Goal: Task Accomplishment & Management: Manage account settings

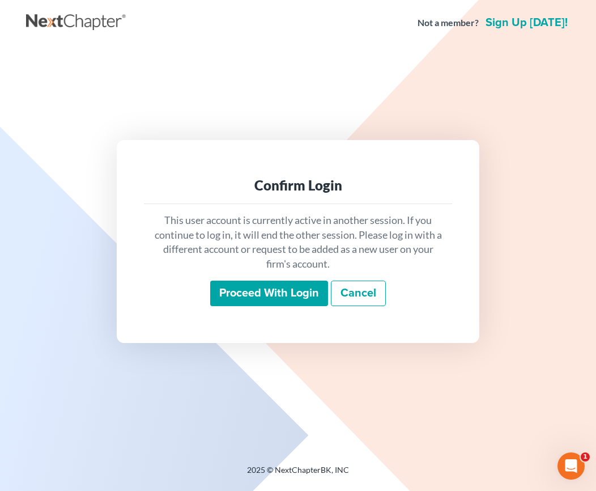
drag, startPoint x: 250, startPoint y: 286, endPoint x: 259, endPoint y: 283, distance: 9.5
click at [250, 286] on input "Proceed with login" at bounding box center [269, 293] width 118 height 26
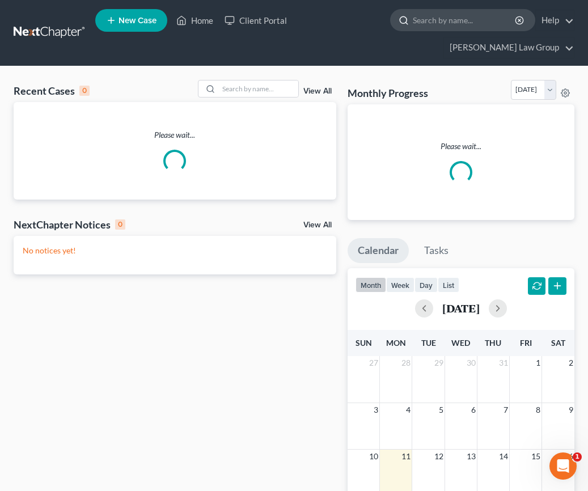
click at [412, 21] on input "search" at bounding box center [464, 20] width 104 height 21
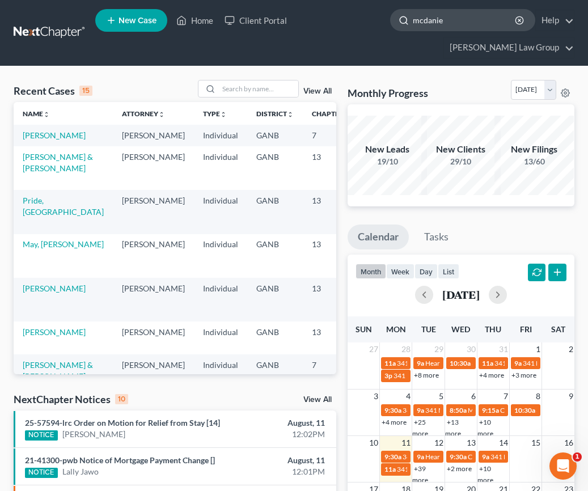
type input "[PERSON_NAME]"
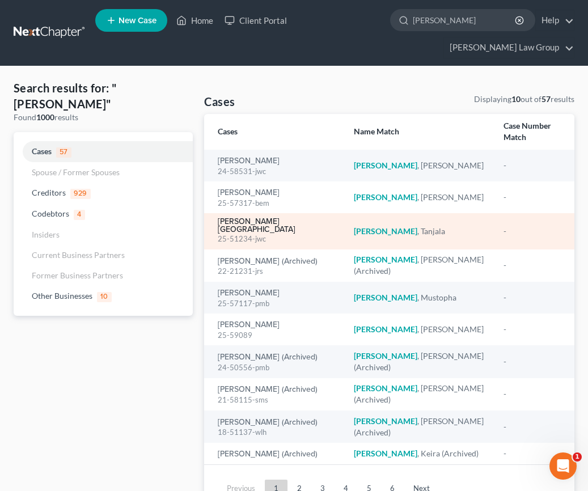
click at [271, 218] on link "[PERSON_NAME][GEOGRAPHIC_DATA]" at bounding box center [276, 226] width 117 height 16
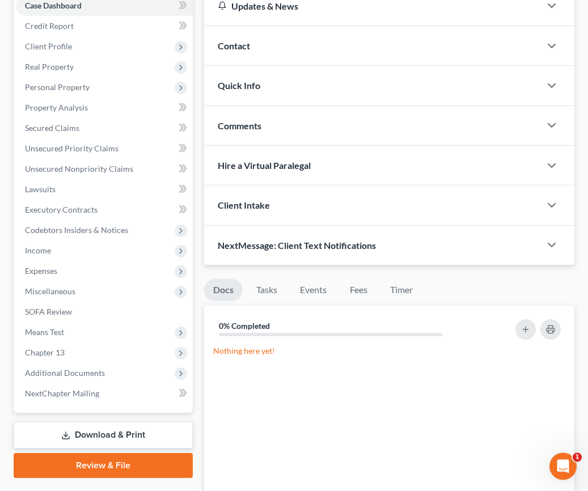
scroll to position [254, 0]
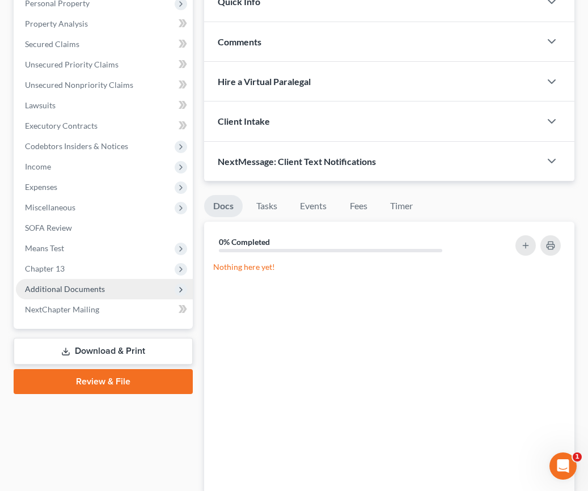
click at [95, 284] on span "Additional Documents" at bounding box center [65, 289] width 80 height 10
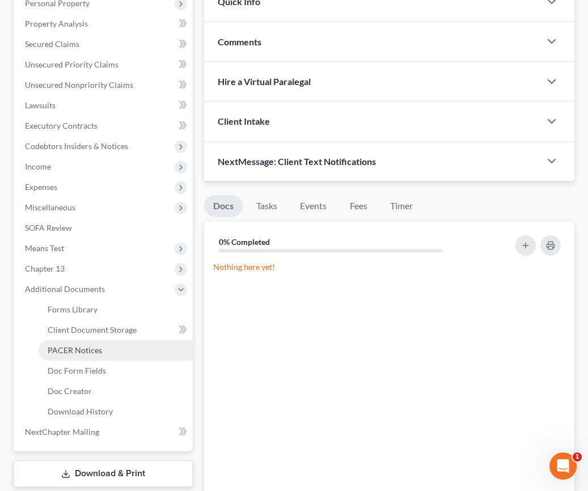
click at [121, 340] on link "PACER Notices" at bounding box center [116, 350] width 154 height 20
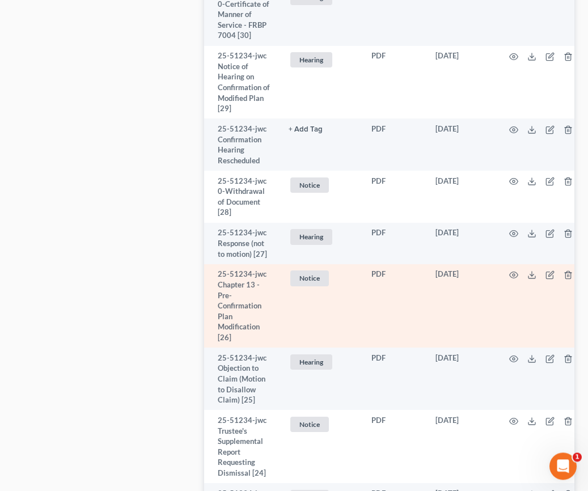
scroll to position [1061, 0]
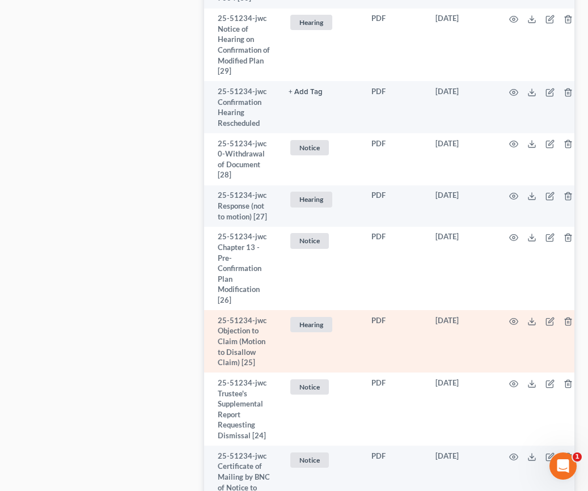
click at [520, 310] on td at bounding box center [542, 341] width 95 height 62
click at [518, 318] on icon "button" at bounding box center [513, 321] width 8 height 6
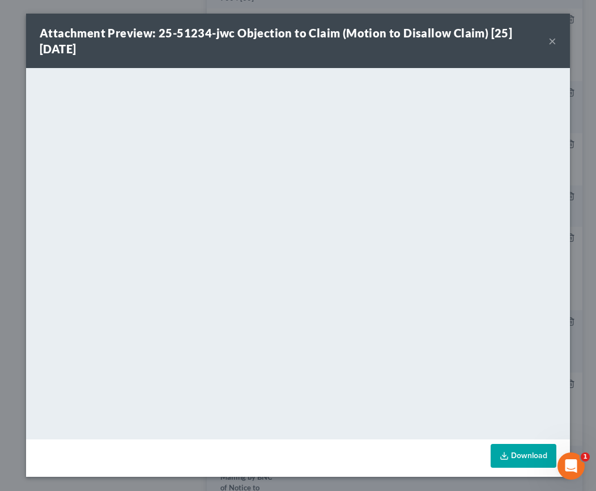
click at [555, 37] on button "×" at bounding box center [552, 41] width 8 height 14
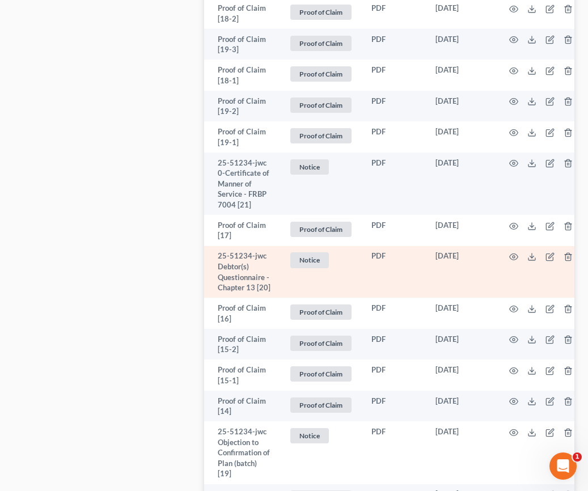
scroll to position [1985, 0]
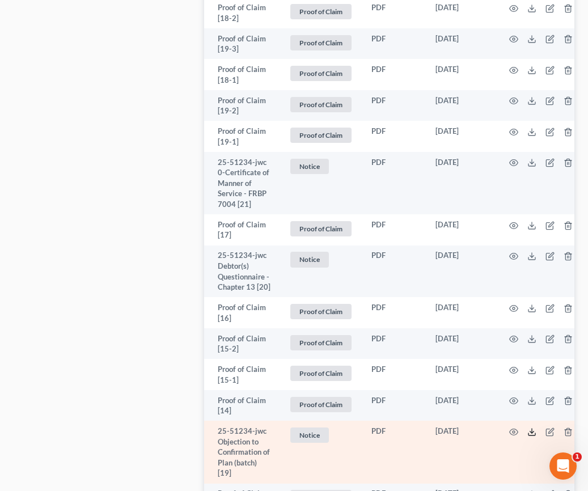
click at [535, 427] on icon at bounding box center [531, 431] width 9 height 9
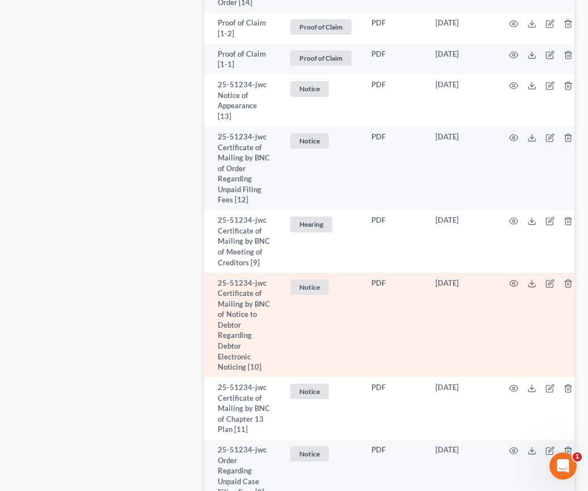
scroll to position [3390, 0]
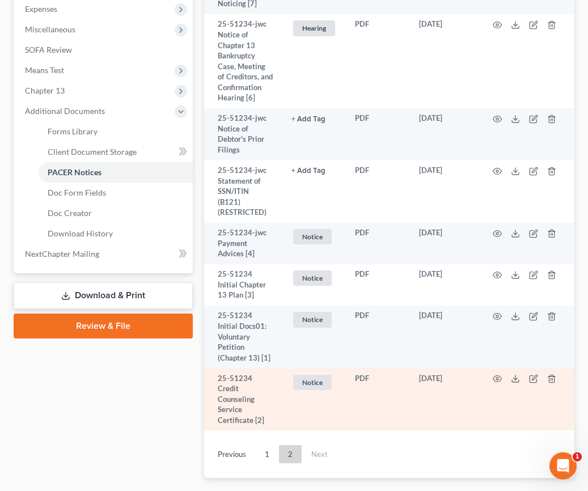
scroll to position [450, 0]
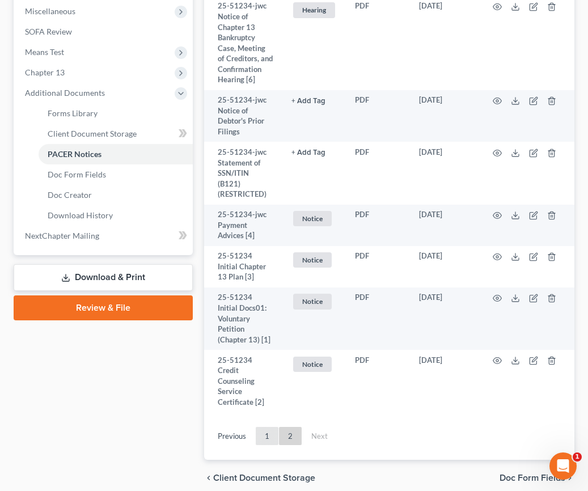
click at [262, 427] on link "1" at bounding box center [267, 436] width 23 height 18
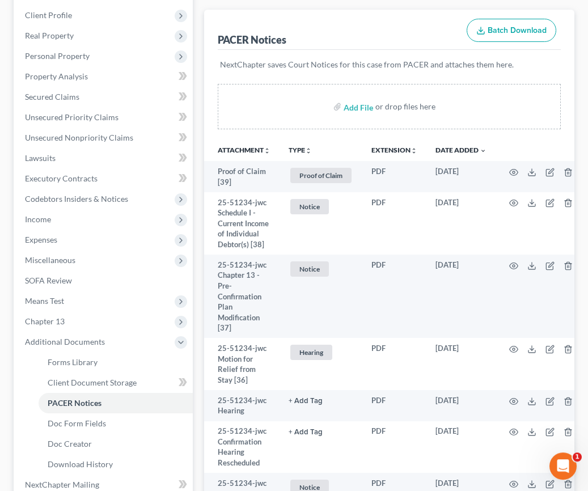
scroll to position [236, 0]
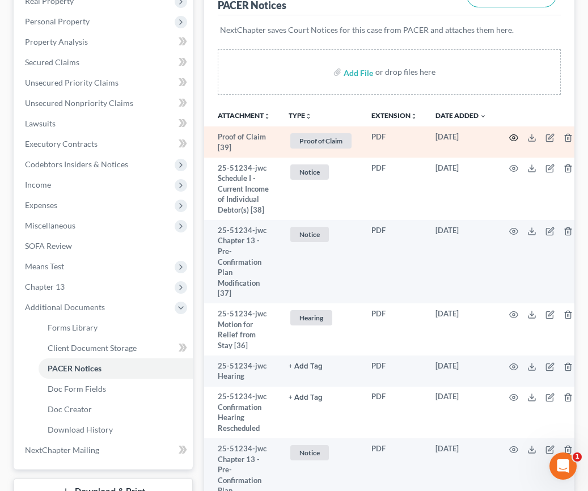
click at [514, 133] on icon "button" at bounding box center [513, 137] width 9 height 9
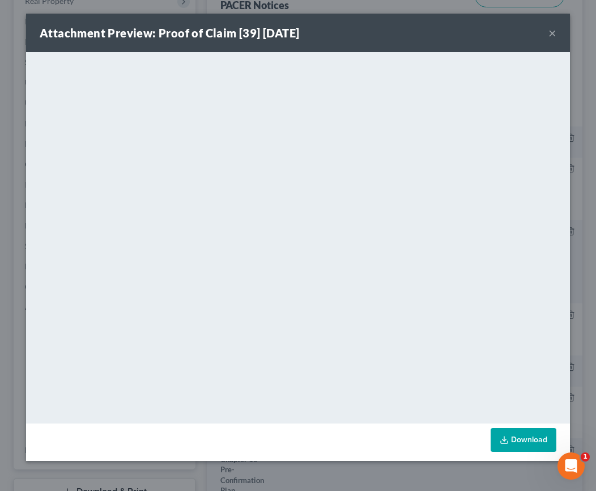
click at [551, 34] on button "×" at bounding box center [552, 33] width 8 height 14
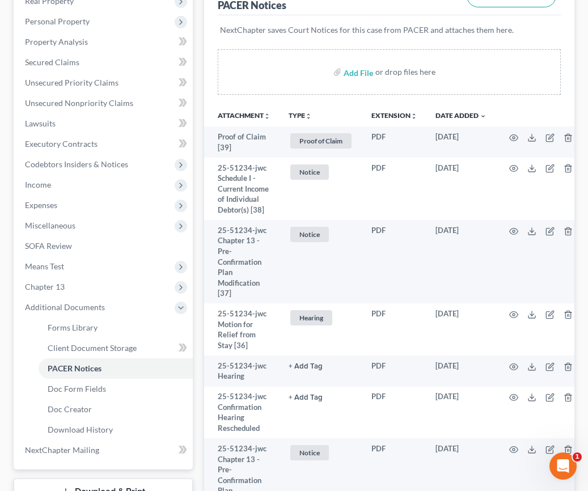
click at [304, 112] on button "TYPE unfold_more" at bounding box center [299, 115] width 23 height 7
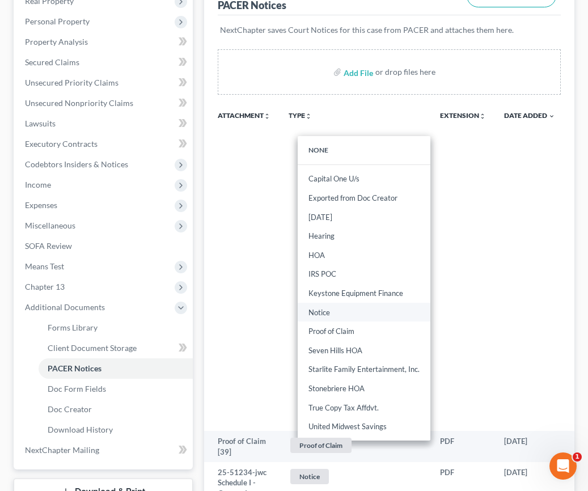
click at [327, 303] on link "Notice" at bounding box center [363, 312] width 133 height 19
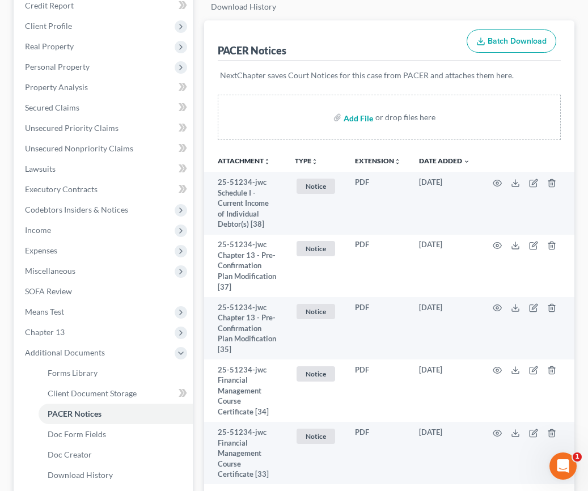
scroll to position [0, 0]
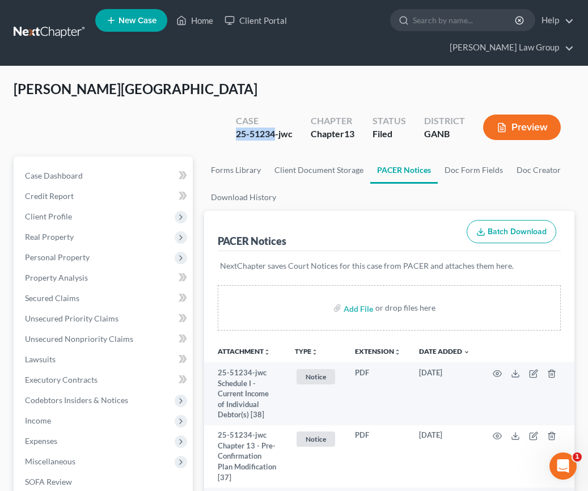
drag, startPoint x: 273, startPoint y: 85, endPoint x: 236, endPoint y: 83, distance: 37.4
click at [235, 112] on div "Case 25-51234-jwc" at bounding box center [264, 128] width 75 height 33
copy div "25-51234"
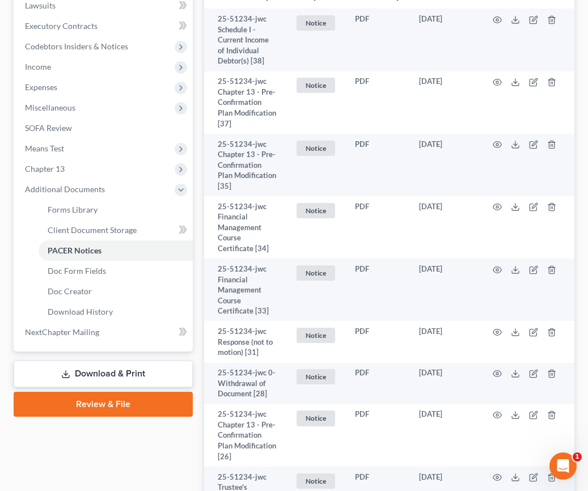
scroll to position [154, 0]
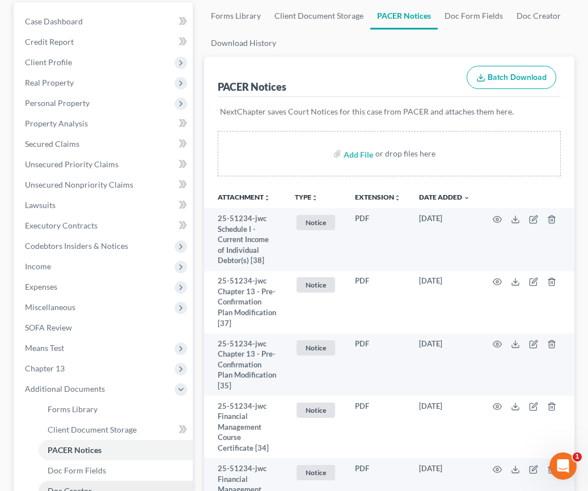
click at [79, 486] on span "Doc Creator" at bounding box center [70, 491] width 44 height 10
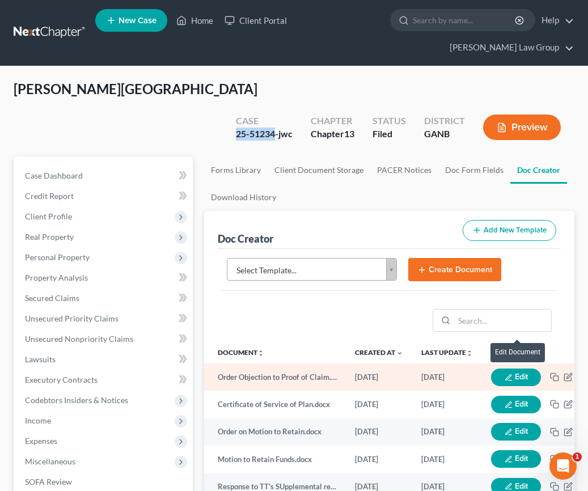
click at [520, 368] on button "Edit" at bounding box center [516, 377] width 50 height 18
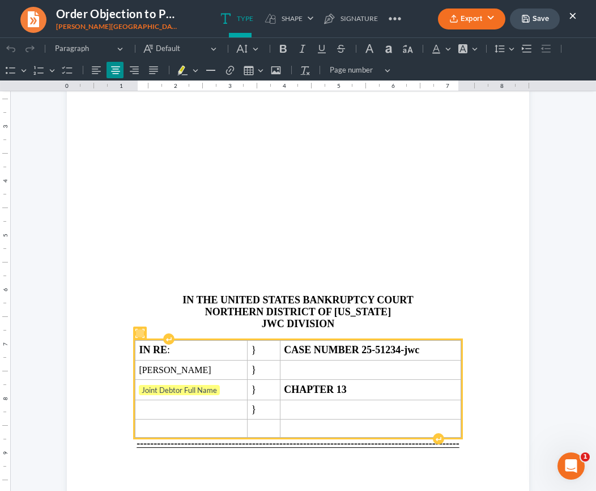
scroll to position [163, 0]
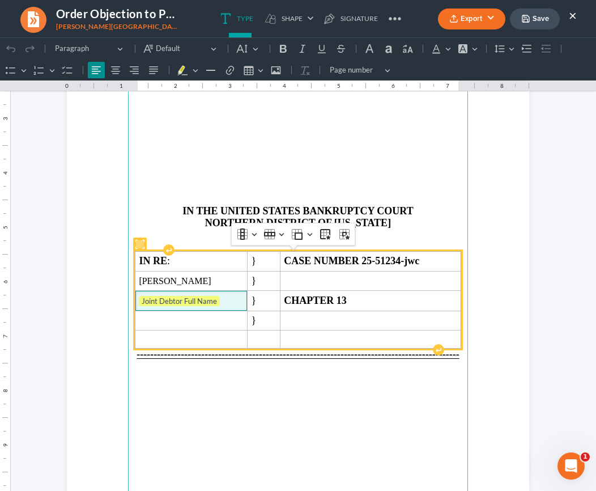
click at [243, 300] on span "Joint Debtor Full Name ⁠⁠⁠⁠⁠⁠⁠" at bounding box center [191, 301] width 104 height 11
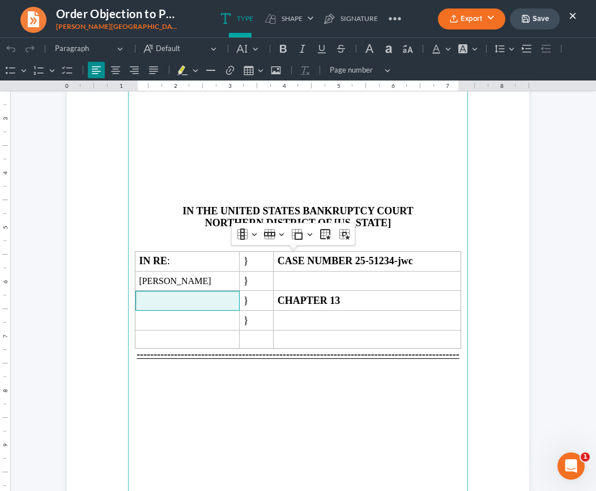
click at [425, 210] on p "IN THE UNITED STATES BANKRUPTCY COURT" at bounding box center [298, 211] width 326 height 12
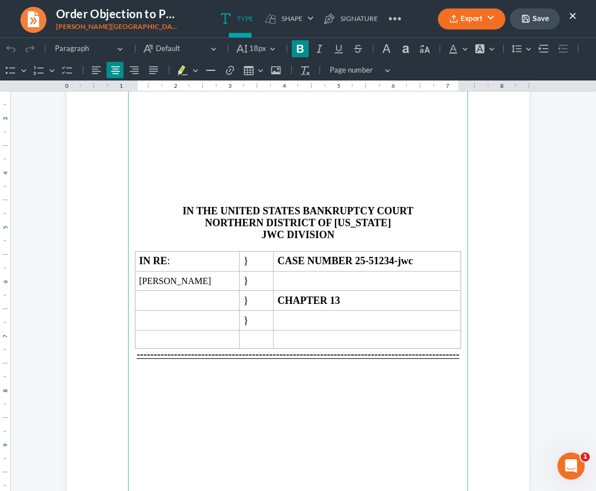
click at [279, 235] on strong "JWC DIVISION" at bounding box center [298, 234] width 73 height 11
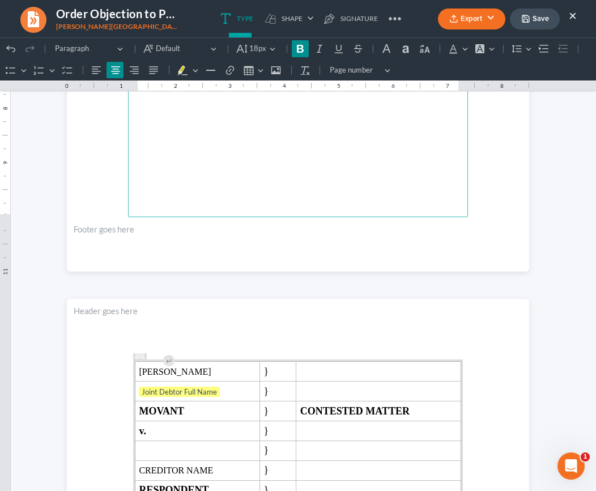
scroll to position [471, 0]
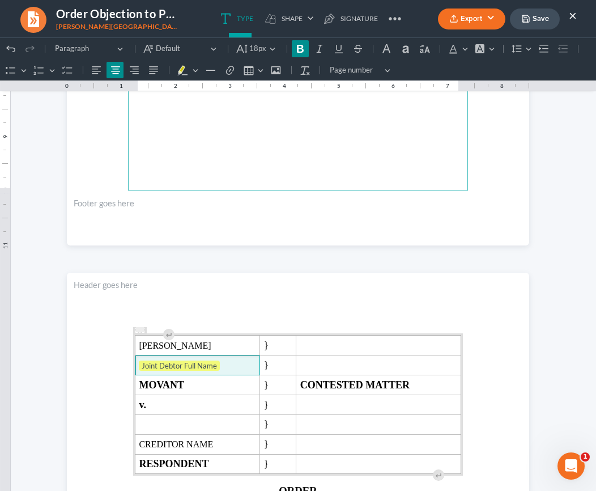
drag, startPoint x: 231, startPoint y: 364, endPoint x: 258, endPoint y: 370, distance: 27.3
click at [232, 364] on span "Joint Debtor Full Name" at bounding box center [197, 365] width 117 height 11
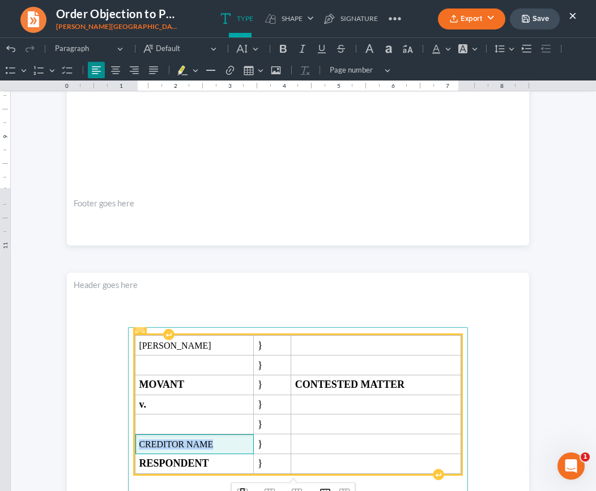
drag, startPoint x: 209, startPoint y: 446, endPoint x: 131, endPoint y: 445, distance: 77.6
click at [135, 445] on td "CREDITOR NAME" at bounding box center [194, 444] width 118 height 20
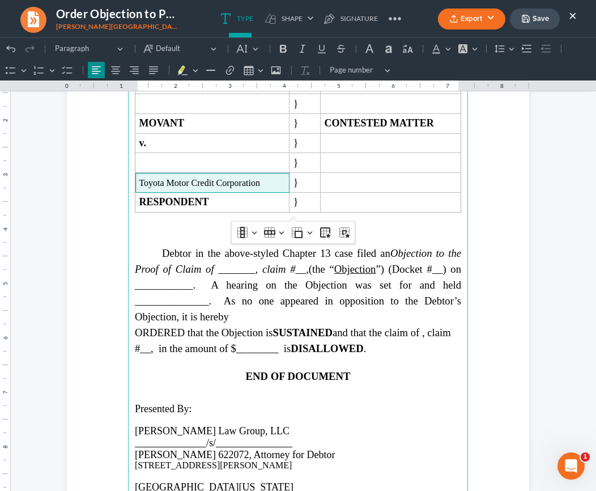
scroll to position [734, 0]
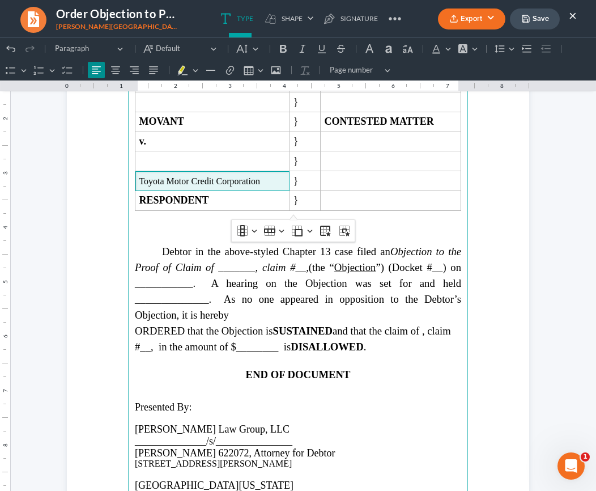
click at [211, 273] on icon "Objection to the Proof of Claim of _______, claim #__," at bounding box center [298, 259] width 326 height 28
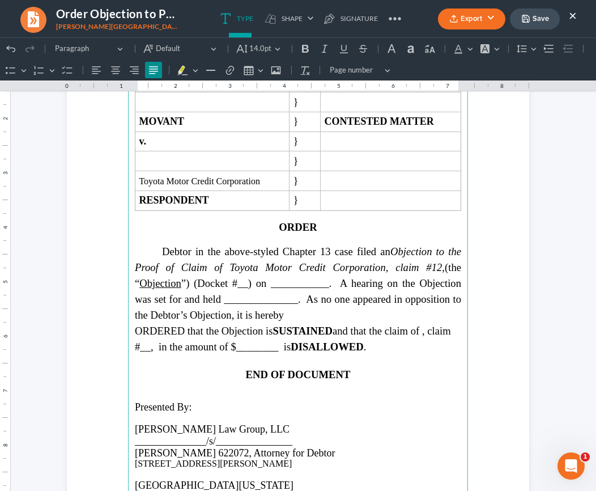
click at [233, 289] on span "Debtor in the above-styled Chapter 13 case filed an Objection to the Proof of C…" at bounding box center [298, 282] width 326 height 75
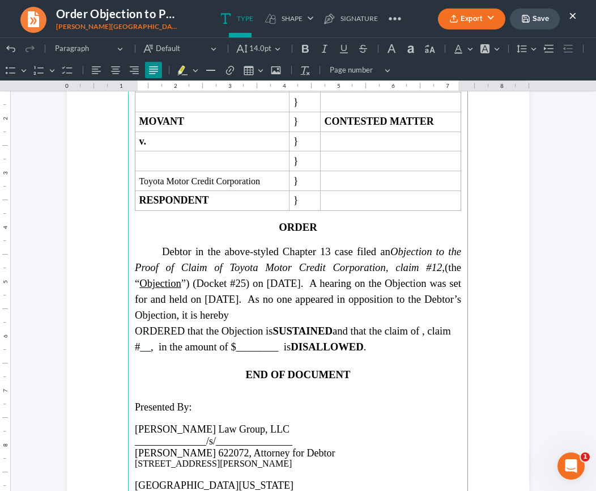
click at [314, 304] on span "Debtor in the above-styled Chapter 13 case filed an Objection to the Proof of C…" at bounding box center [298, 282] width 326 height 75
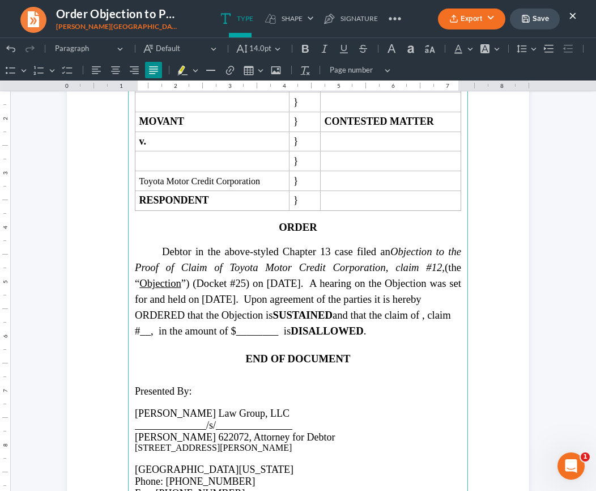
click at [359, 333] on span "ORDERED that the Objection is SUSTAINED and that the claim of , claim #__, in t…" at bounding box center [293, 323] width 316 height 28
click at [312, 301] on span "Debtor in the above-styled Chapter 13 case filed an Objection to the Proof of C…" at bounding box center [298, 274] width 326 height 59
click at [362, 337] on span "ORDERED that the Objection is SUSTAINED and that the claim of , claim #__, in t…" at bounding box center [293, 323] width 316 height 28
click at [313, 304] on span "Debtor in the above-styled Chapter 13 case filed an Objection to the Proof of C…" at bounding box center [298, 274] width 326 height 59
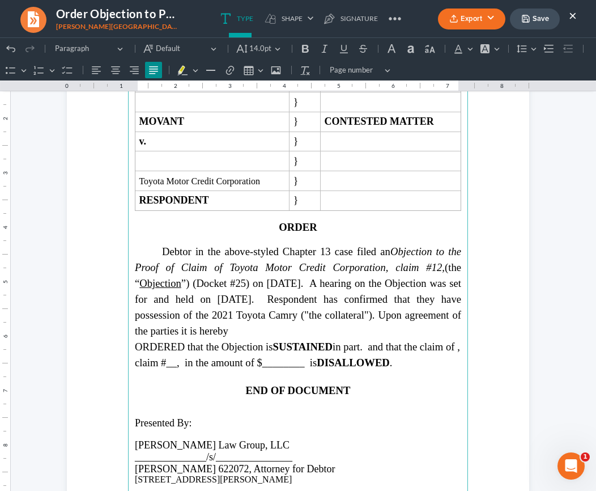
click at [395, 350] on span "ORDERED that the Objection is SUSTAINED in part. and that the claim of , claim …" at bounding box center [297, 355] width 325 height 28
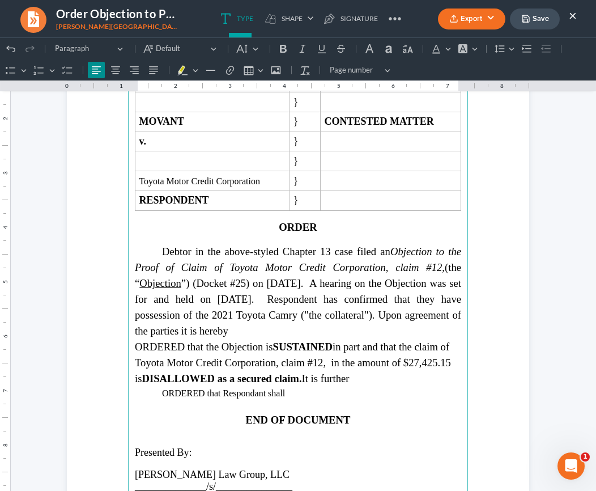
click at [217, 398] on p "⁠⁠⁠⁠⁠⁠⁠ORDERED that Respondant shall" at bounding box center [298, 393] width 326 height 14
click at [440, 398] on p "⁠⁠⁠⁠⁠⁠⁠ORDERED that within 90 days of the entry of this Order, Respondent shall" at bounding box center [298, 393] width 326 height 14
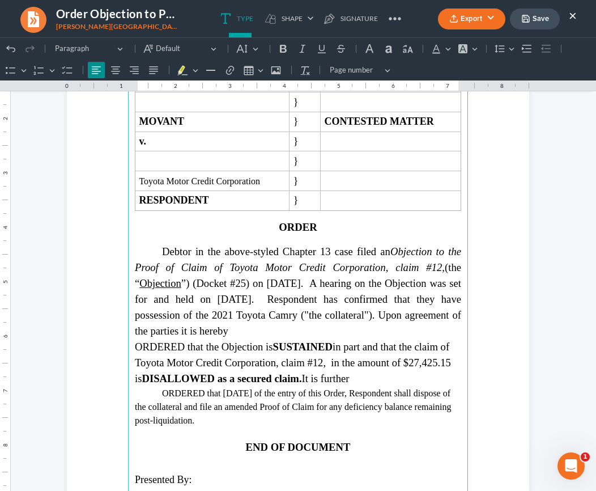
click at [377, 392] on p "⁠⁠⁠⁠⁠⁠⁠ORDERED that within 90 days of the entry of this Order, Respondent shall…" at bounding box center [298, 406] width 326 height 41
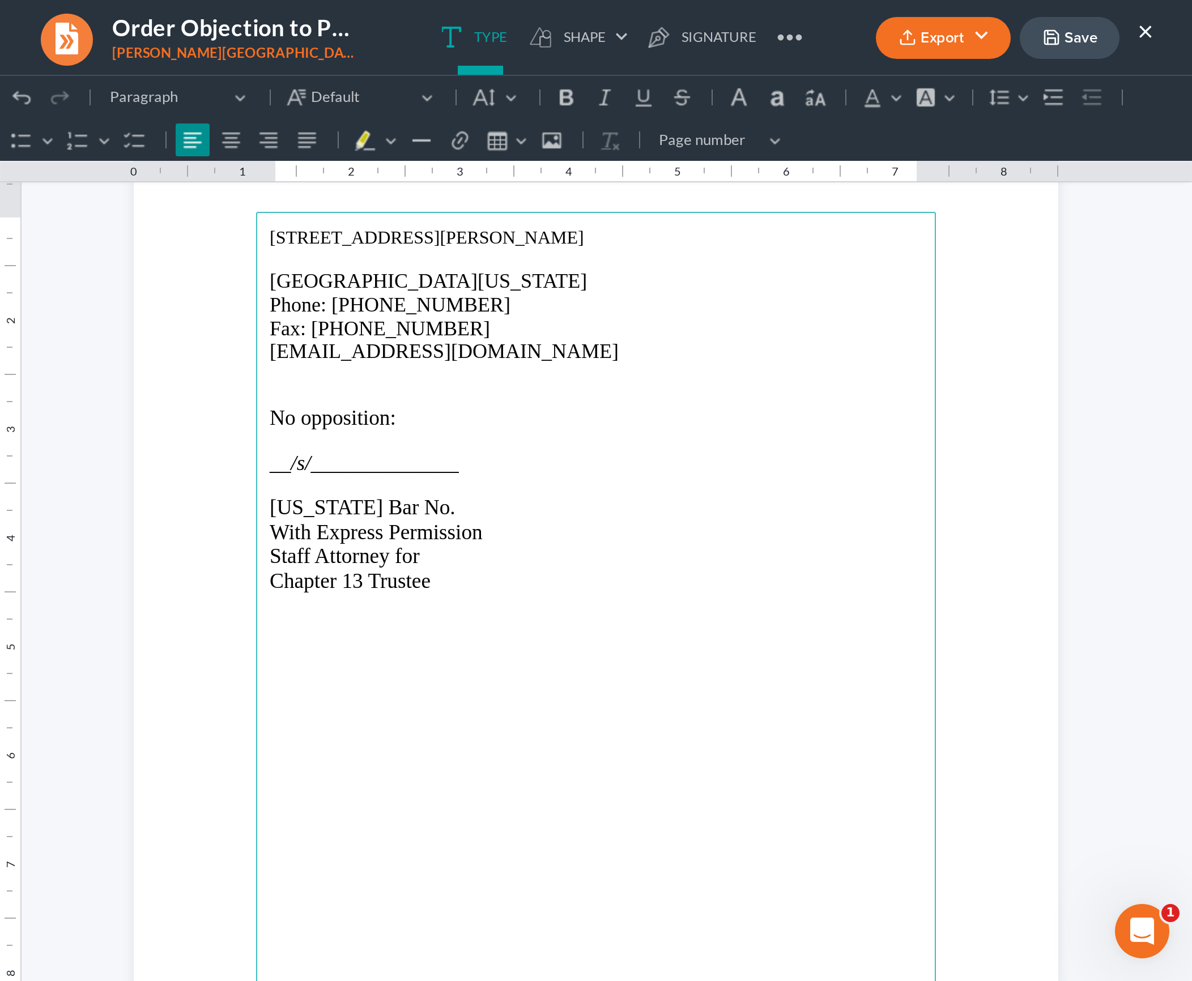
scroll to position [1314, 0]
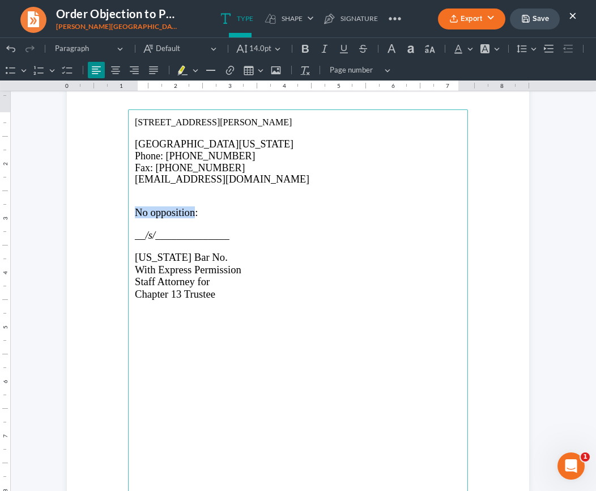
drag, startPoint x: 133, startPoint y: 212, endPoint x: 190, endPoint y: 211, distance: 56.7
click at [190, 211] on span "No opposition:" at bounding box center [166, 212] width 63 height 12
click at [135, 248] on p "Rich Text Editor, page-2-main" at bounding box center [298, 246] width 326 height 10
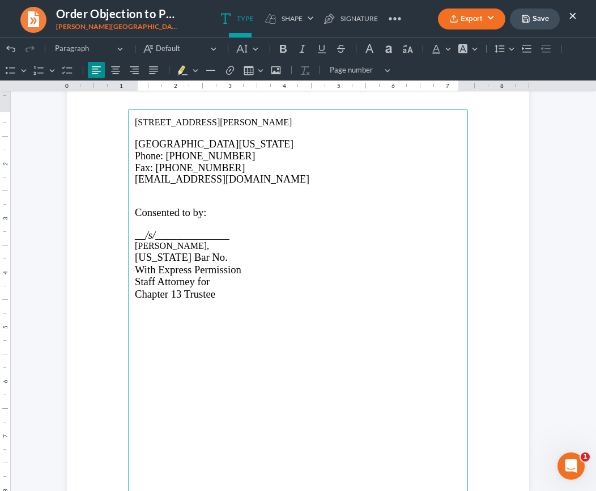
click at [129, 214] on main "3411 Pierce Drive NE Atlanta, Georgia 30341 Phone: 404-919-7296 Fax: 470-329-00…" at bounding box center [298, 354] width 340 height 490
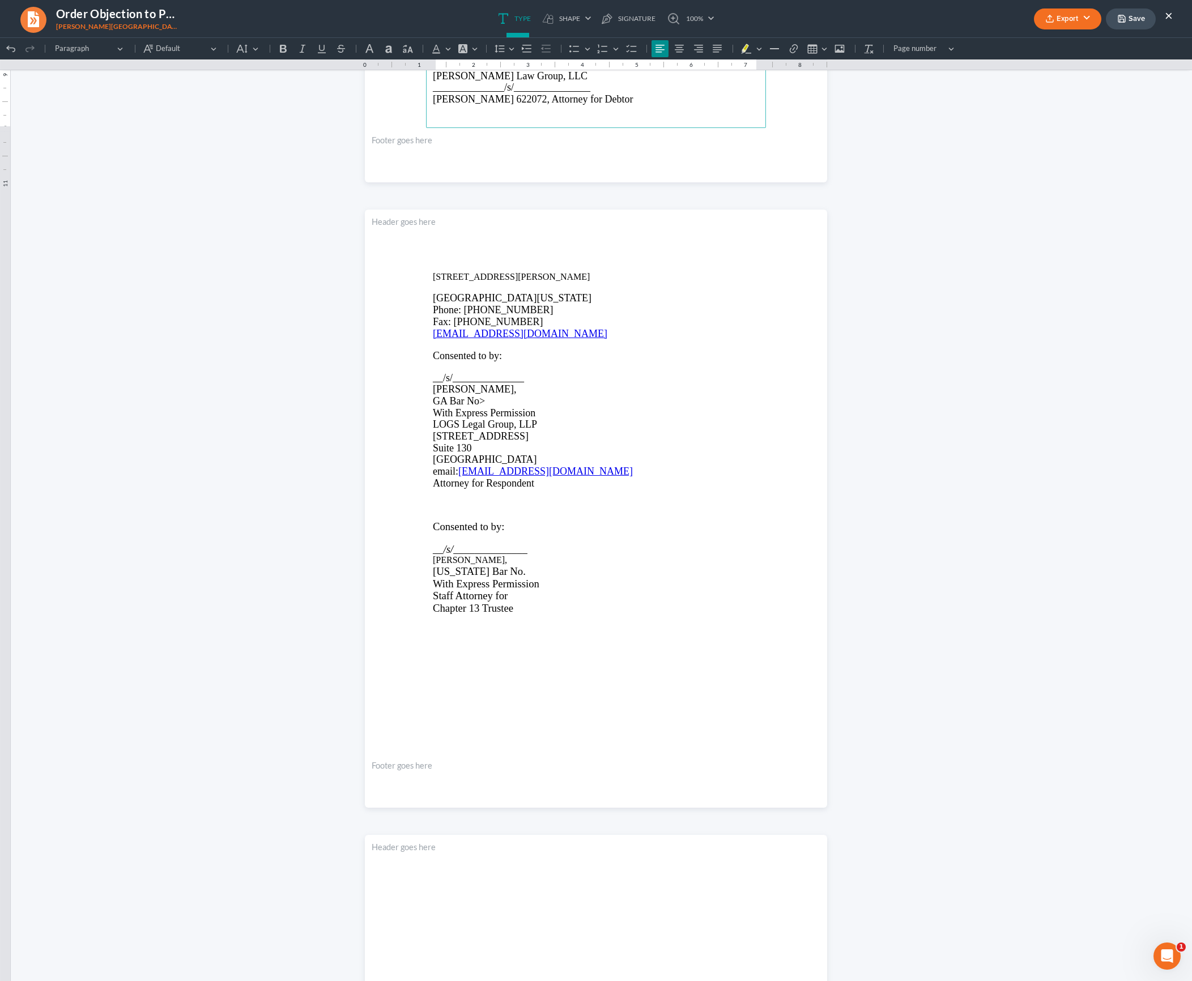
scroll to position [1142, 0]
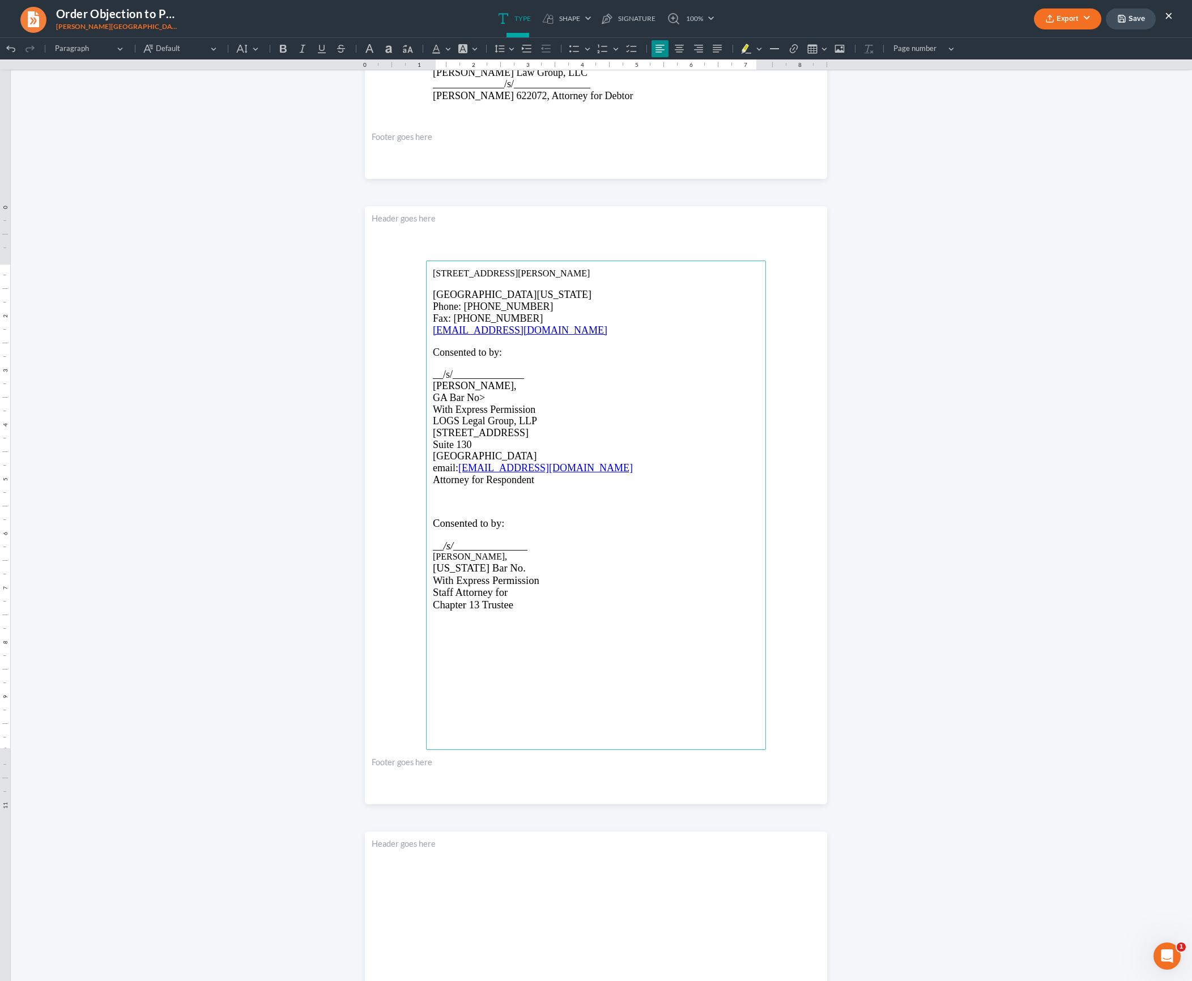
drag, startPoint x: 500, startPoint y: 560, endPoint x: 427, endPoint y: 560, distance: 72.5
click at [433, 490] on p "Howell A. Hall," at bounding box center [596, 557] width 326 height 10
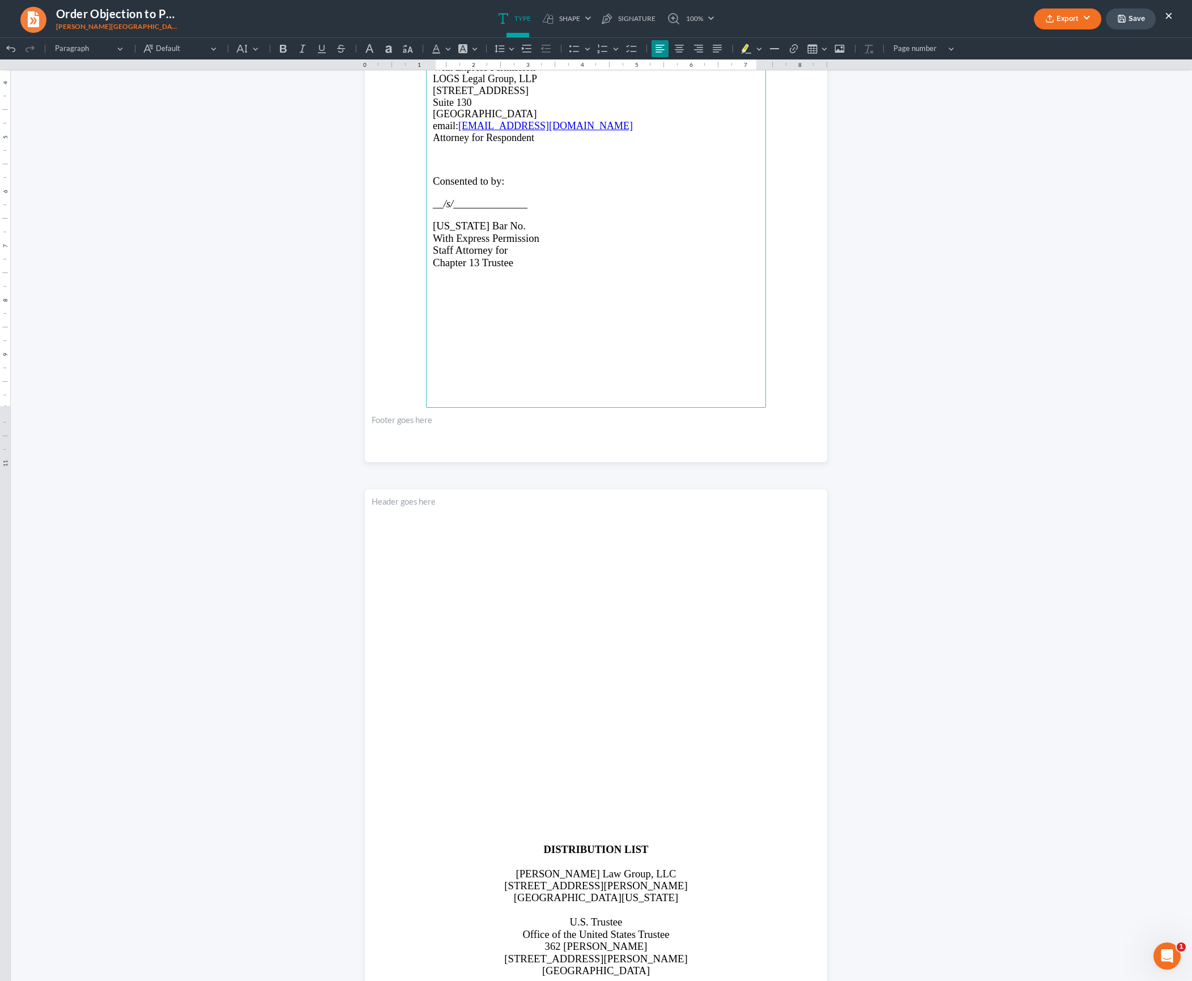
scroll to position [1514, 0]
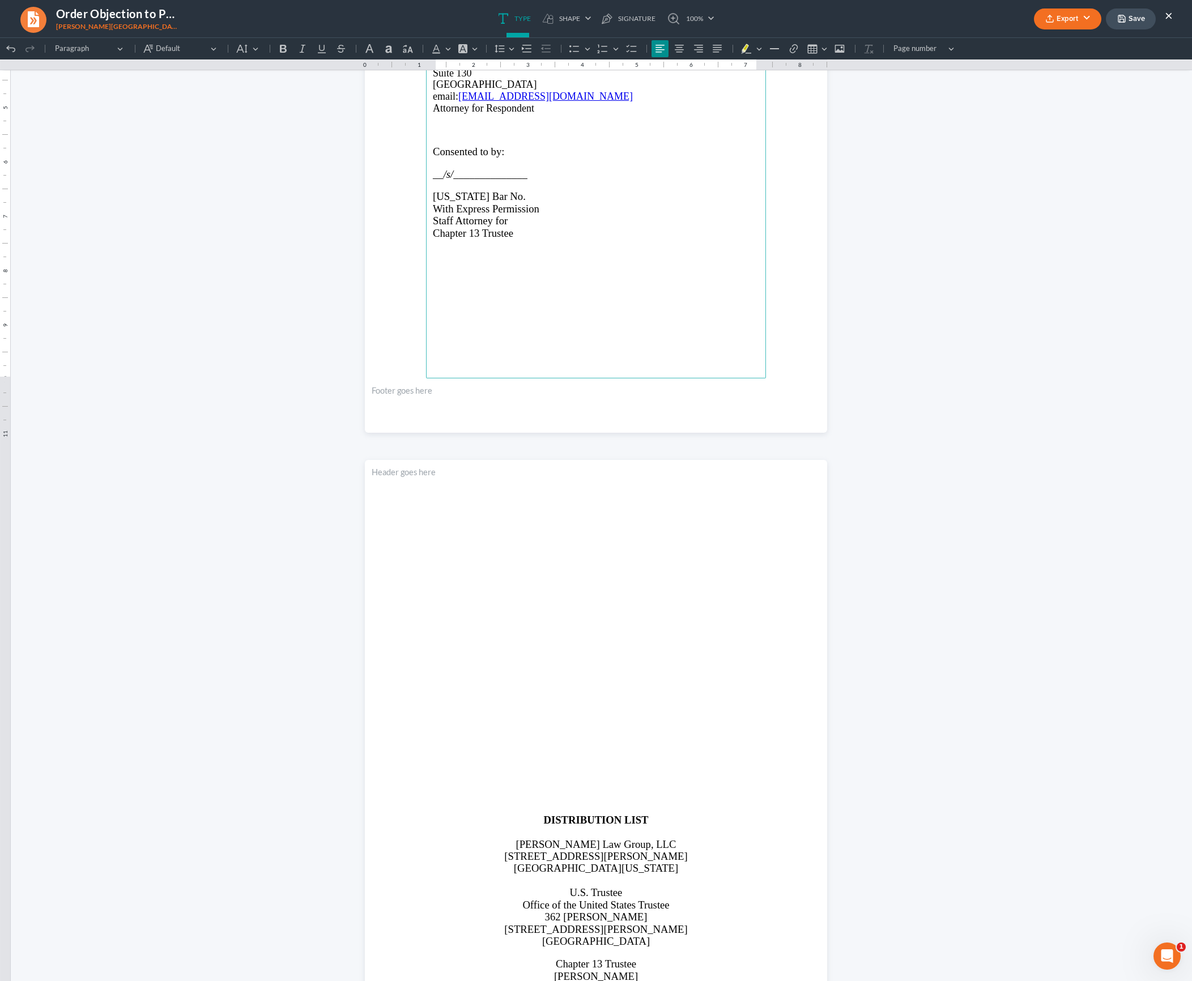
drag, startPoint x: 618, startPoint y: 788, endPoint x: 671, endPoint y: 788, distance: 53.3
click at [595, 490] on p "Rich Text Editor, page-3-main" at bounding box center [596, 787] width 326 height 10
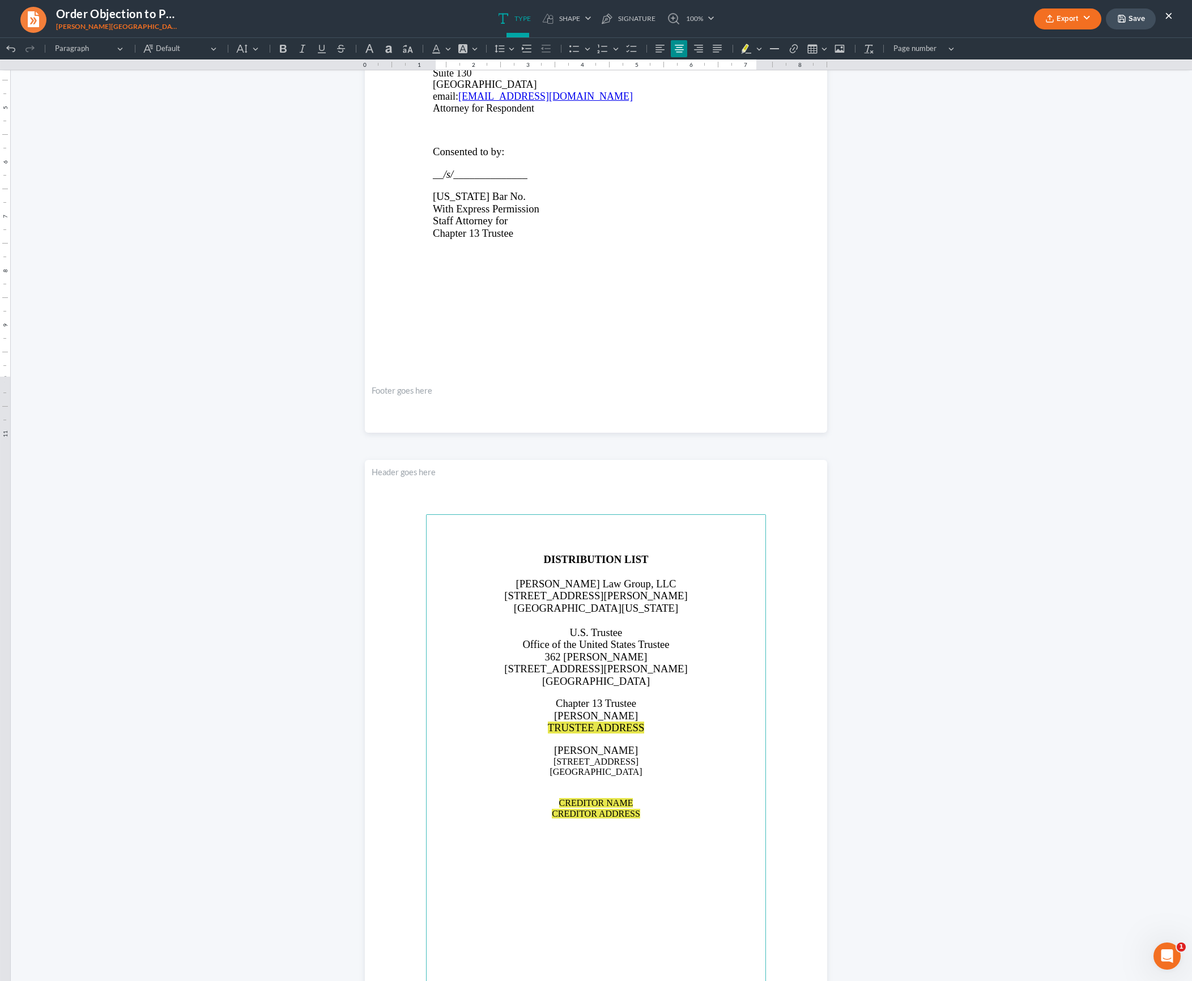
click at [595, 490] on p "TRUSTEE ADDRESS" at bounding box center [596, 728] width 326 height 12
drag, startPoint x: 640, startPoint y: 727, endPoint x: 531, endPoint y: 731, distance: 108.8
click at [531, 490] on p "TRUSTEE ADDRESS" at bounding box center [596, 728] width 326 height 12
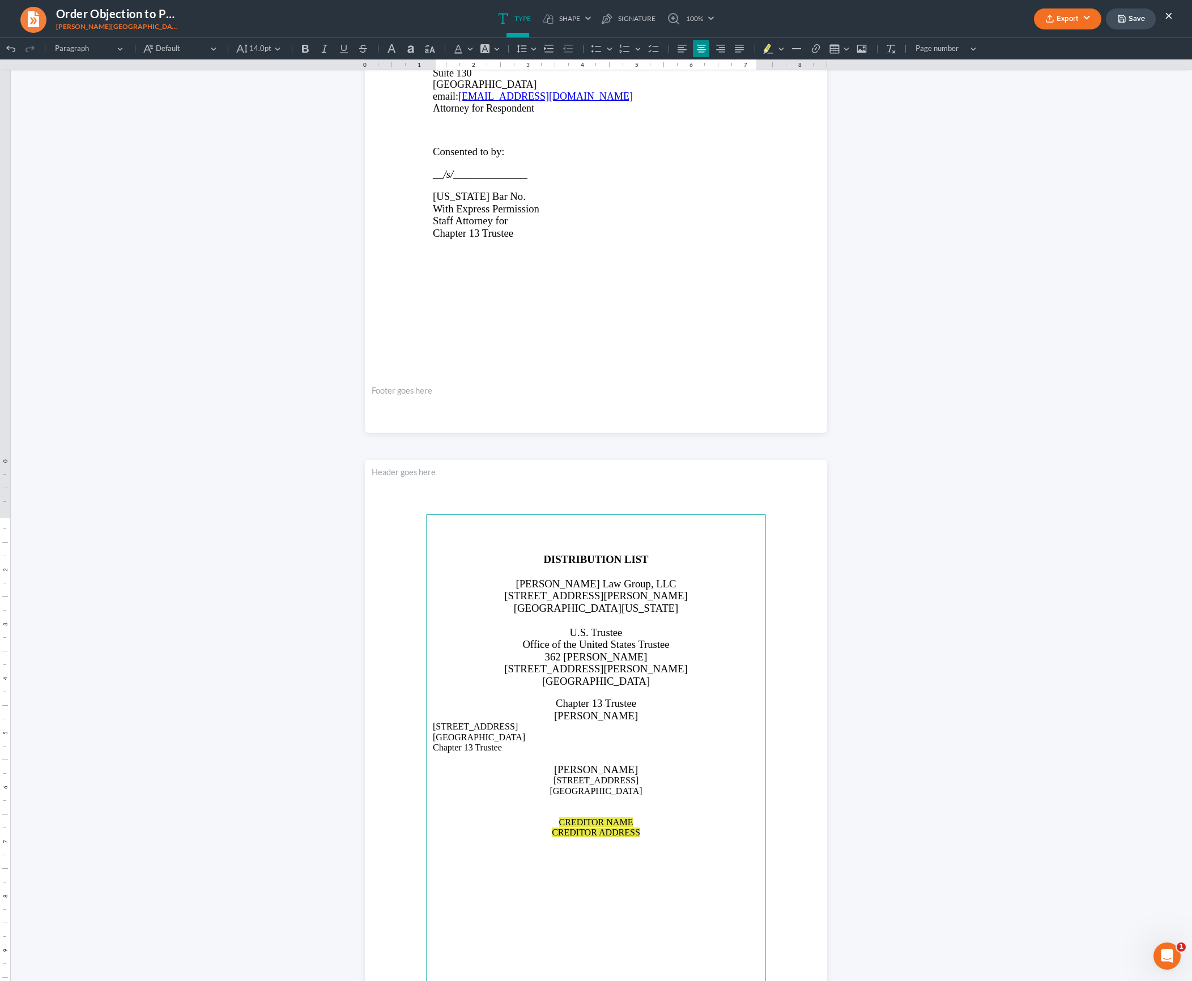
click at [577, 490] on span "Chapter 13 Trustee" at bounding box center [596, 703] width 80 height 12
click at [504, 490] on p "Atlanta, GA 30303 Chapter 13 Trustee" at bounding box center [596, 743] width 326 height 21
click at [586, 490] on span "Chapter 13 Trustee" at bounding box center [596, 703] width 80 height 12
click at [512, 490] on p "Atlanta, GA 30303 Chapter 13 Trustee" at bounding box center [596, 743] width 326 height 21
drag, startPoint x: 513, startPoint y: 730, endPoint x: 514, endPoint y: 748, distance: 18.2
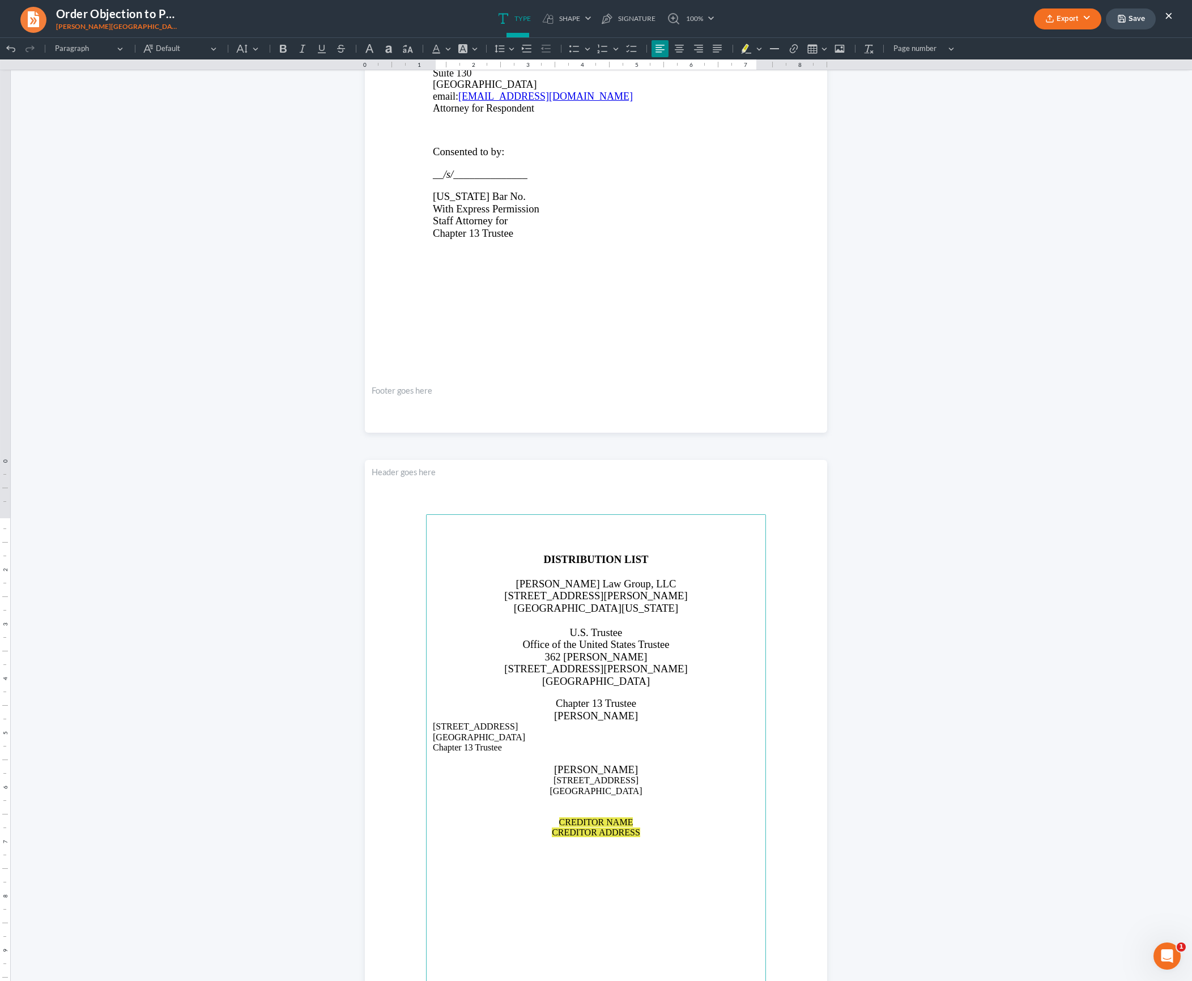
click at [513, 490] on main "DISTRIBUTION LIST Saedi Law Group, LLC 3411 Pierce Drive Atlanta, Georgia 30341…" at bounding box center [596, 759] width 340 height 490
click at [595, 53] on icon "Editor toolbar" at bounding box center [679, 48] width 11 height 11
click at [595, 490] on p "126 Worthing Ln Fairburn, GA 30213" at bounding box center [596, 786] width 326 height 21
drag, startPoint x: 640, startPoint y: 837, endPoint x: 548, endPoint y: 827, distance: 92.3
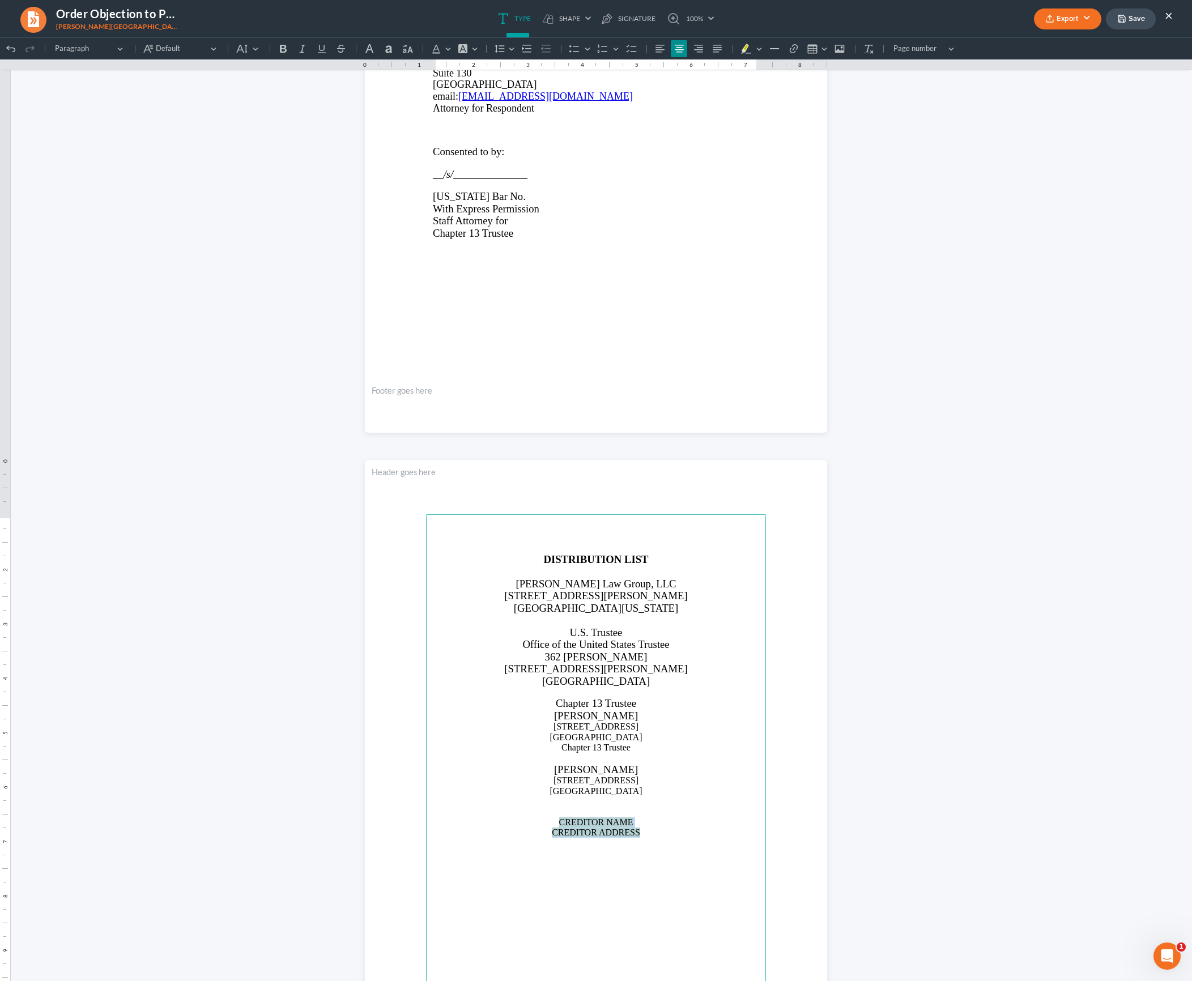
click at [548, 490] on main "DISTRIBUTION LIST Saedi Law Group, LLC 3411 Pierce Drive Atlanta, Georgia 30341…" at bounding box center [596, 759] width 340 height 490
drag, startPoint x: 642, startPoint y: 842, endPoint x: 553, endPoint y: 819, distance: 92.3
click at [553, 490] on main "DISTRIBUTION LIST Saedi Law Group, LLC 3411 Pierce Drive Atlanta, Georgia 30341…" at bounding box center [596, 759] width 340 height 490
drag, startPoint x: 448, startPoint y: 875, endPoint x: 440, endPoint y: 814, distance: 61.7
click at [440, 490] on main "DISTRIBUTION LIST Saedi Law Group, LLC 3411 Pierce Drive Atlanta, Georgia 30341…" at bounding box center [596, 759] width 340 height 490
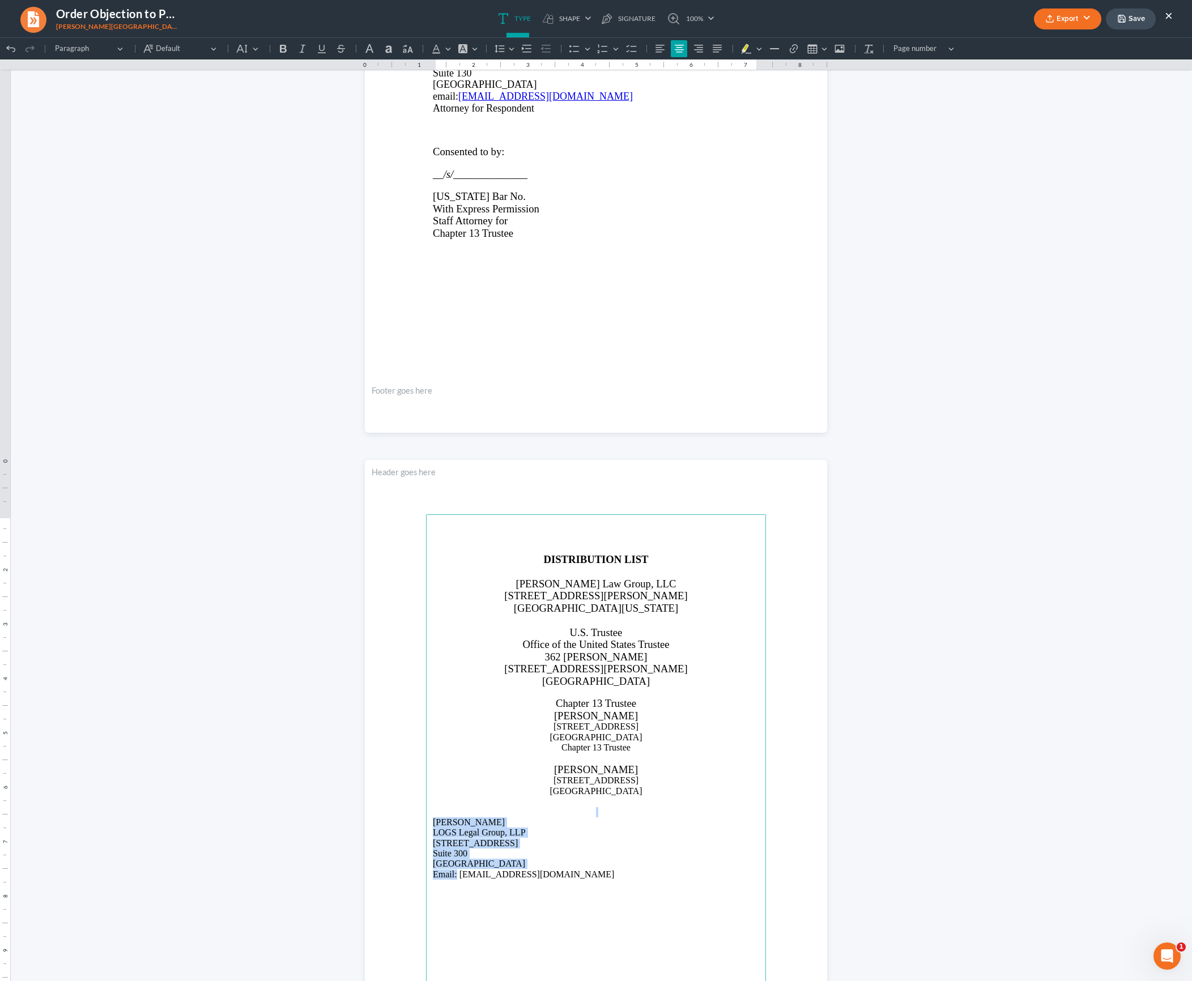
click at [595, 54] on icon "Editor toolbar" at bounding box center [679, 48] width 11 height 11
click at [595, 50] on icon "Editor toolbar" at bounding box center [679, 48] width 11 height 11
click at [595, 490] on p "LOGS Legal Group, LLP 211 Perimeter Center Parkway, NE Suite 300 Atlanta, GA 30…" at bounding box center [596, 854] width 326 height 52
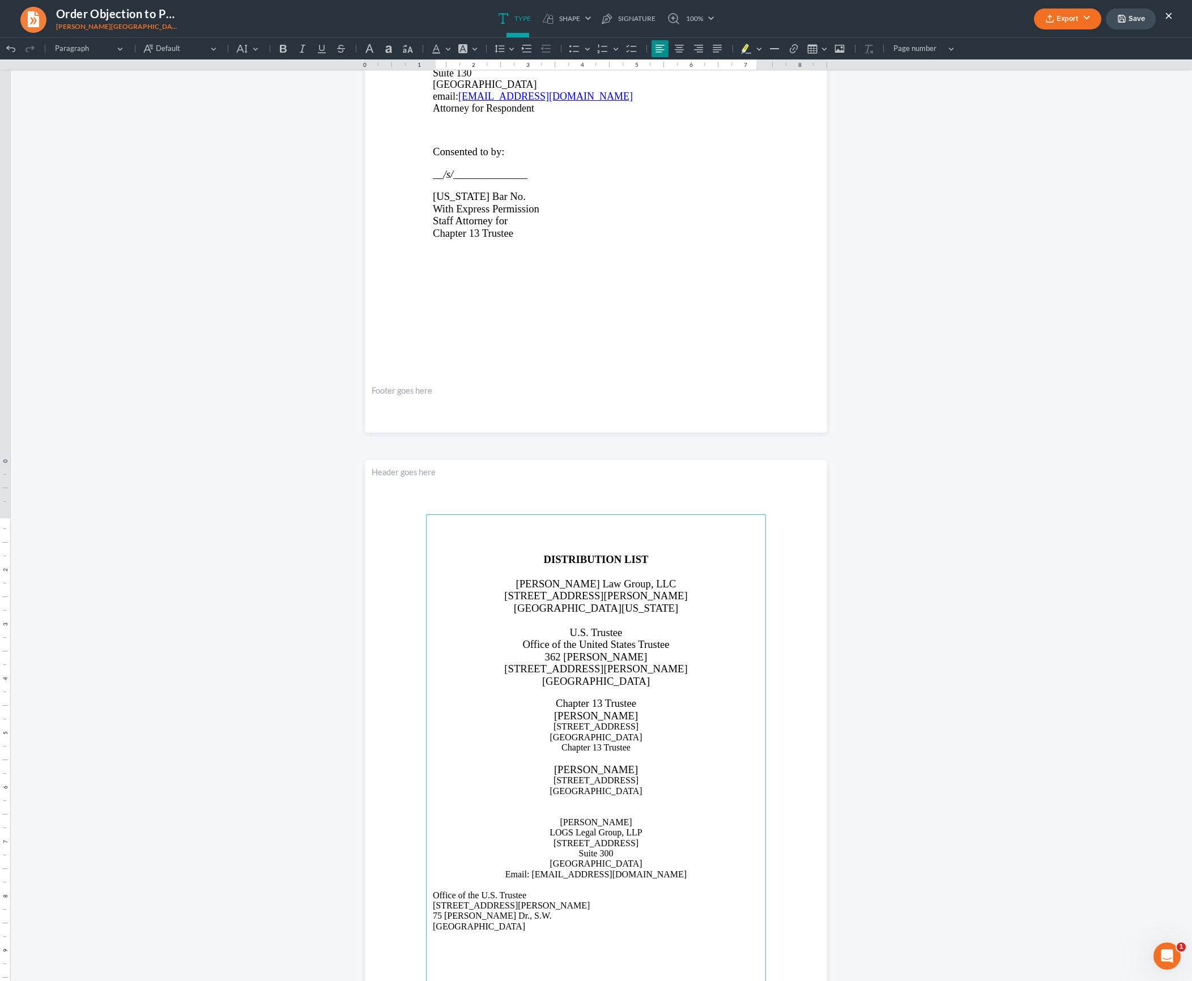
drag, startPoint x: 499, startPoint y: 928, endPoint x: 466, endPoint y: 892, distance: 48.9
click at [466, 490] on main "DISTRIBUTION LIST Saedi Law Group, LLC 3411 Pierce Drive Atlanta, Georgia 30341…" at bounding box center [596, 759] width 340 height 490
click at [595, 45] on icon "Editor toolbar" at bounding box center [679, 48] width 11 height 11
click at [586, 490] on span "Office of the United States Trustee" at bounding box center [595, 645] width 147 height 12
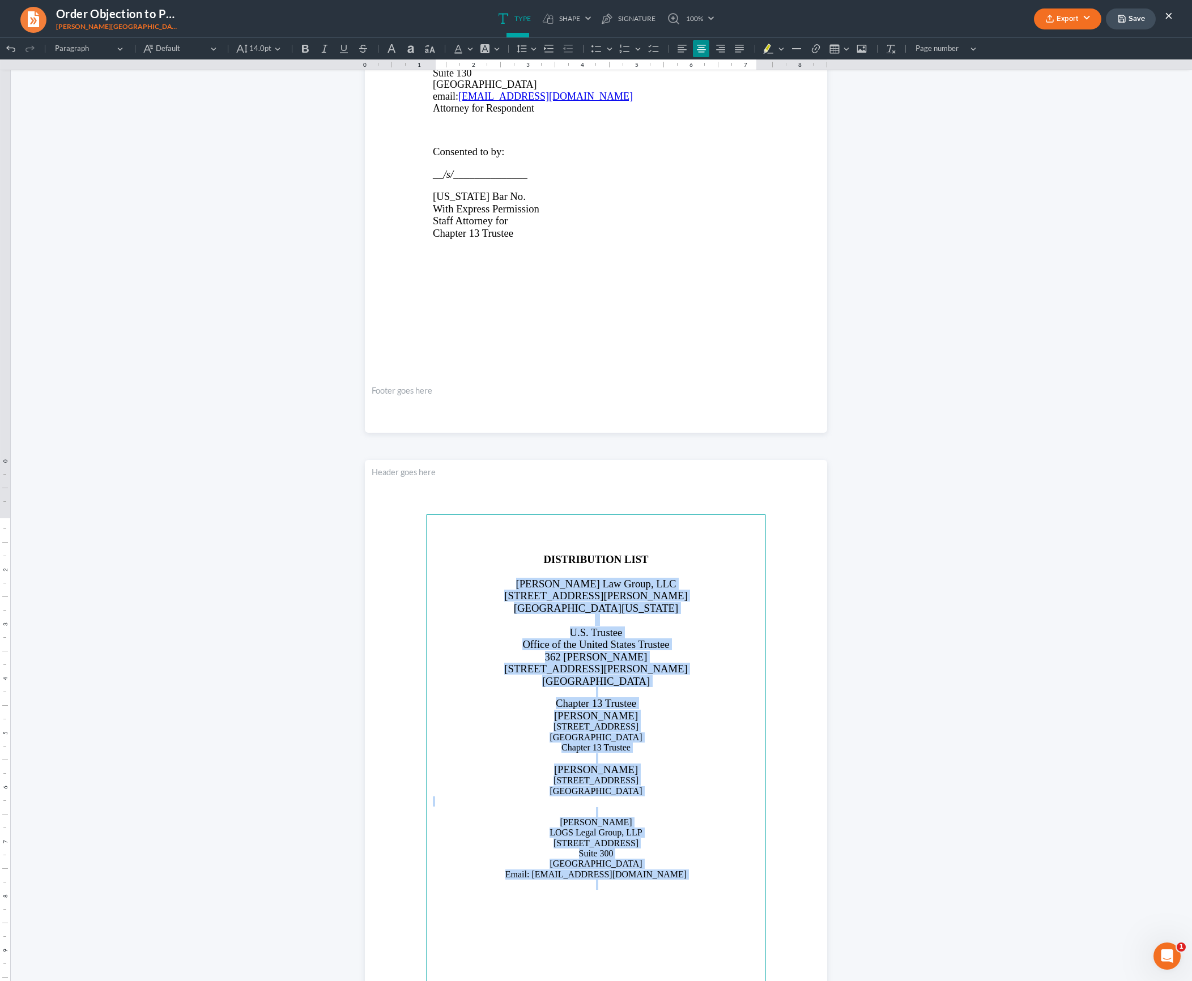
drag, startPoint x: 533, startPoint y: 580, endPoint x: 662, endPoint y: 882, distance: 327.9
click at [595, 490] on main "DISTRIBUTION LIST Saedi Law Group, LLC 3411 Pierce Drive Atlanta, Georgia 30341…" at bounding box center [596, 759] width 340 height 490
click at [271, 52] on span "14.0pt" at bounding box center [260, 48] width 22 height 11
click at [286, 205] on button "14pt" at bounding box center [292, 200] width 88 height 19
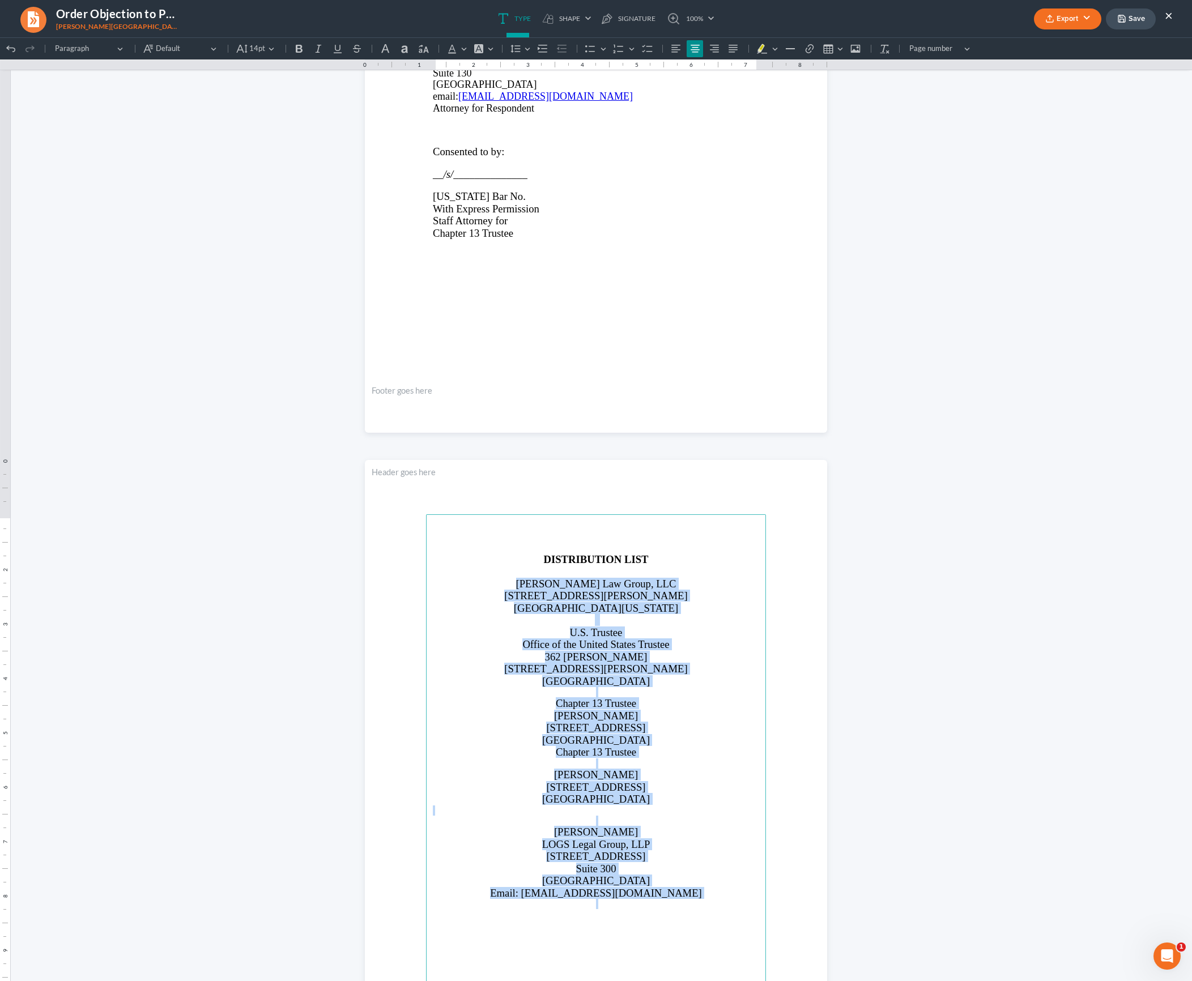
click at [595, 490] on p "Atlanta, Georgia 30341" at bounding box center [596, 608] width 326 height 12
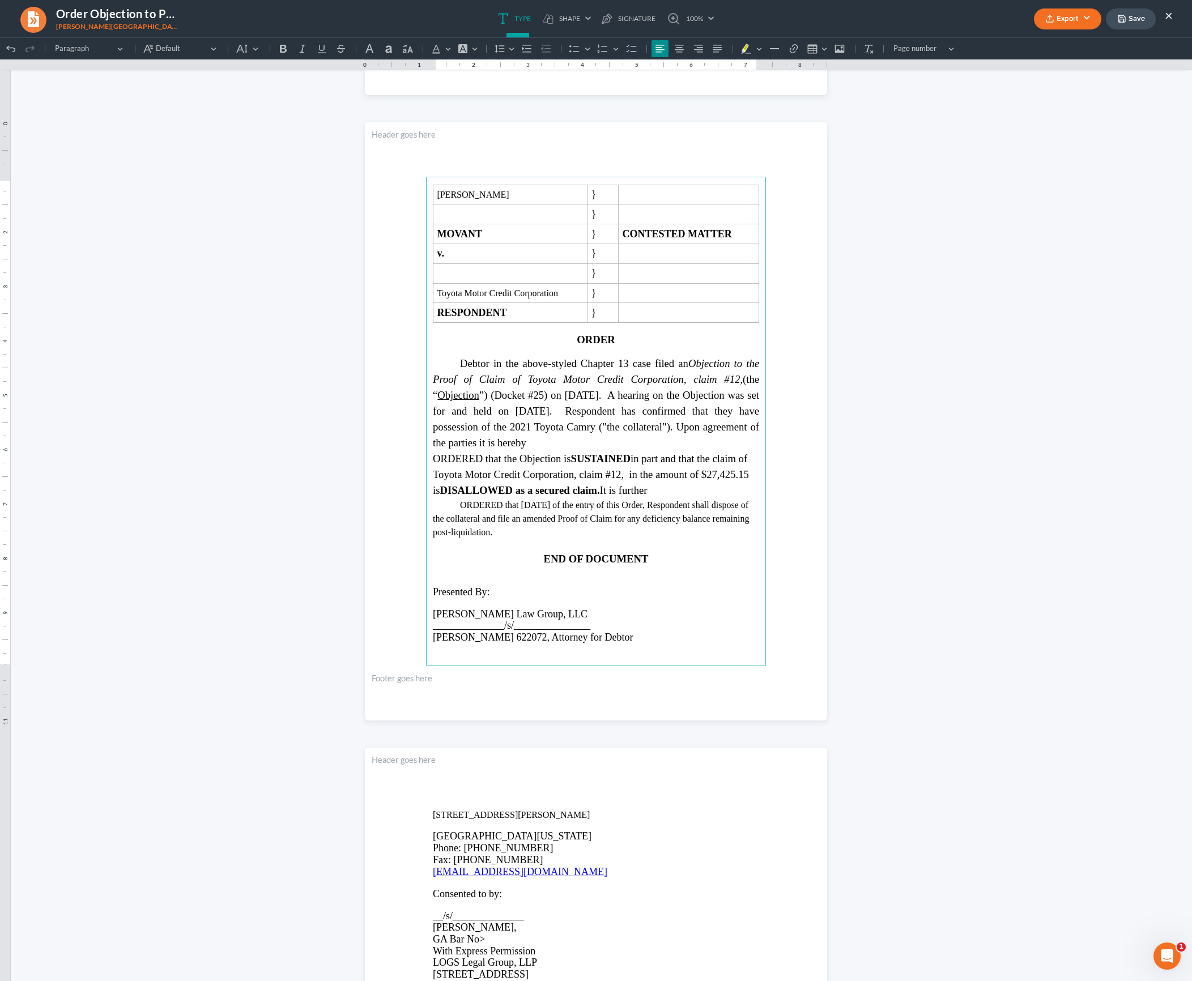
scroll to position [598, 0]
drag, startPoint x: 681, startPoint y: 478, endPoint x: 654, endPoint y: 477, distance: 27.2
click at [595, 477] on span "ORDERED that the Objection is SUSTAINED in part and that the claim of Toyota Mo…" at bounding box center [591, 477] width 316 height 44
click at [595, 490] on p "Rich Text Editor, page-1-main" at bounding box center [596, 573] width 326 height 10
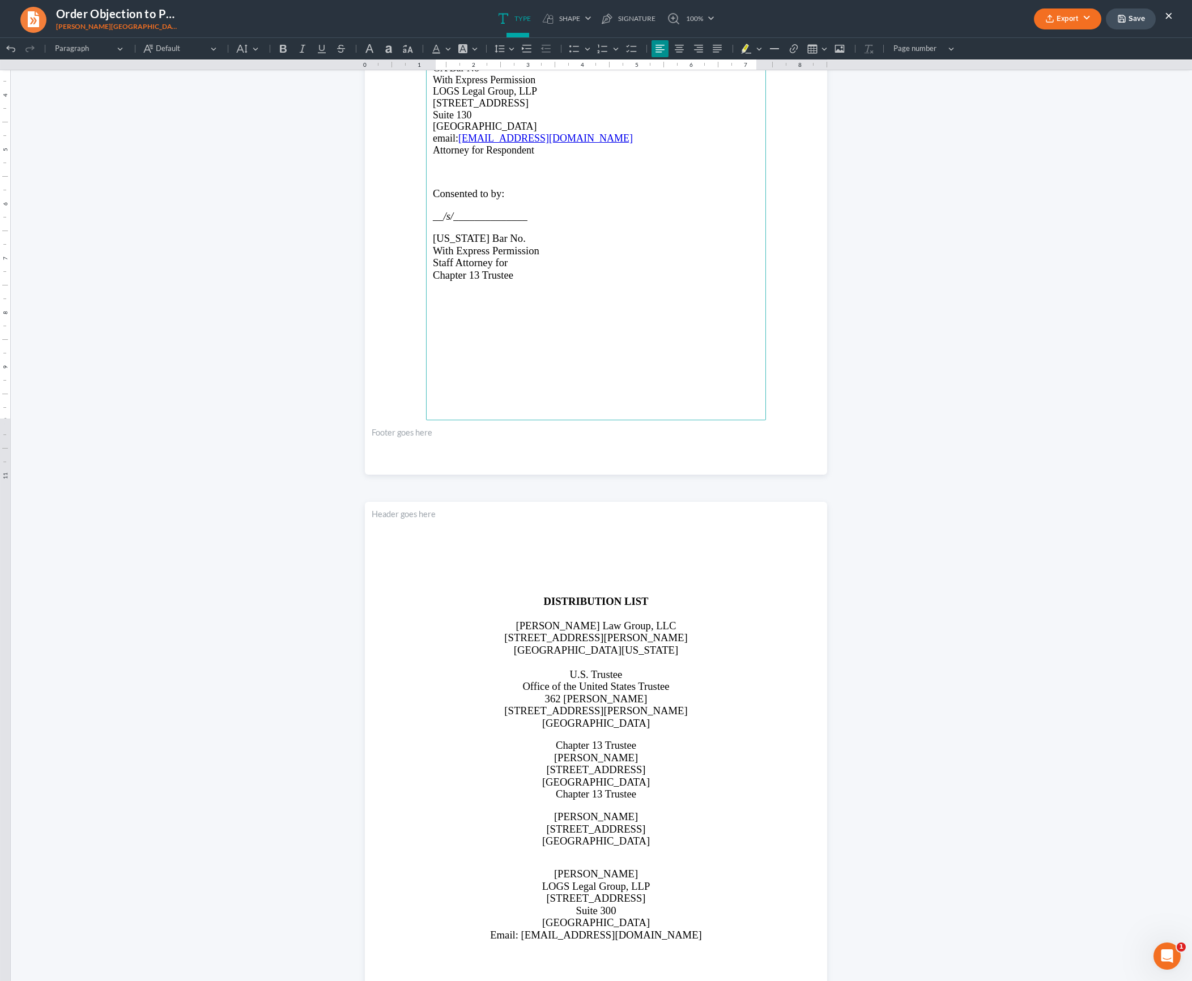
scroll to position [1619, 0]
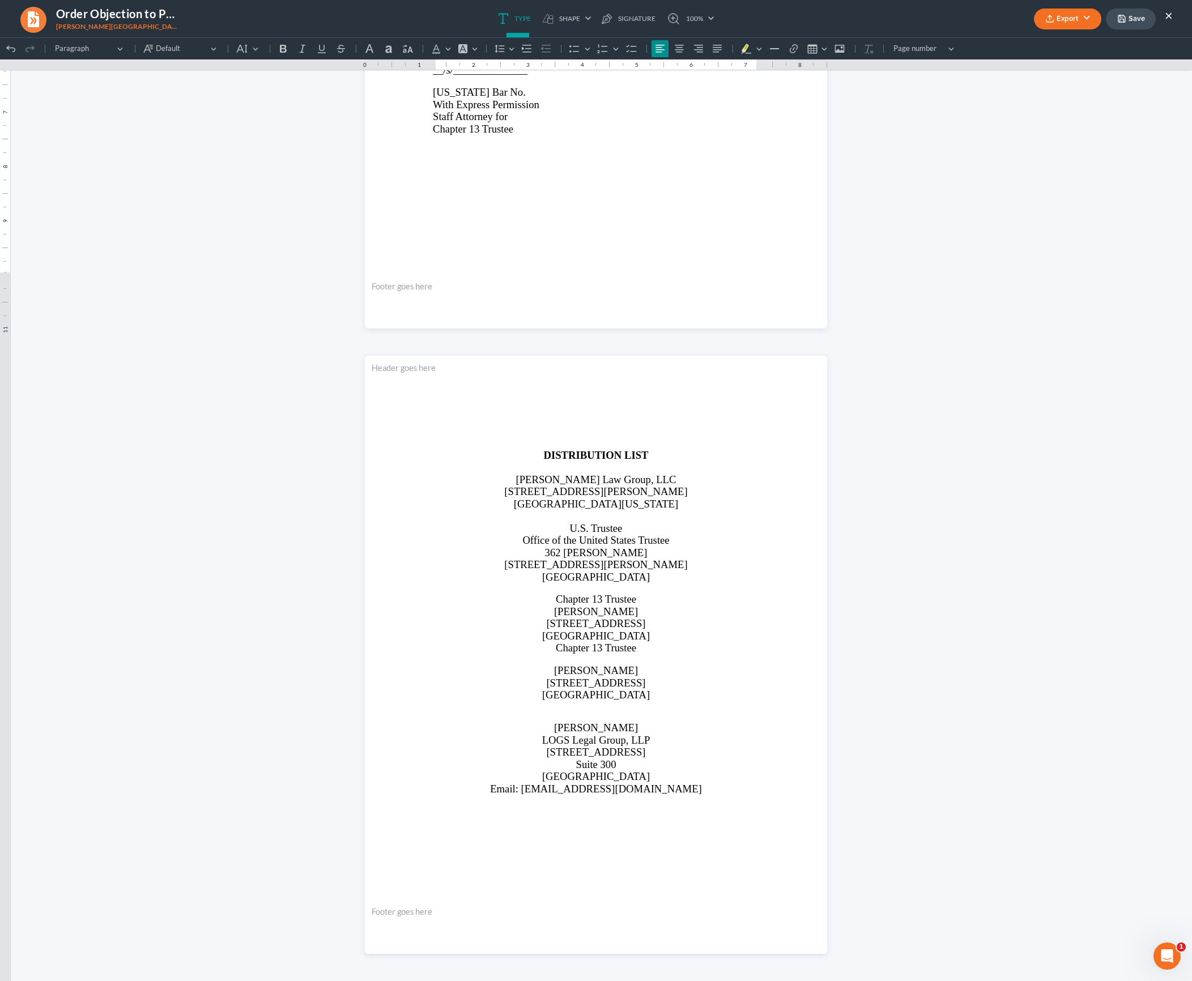
drag, startPoint x: 894, startPoint y: 133, endPoint x: 935, endPoint y: 117, distance: 43.8
click html "1.00 10.00 0 1 1 2 2 3 3 4 4 5 5 6 6 7 7 8 8 9 9 10 10 11 11 Undo (⌘Z) Undo Red…"
click at [595, 17] on button "Export" at bounding box center [1067, 18] width 67 height 21
click at [595, 20] on button "Save" at bounding box center [1131, 18] width 50 height 21
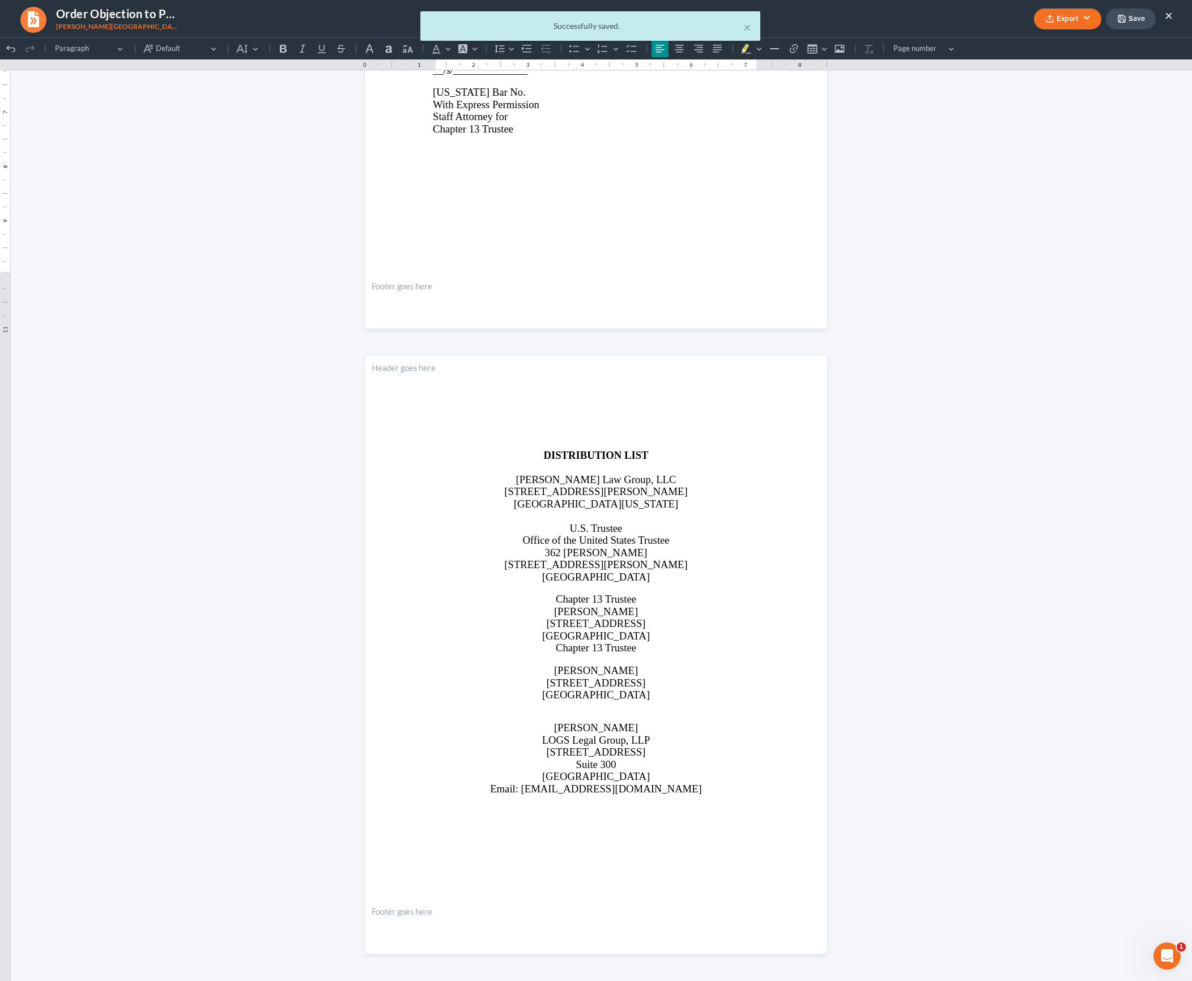
click at [595, 20] on div "× Successfully saved." at bounding box center [590, 28] width 1192 height 35
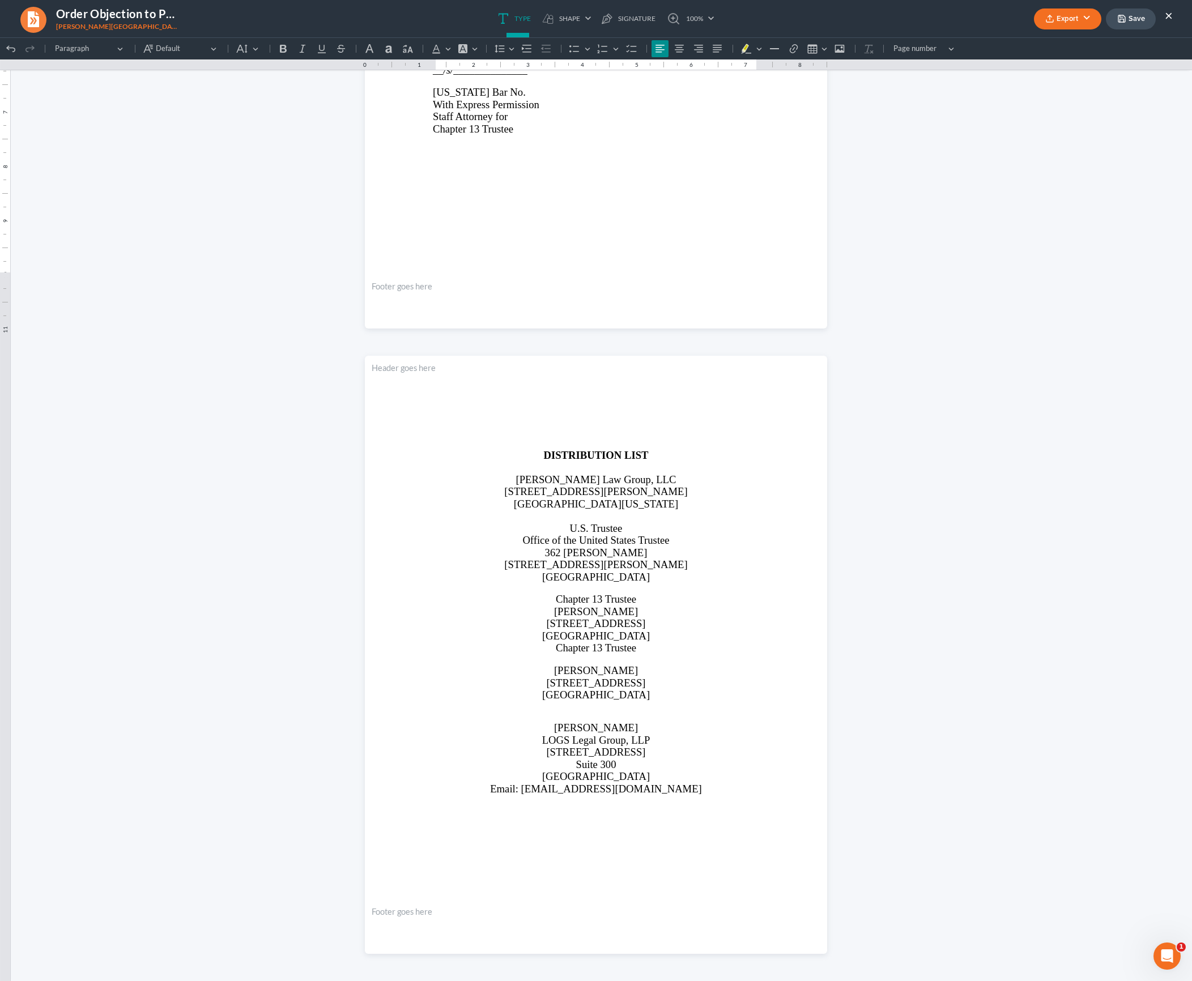
click at [595, 24] on body "Home New Case Client Portal Saedi Law Group ssudman@saedilawgroup.com My Accoun…" at bounding box center [596, 490] width 1192 height 981
click at [595, 24] on button "Export" at bounding box center [1067, 18] width 67 height 21
click at [595, 43] on link "PDF" at bounding box center [1067, 45] width 88 height 19
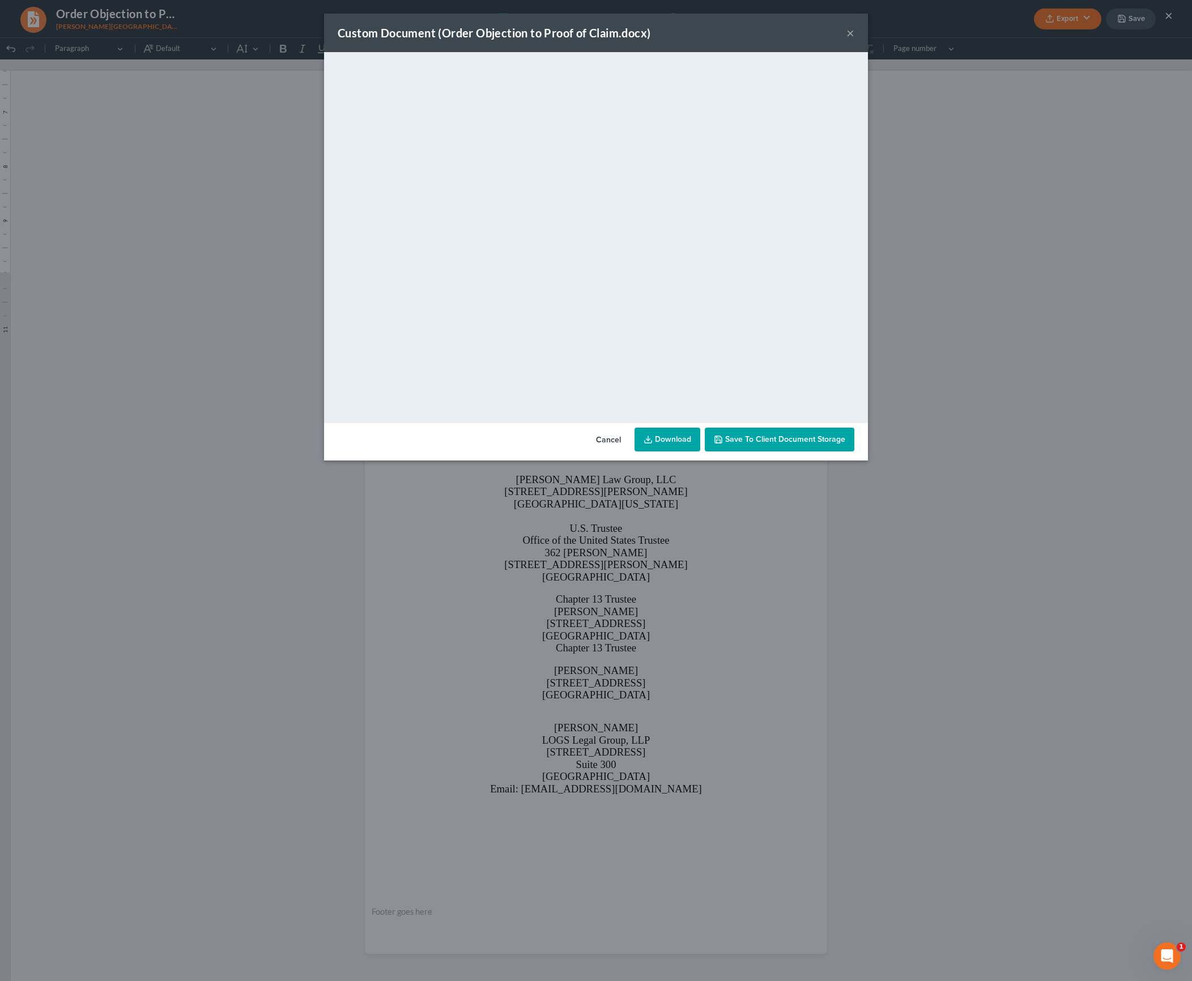
click at [595, 436] on link "Download" at bounding box center [668, 440] width 66 height 24
click at [595, 195] on div "Custom Document (Order Objection to Proof of Claim.docx) × <object ng-attr-data…" at bounding box center [596, 490] width 1192 height 981
click at [595, 37] on button "×" at bounding box center [850, 33] width 8 height 14
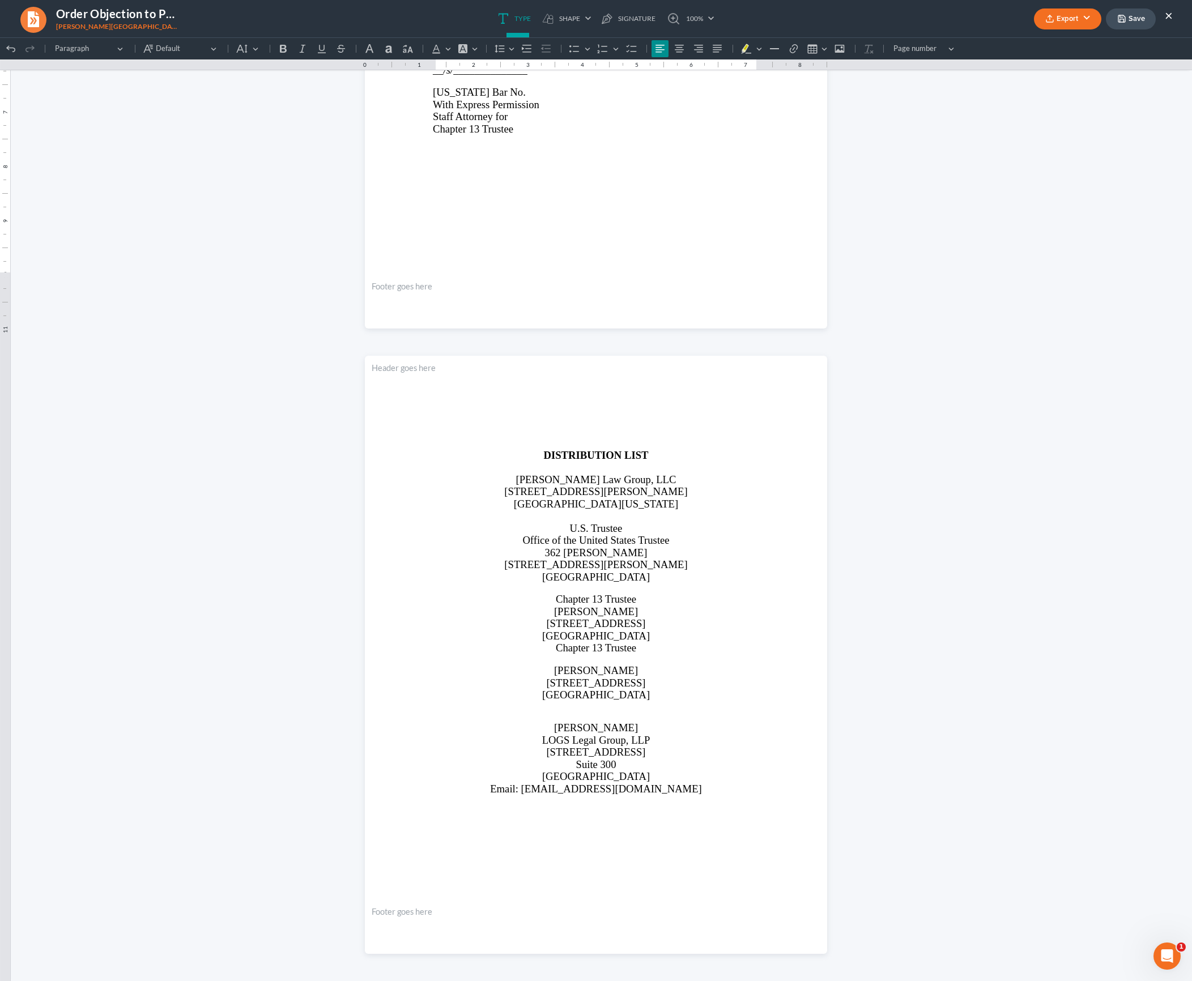
drag, startPoint x: 1013, startPoint y: 297, endPoint x: 1013, endPoint y: 258, distance: 38.5
click html "1.00 10.00 0 1 1 2 2 3 3 4 4 5 5 6 6 7 7 8 8 9 9 10 10 11 11 Undo (⌘Z) Undo Red…"
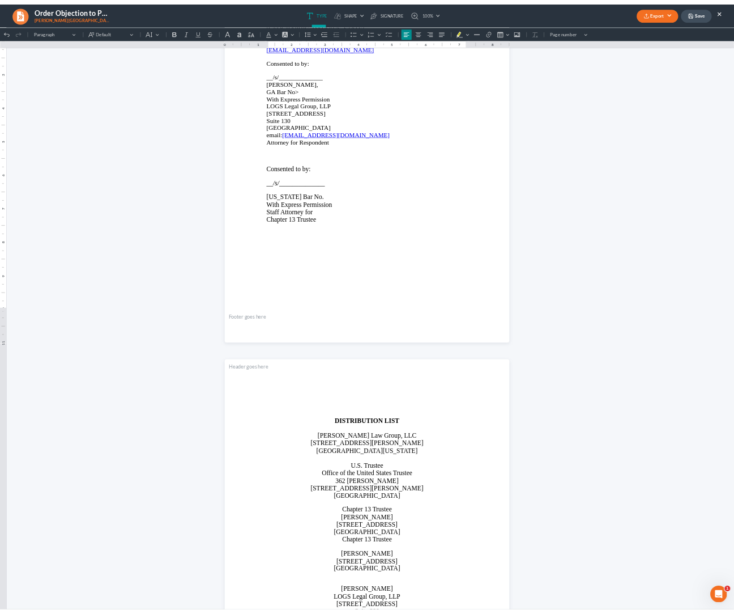
scroll to position [1402, 0]
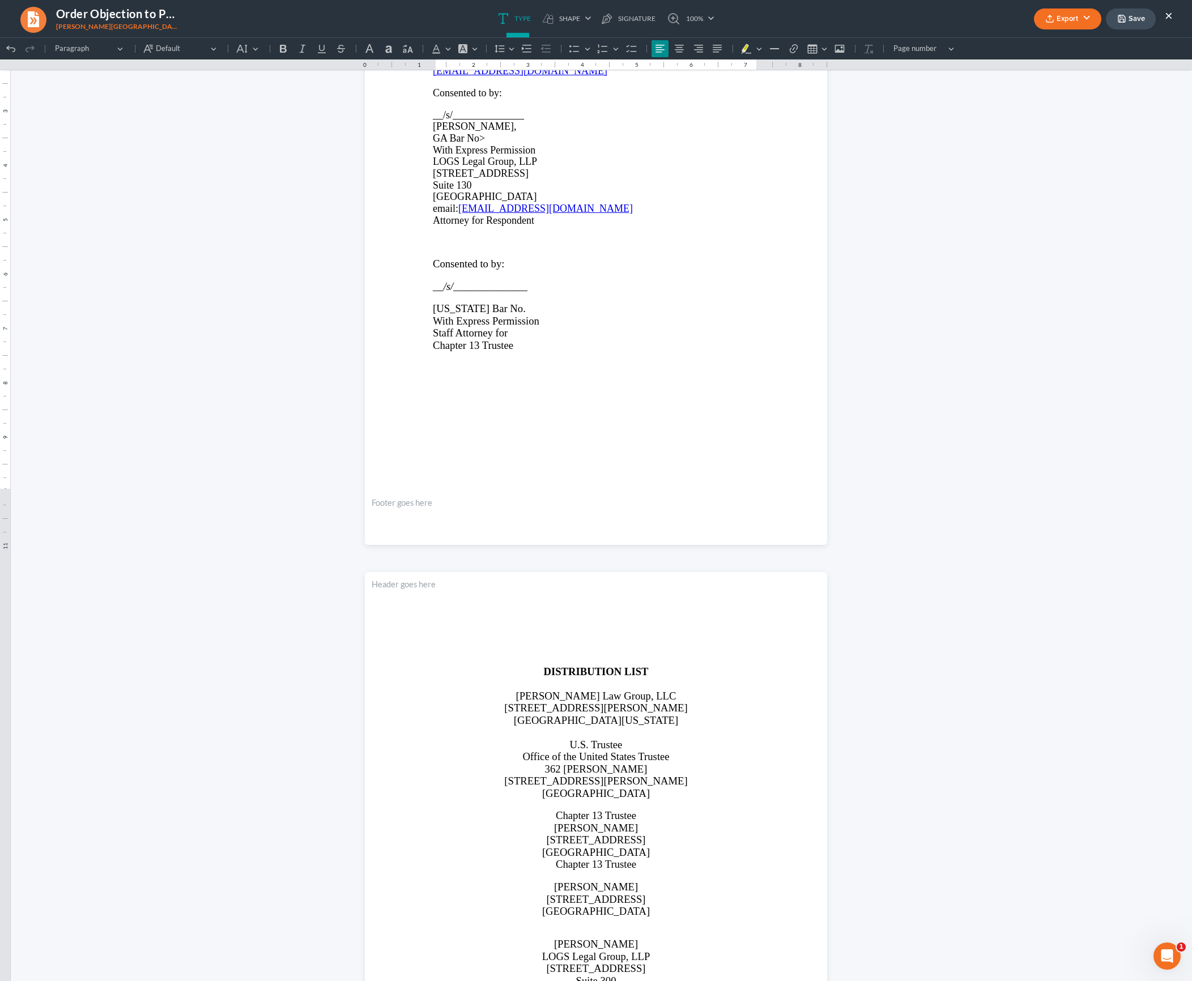
drag, startPoint x: 1168, startPoint y: 18, endPoint x: 1160, endPoint y: 29, distance: 13.8
click at [595, 19] on button "×" at bounding box center [1169, 15] width 8 height 14
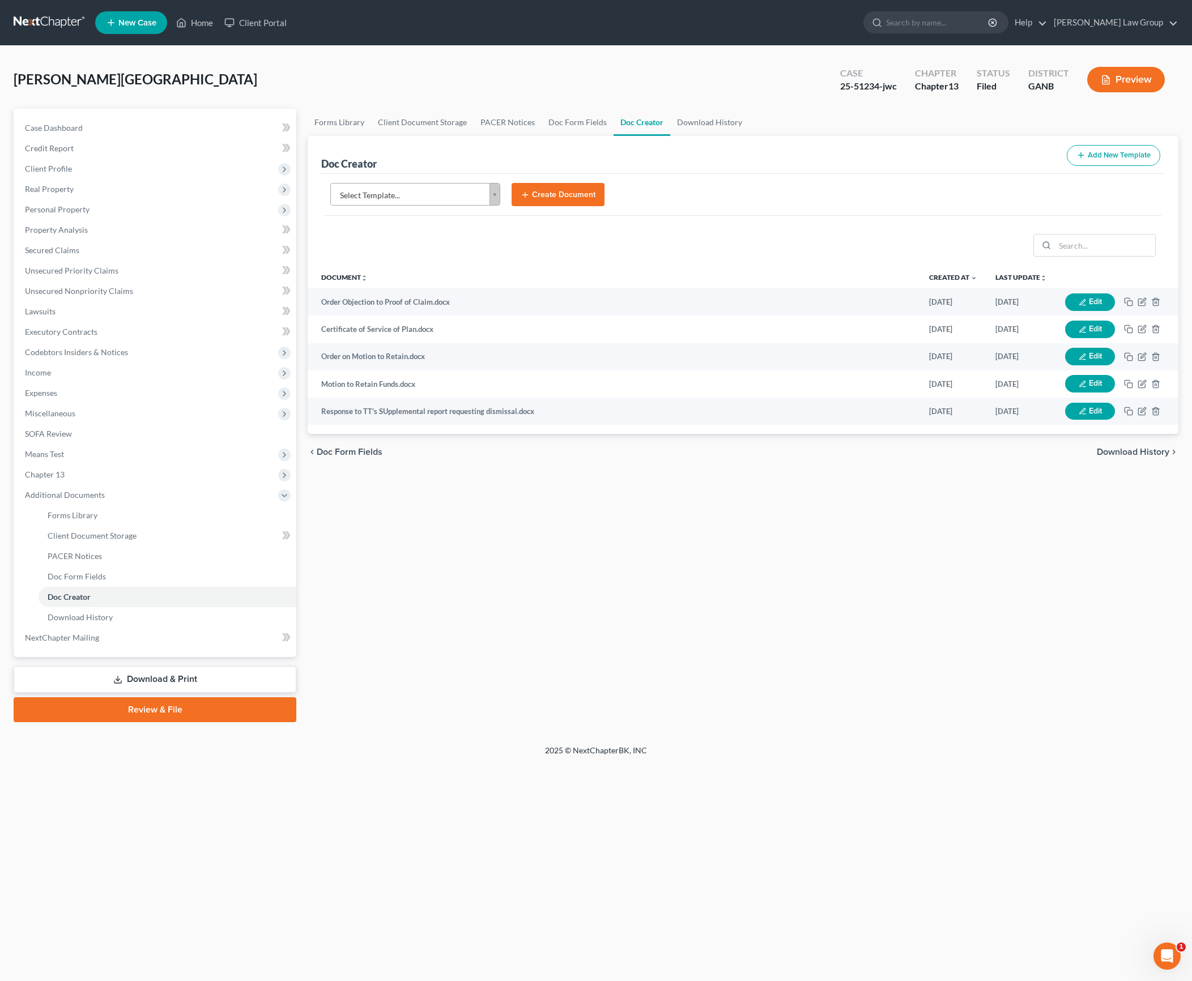
click at [595, 490] on div "Forms Library Client Document Storage PACER Notices Doc Form Fields Doc Creator…" at bounding box center [743, 416] width 882 height 614
click at [595, 88] on div "McDaniel, Tanjala Upgraded Case 25-51234-jwc Chapter Chapter 13 Status Filed Di…" at bounding box center [596, 83] width 1165 height 49
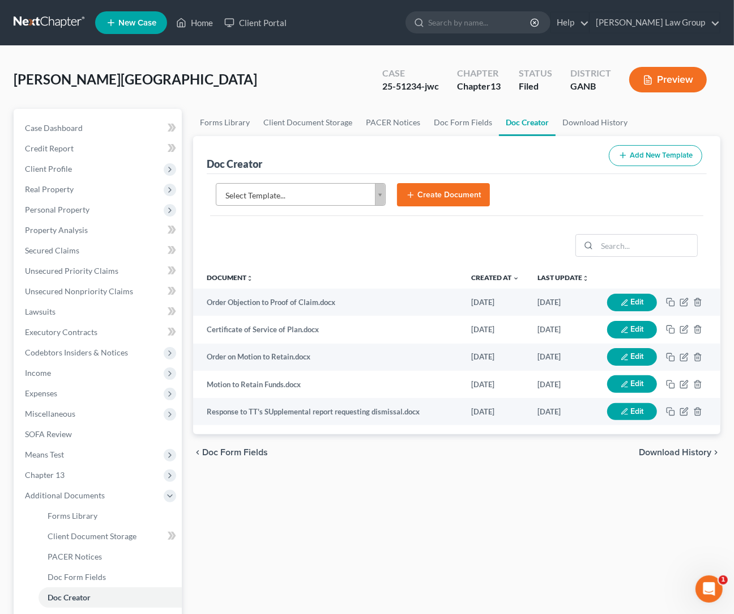
click at [247, 86] on div "McDaniel, Tanjala Upgraded Case 25-51234-jwc Chapter Chapter 13 Status Filed Di…" at bounding box center [367, 83] width 707 height 49
click at [352, 116] on link "Client Document Storage" at bounding box center [308, 122] width 103 height 27
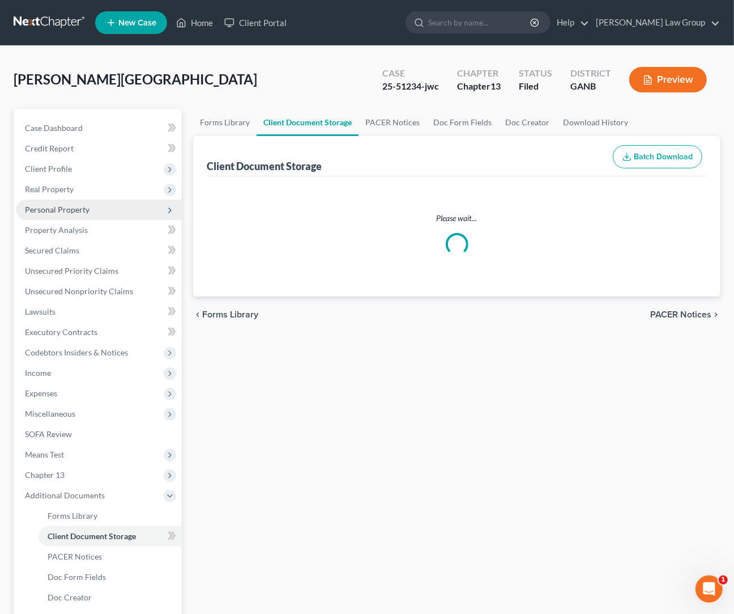
select select "0"
select select "5"
select select "35"
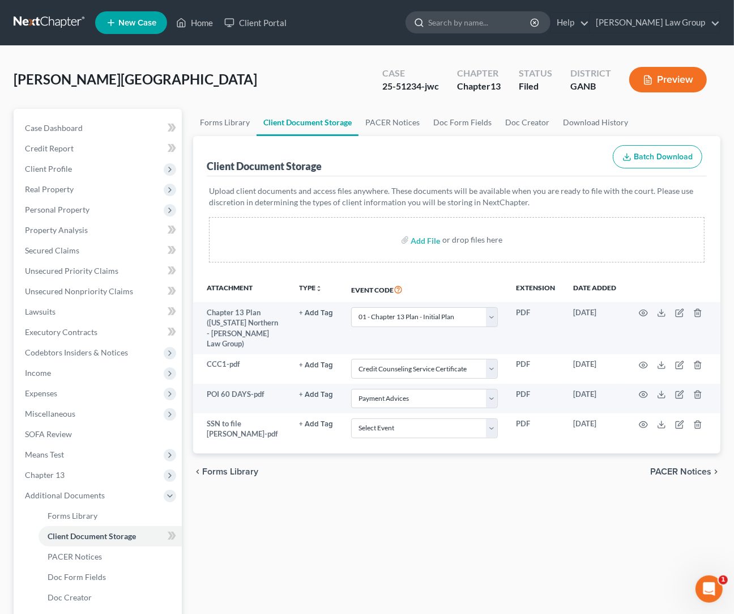
drag, startPoint x: 563, startPoint y: 11, endPoint x: 560, endPoint y: 19, distance: 7.7
click at [551, 12] on div at bounding box center [478, 22] width 145 height 22
click at [532, 19] on input "search" at bounding box center [480, 22] width 104 height 21
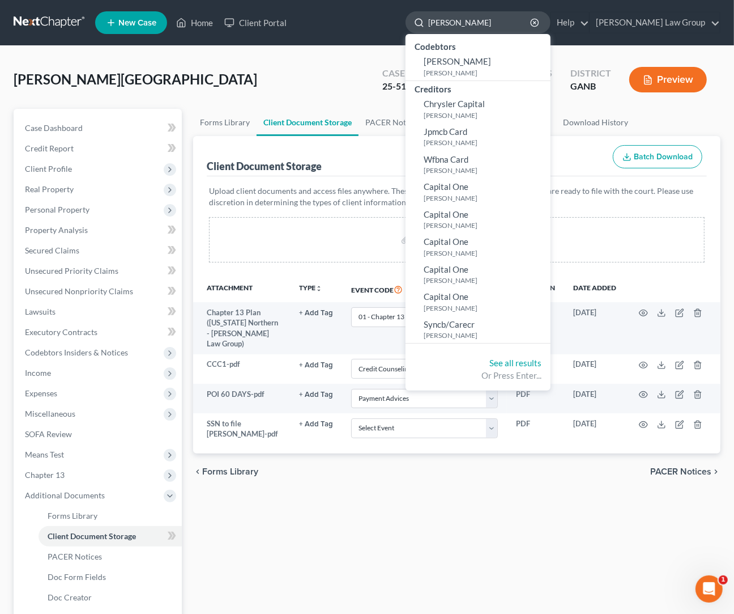
type input "cardenas"
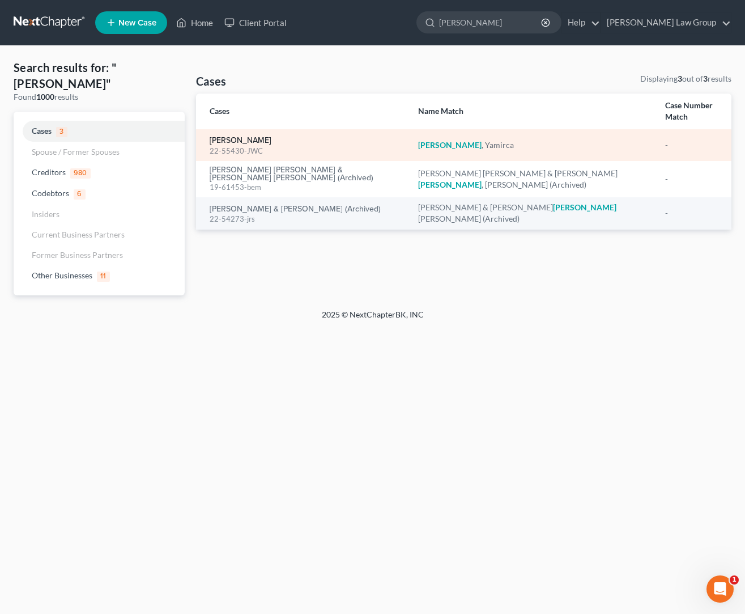
click at [249, 143] on link "Cardenas, Yamirca" at bounding box center [241, 141] width 62 height 8
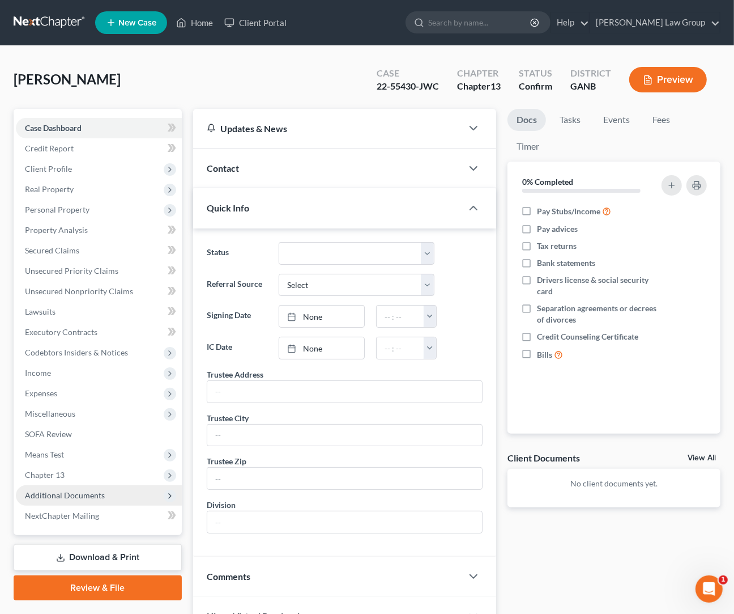
click at [90, 490] on span "Additional Documents" at bounding box center [65, 495] width 80 height 10
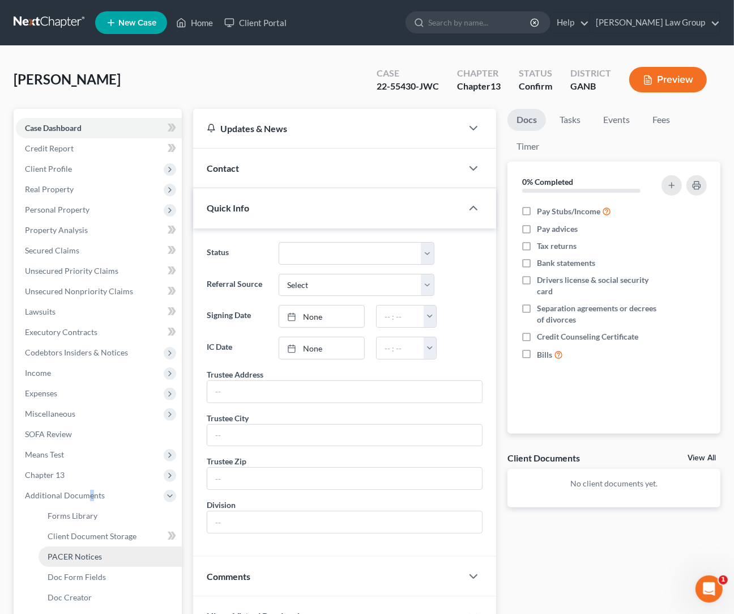
click at [96, 490] on span "PACER Notices" at bounding box center [75, 556] width 54 height 10
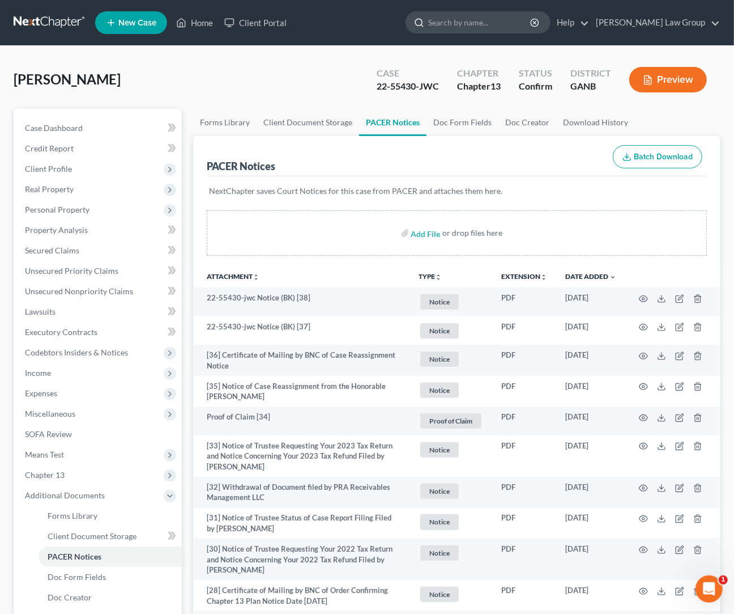
click at [493, 20] on input "search" at bounding box center [480, 22] width 104 height 21
type input "brooks"
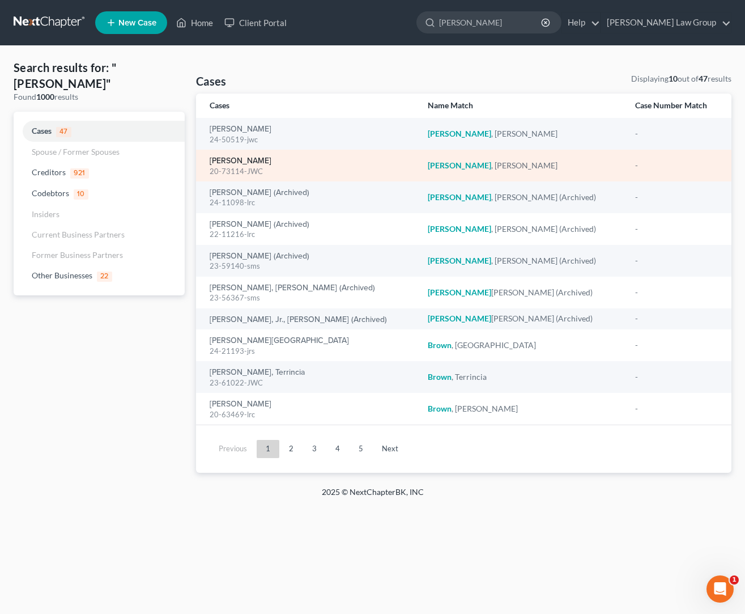
click at [263, 158] on link "Brooks, William" at bounding box center [241, 161] width 62 height 8
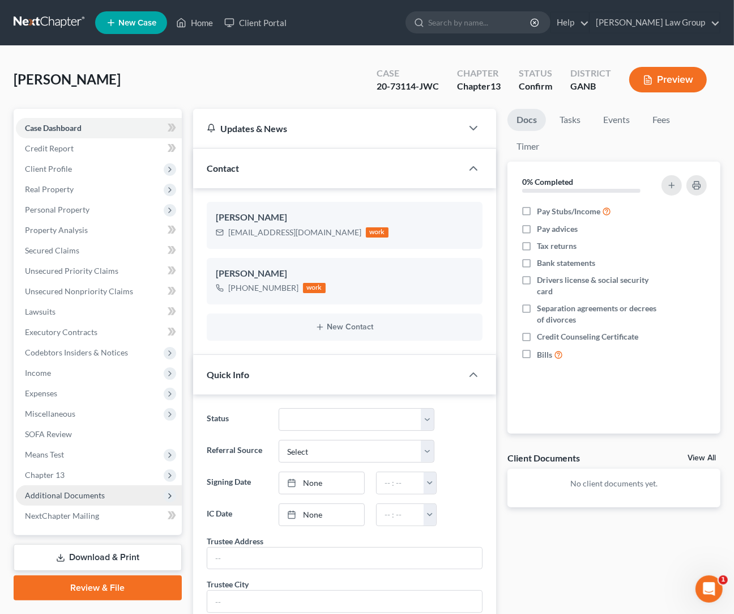
click at [69, 490] on span "Additional Documents" at bounding box center [65, 495] width 80 height 10
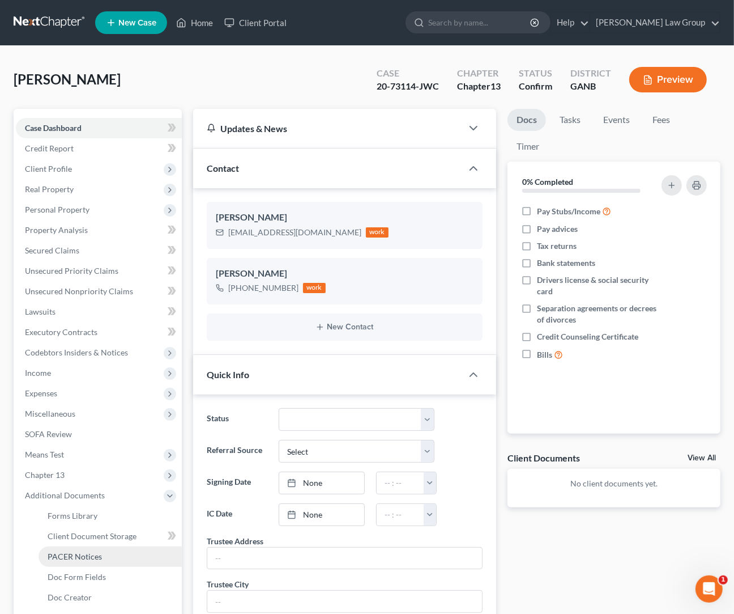
click at [83, 490] on span "PACER Notices" at bounding box center [75, 556] width 54 height 10
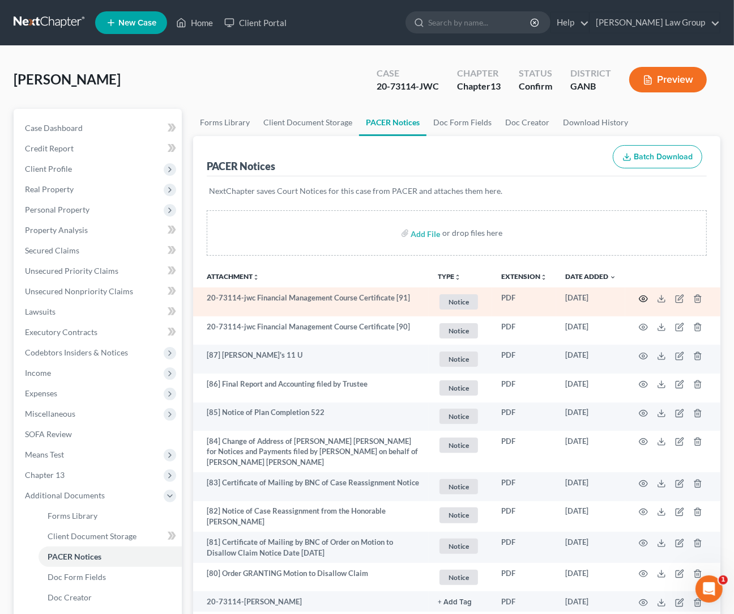
click at [595, 298] on icon "button" at bounding box center [643, 298] width 9 height 9
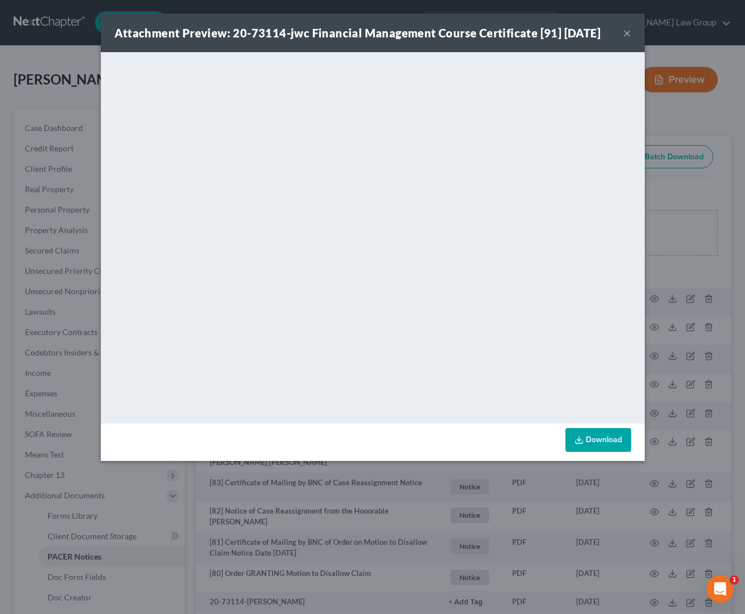
click at [595, 33] on div "Attachment Preview: 20-73114-jwc Financial Management Course Certificate [91] 0…" at bounding box center [373, 33] width 544 height 39
click at [595, 33] on button "×" at bounding box center [627, 33] width 8 height 14
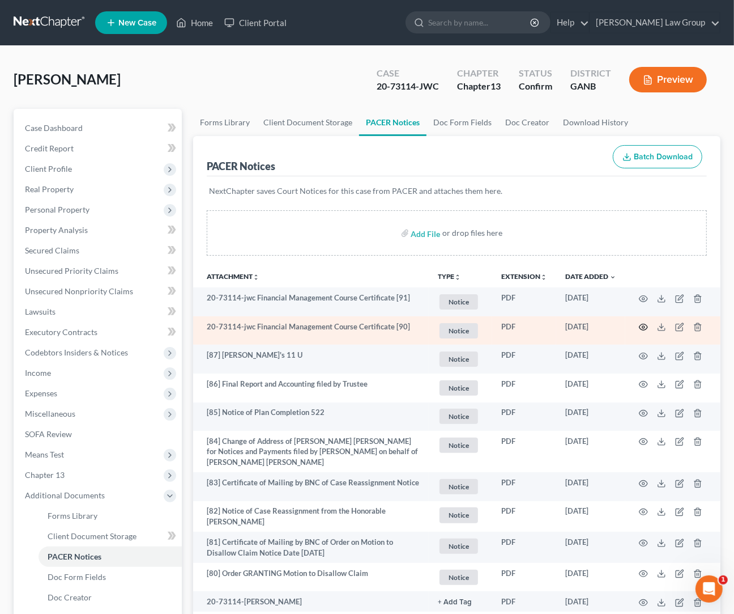
click at [595, 326] on icon "button" at bounding box center [643, 326] width 9 height 9
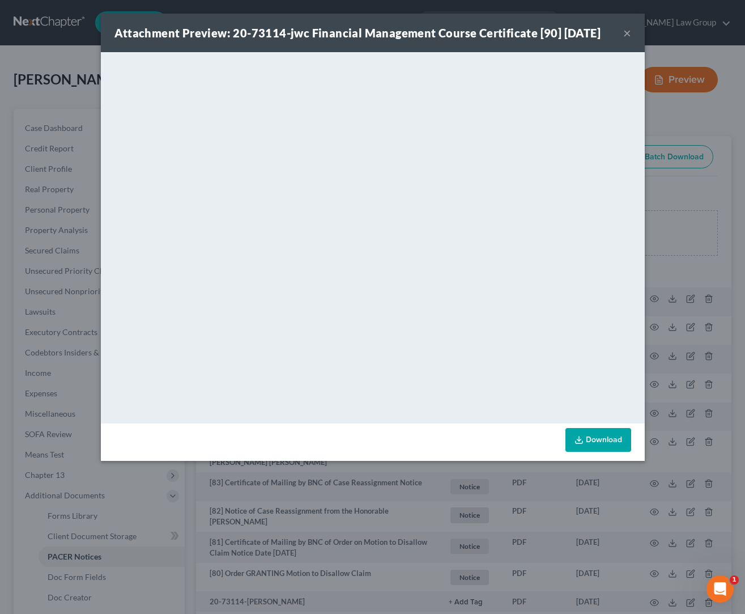
click at [595, 35] on button "×" at bounding box center [627, 33] width 8 height 14
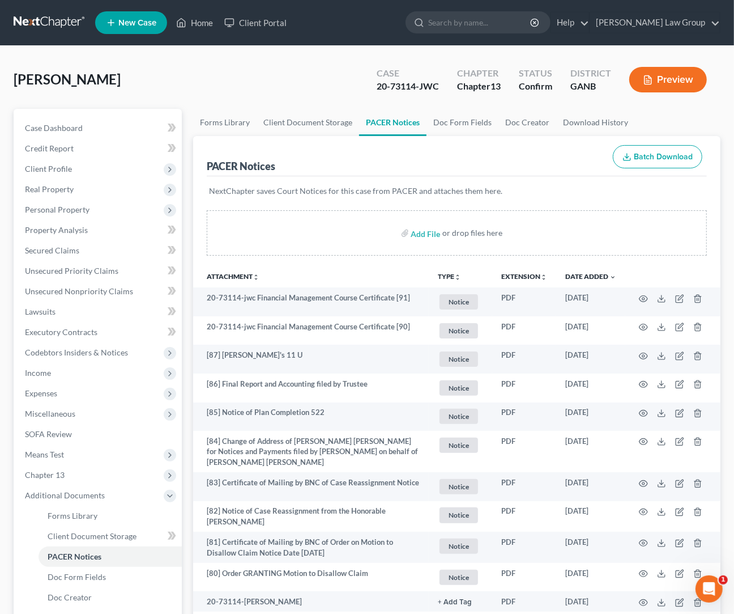
click at [353, 69] on div "Brooks, William Upgraded Case 20-73114-JWC Chapter Chapter 13 Status Confirm Di…" at bounding box center [367, 83] width 707 height 49
click at [504, 25] on input "search" at bounding box center [480, 22] width 104 height 21
type input "hines"
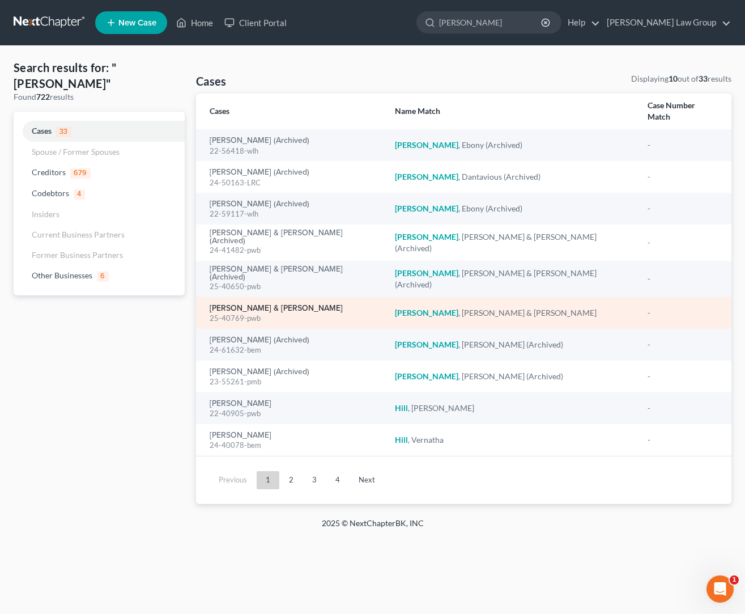
click at [283, 304] on link "Hines, Latasha & Jonathan" at bounding box center [276, 308] width 133 height 8
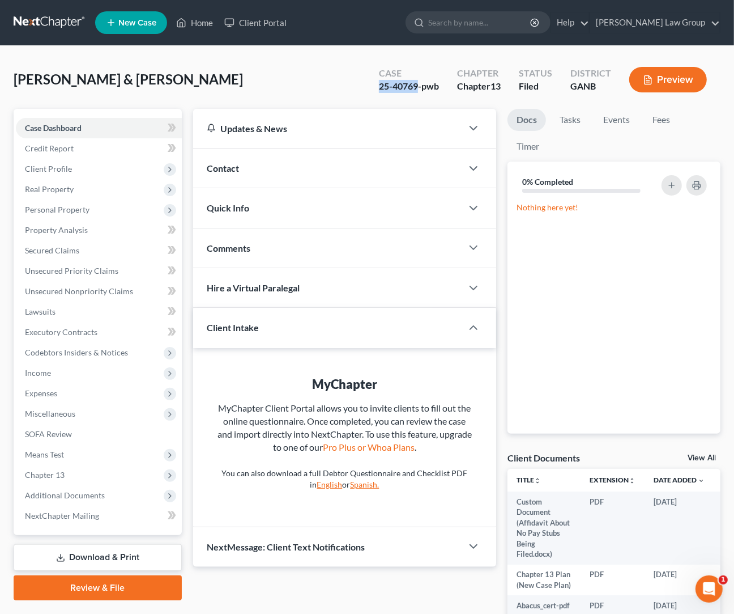
drag, startPoint x: 418, startPoint y: 90, endPoint x: 376, endPoint y: 90, distance: 41.9
click at [376, 90] on div "Case 25-40769-pwb" at bounding box center [409, 80] width 78 height 33
copy div "25-40769"
drag, startPoint x: 118, startPoint y: 491, endPoint x: 130, endPoint y: 497, distance: 13.7
click at [118, 490] on span "Additional Documents" at bounding box center [99, 495] width 166 height 20
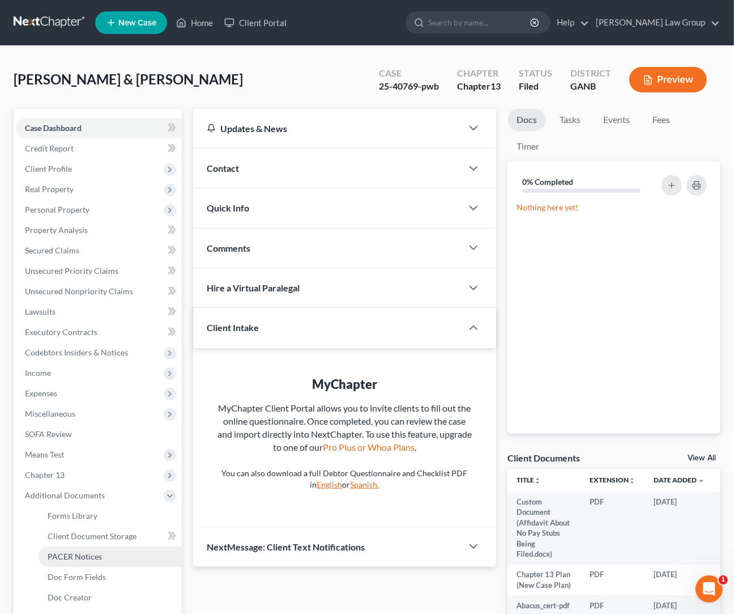
click at [131, 490] on link "PACER Notices" at bounding box center [110, 556] width 143 height 20
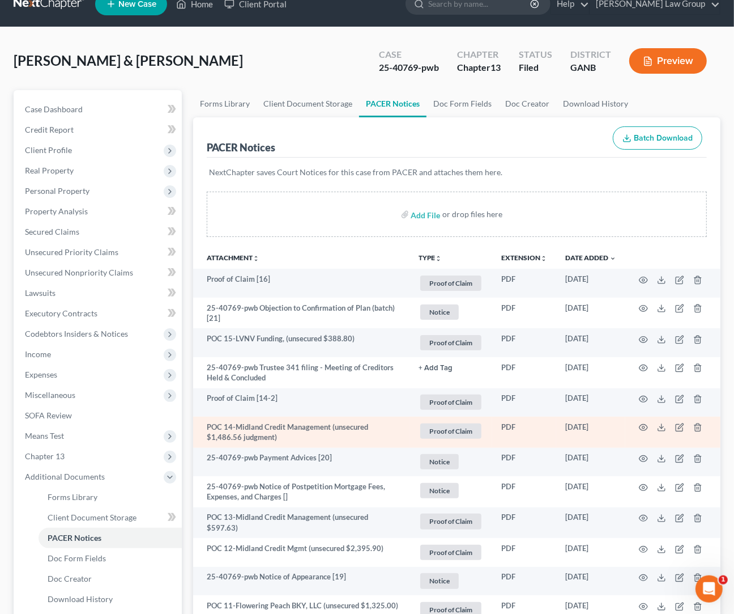
scroll to position [20, 0]
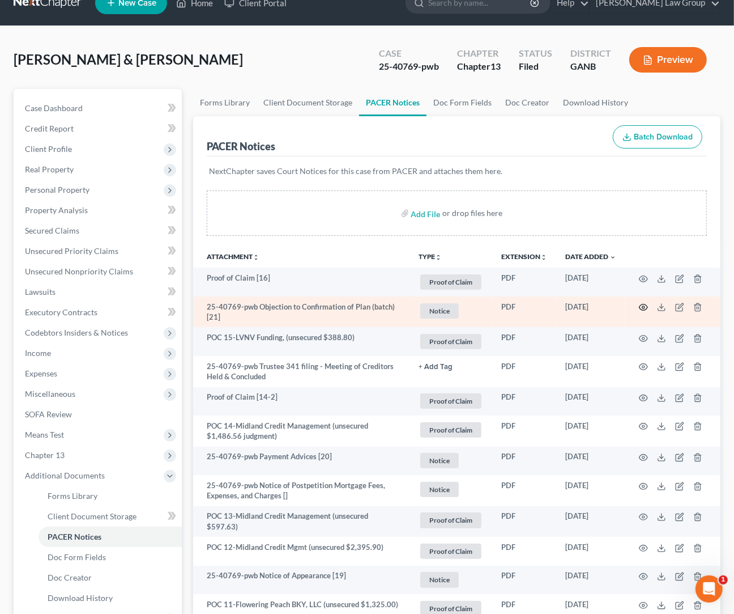
click at [595, 307] on icon "button" at bounding box center [643, 307] width 9 height 9
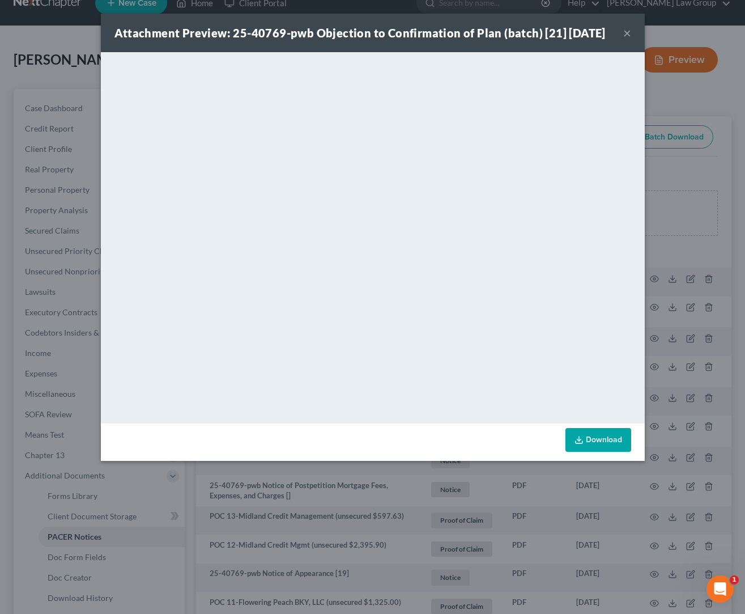
click at [595, 40] on button "×" at bounding box center [627, 33] width 8 height 14
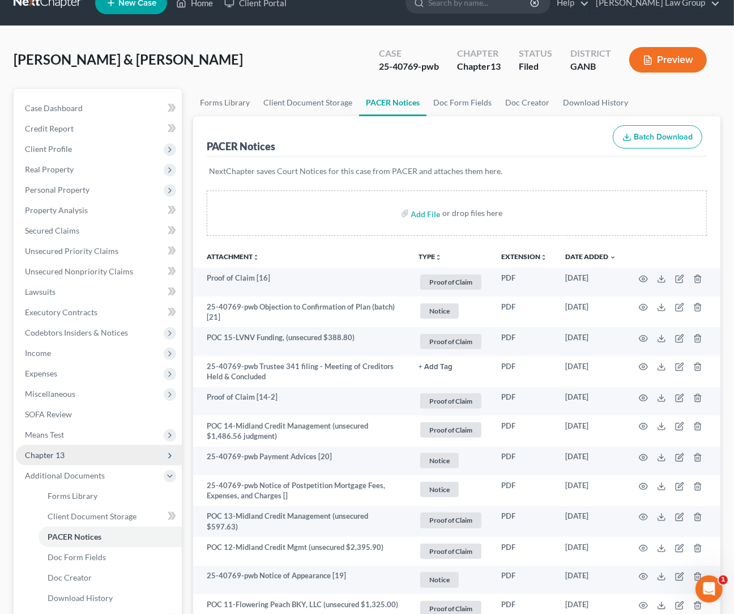
click at [56, 451] on span "Chapter 13" at bounding box center [45, 455] width 40 height 10
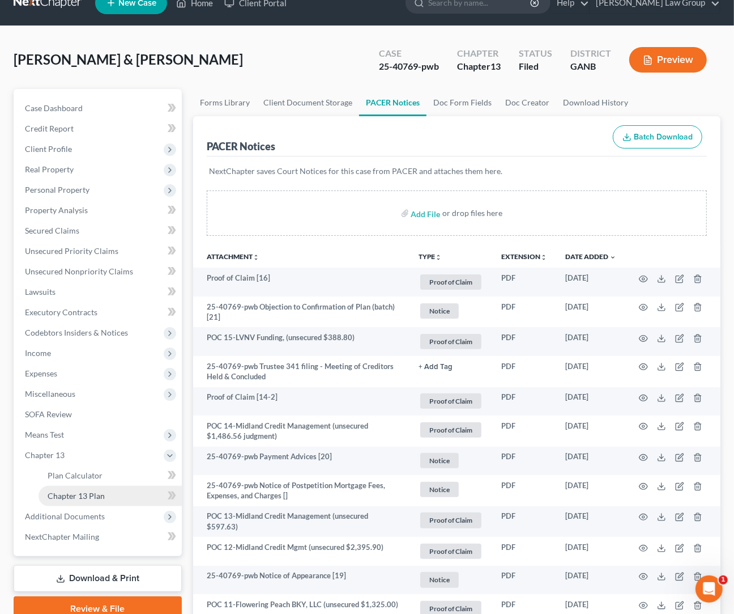
click at [117, 490] on link "Chapter 13 Plan" at bounding box center [110, 496] width 143 height 20
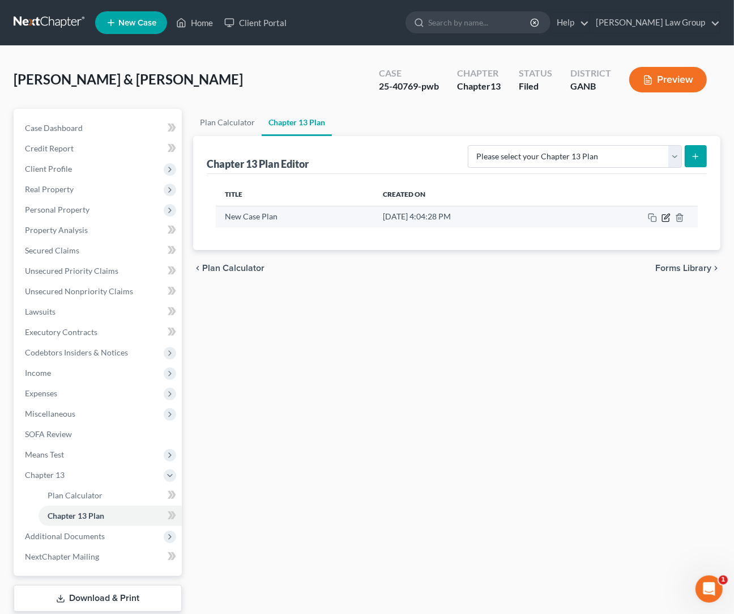
click at [595, 219] on icon "button" at bounding box center [667, 216] width 5 height 5
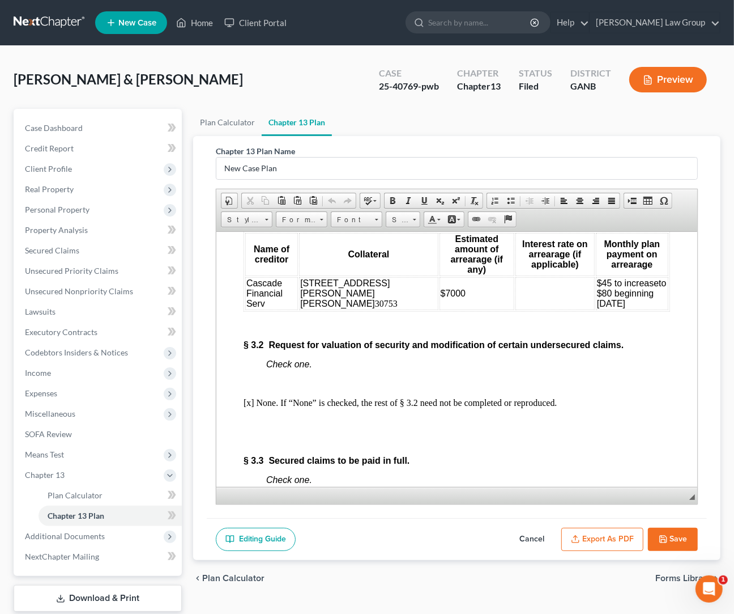
scroll to position [2347, 0]
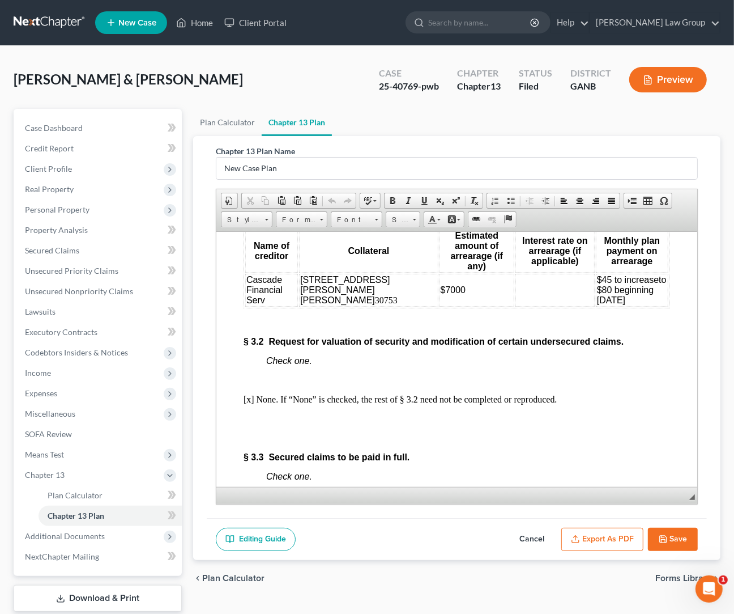
click at [334, 74] on div "Hines, Latasha & Jonathan Upgraded Case 25-40769-pwb Chapter Chapter 13 Status …" at bounding box center [367, 83] width 707 height 49
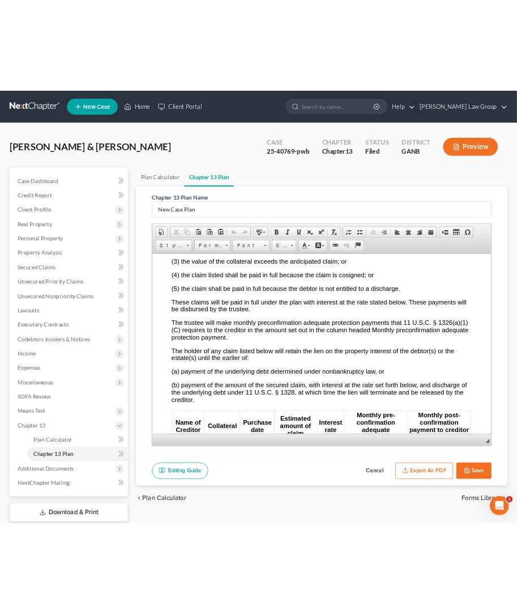
scroll to position [2695, 0]
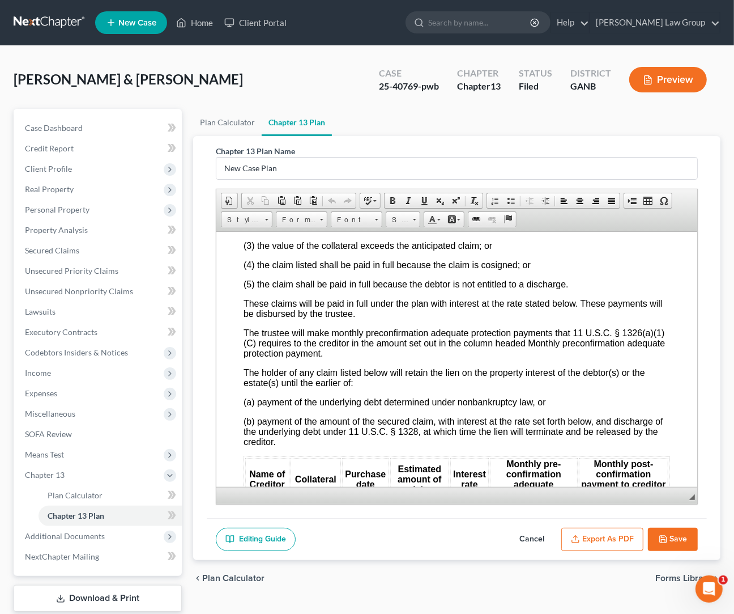
click at [595, 490] on button "Save" at bounding box center [673, 539] width 50 height 24
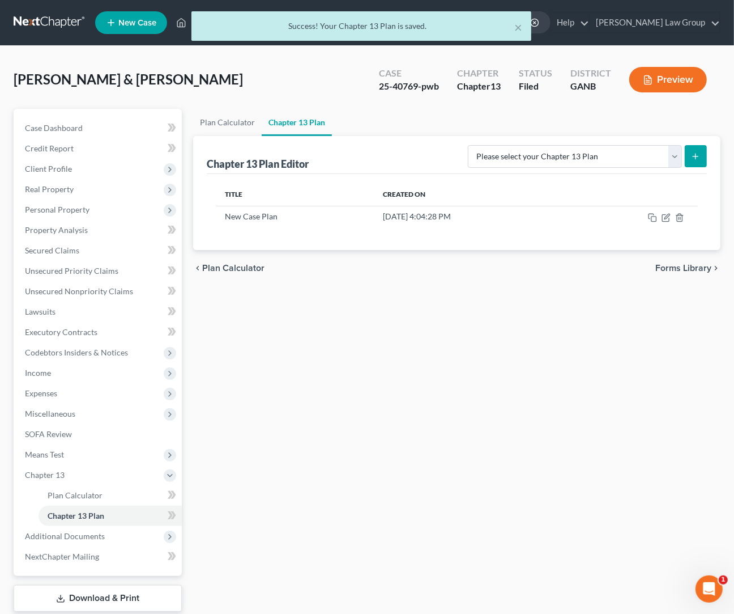
click at [304, 54] on div "× Success! Your Chapter 13 Plan is saved. Hines, Latasha & Jonathan Upgraded Ca…" at bounding box center [367, 355] width 734 height 618
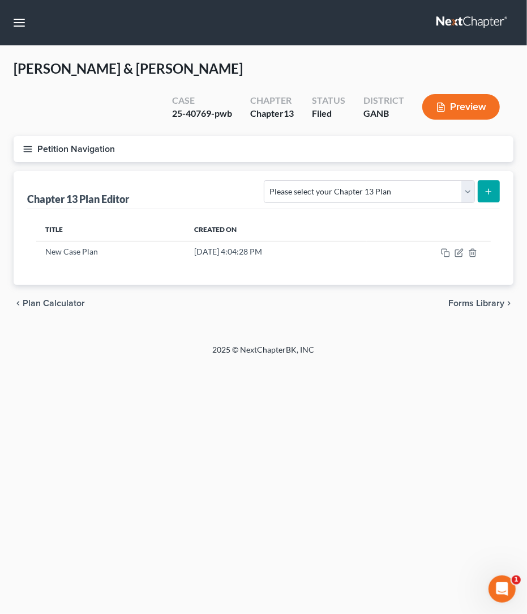
click at [32, 147] on icon "button" at bounding box center [28, 149] width 10 height 10
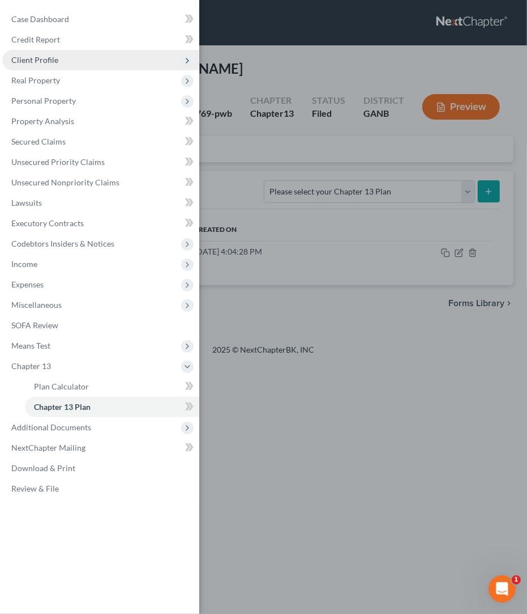
click at [36, 65] on span "Client Profile" at bounding box center [34, 60] width 47 height 10
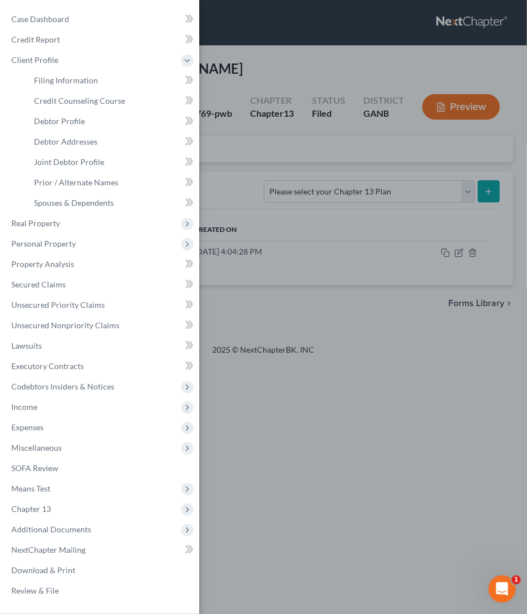
click at [230, 63] on div "Case Dashboard Payments Invoices Payments Payments Credit Report Client Profile" at bounding box center [263, 307] width 527 height 614
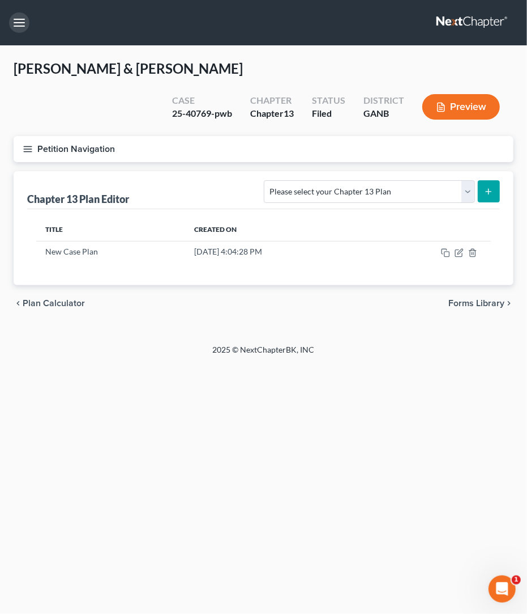
click at [14, 22] on button "button" at bounding box center [19, 22] width 20 height 20
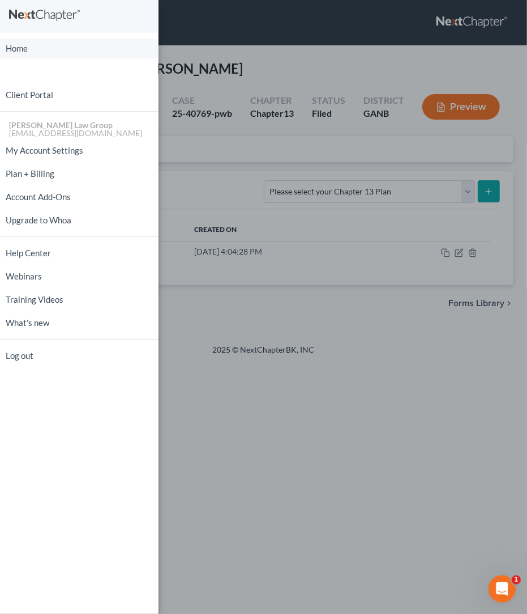
click at [19, 53] on link "Home" at bounding box center [79, 49] width 159 height 20
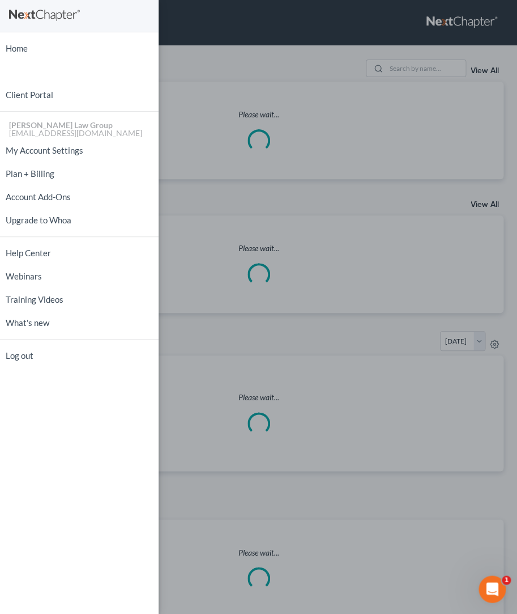
click at [187, 62] on div "Home New Case Client Portal Saedi Law Group ssudman@saedilawgroup.com My Accoun…" at bounding box center [258, 307] width 517 height 614
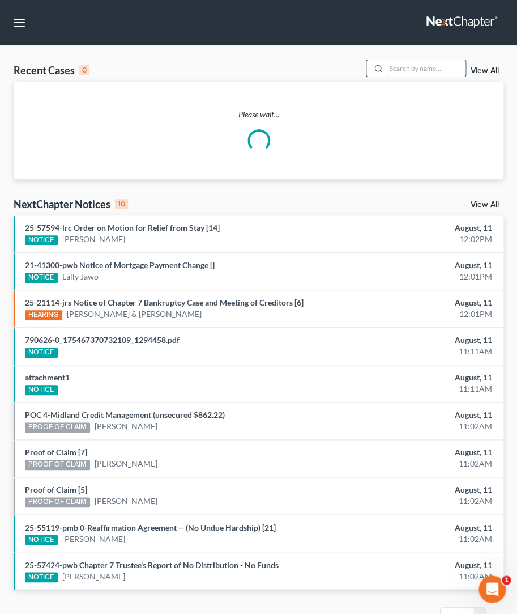
click at [386, 69] on input "search" at bounding box center [425, 68] width 79 height 16
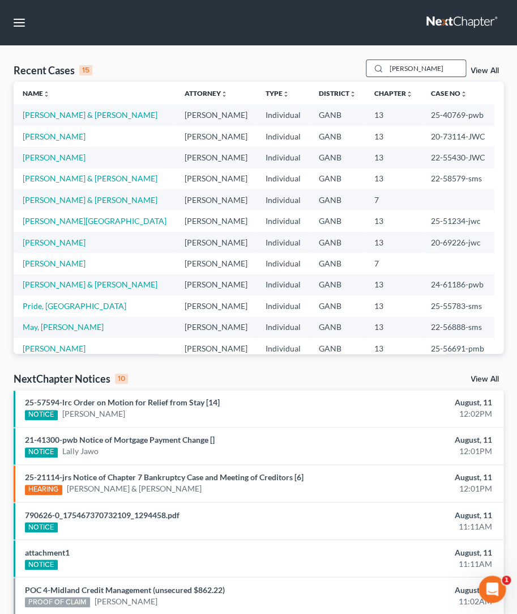
type input "mcdaniel"
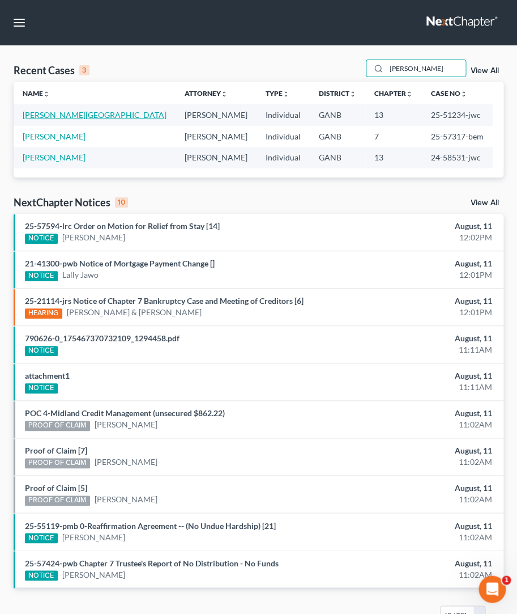
click at [70, 115] on link "McDaniel, Tanjala" at bounding box center [95, 115] width 144 height 10
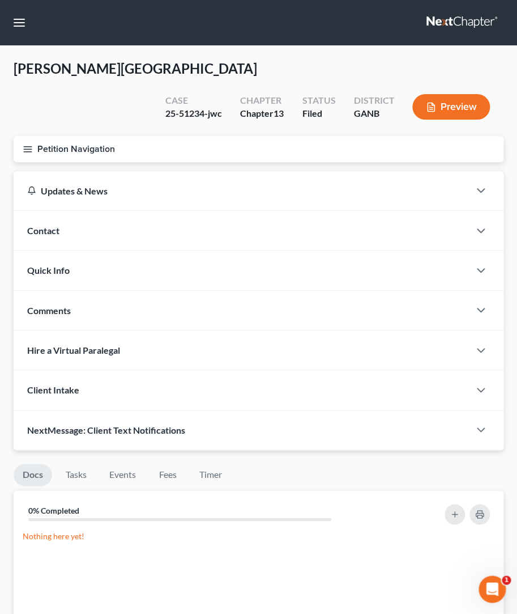
click at [23, 144] on icon "button" at bounding box center [28, 149] width 10 height 10
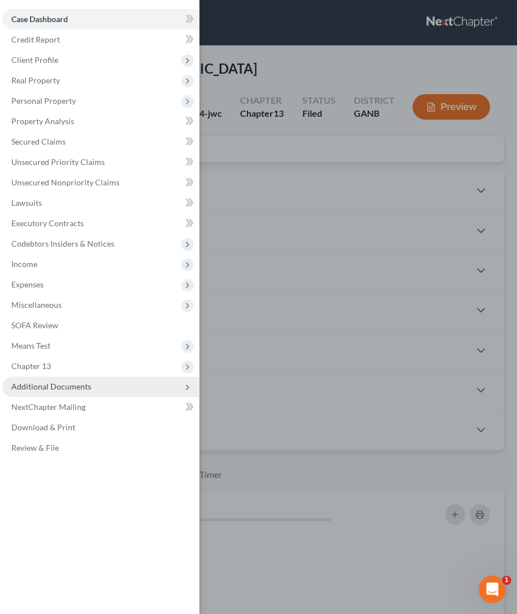
click at [59, 384] on span "Additional Documents" at bounding box center [51, 386] width 80 height 10
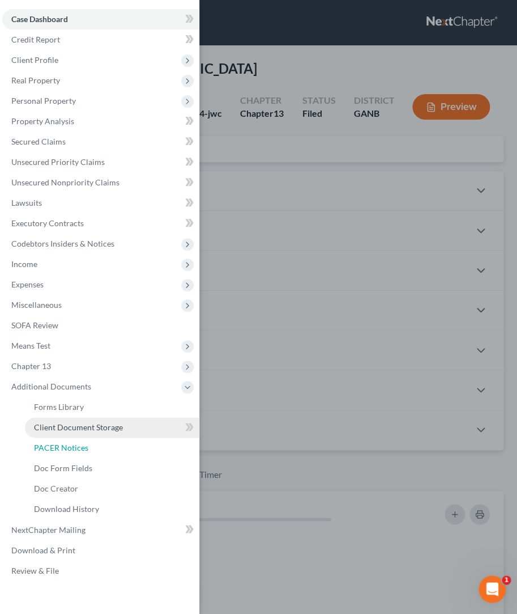
drag, startPoint x: 70, startPoint y: 451, endPoint x: 129, endPoint y: 433, distance: 61.5
click at [70, 451] on span "PACER Notices" at bounding box center [61, 447] width 54 height 10
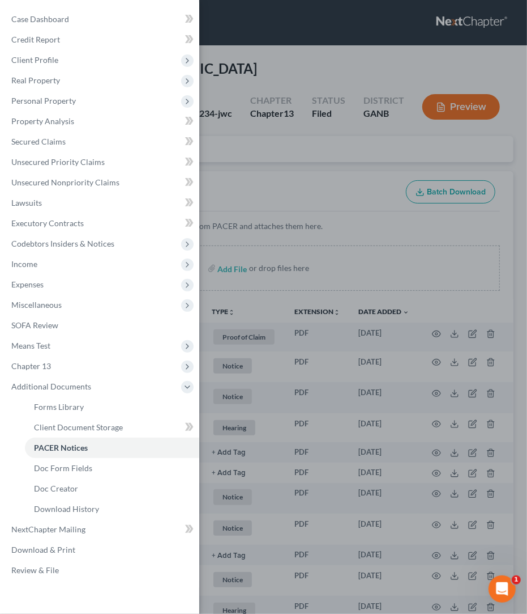
click at [235, 171] on div "Case Dashboard Payments Invoices Payments Payments Credit Report Client Profile" at bounding box center [263, 307] width 527 height 614
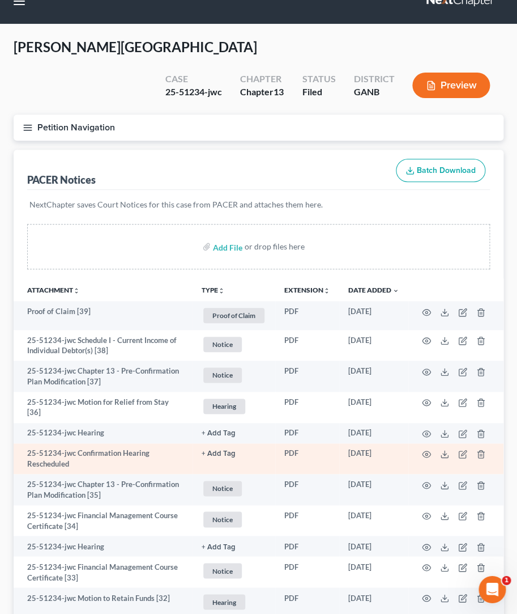
scroll to position [29, 0]
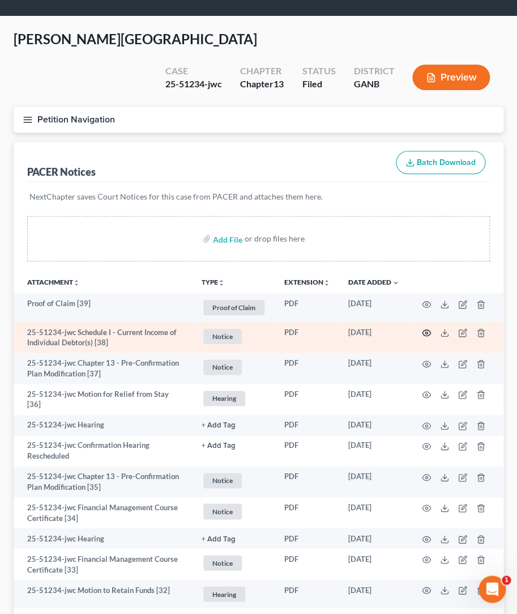
click at [423, 328] on icon "button" at bounding box center [426, 332] width 9 height 9
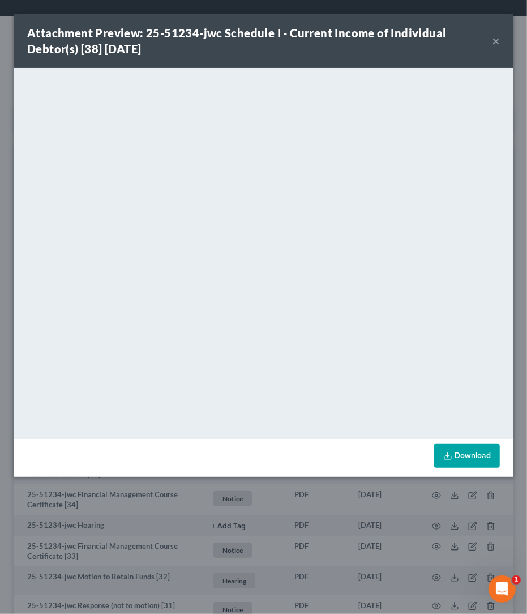
click at [495, 42] on button "×" at bounding box center [496, 41] width 8 height 14
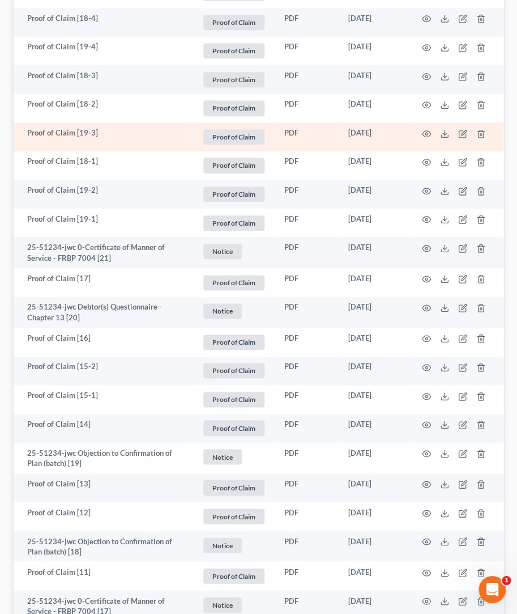
scroll to position [1180, 0]
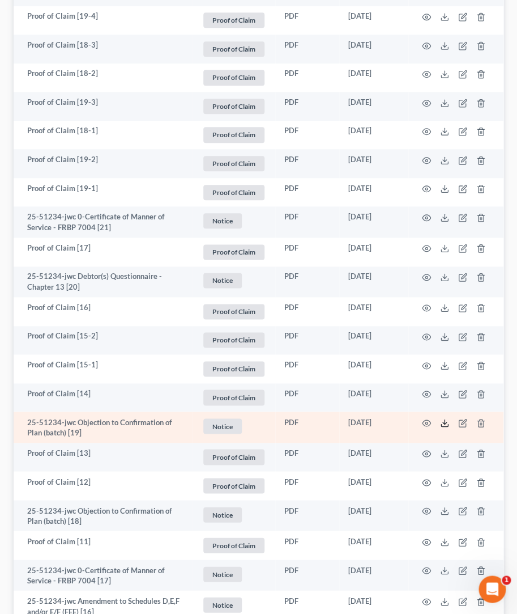
click at [443, 422] on polyline at bounding box center [445, 423] width 4 height 2
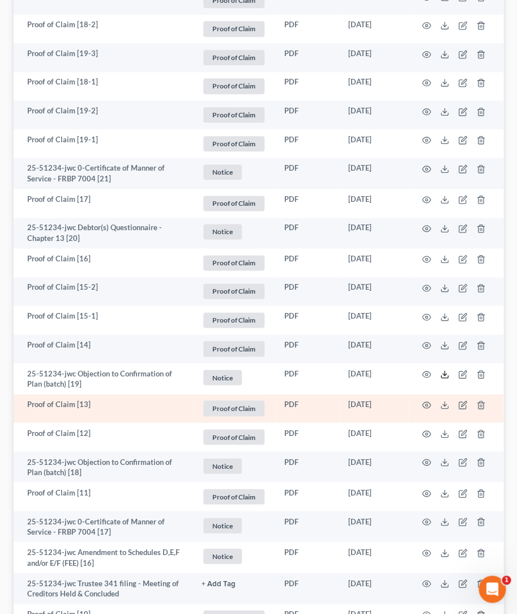
scroll to position [1229, 0]
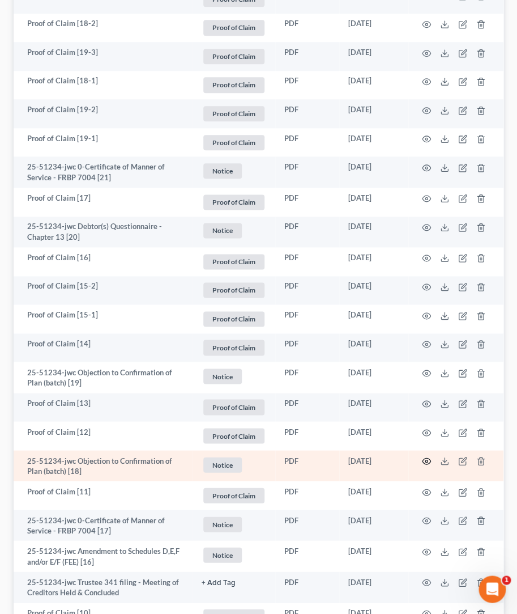
click at [425, 456] on icon "button" at bounding box center [426, 460] width 9 height 9
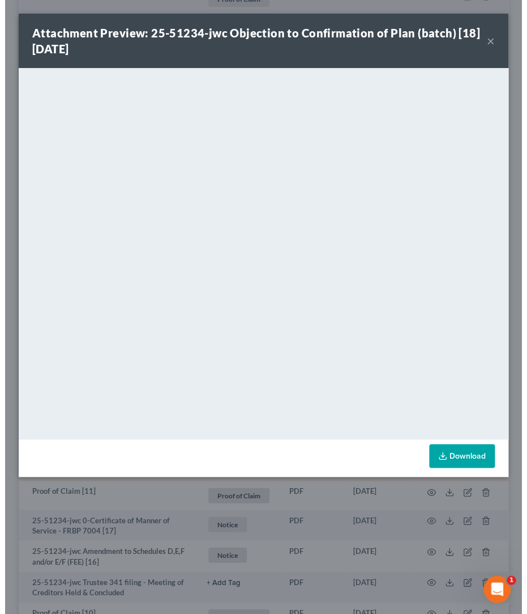
scroll to position [1198, 0]
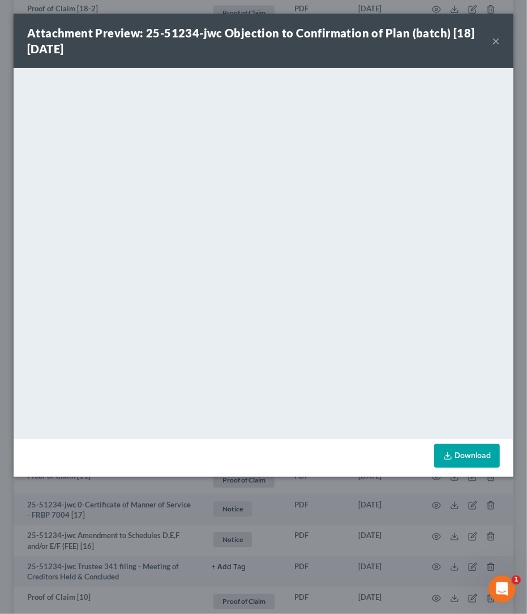
drag, startPoint x: 499, startPoint y: 42, endPoint x: 493, endPoint y: 56, distance: 14.7
click at [499, 42] on button "×" at bounding box center [496, 41] width 8 height 14
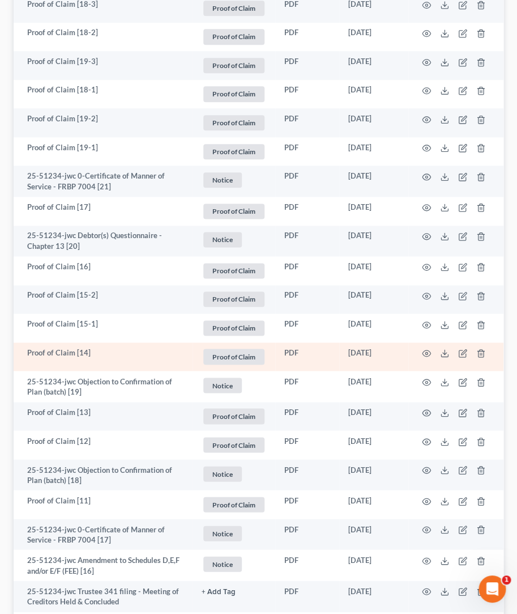
scroll to position [1219, 0]
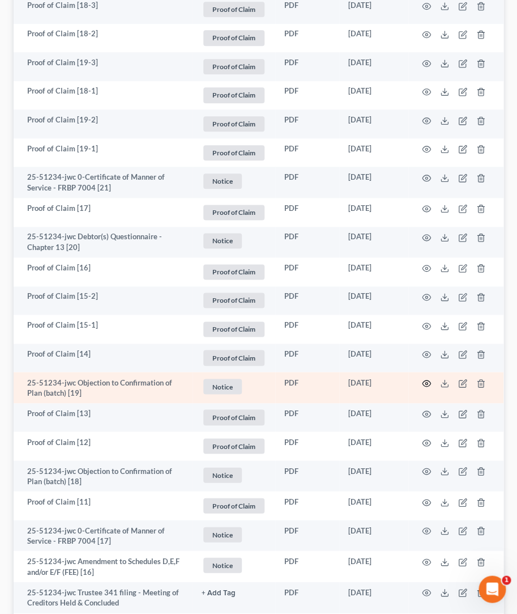
click at [428, 382] on circle "button" at bounding box center [426, 383] width 2 height 2
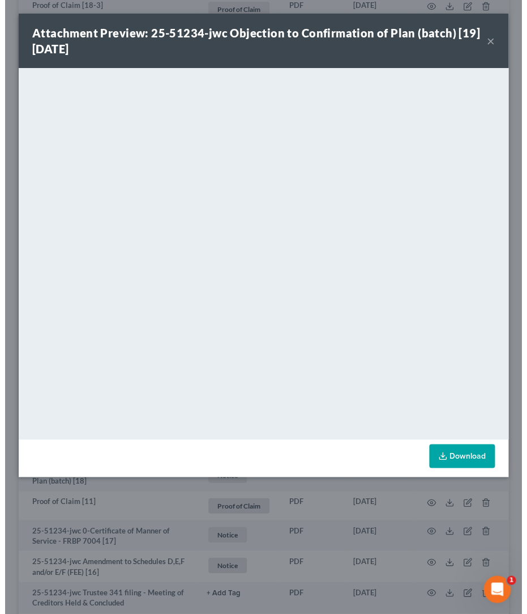
scroll to position [1188, 0]
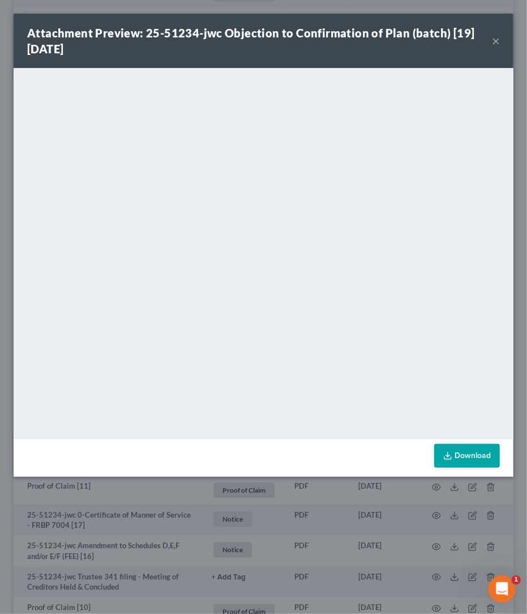
click at [499, 41] on button "×" at bounding box center [496, 41] width 8 height 14
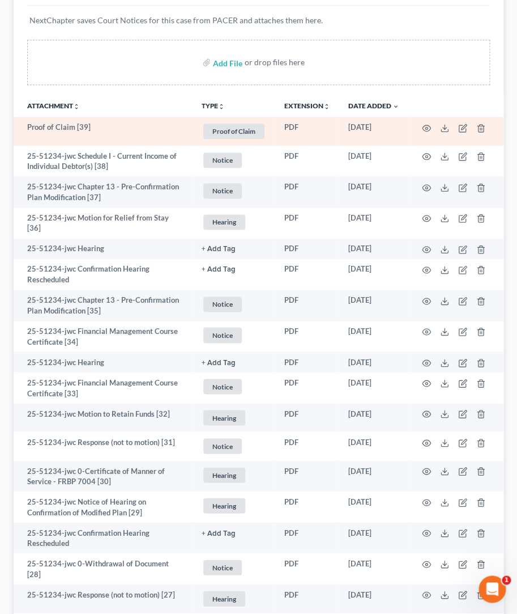
scroll to position [139, 0]
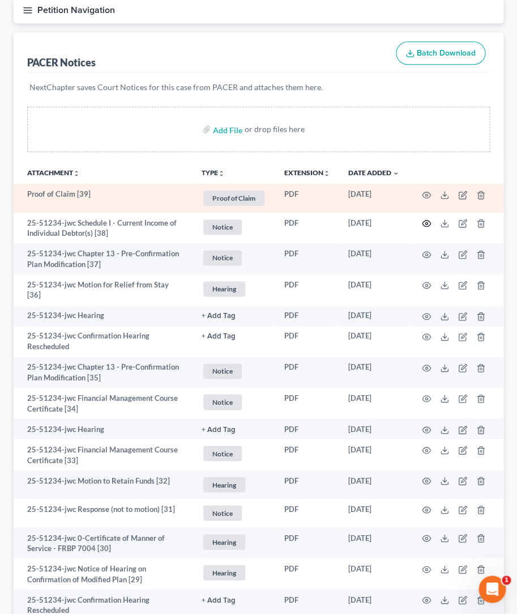
click at [425, 219] on icon "button" at bounding box center [426, 223] width 9 height 9
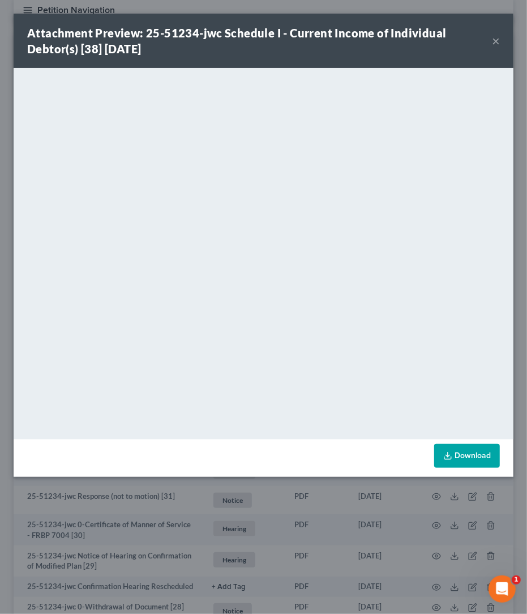
click at [495, 43] on button "×" at bounding box center [496, 41] width 8 height 14
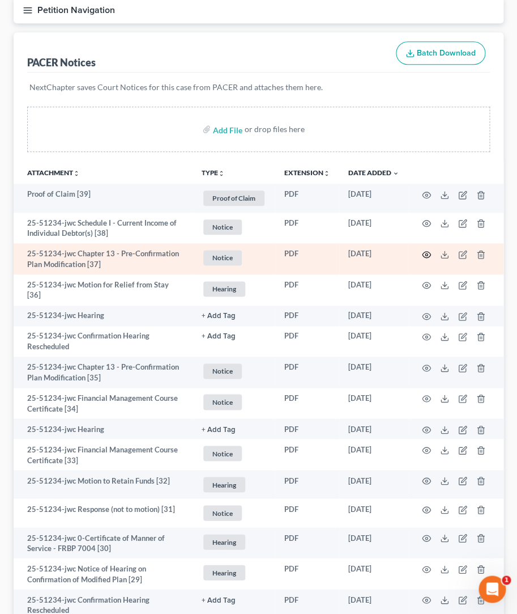
click at [424, 250] on icon "button" at bounding box center [426, 254] width 9 height 9
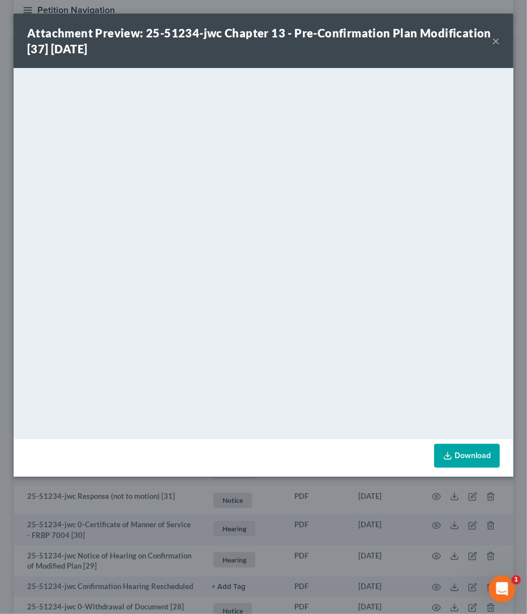
click at [499, 45] on button "×" at bounding box center [496, 41] width 8 height 14
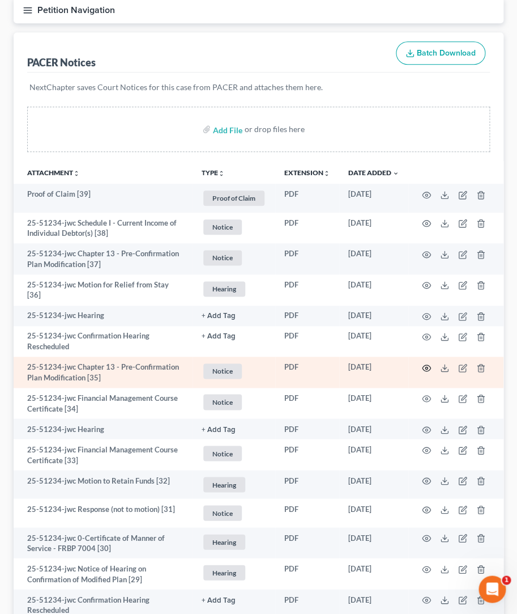
click at [425, 363] on icon "button" at bounding box center [426, 367] width 9 height 9
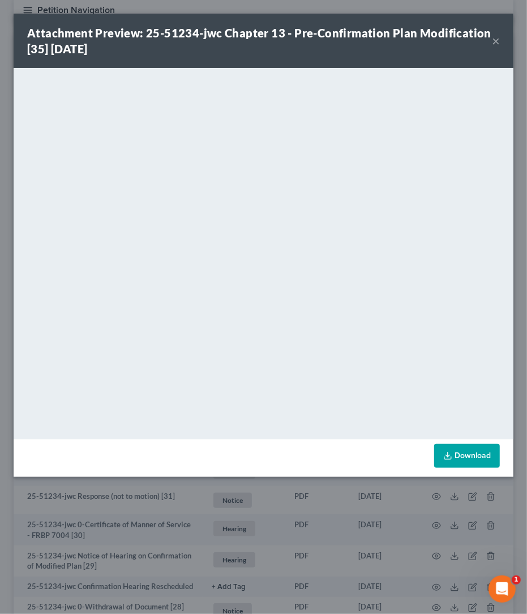
click at [497, 43] on button "×" at bounding box center [496, 41] width 8 height 14
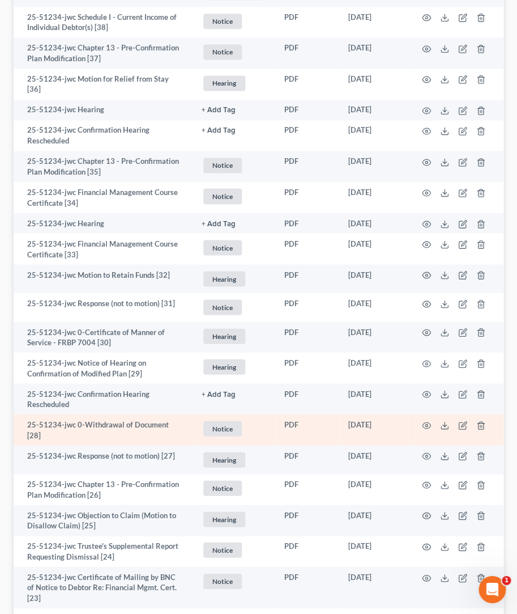
scroll to position [347, 0]
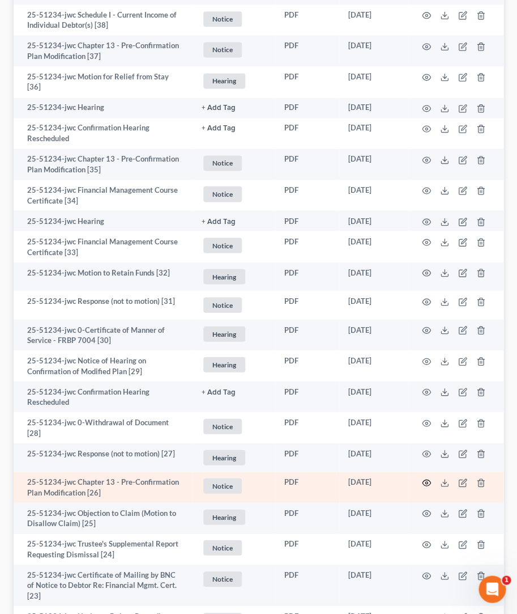
click at [433, 471] on td at bounding box center [455, 486] width 95 height 31
click at [429, 478] on icon "button" at bounding box center [426, 482] width 9 height 9
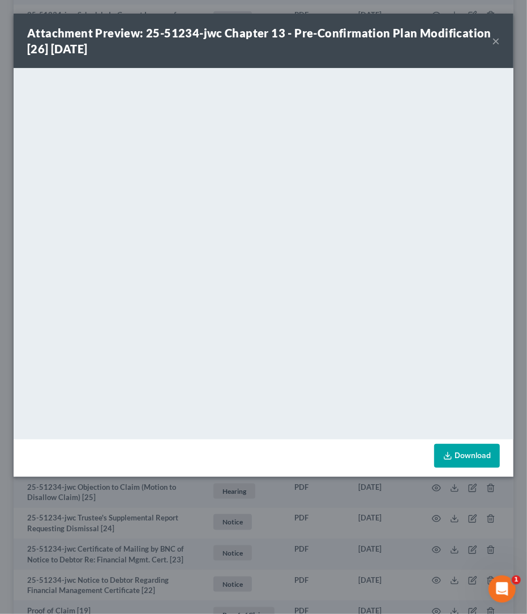
click at [496, 40] on button "×" at bounding box center [496, 41] width 8 height 14
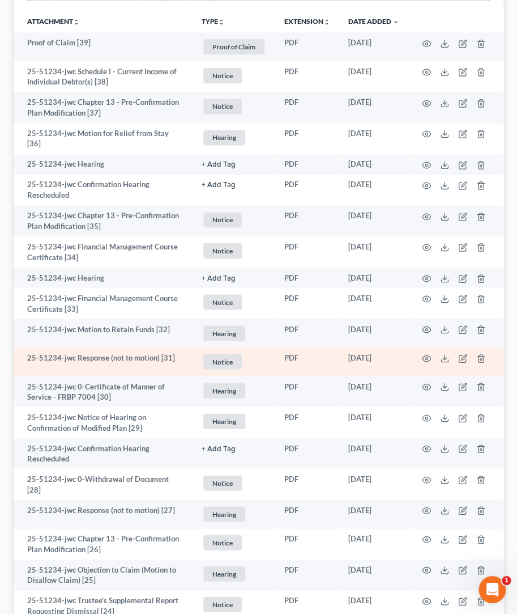
scroll to position [178, 0]
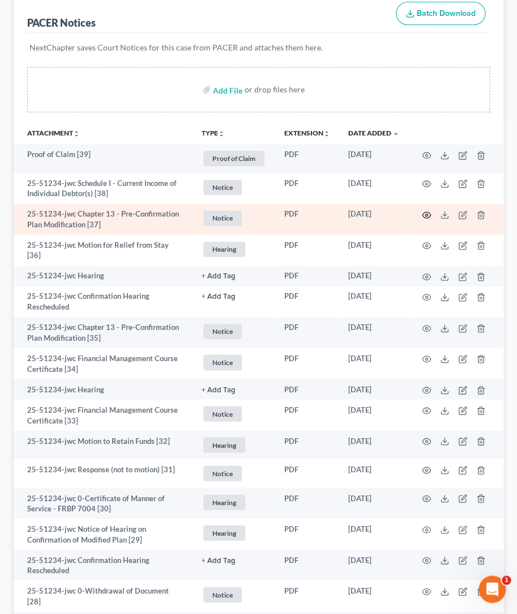
click at [427, 210] on icon "button" at bounding box center [426, 214] width 9 height 9
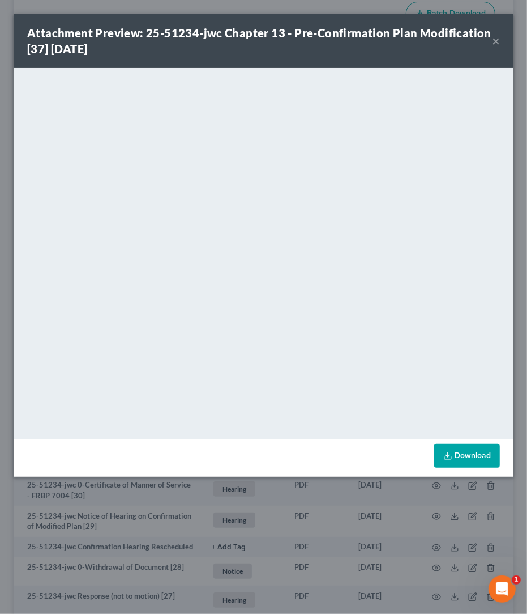
click at [497, 43] on button "×" at bounding box center [496, 41] width 8 height 14
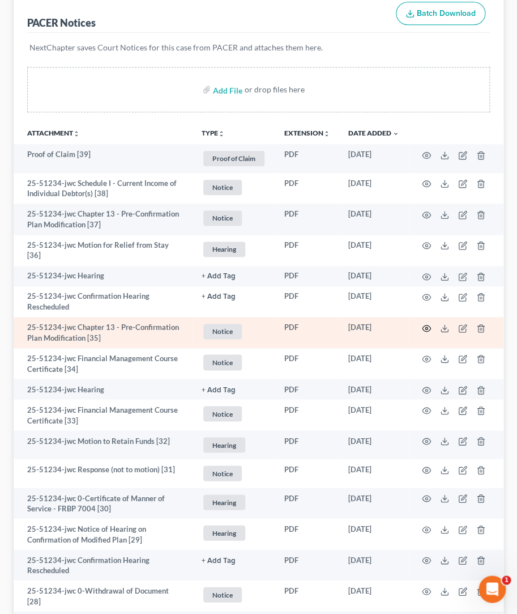
click at [425, 324] on icon "button" at bounding box center [426, 328] width 9 height 9
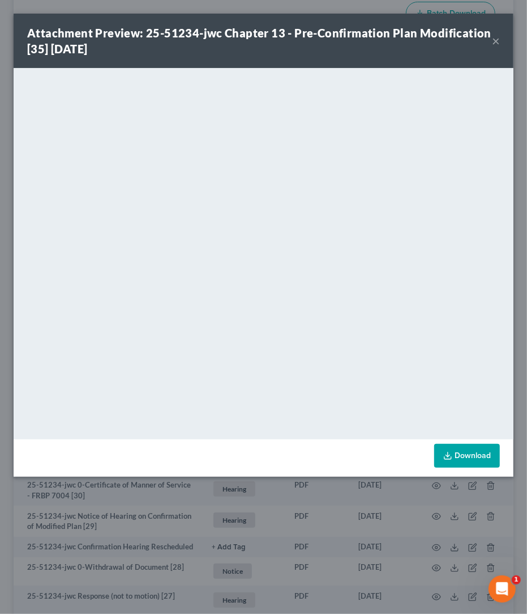
click at [499, 41] on button "×" at bounding box center [496, 41] width 8 height 14
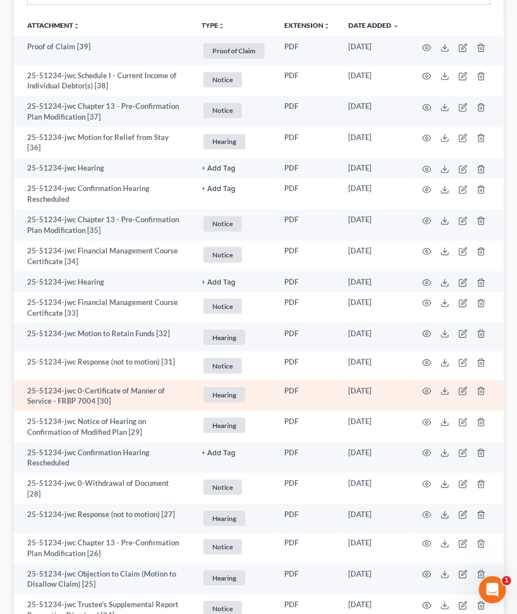
scroll to position [297, 0]
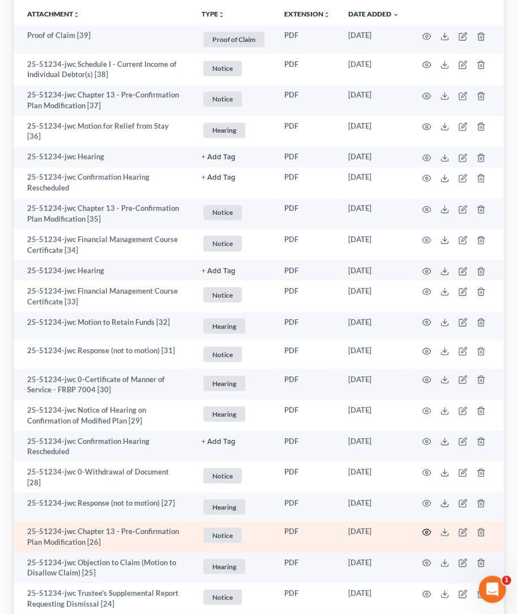
click at [424, 490] on icon "button" at bounding box center [426, 531] width 9 height 9
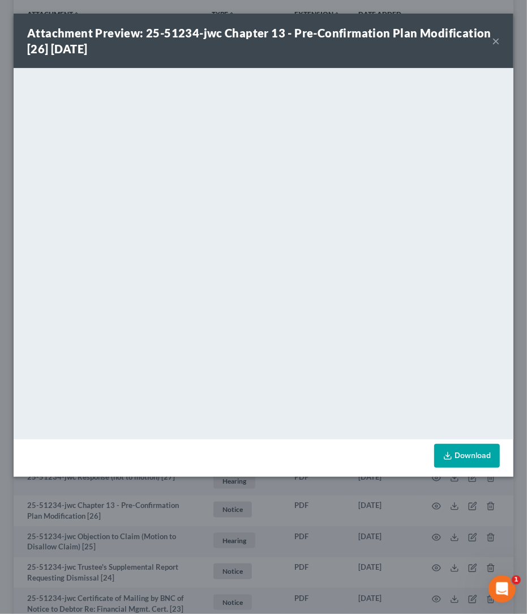
click at [501, 42] on div "Attachment Preview: 25-51234-jwc Chapter 13 - Pre-Confirmation Plan Modificatio…" at bounding box center [264, 41] width 500 height 54
click at [496, 45] on button "×" at bounding box center [496, 41] width 8 height 14
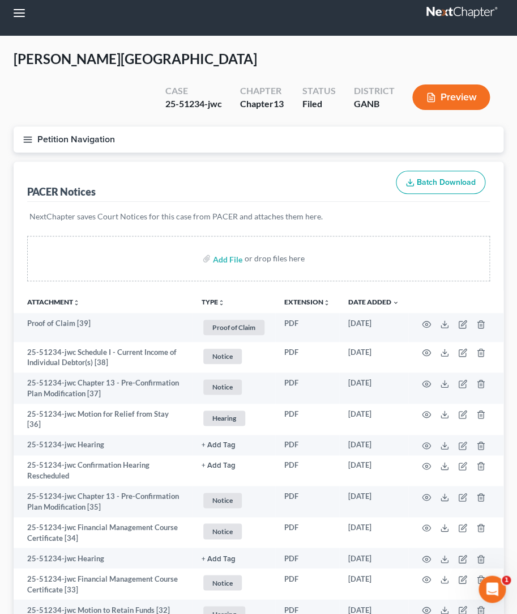
scroll to position [0, 0]
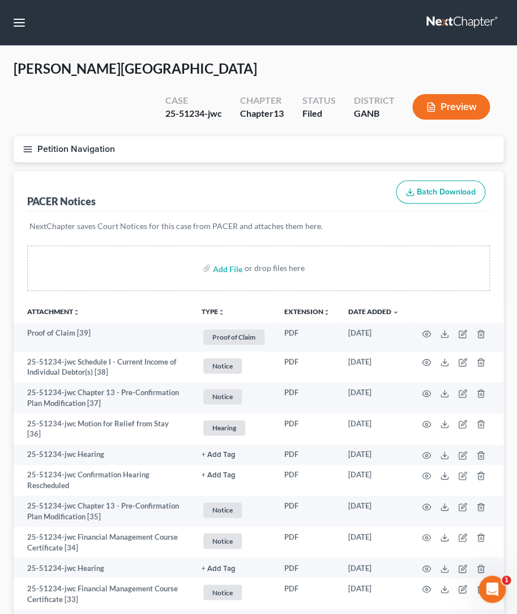
click at [27, 144] on icon "button" at bounding box center [28, 149] width 10 height 10
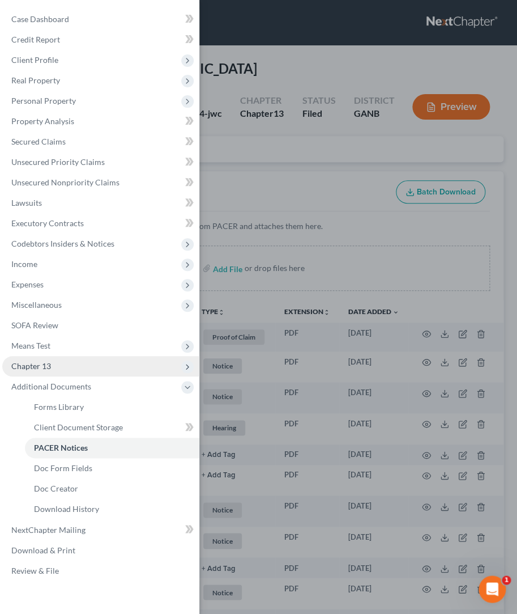
click at [64, 362] on span "Chapter 13" at bounding box center [100, 366] width 197 height 20
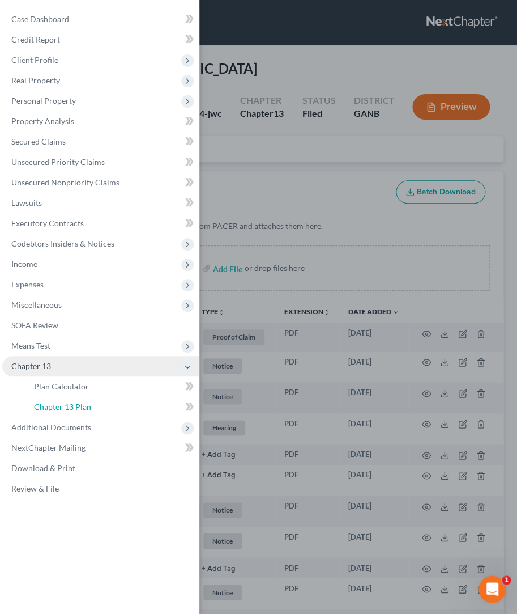
drag, startPoint x: 71, startPoint y: 412, endPoint x: 158, endPoint y: 373, distance: 95.6
click at [71, 412] on link "Chapter 13 Plan" at bounding box center [112, 407] width 175 height 20
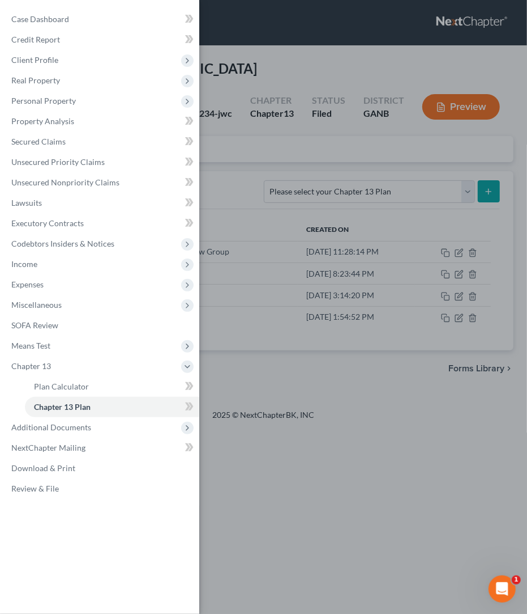
click at [246, 173] on div "Case Dashboard Payments Invoices Payments Payments Credit Report Client Profile" at bounding box center [263, 307] width 527 height 614
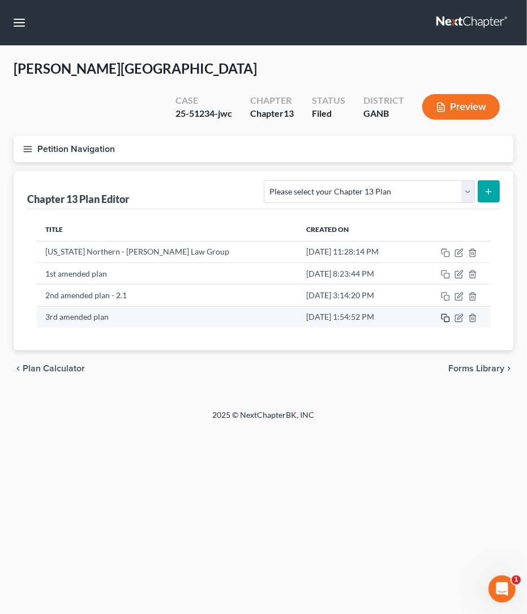
click at [450, 317] on rect "button" at bounding box center [447, 319] width 5 height 5
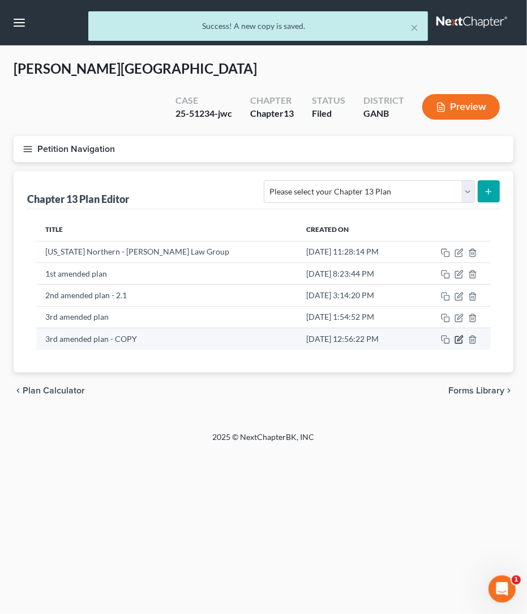
click at [459, 336] on icon "button" at bounding box center [460, 338] width 5 height 5
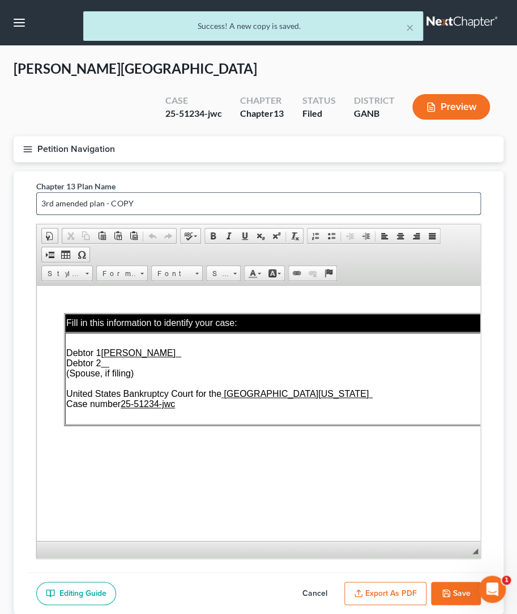
drag, startPoint x: 185, startPoint y: 178, endPoint x: -27, endPoint y: 181, distance: 211.3
click at [37, 193] on input "3rd amended plan - COPY" at bounding box center [259, 204] width 444 height 22
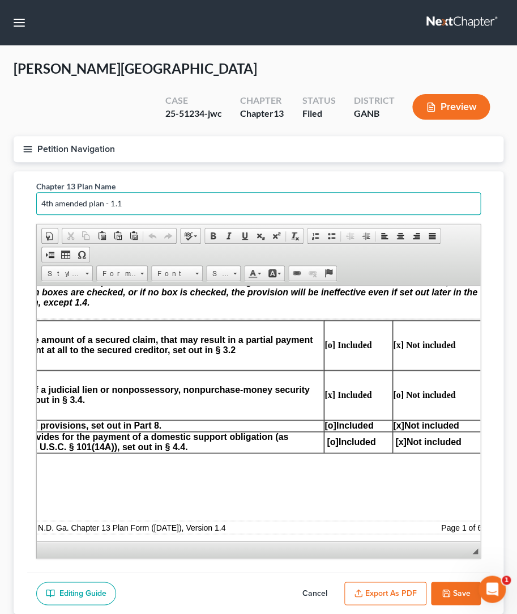
scroll to position [704, 123]
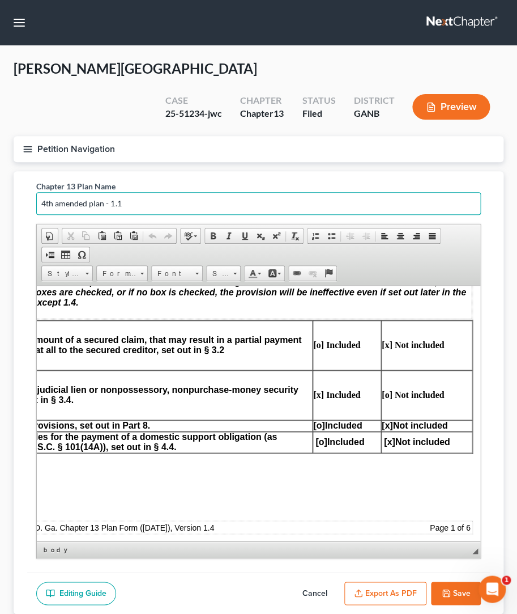
type input "4th amended plan - 1.1"
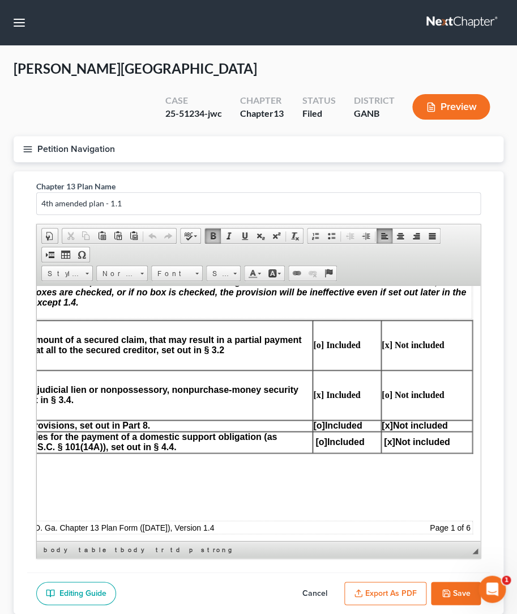
click at [317, 349] on strong "[o] Included" at bounding box center [336, 344] width 47 height 10
click at [386, 348] on strong "[x] Not included" at bounding box center [413, 344] width 62 height 10
click at [461, 490] on button "Save" at bounding box center [456, 593] width 50 height 24
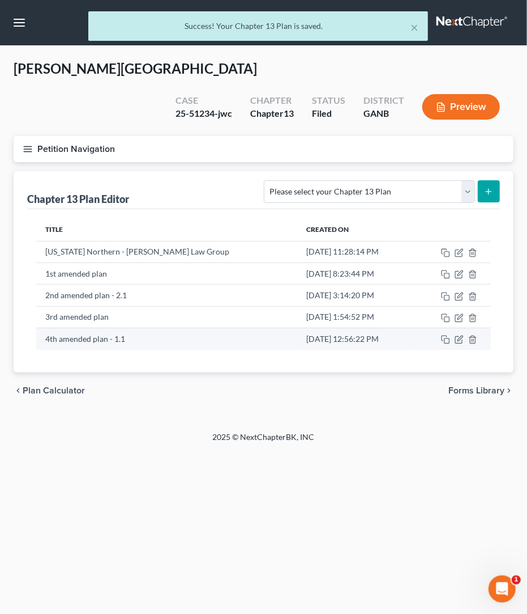
click at [465, 328] on td at bounding box center [453, 339] width 76 height 22
click at [462, 337] on icon "button" at bounding box center [459, 340] width 7 height 7
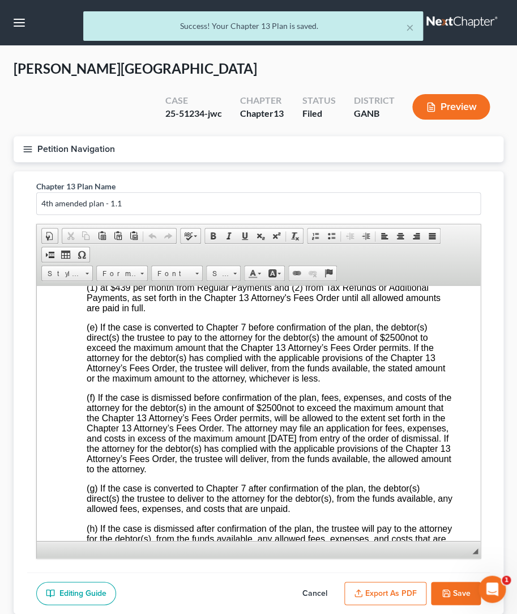
scroll to position [6927, 0]
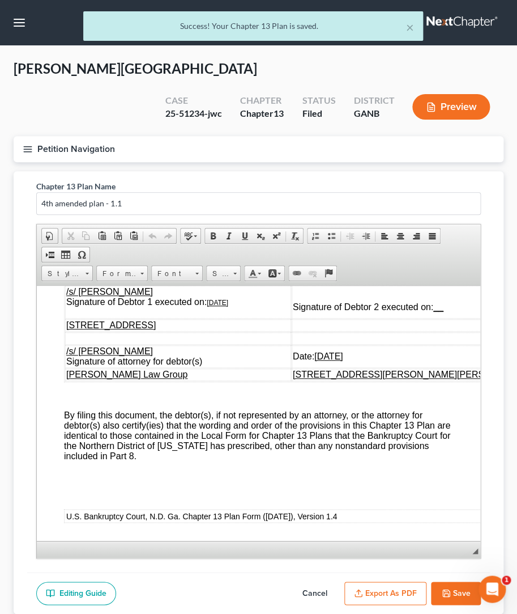
drag, startPoint x: 476, startPoint y: 296, endPoint x: 519, endPoint y: 793, distance: 498.1
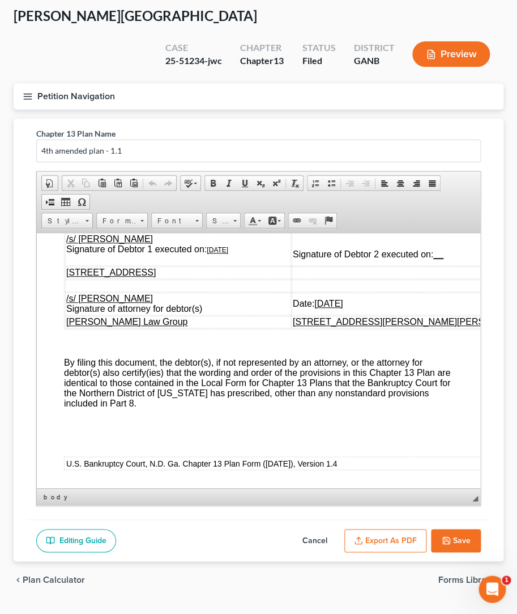
scroll to position [6828, 0]
click at [215, 253] on u "07/15/2025" at bounding box center [218, 249] width 22 height 8
click at [343, 308] on u "07/15/2025" at bounding box center [328, 303] width 28 height 10
click at [463, 490] on button "Save" at bounding box center [456, 541] width 50 height 24
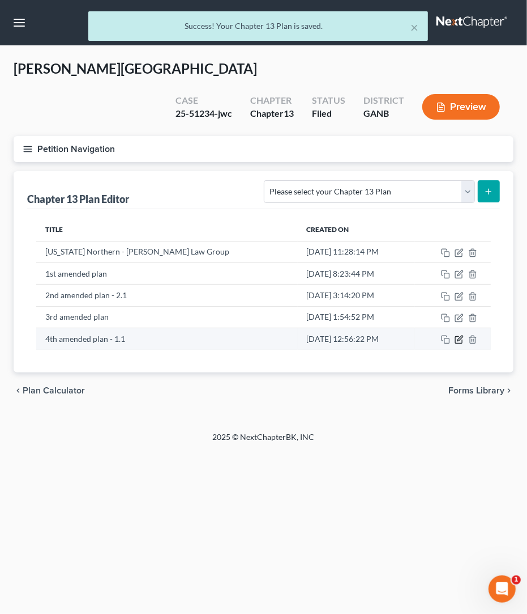
click at [462, 335] on icon "button" at bounding box center [459, 339] width 9 height 9
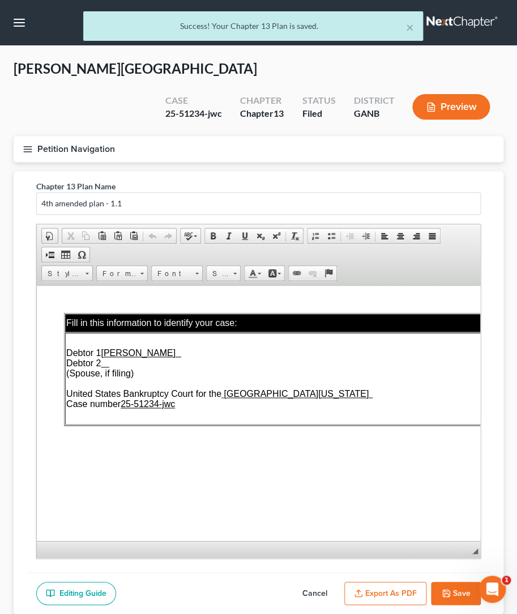
click at [403, 490] on button "Export as PDF" at bounding box center [385, 593] width 82 height 24
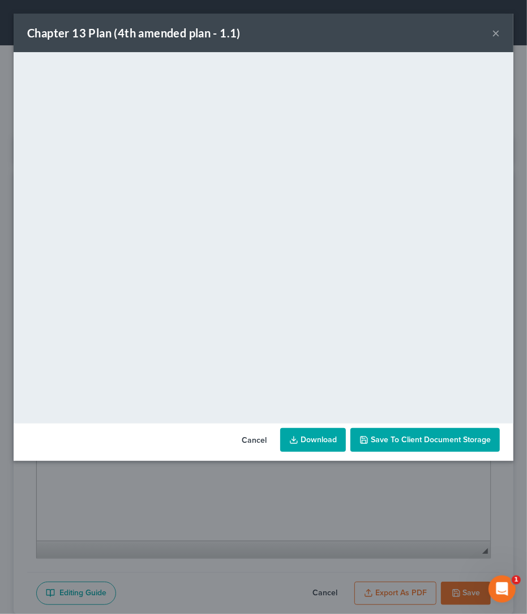
click at [325, 444] on link "Download" at bounding box center [313, 440] width 66 height 24
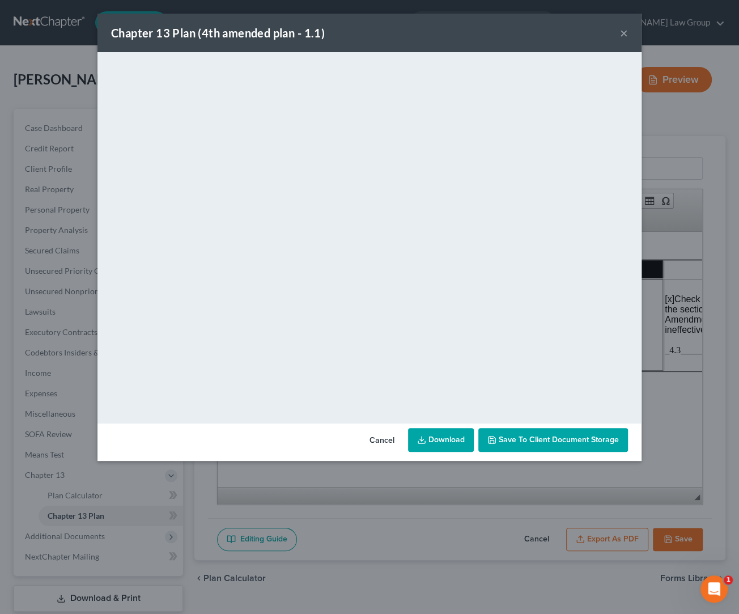
click at [595, 32] on button "×" at bounding box center [624, 33] width 8 height 14
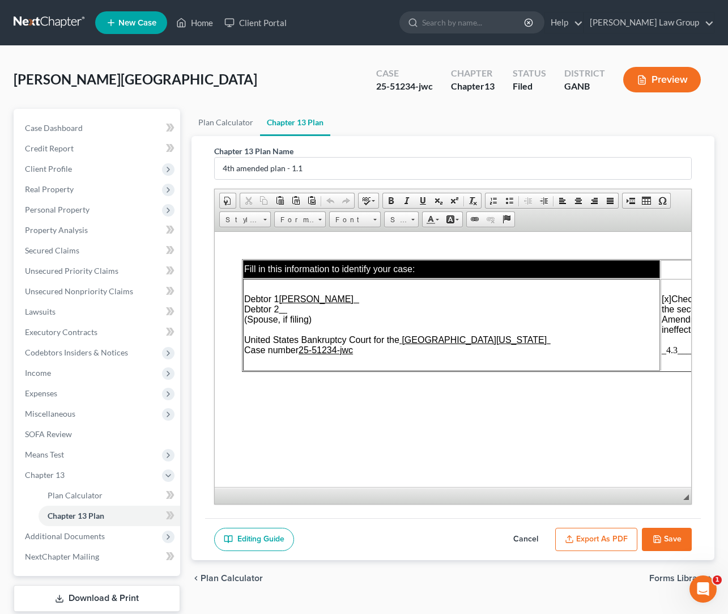
click at [595, 490] on button "Save" at bounding box center [667, 539] width 50 height 24
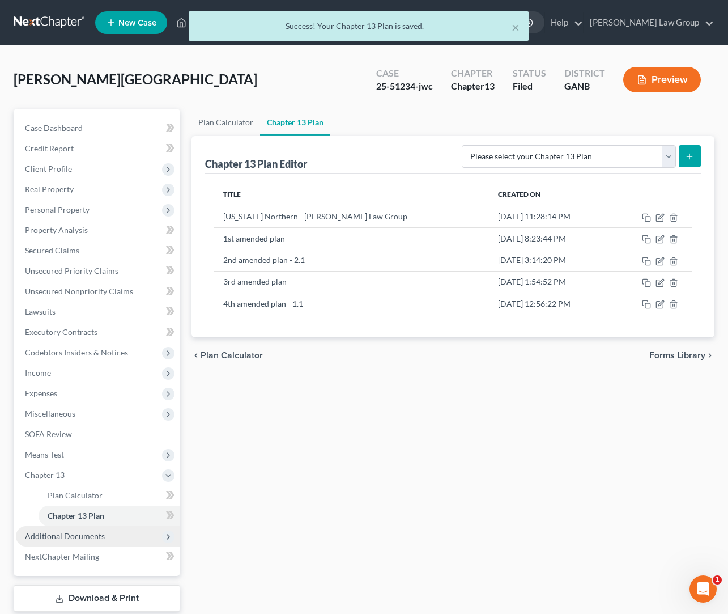
click at [124, 490] on span "Additional Documents" at bounding box center [98, 536] width 164 height 20
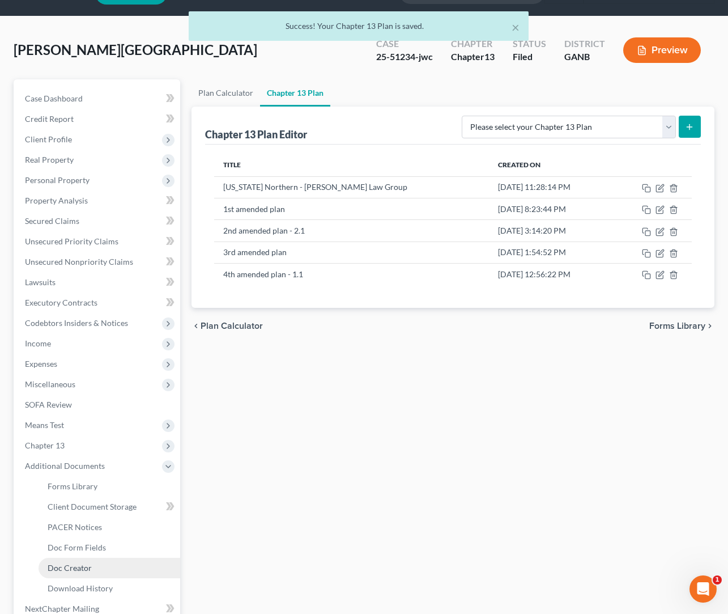
click at [107, 490] on link "Doc Creator" at bounding box center [110, 567] width 142 height 20
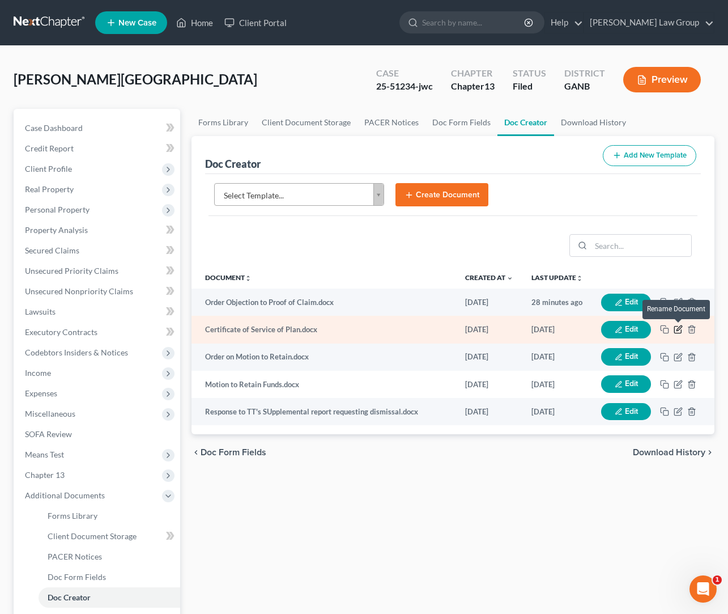
click at [595, 328] on icon "button" at bounding box center [678, 329] width 9 height 9
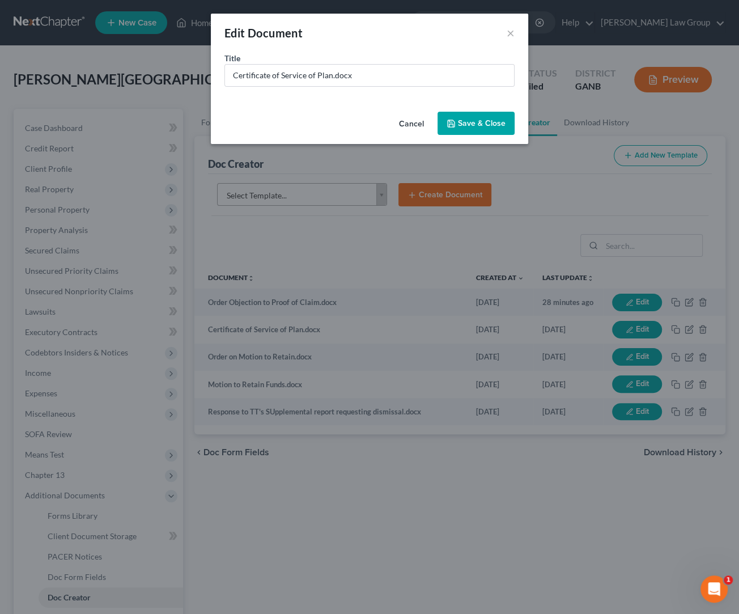
drag, startPoint x: 403, startPoint y: 127, endPoint x: 437, endPoint y: 144, distance: 38.0
click at [404, 127] on button "Cancel" at bounding box center [411, 124] width 43 height 23
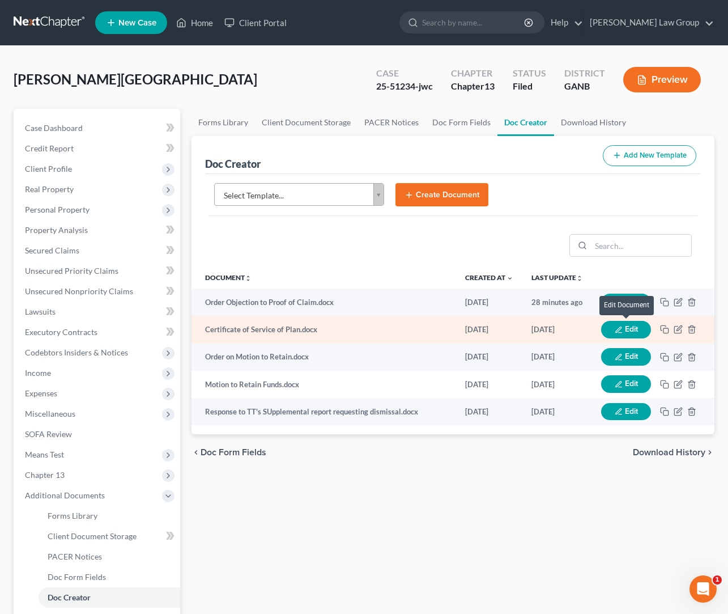
click at [595, 329] on button "Edit" at bounding box center [626, 330] width 50 height 18
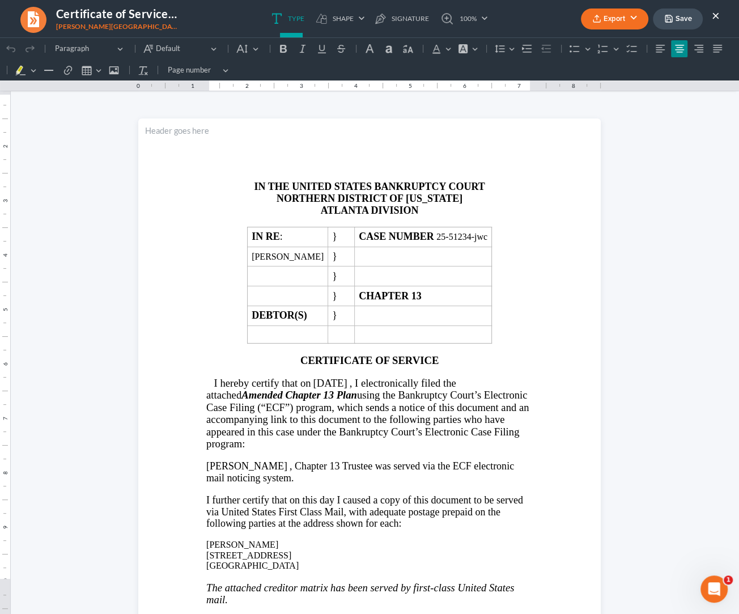
drag, startPoint x: 341, startPoint y: 390, endPoint x: 372, endPoint y: 388, distance: 31.3
click at [340, 389] on span "07/15/2025" at bounding box center [330, 383] width 34 height 12
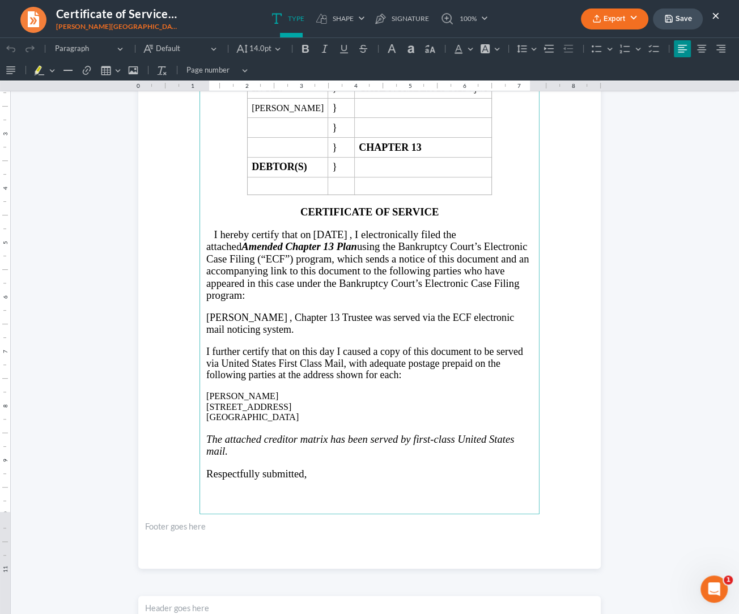
scroll to position [406, 0]
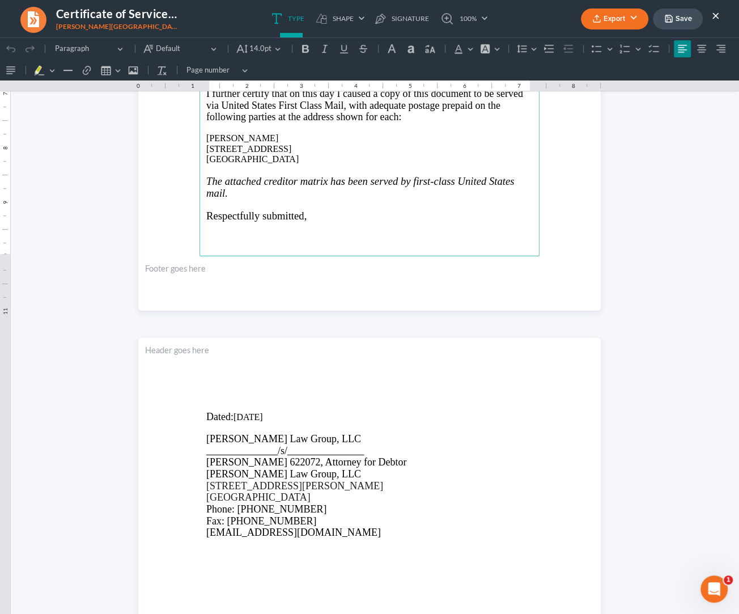
click at [238, 419] on p "Dated: 07/15/2025" at bounding box center [369, 417] width 326 height 12
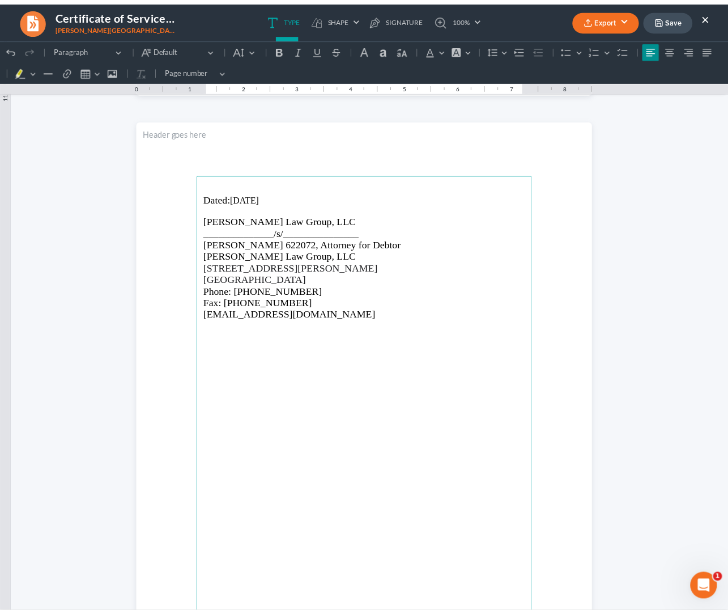
scroll to position [756, 0]
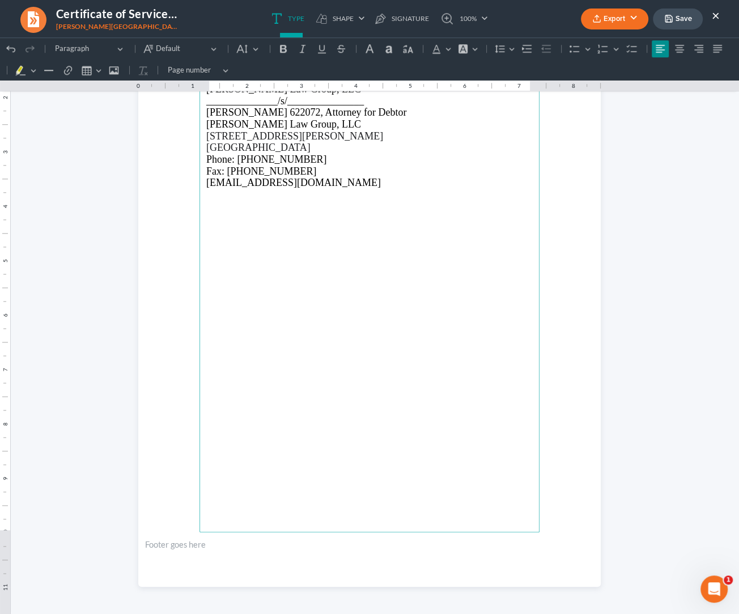
click at [595, 20] on button "Export" at bounding box center [614, 18] width 67 height 21
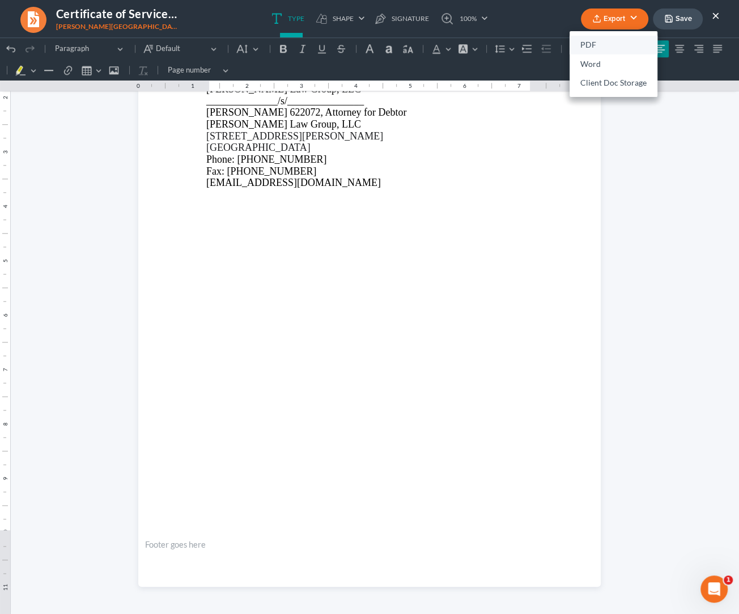
click at [595, 44] on link "PDF" at bounding box center [613, 45] width 88 height 19
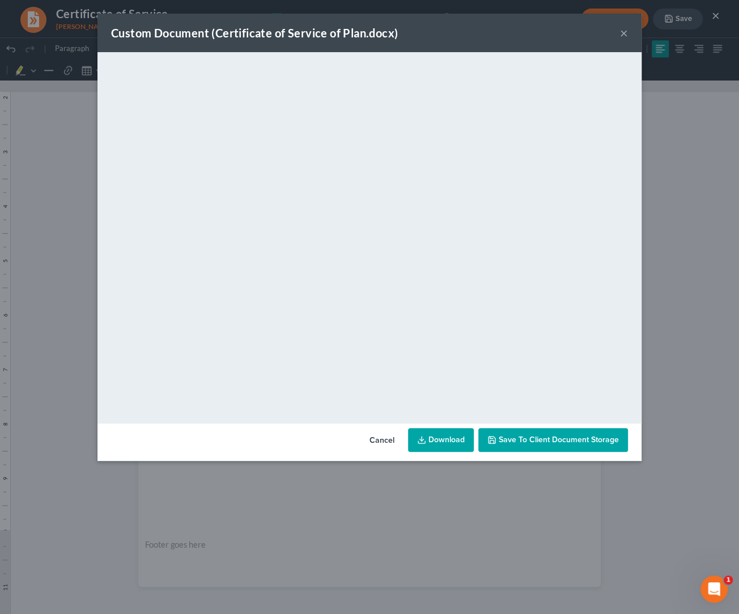
click at [595, 33] on button "×" at bounding box center [624, 33] width 8 height 14
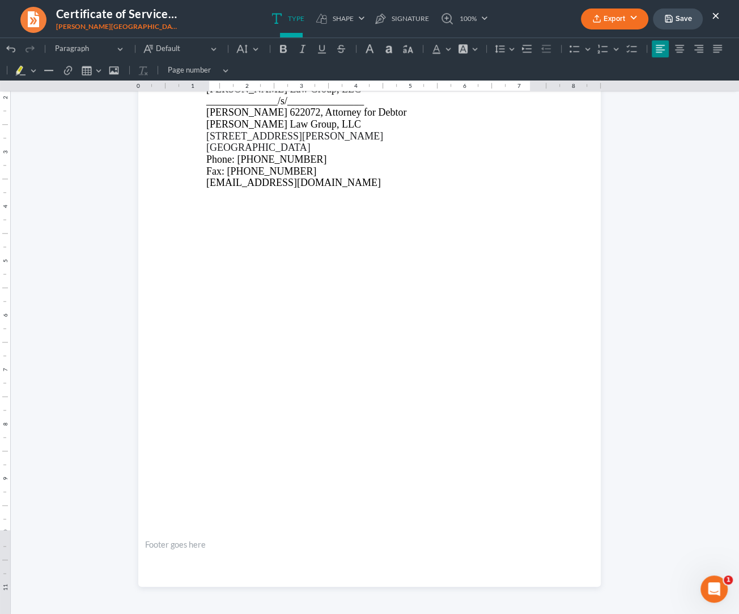
drag, startPoint x: 492, startPoint y: 158, endPoint x: 548, endPoint y: 112, distance: 72.6
click at [492, 158] on p "Phone: 404-919-7296" at bounding box center [369, 160] width 326 height 12
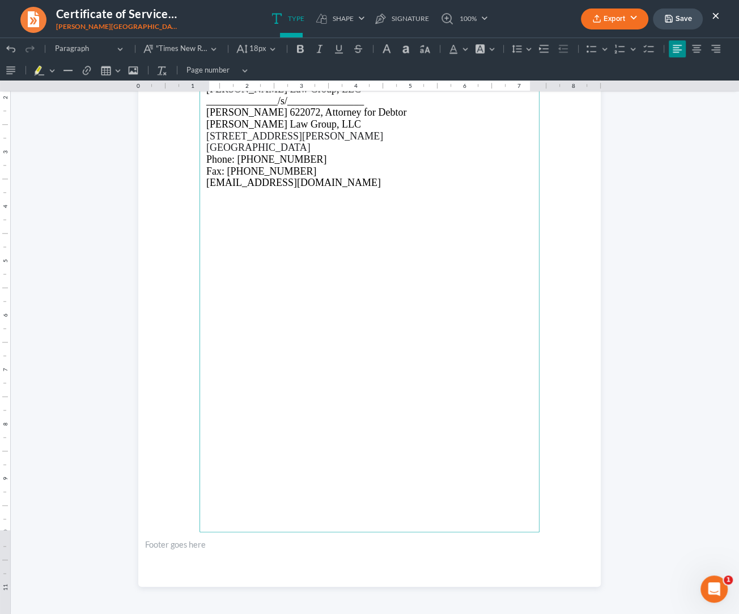
click at [595, 16] on ul "Export PDF Word Client Doc Storage Save ×" at bounding box center [650, 19] width 139 height 24
click at [595, 16] on button "×" at bounding box center [716, 15] width 8 height 14
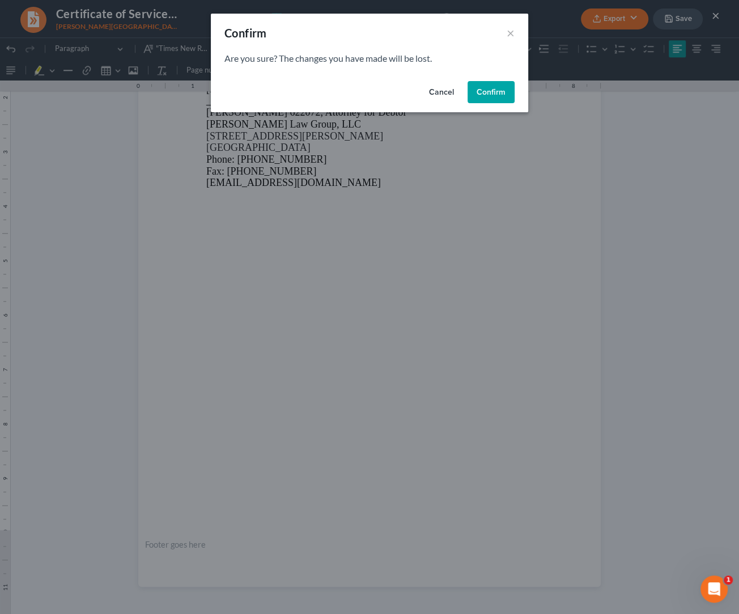
click at [473, 92] on button "Confirm" at bounding box center [490, 92] width 47 height 23
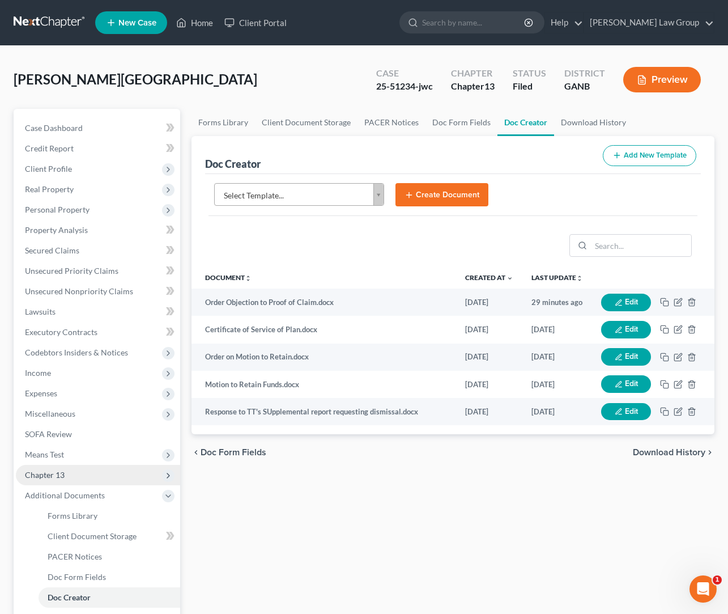
drag, startPoint x: 73, startPoint y: 467, endPoint x: 77, endPoint y: 473, distance: 6.9
click at [73, 467] on span "Chapter 13" at bounding box center [98, 475] width 164 height 20
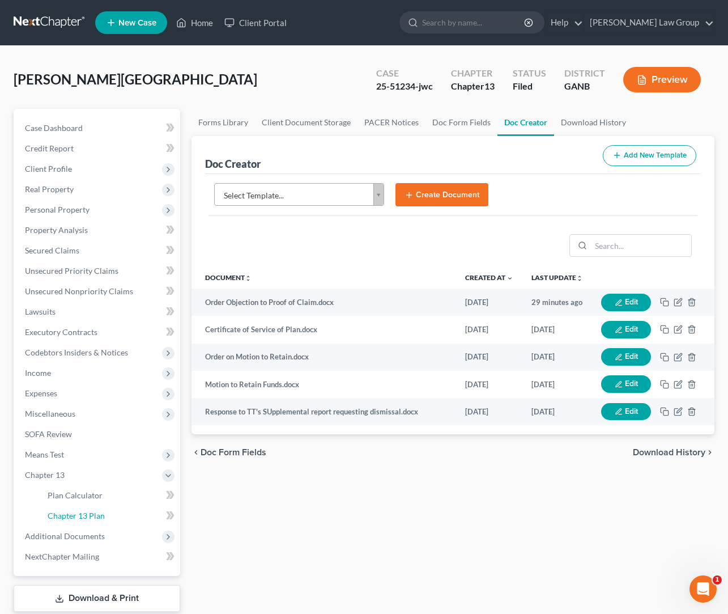
drag, startPoint x: 93, startPoint y: 510, endPoint x: 198, endPoint y: 493, distance: 106.2
click at [94, 490] on span "Chapter 13 Plan" at bounding box center [76, 515] width 57 height 10
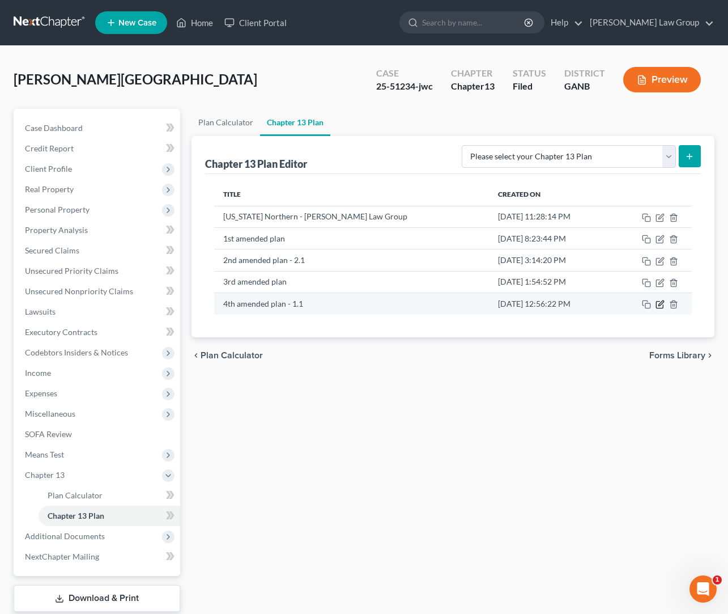
click at [595, 306] on icon "button" at bounding box center [660, 303] width 5 height 5
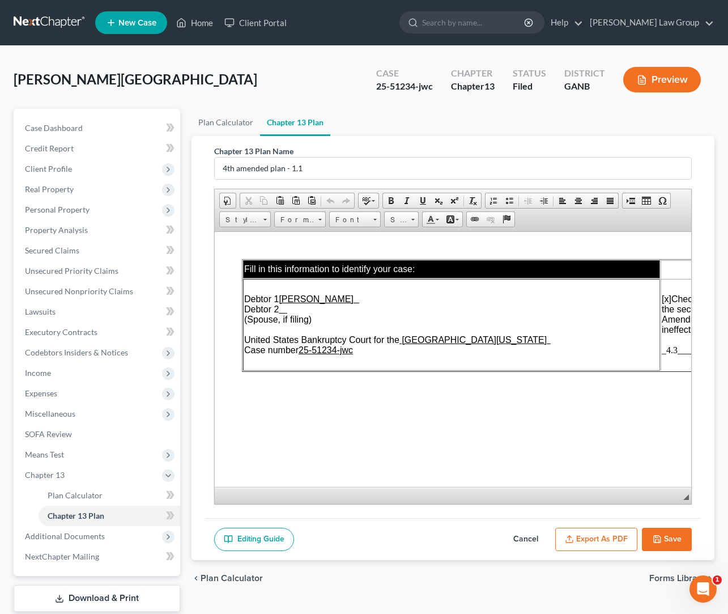
click at [595, 490] on button "Export as PDF" at bounding box center [596, 539] width 82 height 24
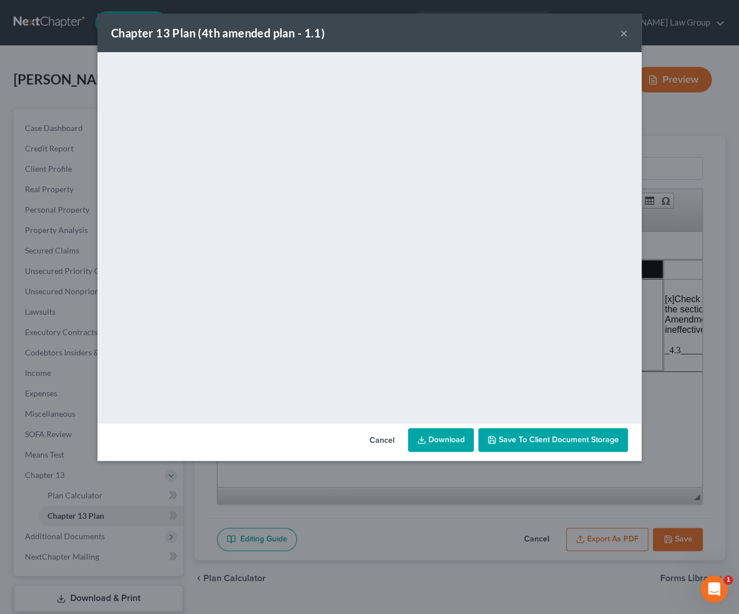
click at [595, 36] on div "Chapter 13 Plan (4th amended plan - 1.1) ×" at bounding box center [369, 33] width 544 height 39
click at [595, 36] on button "×" at bounding box center [624, 33] width 8 height 14
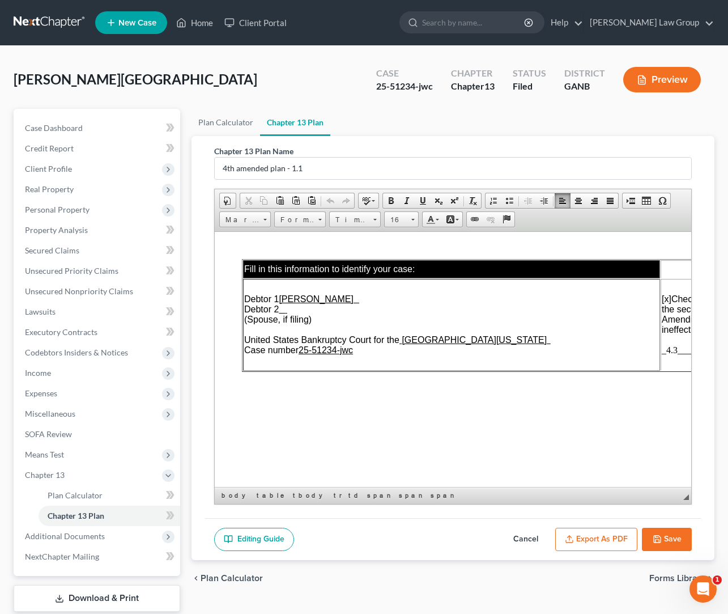
click at [595, 354] on span "_4.3_______________________________" at bounding box center [740, 349] width 156 height 10
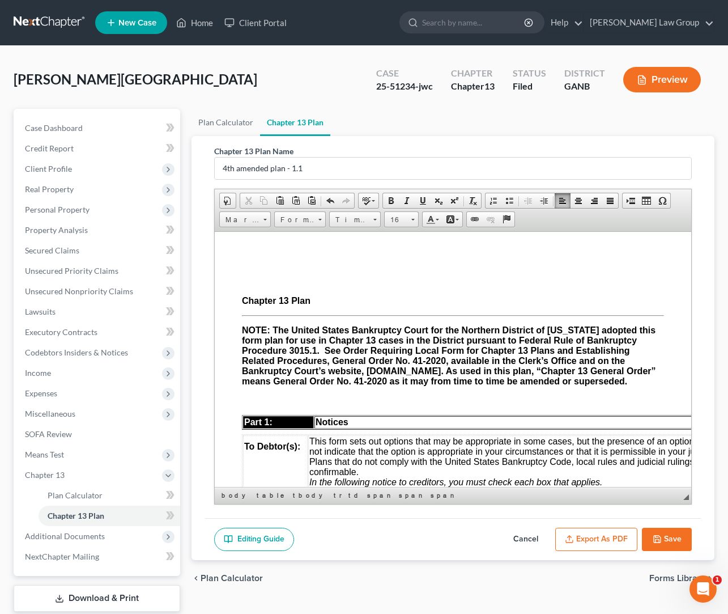
scroll to position [327, 0]
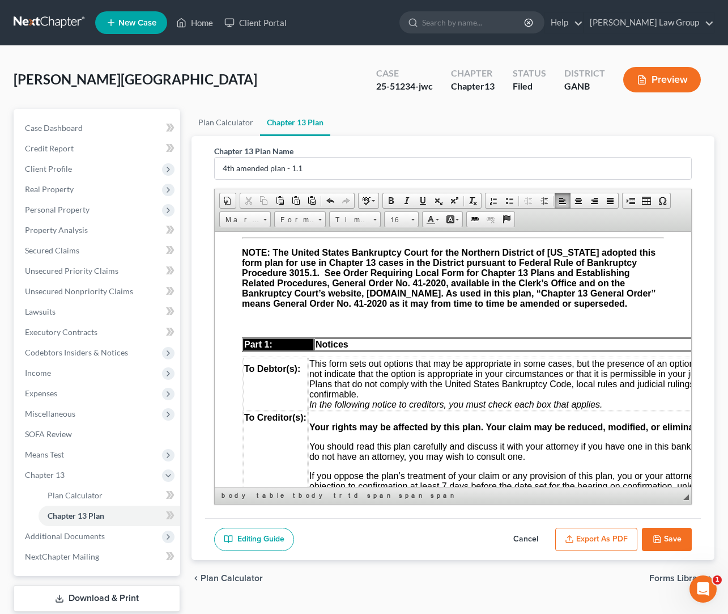
click at [595, 490] on button "Save" at bounding box center [667, 539] width 50 height 24
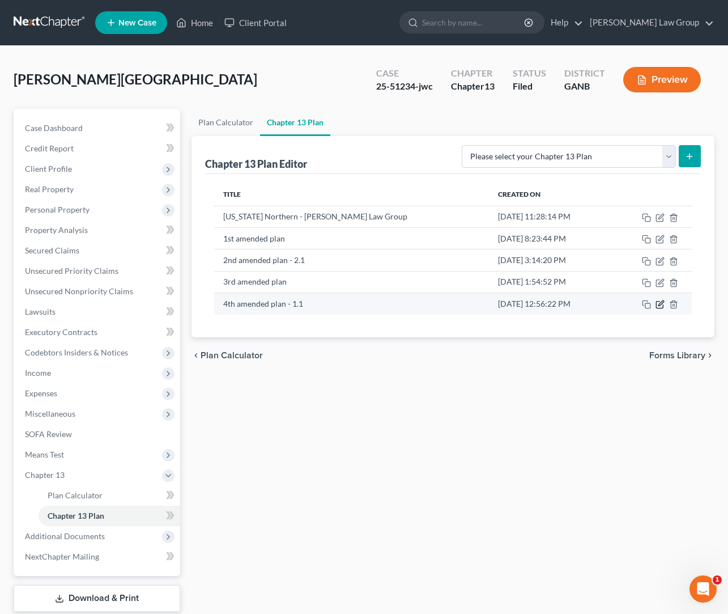
click at [595, 306] on icon "button" at bounding box center [660, 303] width 5 height 5
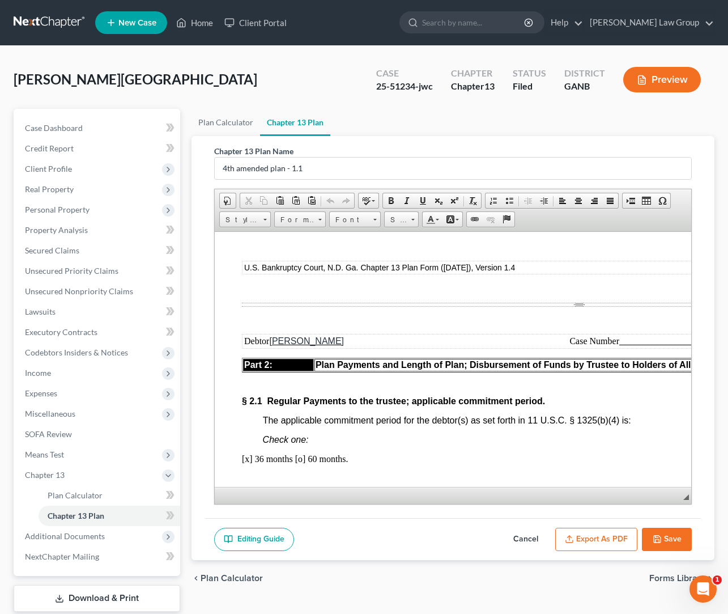
scroll to position [902, 0]
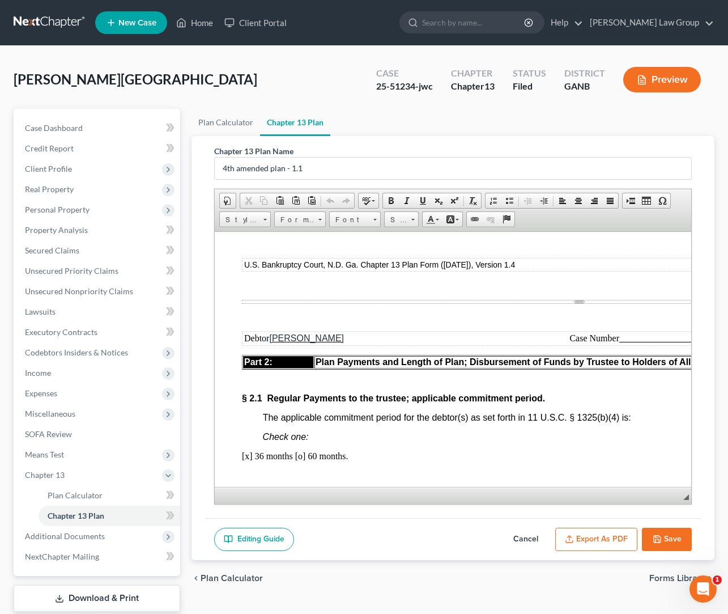
drag, startPoint x: 662, startPoint y: 530, endPoint x: 654, endPoint y: 530, distance: 8.5
click at [595, 490] on button "Save" at bounding box center [667, 539] width 50 height 24
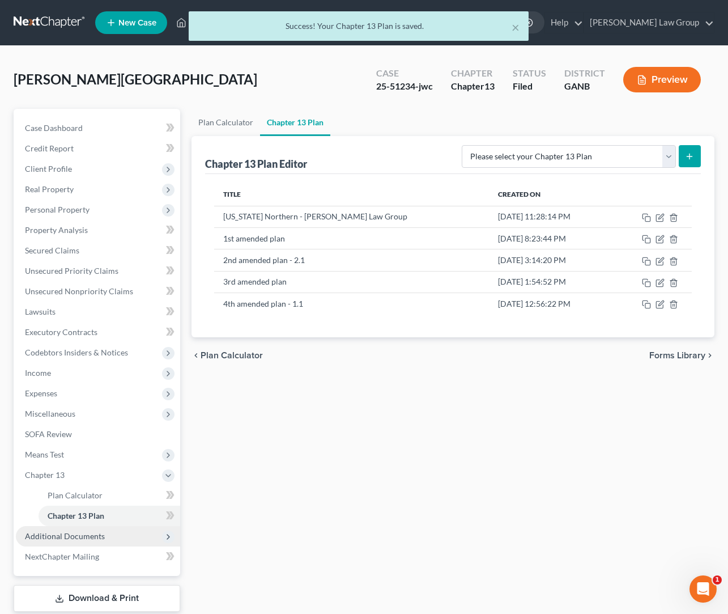
click at [121, 490] on span "Additional Documents" at bounding box center [98, 536] width 164 height 20
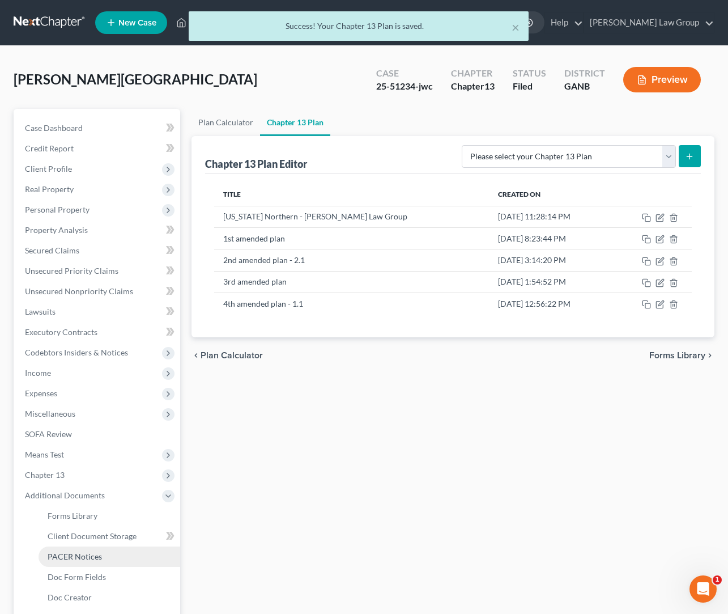
drag, startPoint x: 113, startPoint y: 555, endPoint x: 127, endPoint y: 551, distance: 14.6
click at [113, 490] on link "PACER Notices" at bounding box center [110, 556] width 142 height 20
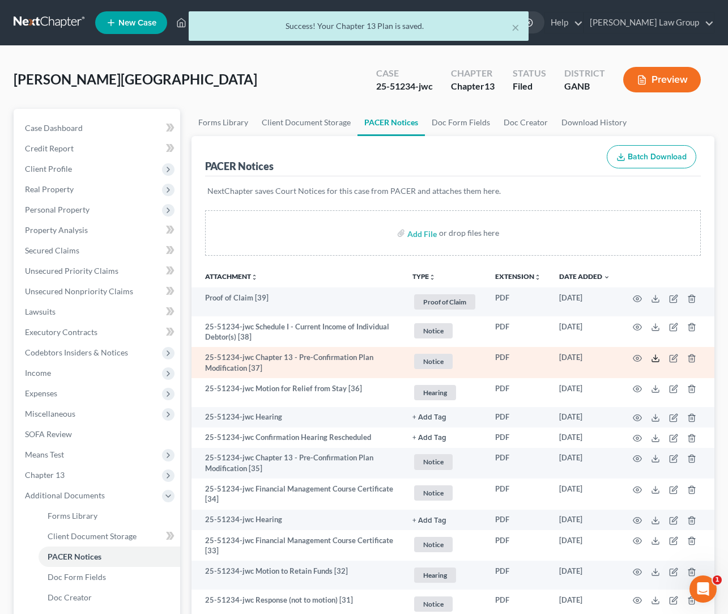
click at [595, 360] on icon at bounding box center [655, 358] width 9 height 9
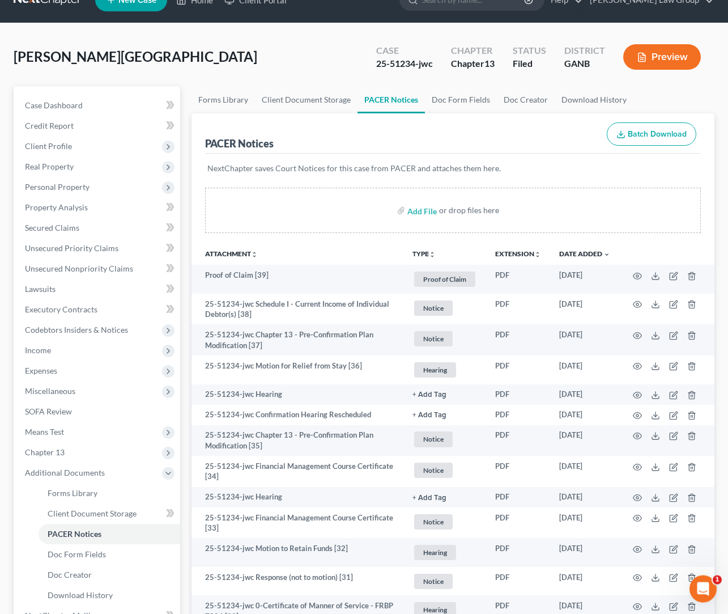
scroll to position [29, 0]
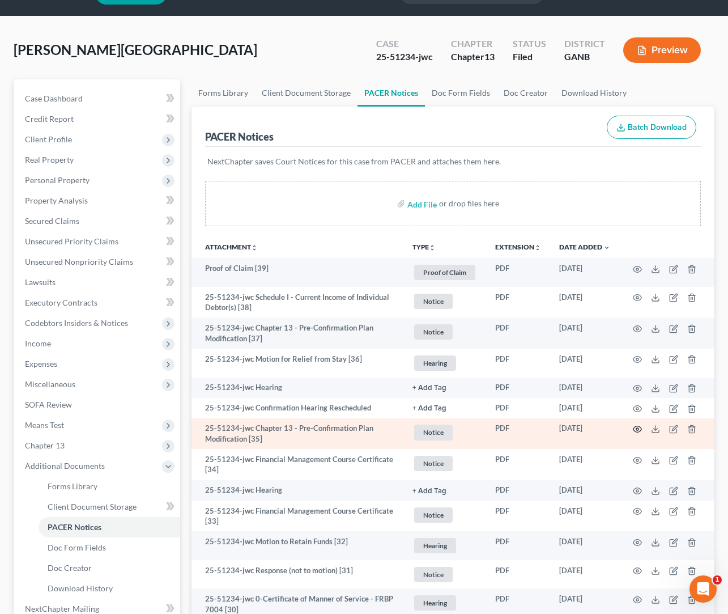
click at [595, 429] on icon "button" at bounding box center [637, 428] width 9 height 9
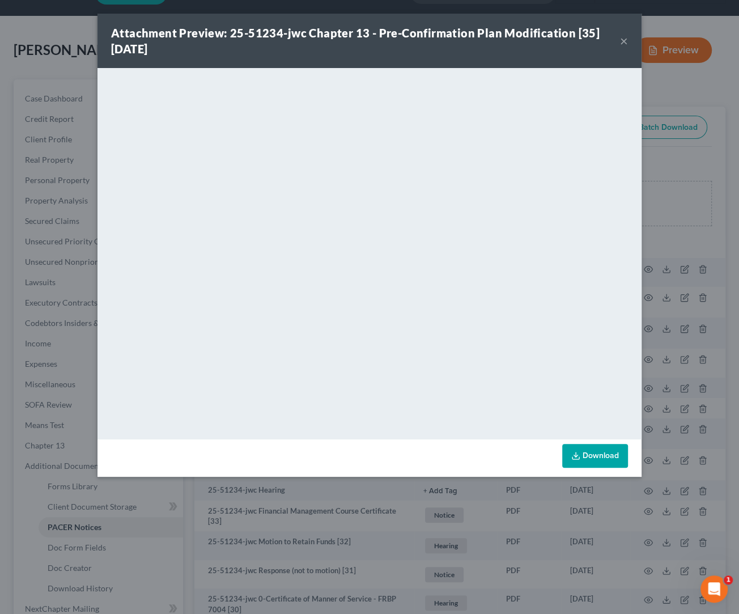
click at [595, 45] on button "×" at bounding box center [624, 41] width 8 height 14
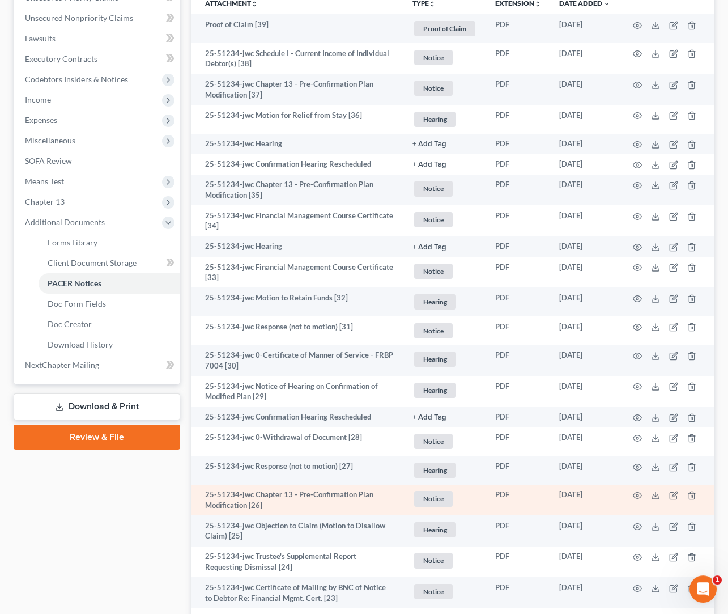
scroll to position [287, 0]
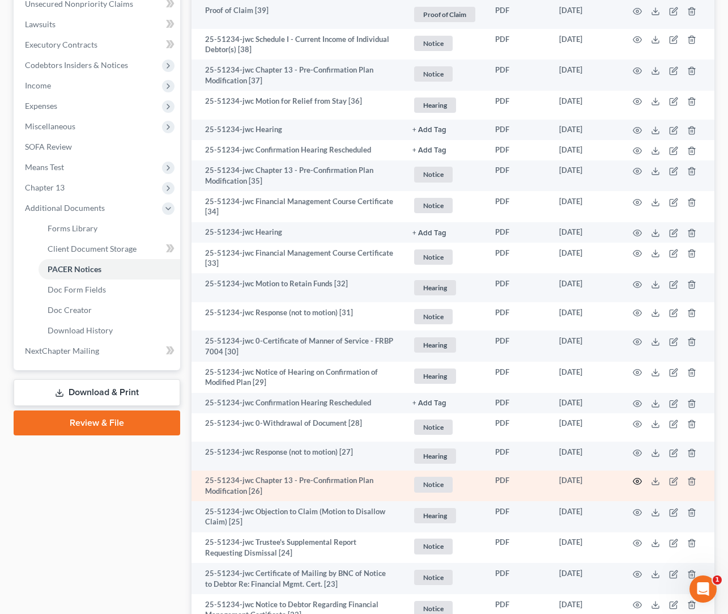
click at [595, 481] on circle "button" at bounding box center [637, 481] width 2 height 2
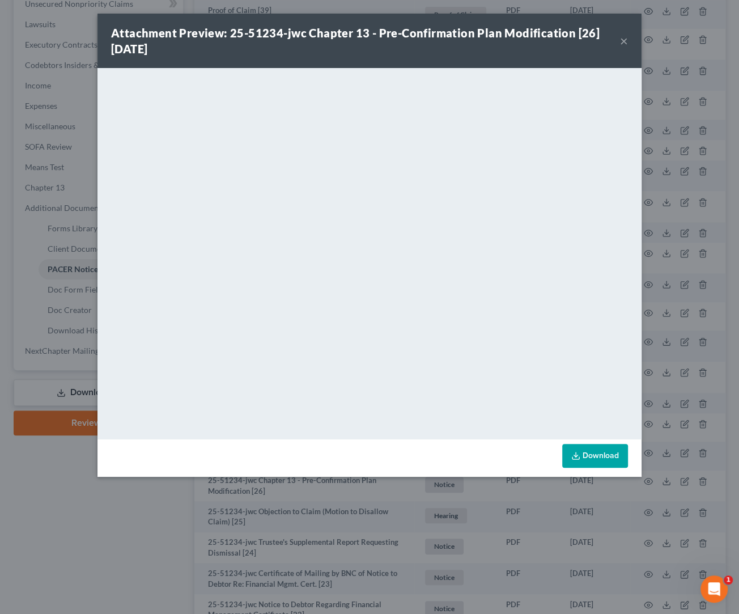
click at [595, 41] on button "×" at bounding box center [624, 41] width 8 height 14
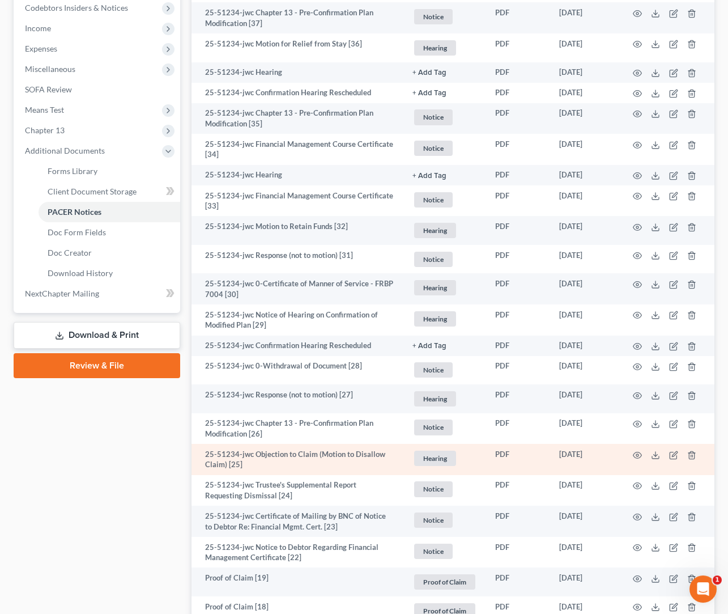
scroll to position [347, 0]
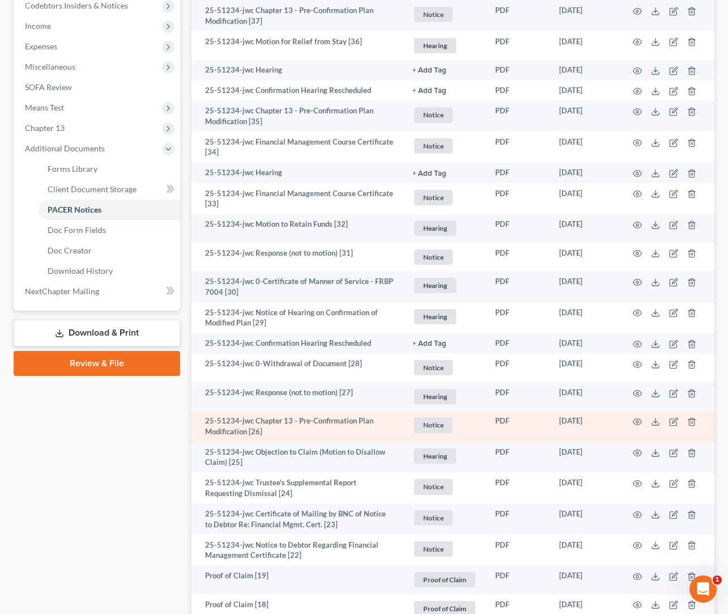
click at [595, 417] on td at bounding box center [666, 426] width 95 height 31
click at [595, 420] on icon "button" at bounding box center [637, 422] width 8 height 6
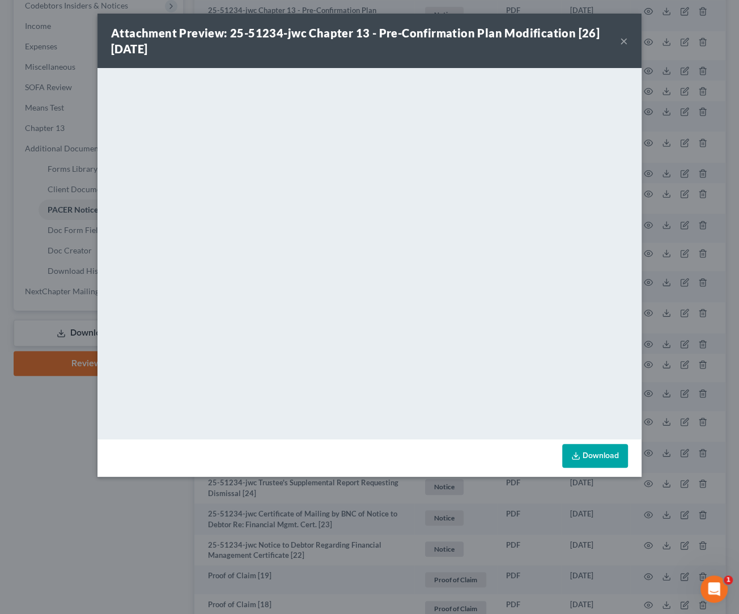
click at [595, 45] on button "×" at bounding box center [624, 41] width 8 height 14
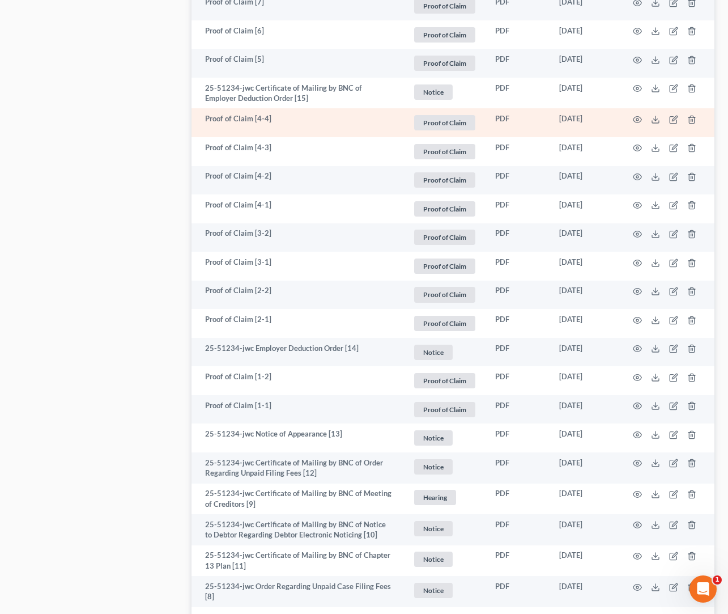
scroll to position [1964, 0]
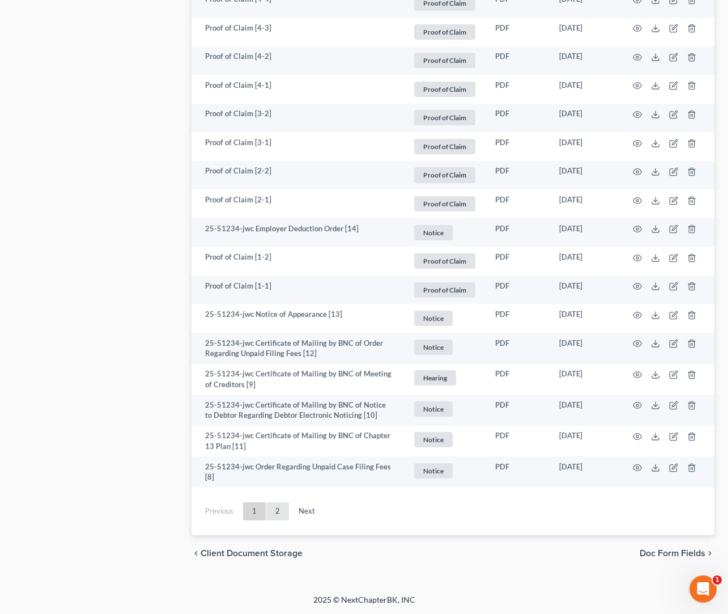
click at [274, 490] on link "2" at bounding box center [277, 511] width 23 height 18
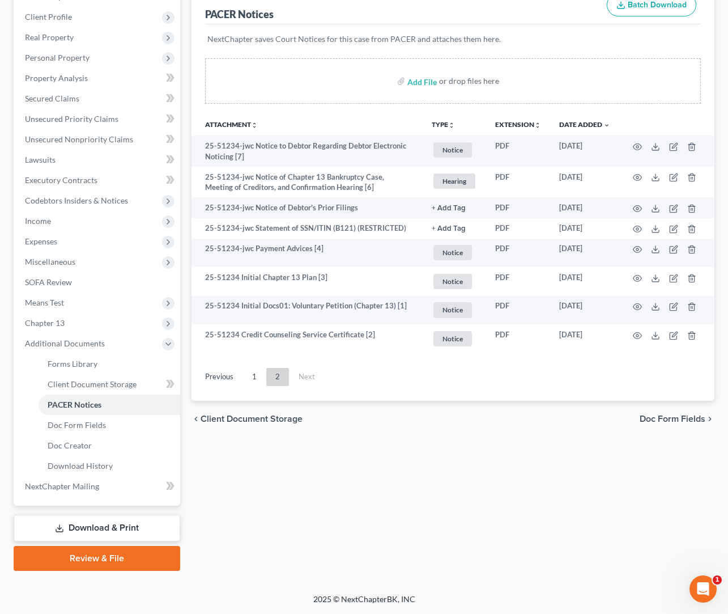
scroll to position [151, 0]
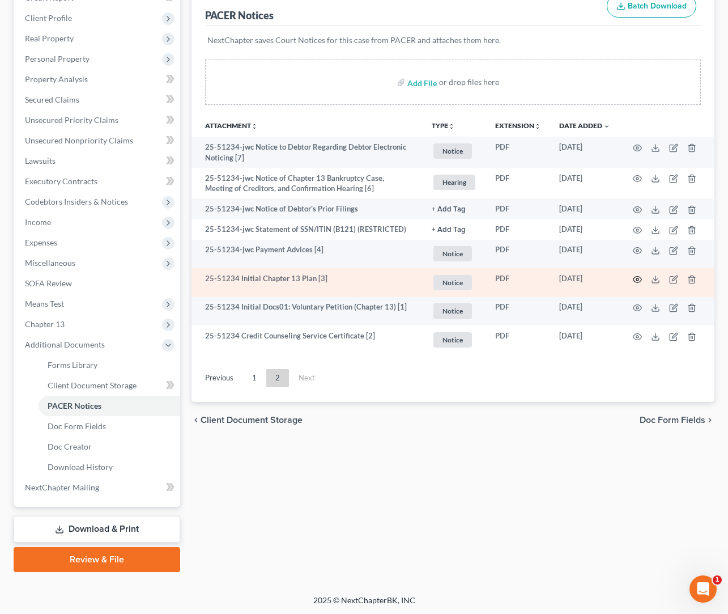
click at [595, 277] on icon "button" at bounding box center [637, 279] width 8 height 6
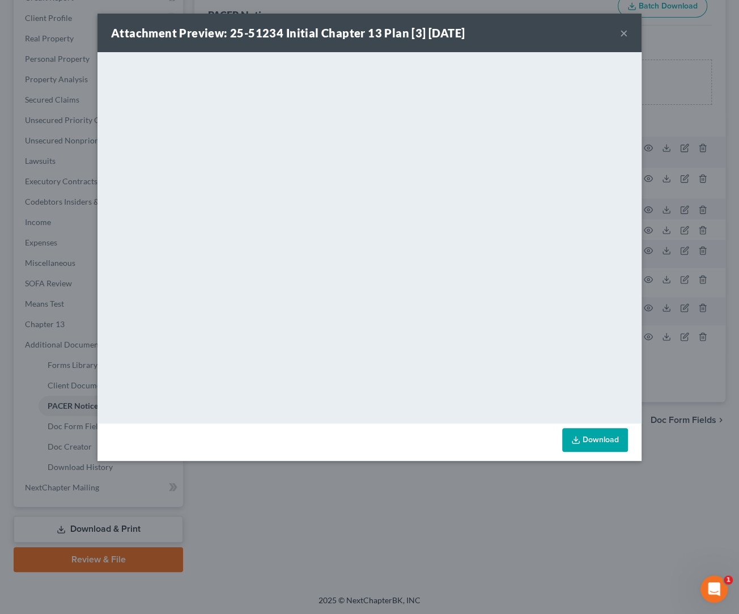
click at [595, 35] on button "×" at bounding box center [624, 33] width 8 height 14
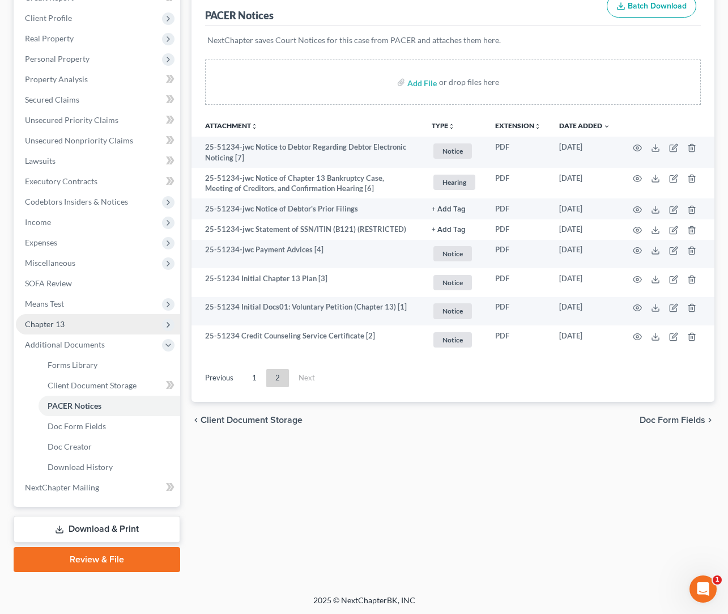
click at [75, 325] on span "Chapter 13" at bounding box center [98, 324] width 164 height 20
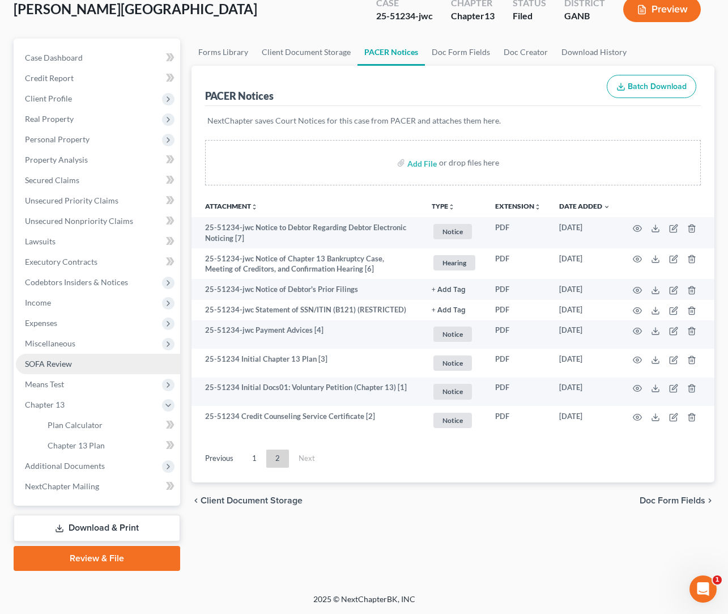
scroll to position [69, 0]
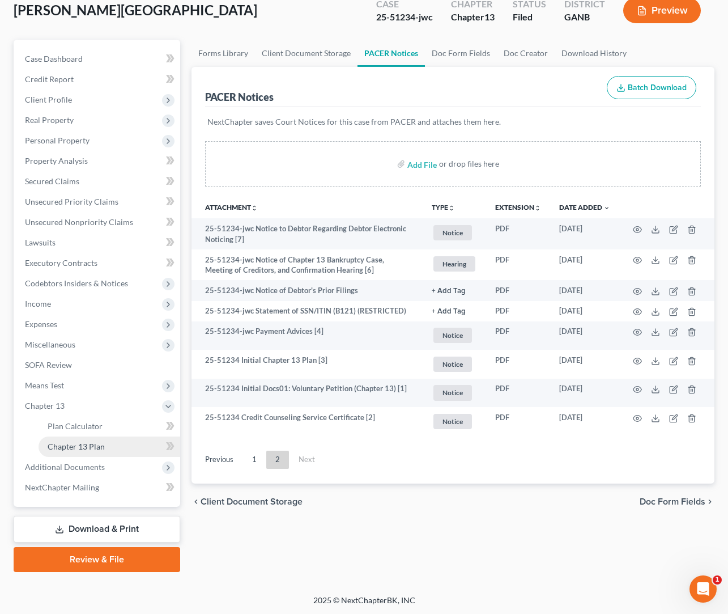
click at [119, 441] on link "Chapter 13 Plan" at bounding box center [110, 446] width 142 height 20
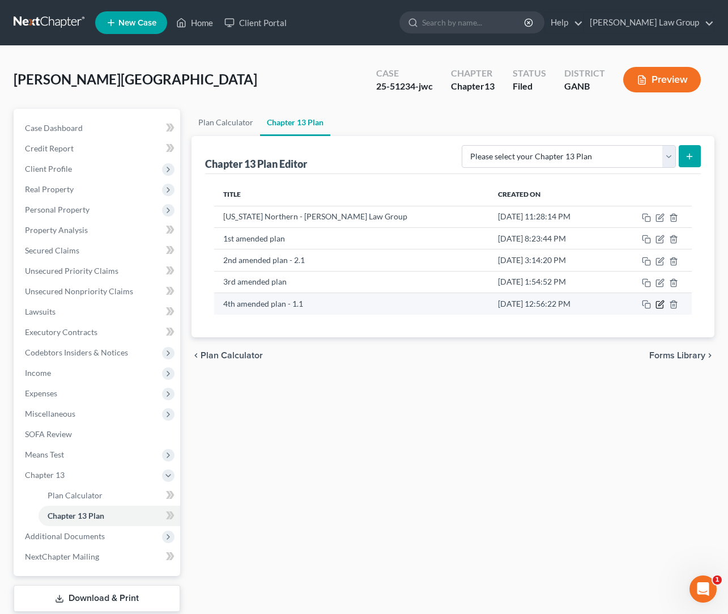
click at [595, 306] on icon "button" at bounding box center [660, 303] width 5 height 5
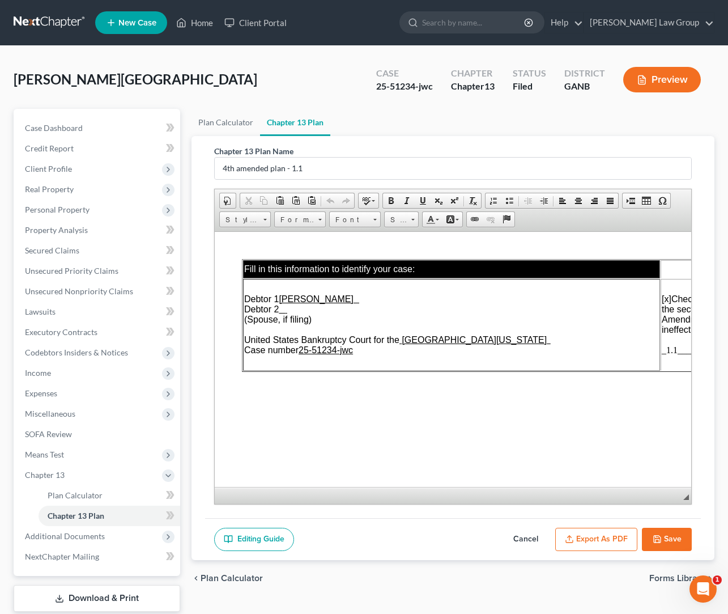
click at [595, 490] on button "Save" at bounding box center [667, 539] width 50 height 24
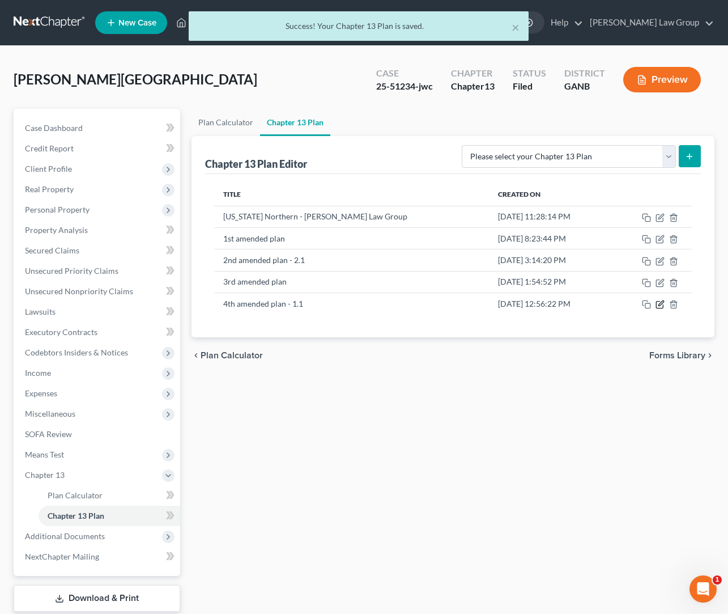
click at [595, 309] on icon "button" at bounding box center [660, 304] width 9 height 9
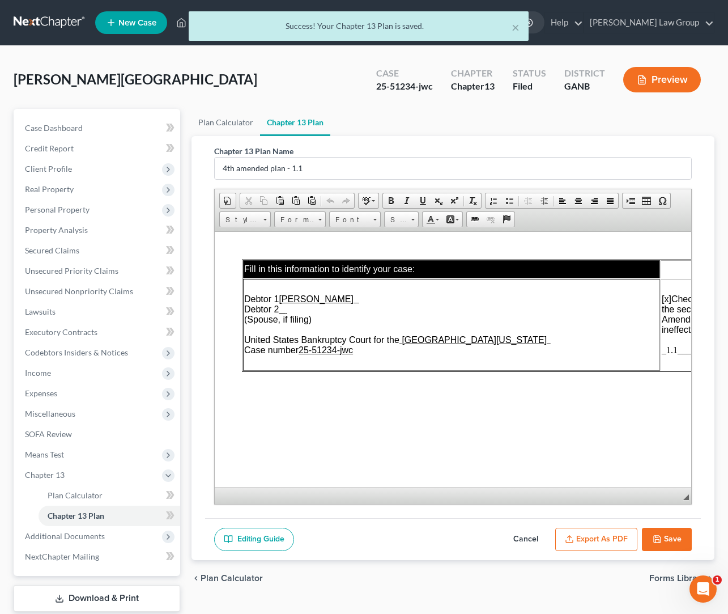
click at [595, 490] on button "Export as PDF" at bounding box center [596, 539] width 82 height 24
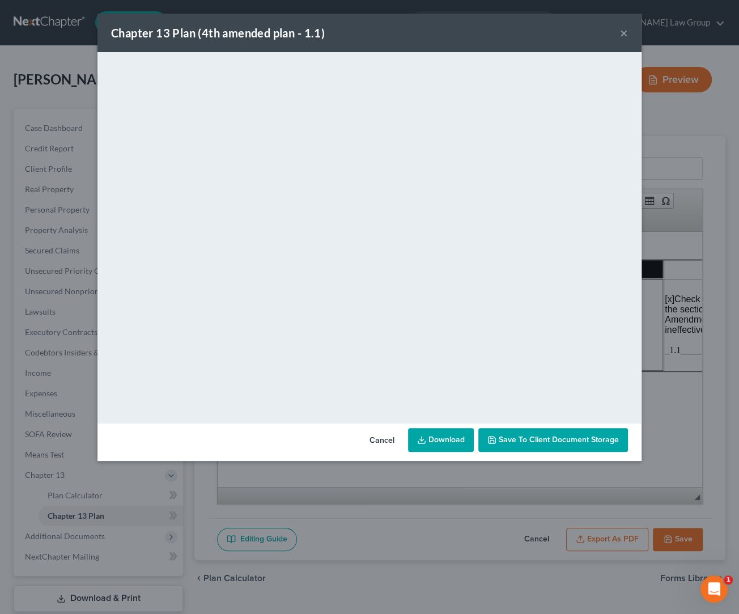
click at [448, 442] on link "Download" at bounding box center [441, 440] width 66 height 24
click at [595, 33] on button "×" at bounding box center [624, 33] width 8 height 14
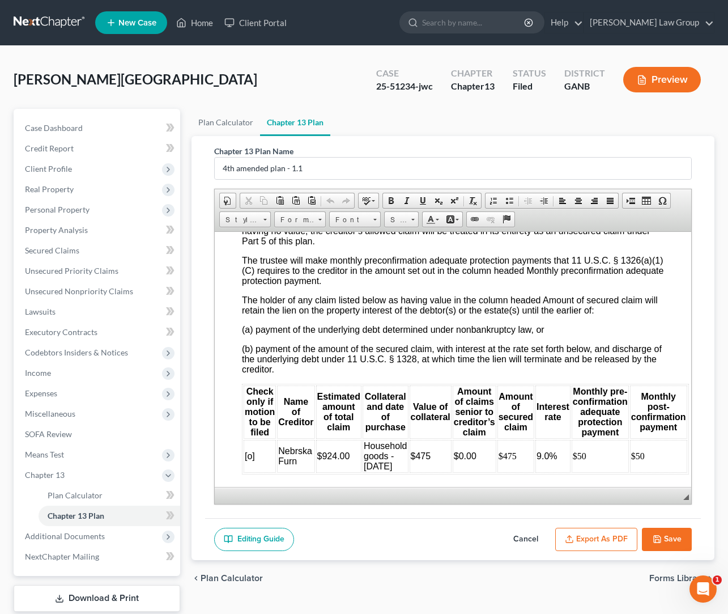
scroll to position [2717, 0]
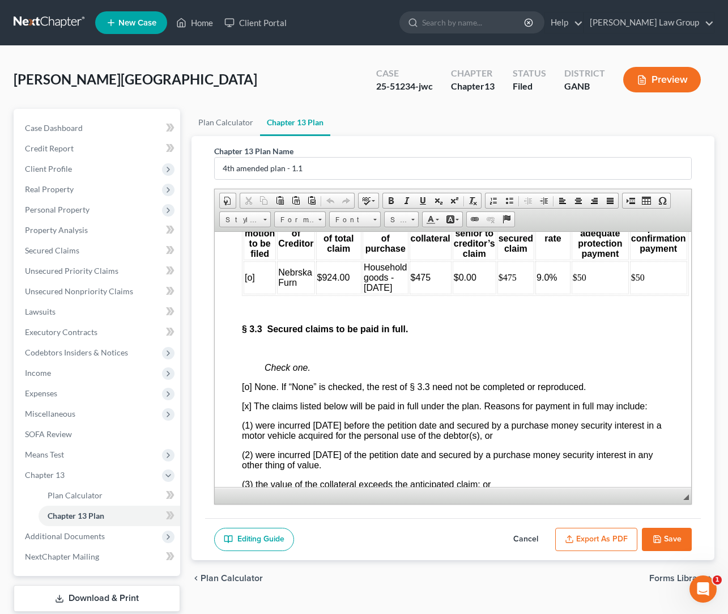
click at [301, 293] on td "Nebrska Furn" at bounding box center [295, 277] width 37 height 33
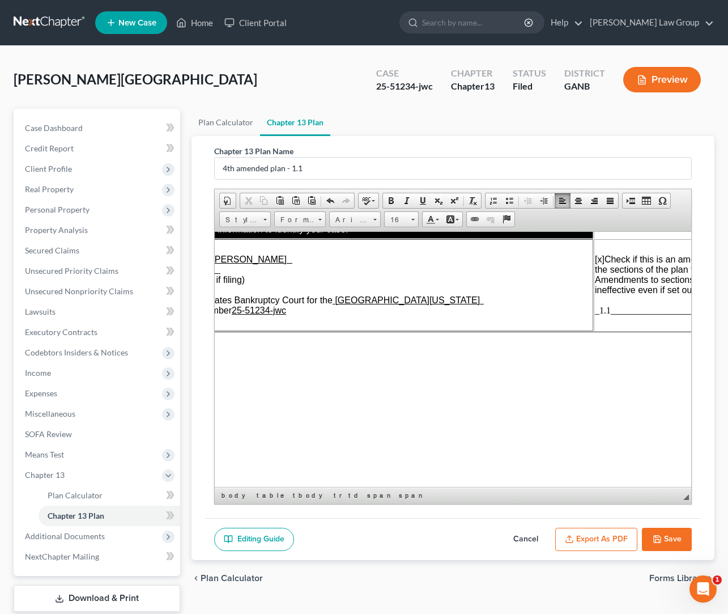
scroll to position [40, 70]
click at [595, 314] on span "_1.1_______________________________" at bounding box center [670, 310] width 156 height 10
click at [595, 490] on button "Save" at bounding box center [667, 539] width 50 height 24
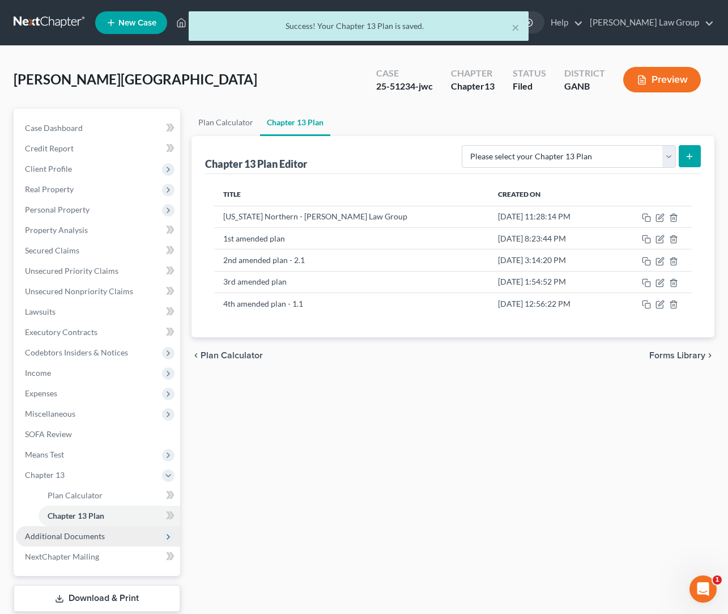
click at [67, 490] on span "Additional Documents" at bounding box center [65, 536] width 80 height 10
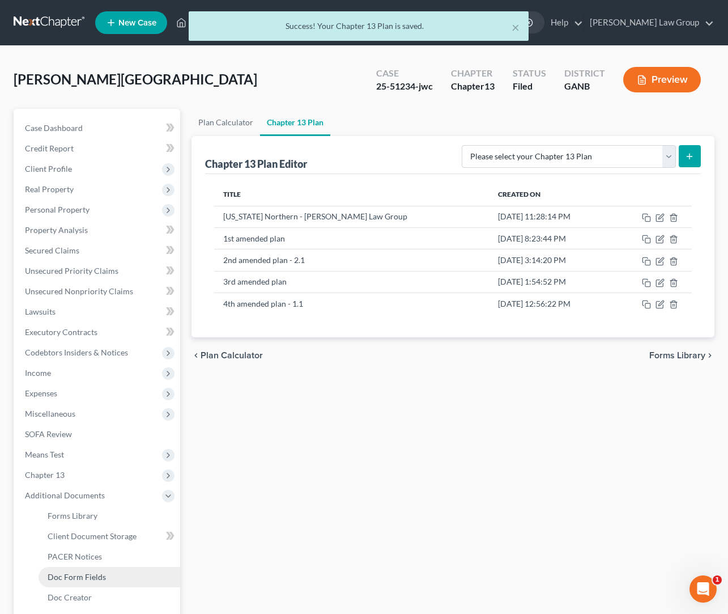
click at [79, 490] on span "Doc Form Fields" at bounding box center [77, 577] width 58 height 10
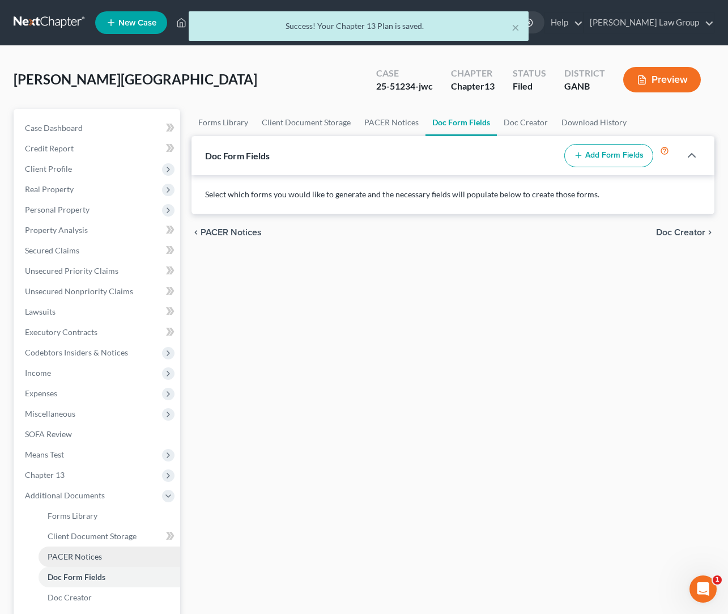
click at [79, 490] on link "PACER Notices" at bounding box center [110, 556] width 142 height 20
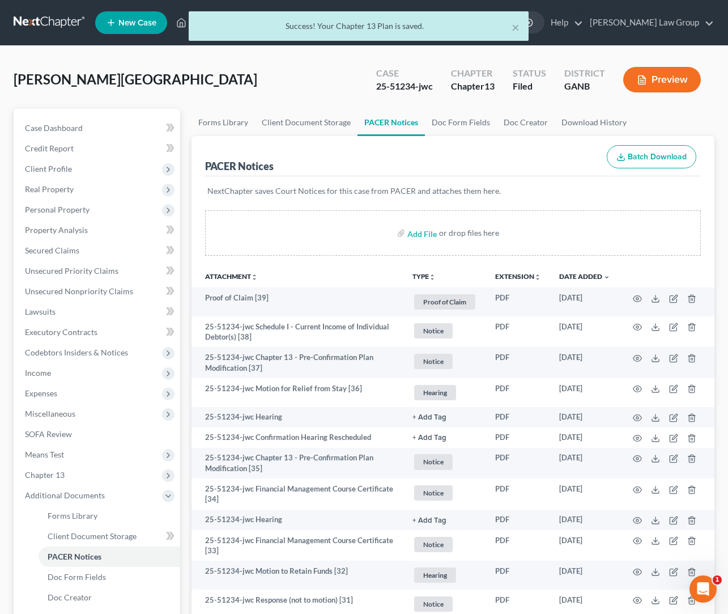
click at [423, 279] on button "TYPE unfold_more" at bounding box center [423, 276] width 23 height 7
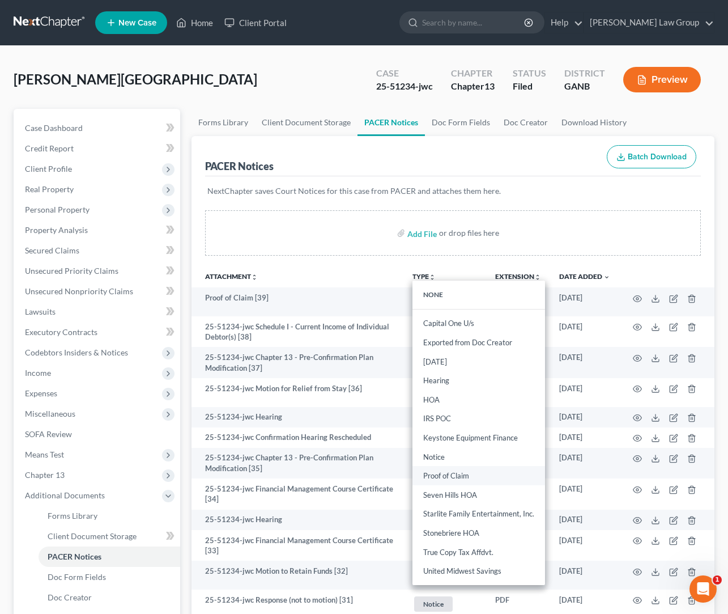
click at [455, 473] on link "Proof of Claim" at bounding box center [478, 475] width 133 height 19
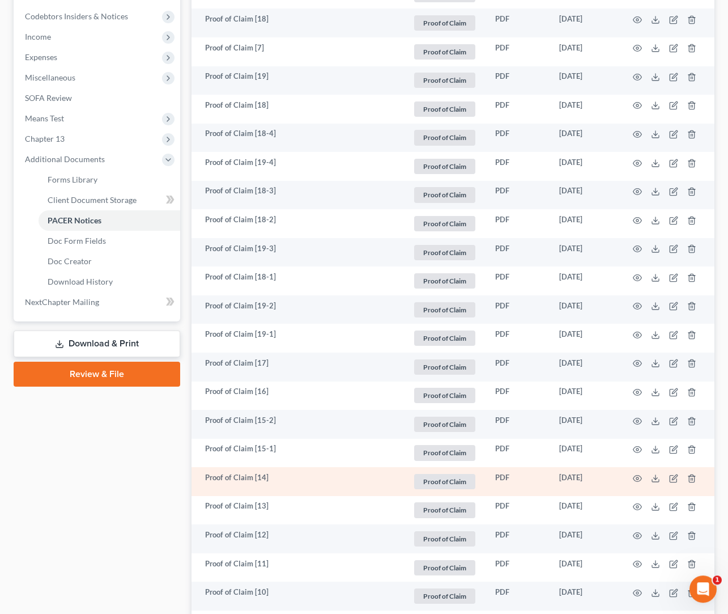
scroll to position [377, 0]
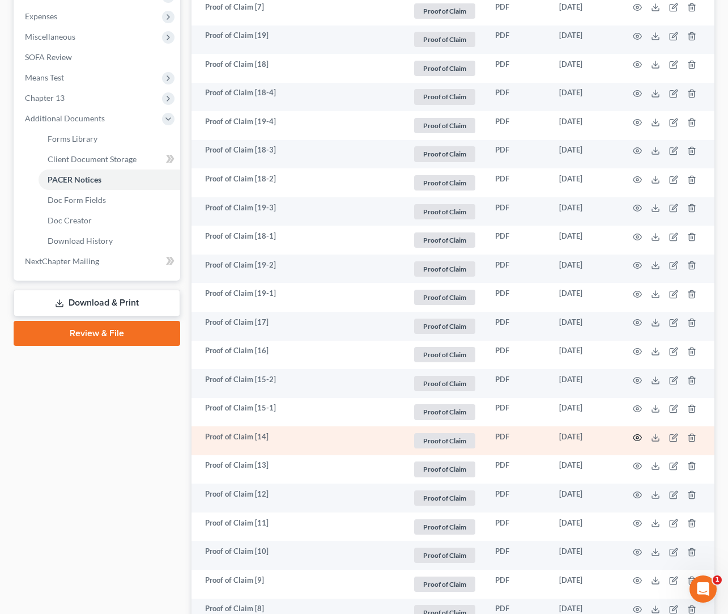
click at [595, 438] on circle "button" at bounding box center [637, 437] width 2 height 2
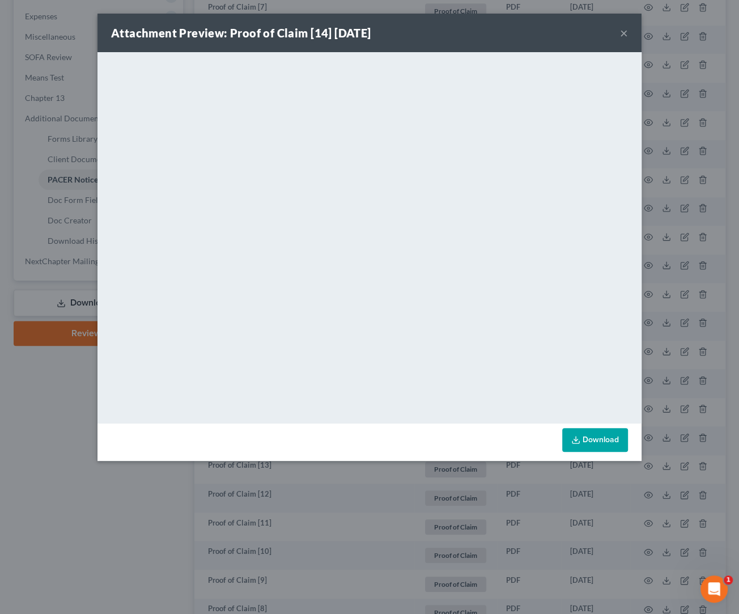
click at [595, 32] on button "×" at bounding box center [624, 33] width 8 height 14
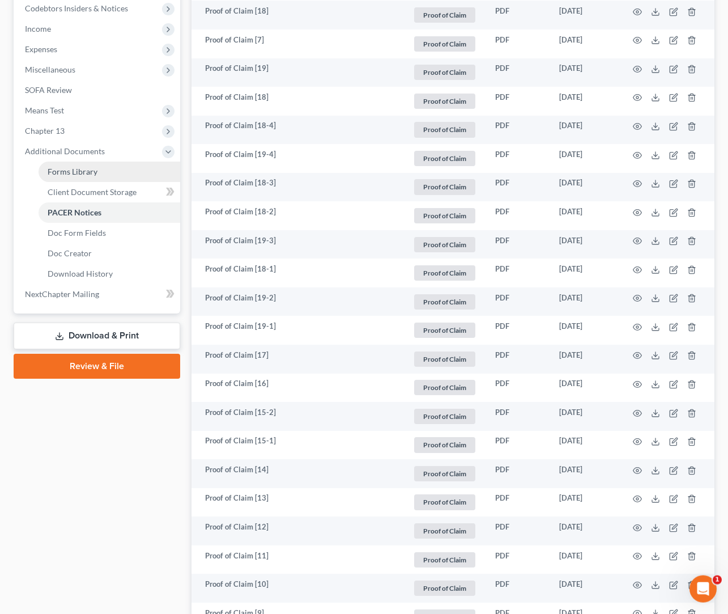
scroll to position [317, 0]
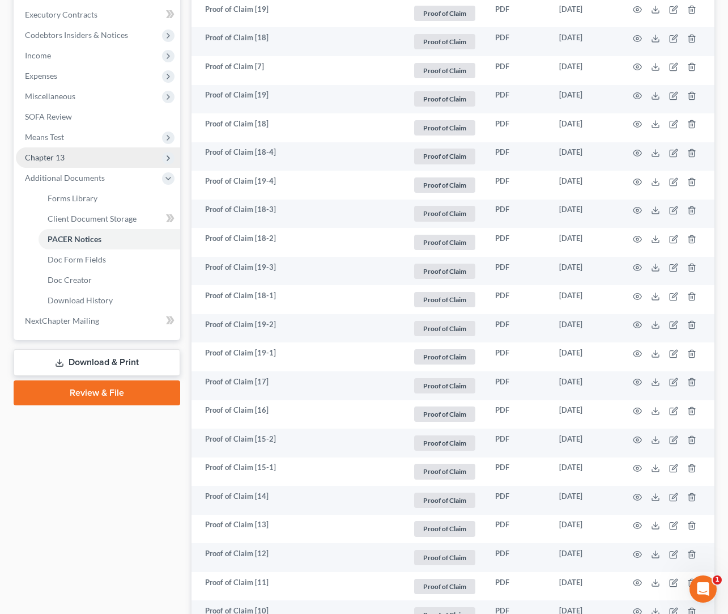
click at [70, 150] on span "Chapter 13" at bounding box center [98, 157] width 164 height 20
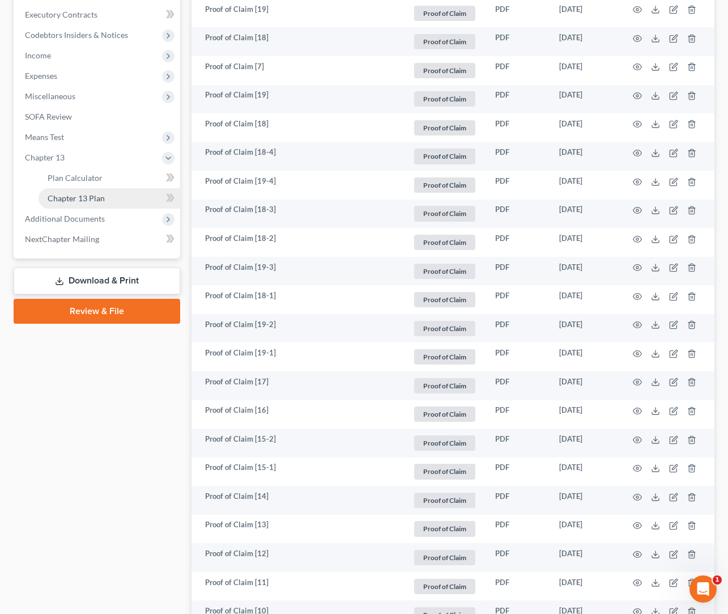
click at [115, 193] on link "Chapter 13 Plan" at bounding box center [110, 198] width 142 height 20
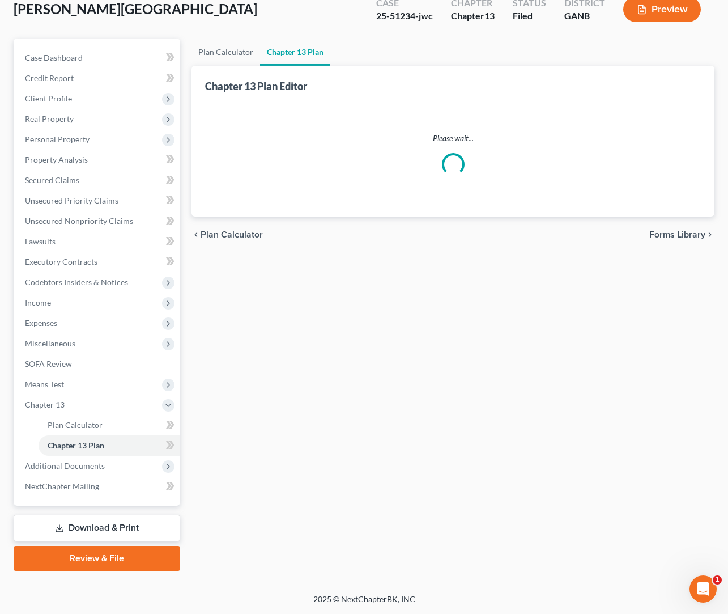
scroll to position [69, 0]
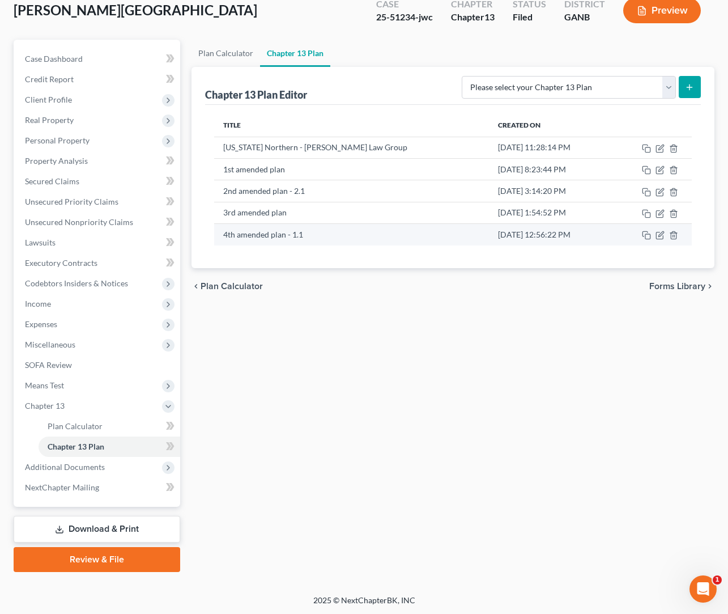
click at [595, 241] on td at bounding box center [652, 235] width 80 height 22
click at [595, 239] on icon "button" at bounding box center [660, 235] width 9 height 9
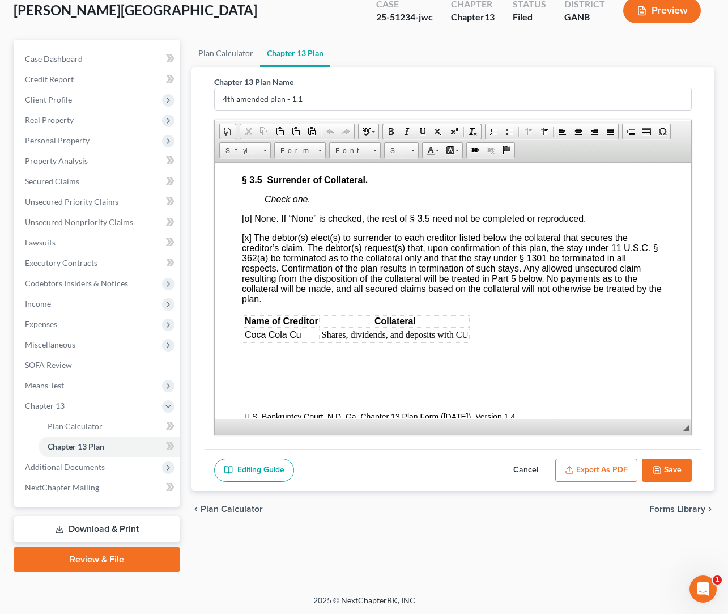
scroll to position [3450, 0]
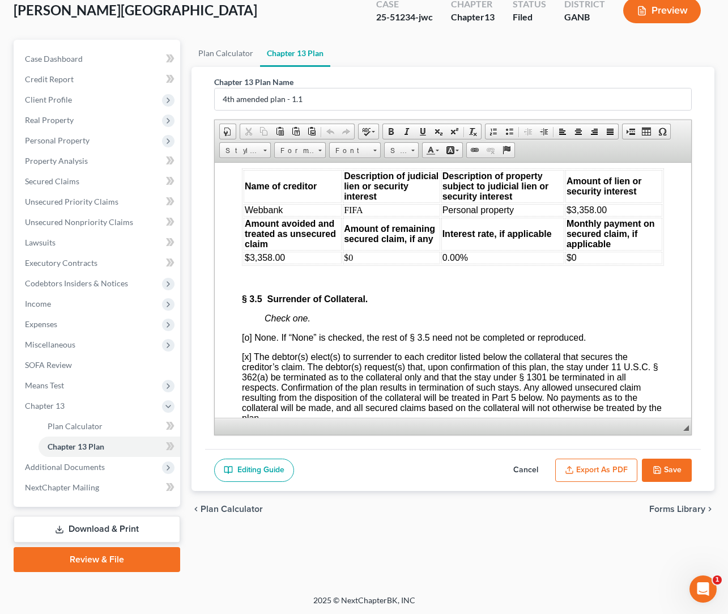
click at [286, 216] on td "Webbank" at bounding box center [293, 209] width 98 height 12
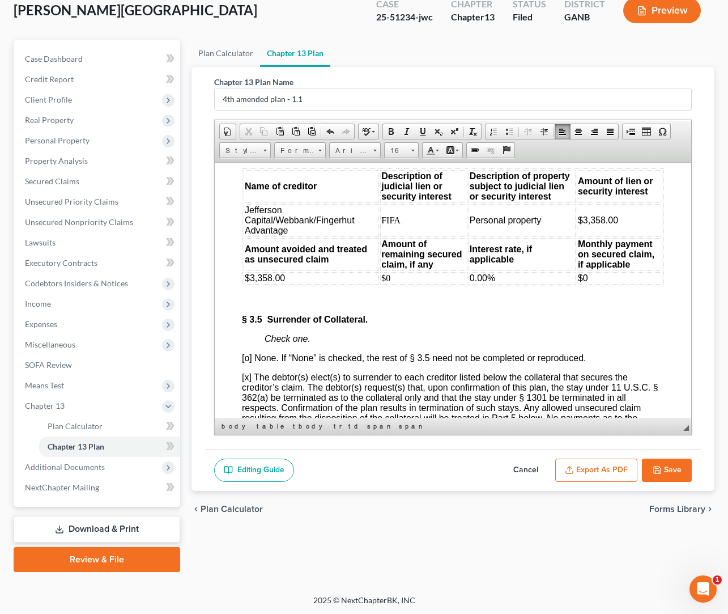
drag, startPoint x: 662, startPoint y: 465, endPoint x: 653, endPoint y: 458, distance: 11.3
click at [595, 464] on button "Save" at bounding box center [667, 470] width 50 height 24
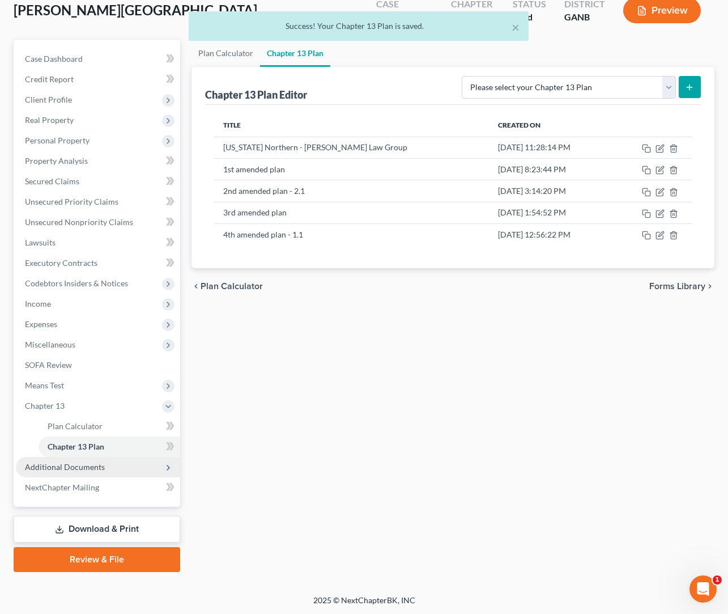
click at [122, 466] on span "Additional Documents" at bounding box center [98, 467] width 164 height 20
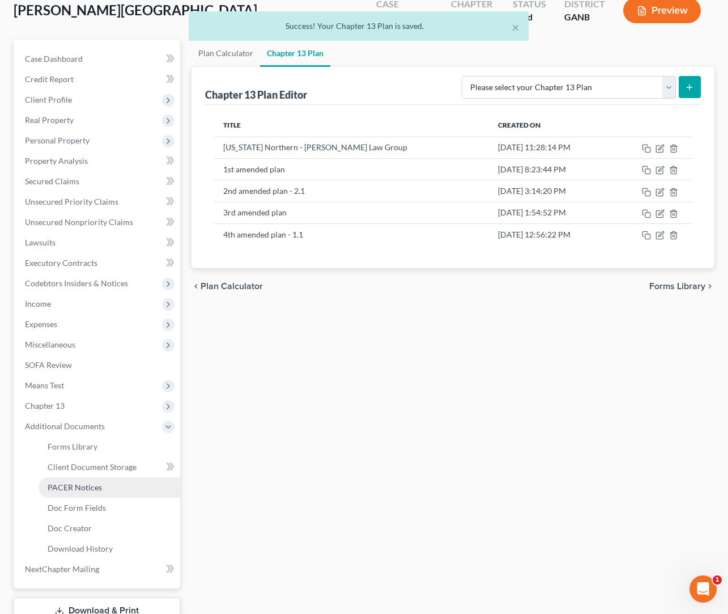
click at [117, 489] on link "PACER Notices" at bounding box center [110, 487] width 142 height 20
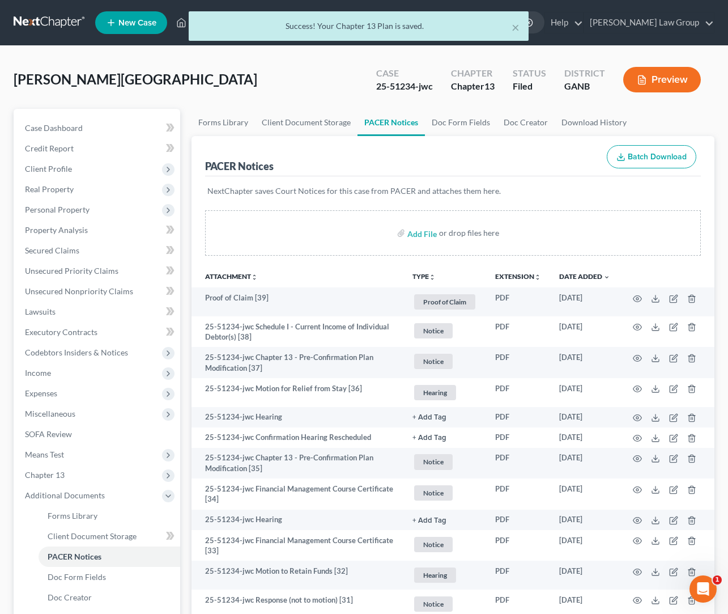
click at [427, 278] on button "TYPE unfold_more" at bounding box center [423, 276] width 23 height 7
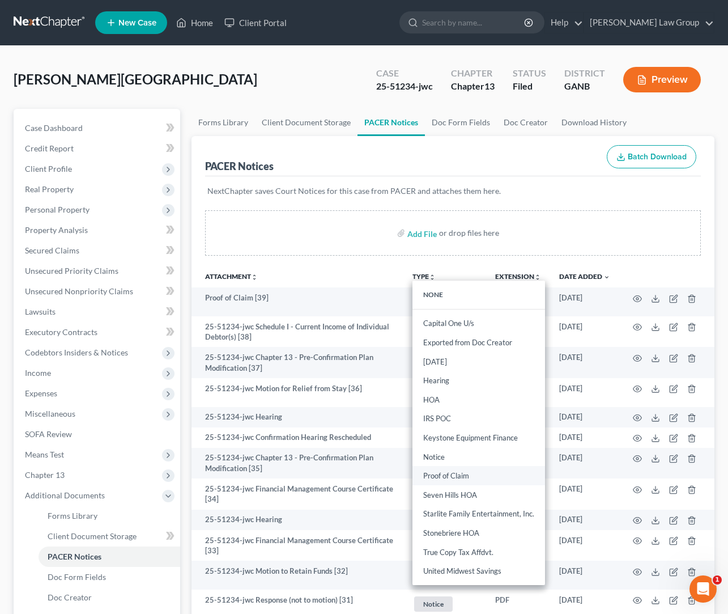
click at [448, 473] on link "Proof of Claim" at bounding box center [478, 475] width 133 height 19
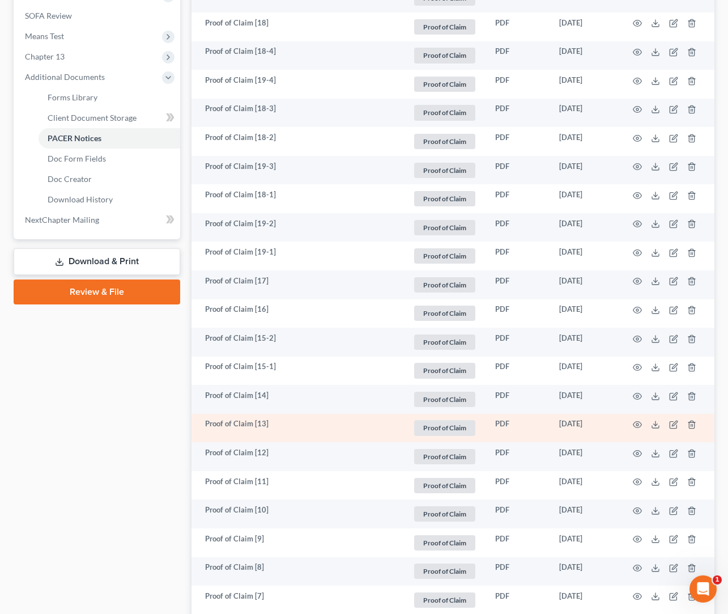
scroll to position [466, 0]
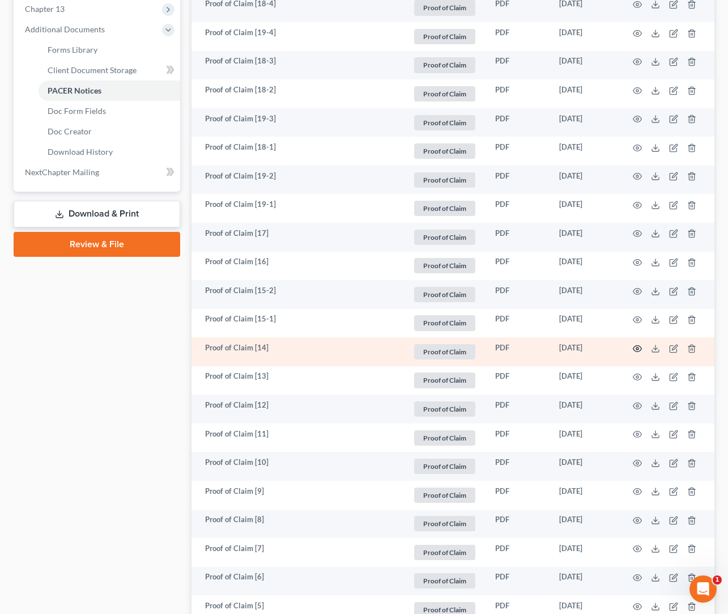
click at [595, 348] on circle "button" at bounding box center [637, 348] width 2 height 2
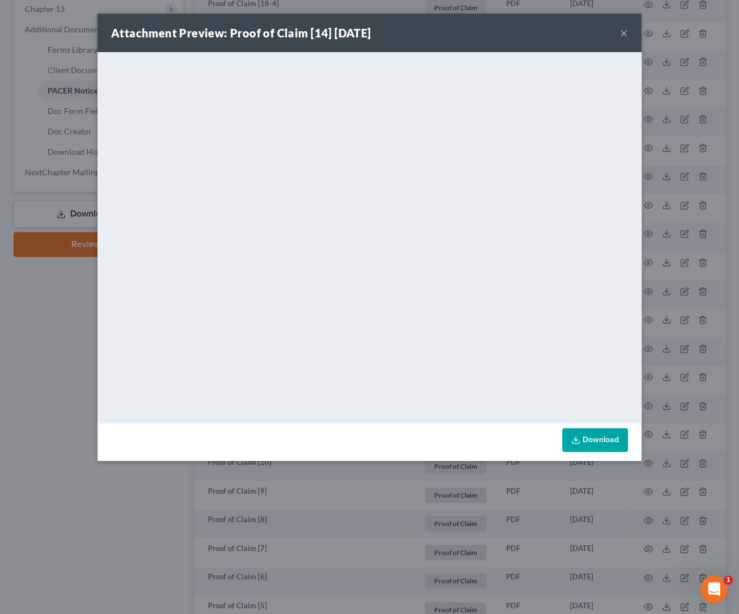
click at [595, 36] on button "×" at bounding box center [624, 33] width 8 height 14
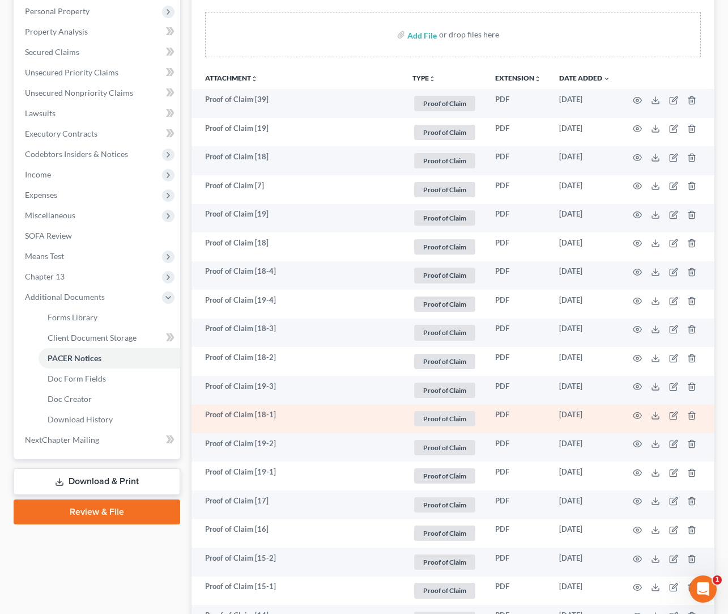
scroll to position [307, 0]
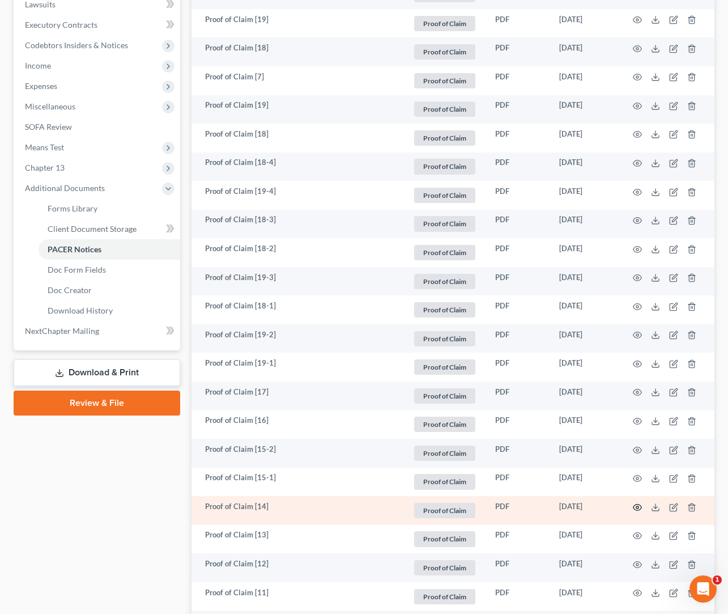
click at [595, 490] on icon "button" at bounding box center [637, 507] width 9 height 9
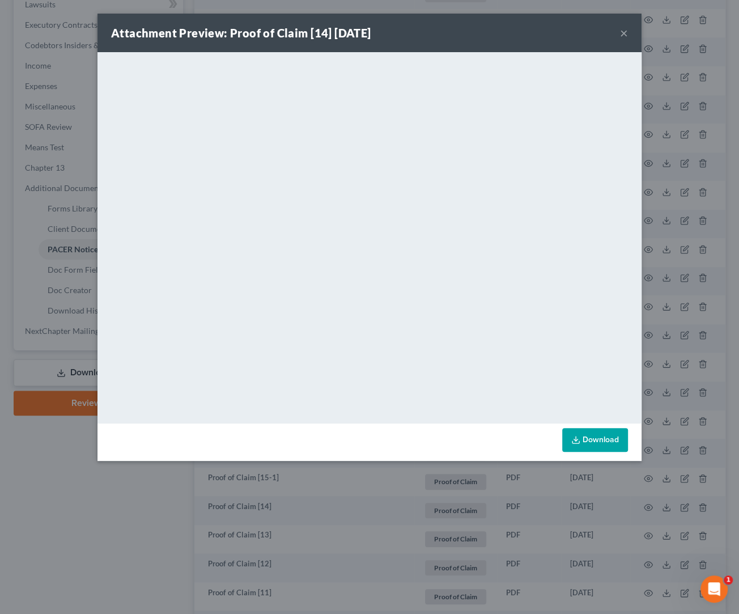
click at [595, 34] on button "×" at bounding box center [624, 33] width 8 height 14
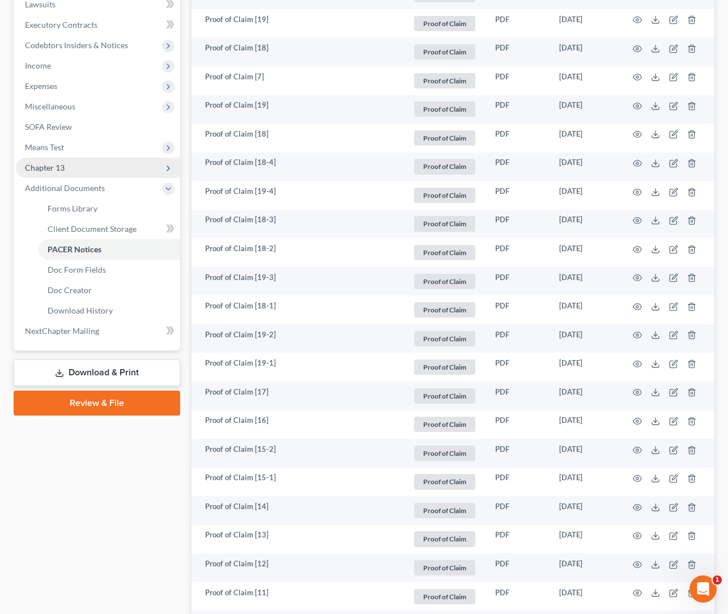
click at [77, 173] on span "Chapter 13" at bounding box center [98, 168] width 164 height 20
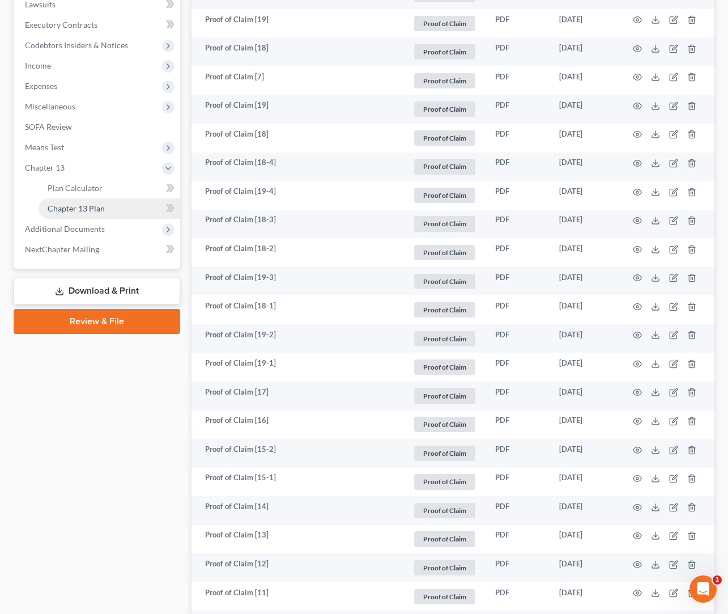
click at [97, 204] on span "Chapter 13 Plan" at bounding box center [76, 208] width 57 height 10
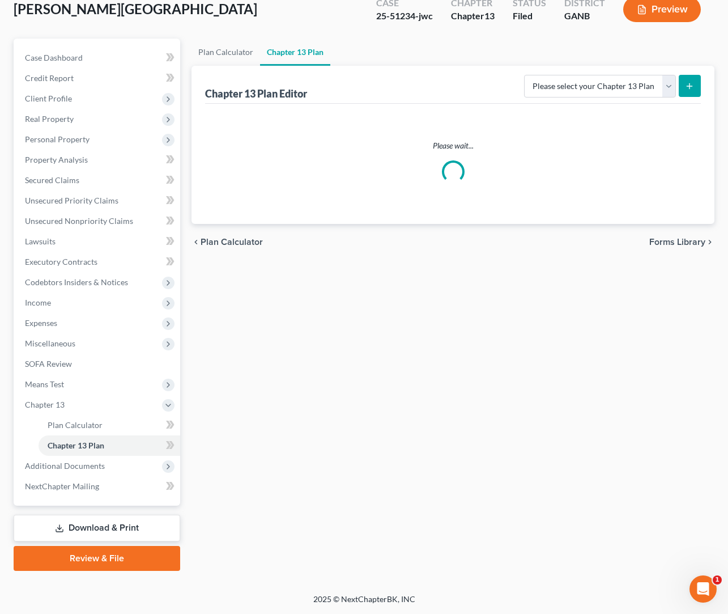
scroll to position [69, 0]
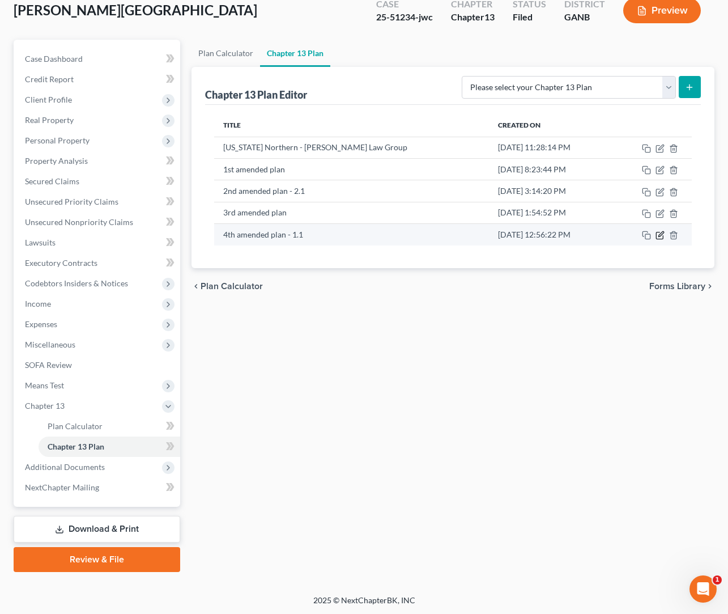
click at [595, 237] on icon "button" at bounding box center [660, 235] width 9 height 9
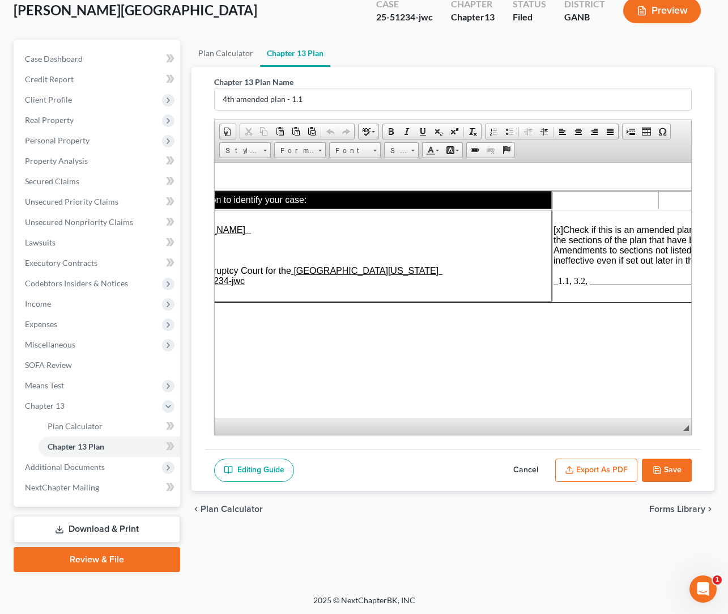
scroll to position [0, 109]
click at [588, 285] on span "_1.1, 3.2, _______________________________" at bounding box center [640, 280] width 177 height 10
click at [595, 471] on button "Save" at bounding box center [667, 470] width 50 height 24
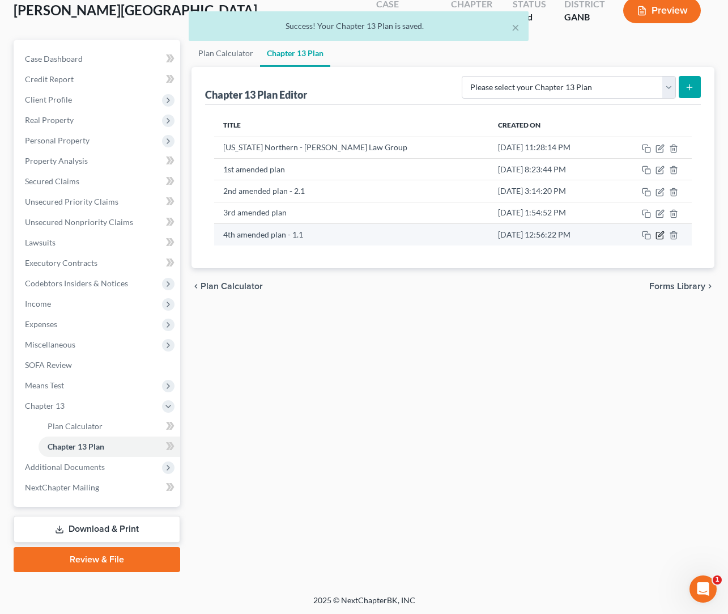
click at [595, 240] on icon "button" at bounding box center [660, 235] width 9 height 9
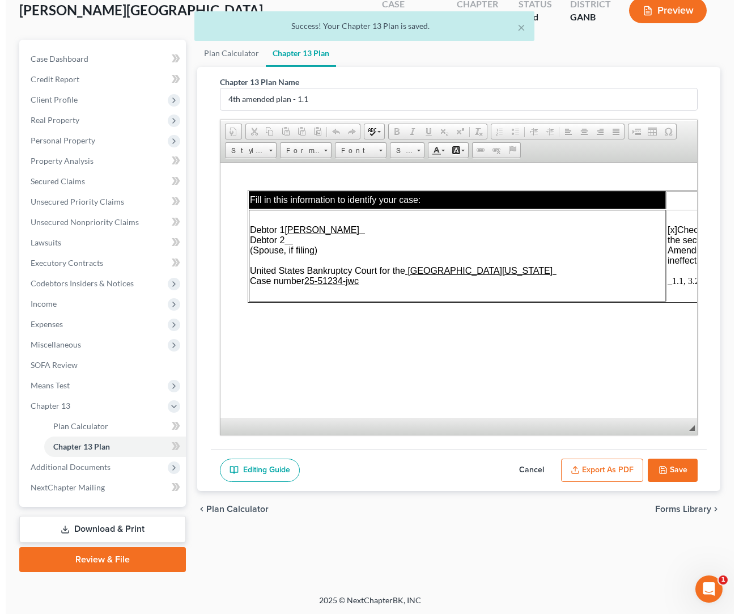
scroll to position [0, 0]
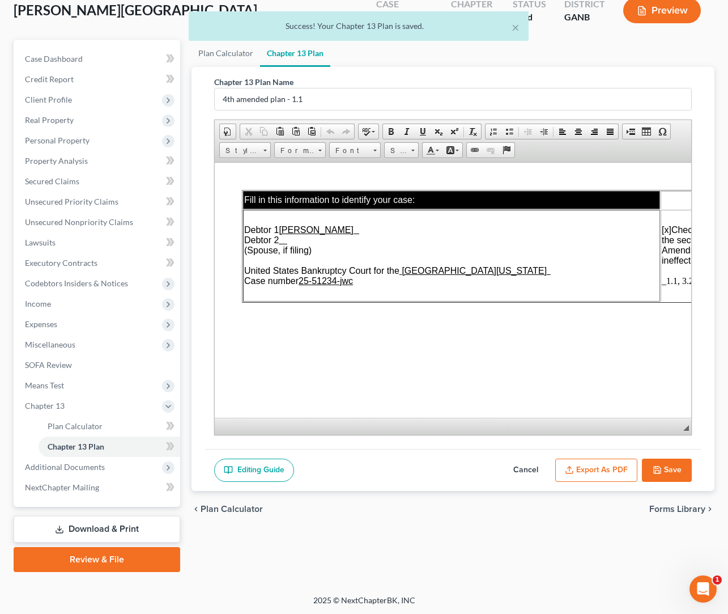
click at [593, 473] on button "Export as PDF" at bounding box center [596, 470] width 82 height 24
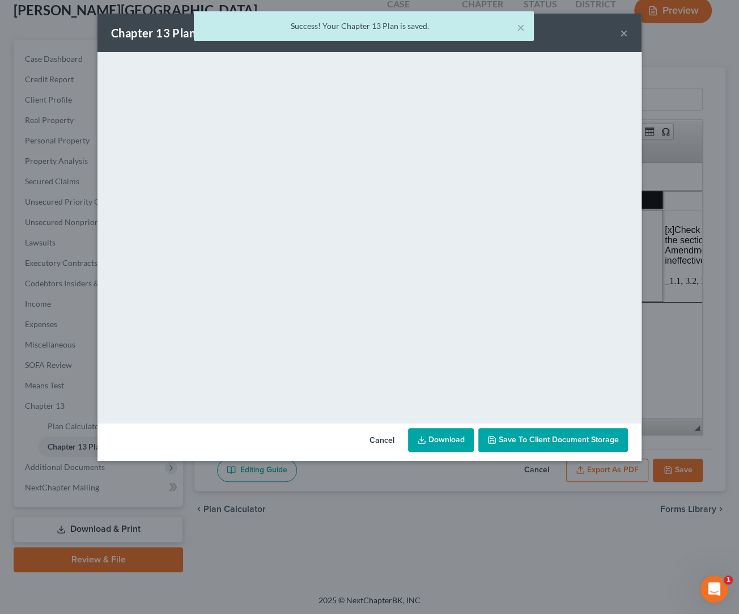
click at [445, 436] on link "Download" at bounding box center [441, 440] width 66 height 24
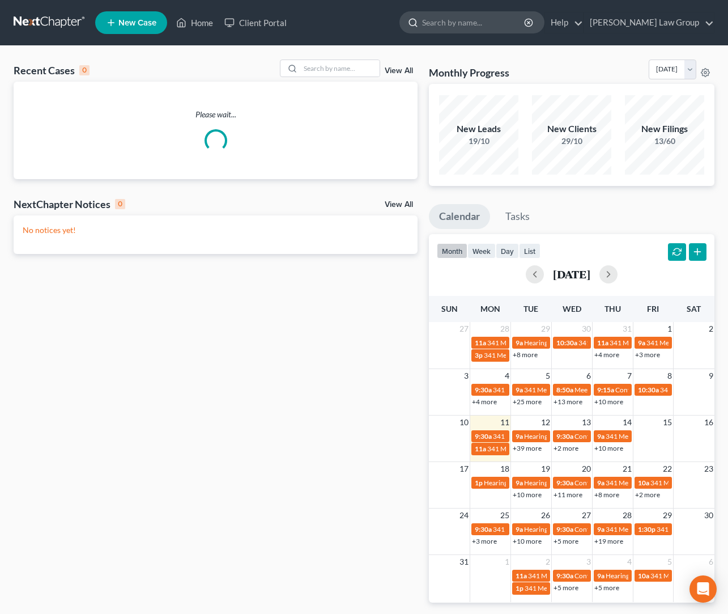
click at [515, 20] on input "search" at bounding box center [474, 22] width 104 height 21
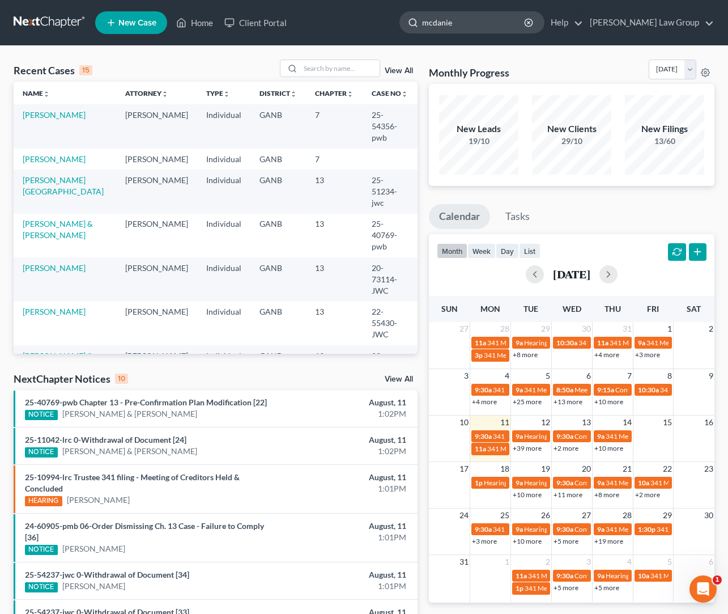
type input "[PERSON_NAME]"
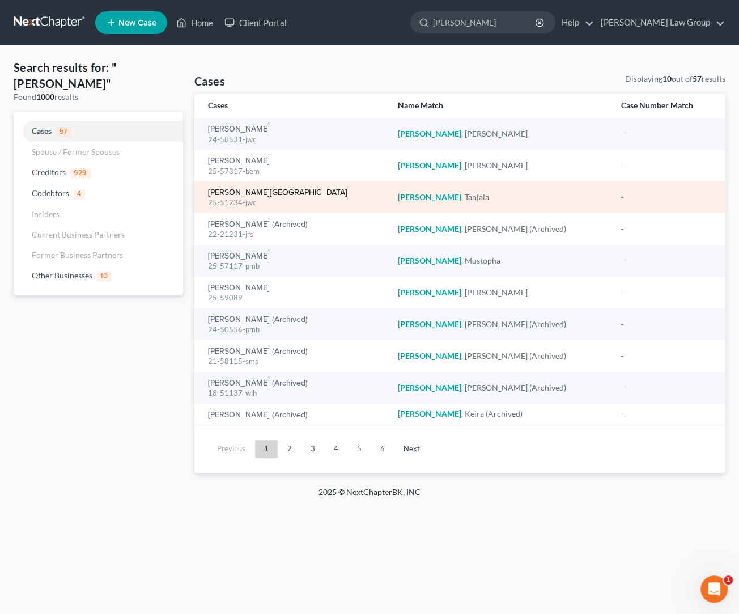
click at [241, 193] on link "[PERSON_NAME][GEOGRAPHIC_DATA]" at bounding box center [277, 193] width 139 height 8
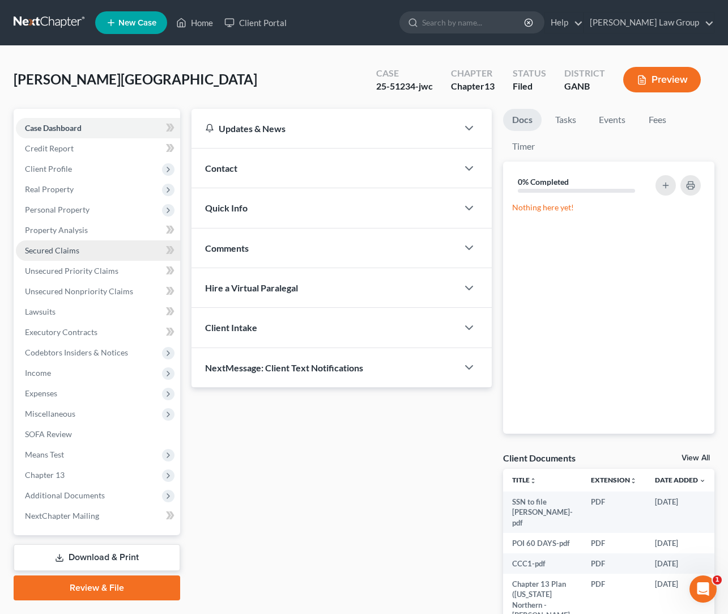
click at [73, 251] on span "Secured Claims" at bounding box center [52, 250] width 54 height 10
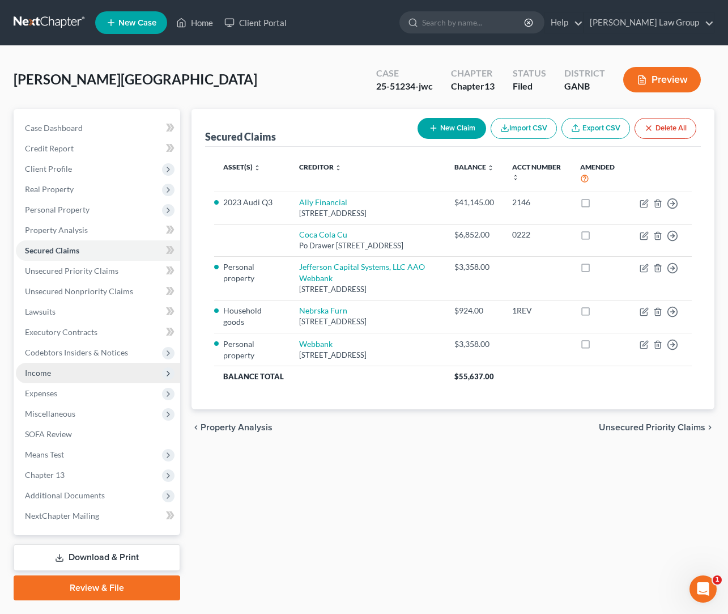
click at [79, 377] on span "Income" at bounding box center [98, 373] width 164 height 20
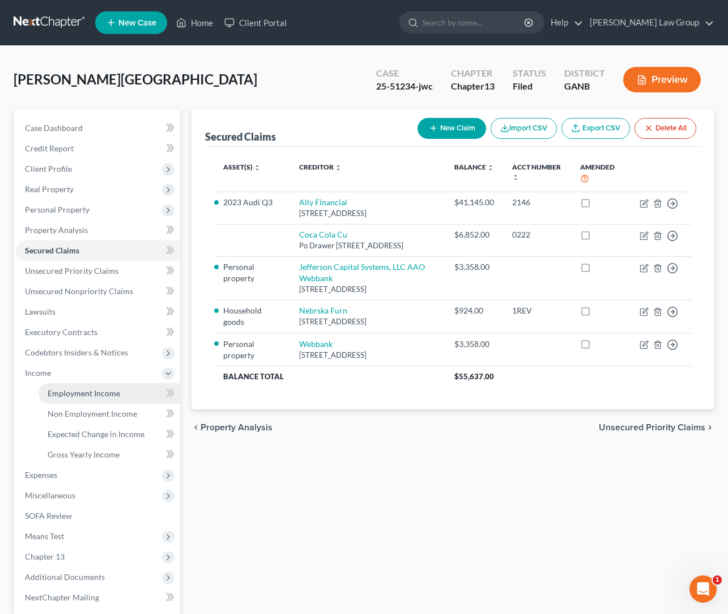
click at [96, 400] on link "Employment Income" at bounding box center [110, 393] width 142 height 20
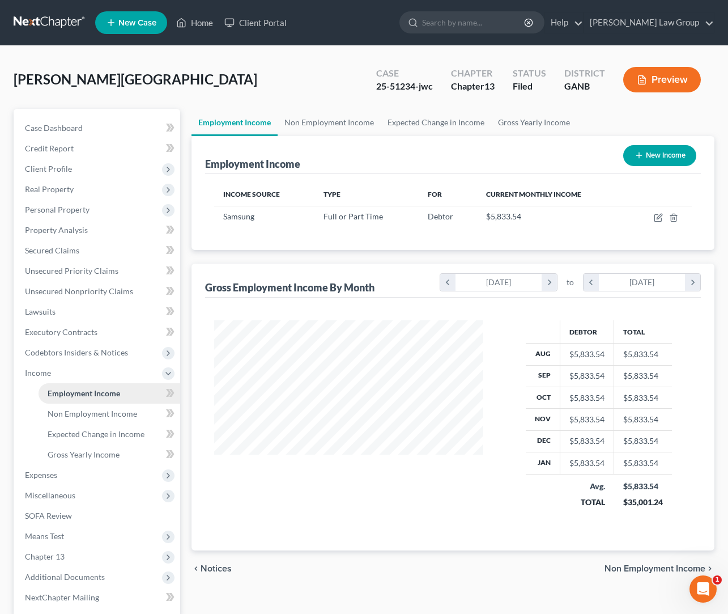
scroll to position [205, 291]
click at [107, 421] on link "Non Employment Income" at bounding box center [110, 413] width 142 height 20
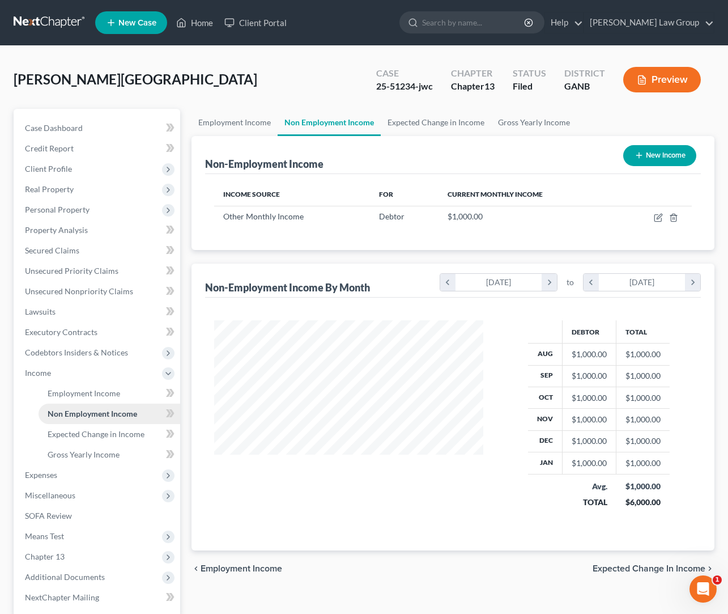
scroll to position [205, 291]
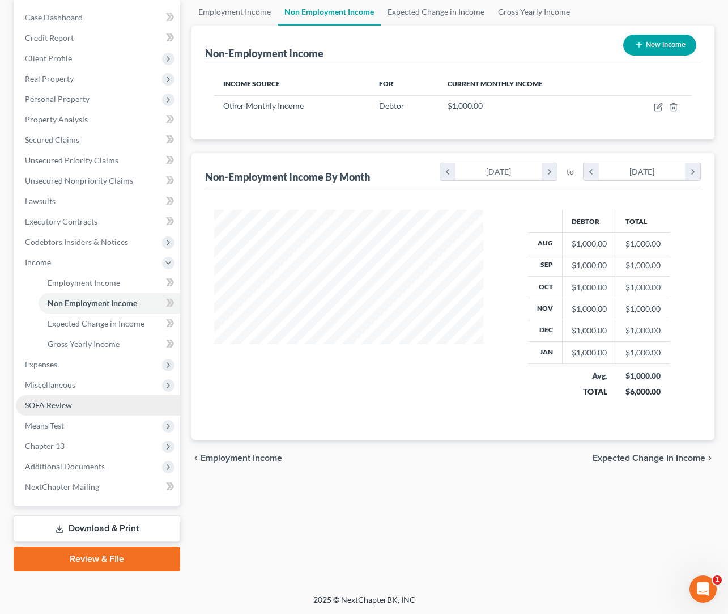
click at [69, 410] on link "SOFA Review" at bounding box center [98, 405] width 164 height 20
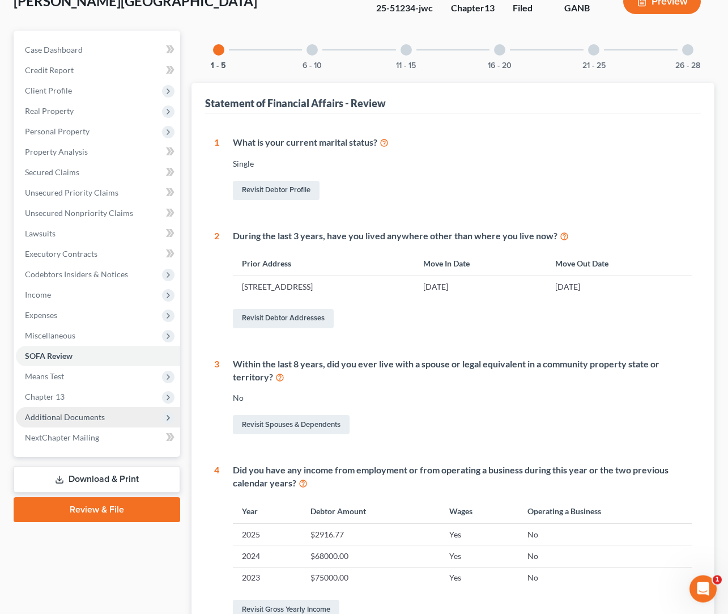
scroll to position [79, 0]
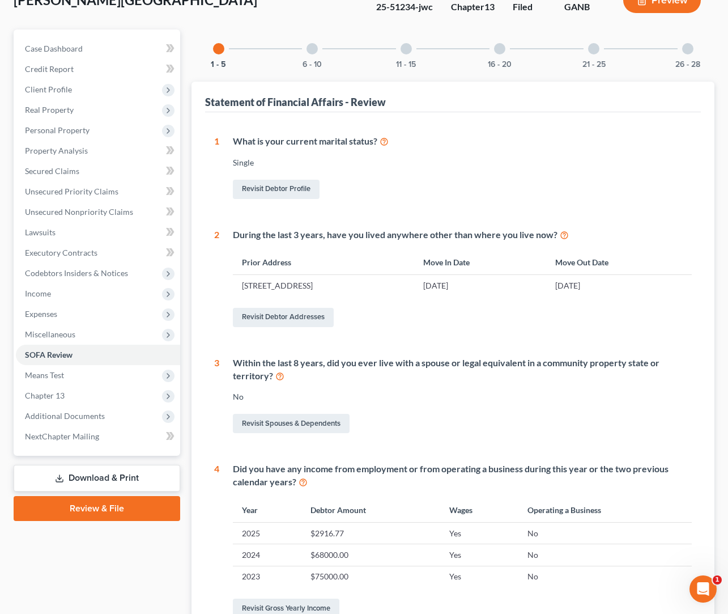
click at [690, 48] on div at bounding box center [687, 48] width 11 height 11
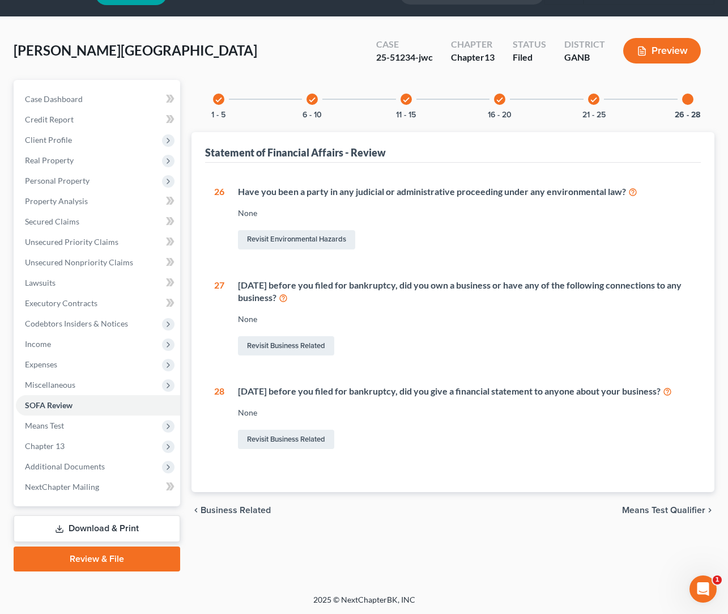
scroll to position [0, 0]
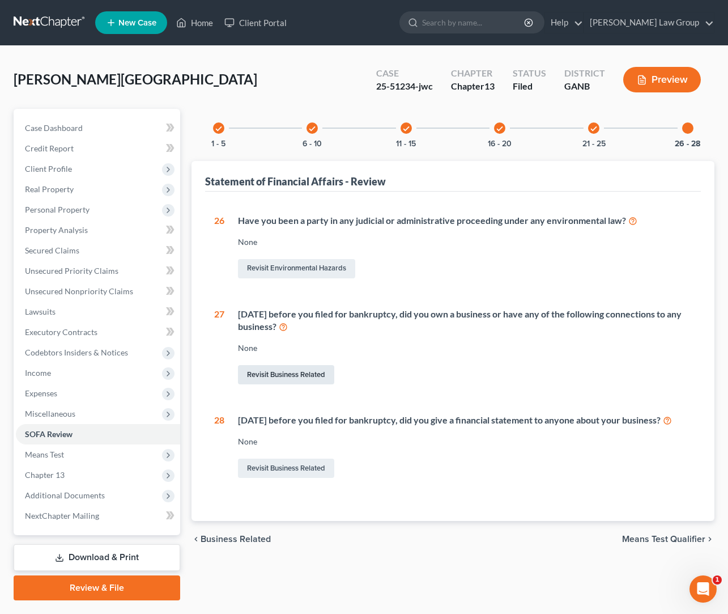
click at [307, 376] on link "Revisit Business Related" at bounding box center [286, 374] width 96 height 19
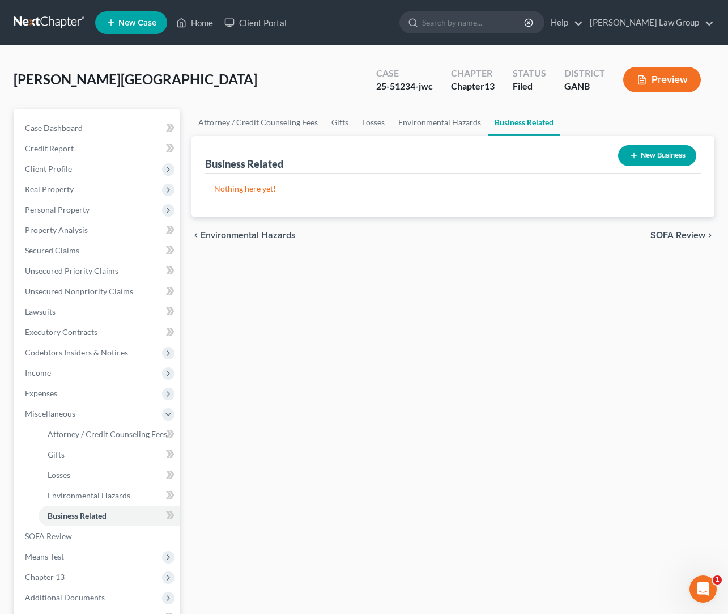
click at [680, 159] on button "New Business" at bounding box center [657, 155] width 78 height 21
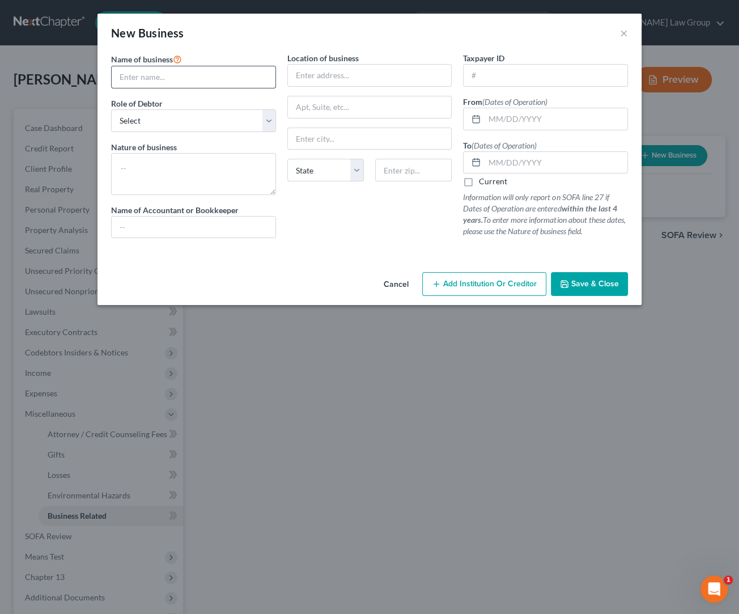
click at [208, 81] on input "text" at bounding box center [194, 77] width 164 height 22
type input "Happy Party Planners"
select select "sole_proprietor"
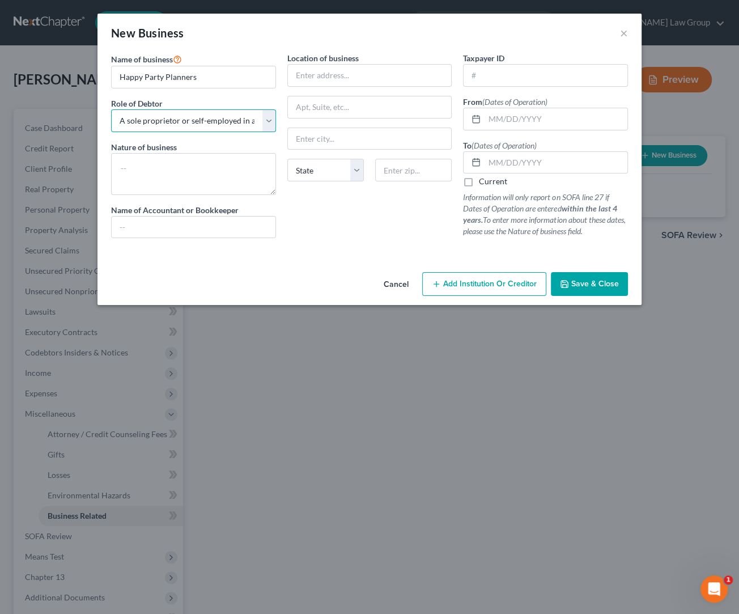
click option "A sole proprietor or self-employed in a trade, profession, or other activity, e…" at bounding box center [0, 0] width 0 height 0
click at [232, 182] on textarea at bounding box center [193, 174] width 165 height 42
type textarea "Party Planning"
click at [326, 77] on input "text" at bounding box center [370, 76] width 164 height 22
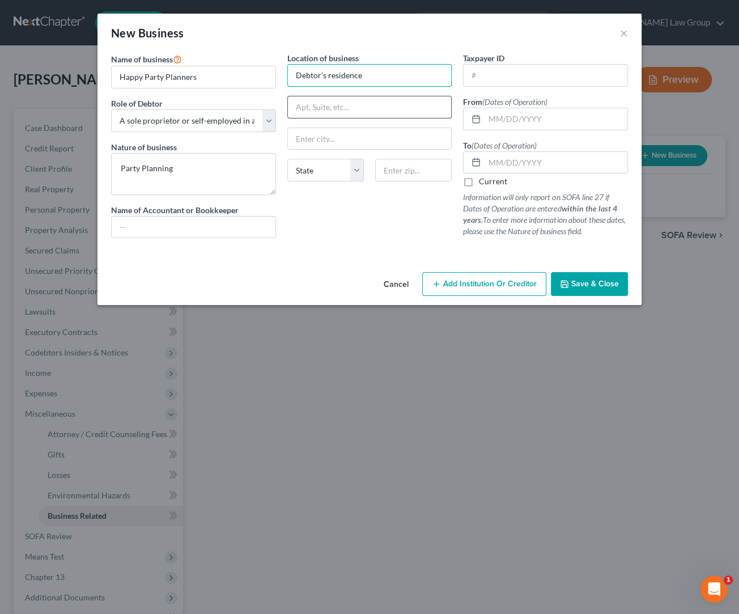
type input "Debtor's residence"
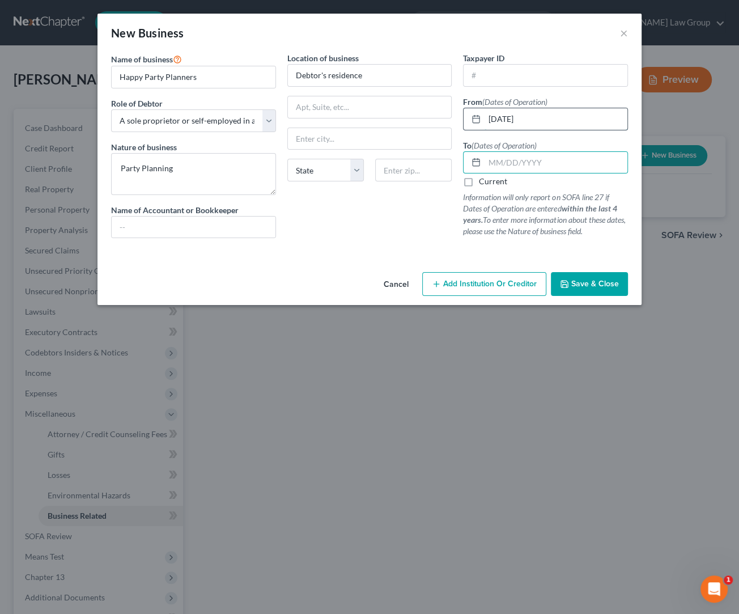
click at [498, 116] on input "10/01/2020" at bounding box center [555, 119] width 143 height 22
click at [543, 119] on input "11/01/20201" at bounding box center [555, 119] width 143 height 22
type input "11/01/2020"
click at [488, 167] on input "text" at bounding box center [555, 163] width 143 height 22
click at [479, 185] on label "Current" at bounding box center [493, 181] width 28 height 11
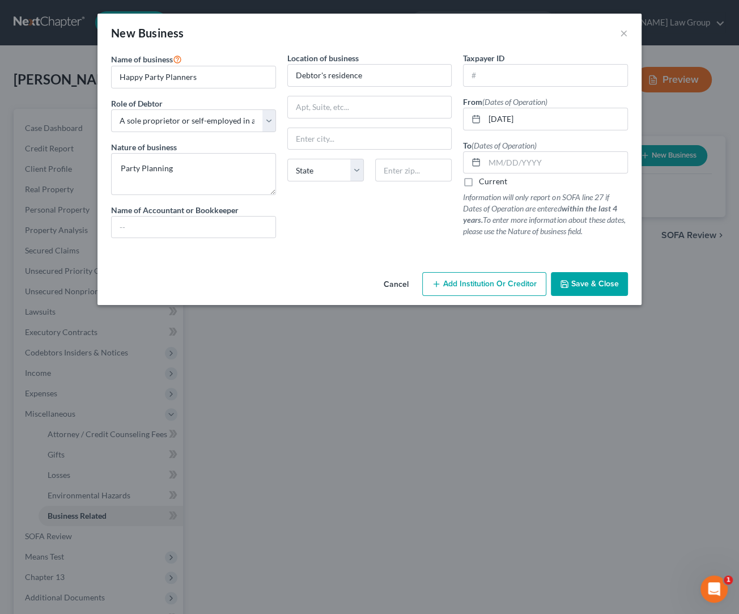
click at [483, 183] on input "Current" at bounding box center [486, 179] width 7 height 7
checkbox input "true"
click at [568, 286] on icon "button" at bounding box center [564, 283] width 7 height 7
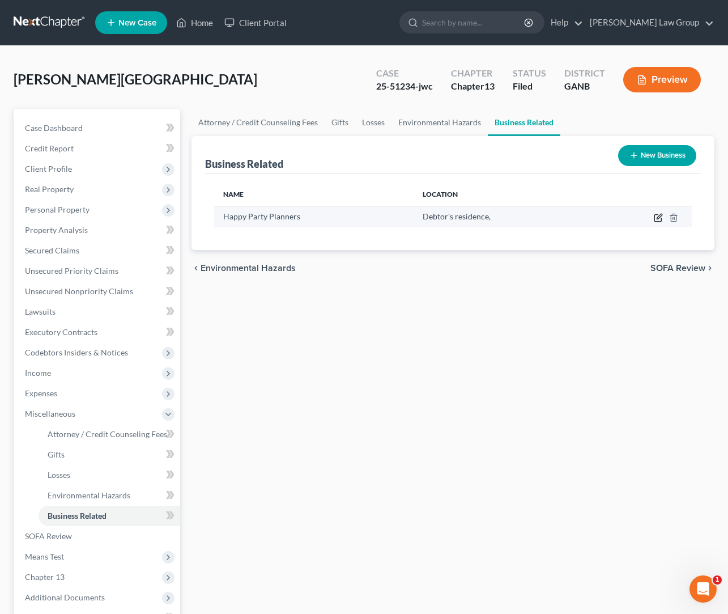
click at [659, 220] on icon "button" at bounding box center [658, 217] width 9 height 9
select select "sole_proprietor"
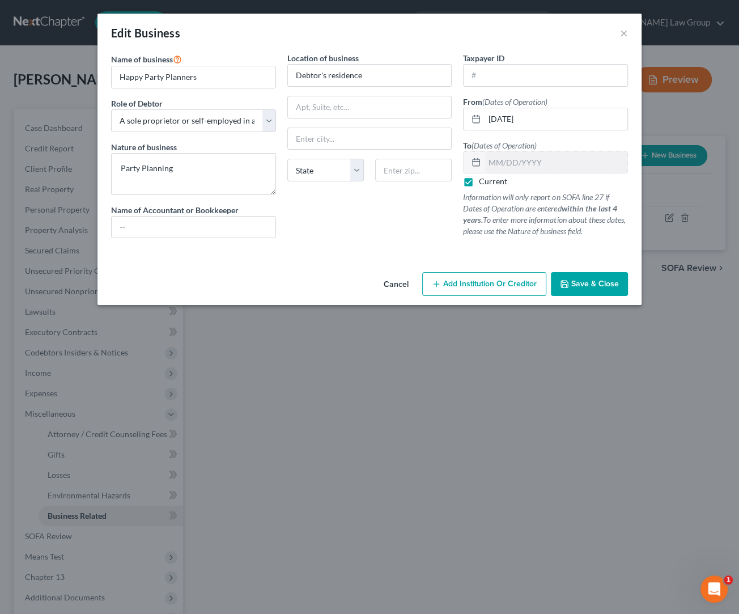
click at [479, 185] on label "Current" at bounding box center [493, 181] width 28 height 11
click at [483, 183] on input "Current" at bounding box center [486, 179] width 7 height 7
checkbox input "false"
click at [504, 167] on input "text" at bounding box center [555, 163] width 143 height 22
type input "1"
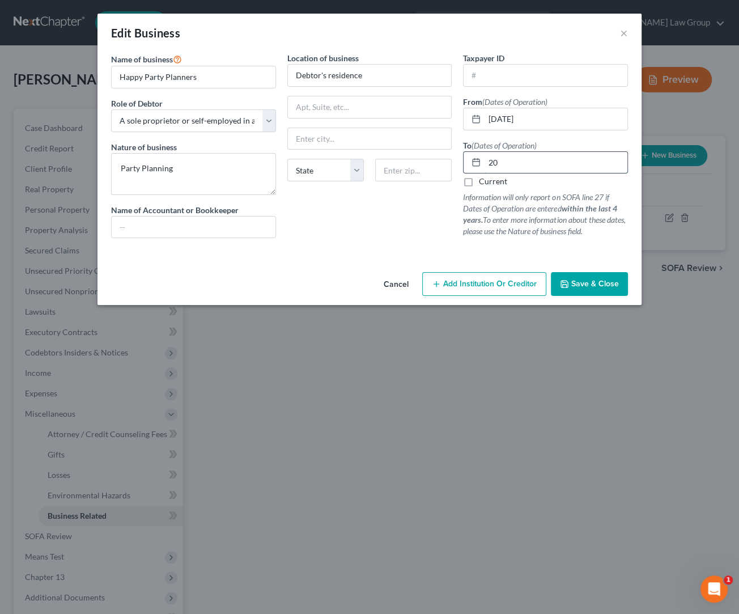
type input "2"
type input "02/28/2024"
click at [564, 278] on button "Save & Close" at bounding box center [589, 284] width 77 height 24
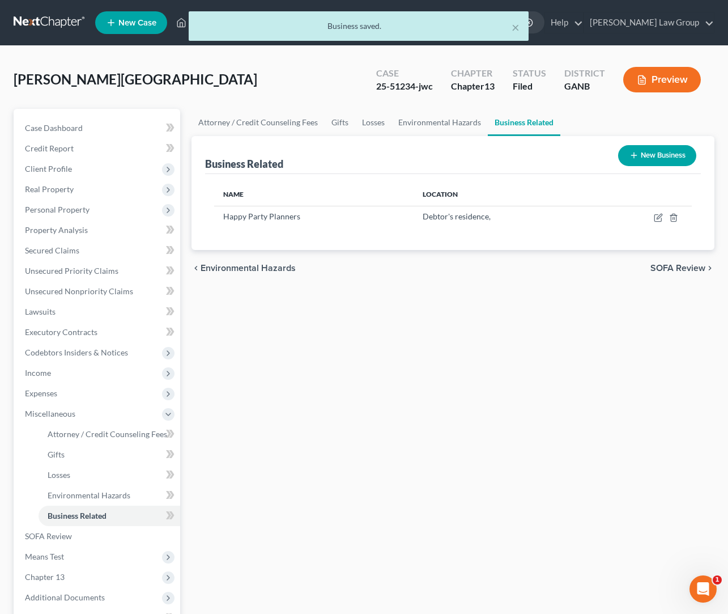
click at [306, 343] on div "Attorney / Credit Counseling Fees Gifts Losses Environmental Hazards Business R…" at bounding box center [453, 405] width 534 height 593
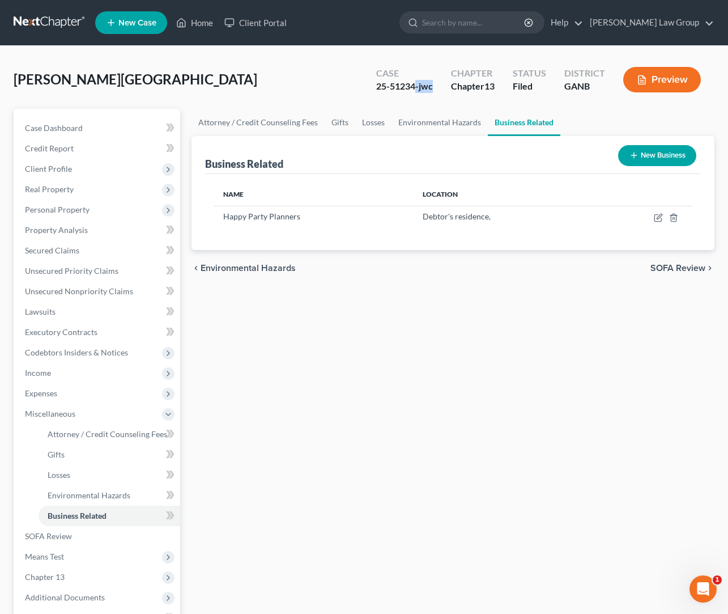
drag, startPoint x: 414, startPoint y: 87, endPoint x: 339, endPoint y: 97, distance: 75.5
click at [339, 97] on div "McDaniel, Tanjala Upgraded Case 25-51234-jwc Chapter Chapter 13 Status Filed Di…" at bounding box center [364, 83] width 701 height 49
drag, startPoint x: 394, startPoint y: 93, endPoint x: 407, endPoint y: 90, distance: 13.6
click at [394, 93] on div "Case 25-51234-jwc" at bounding box center [404, 80] width 75 height 33
drag, startPoint x: 414, startPoint y: 87, endPoint x: 370, endPoint y: 87, distance: 44.2
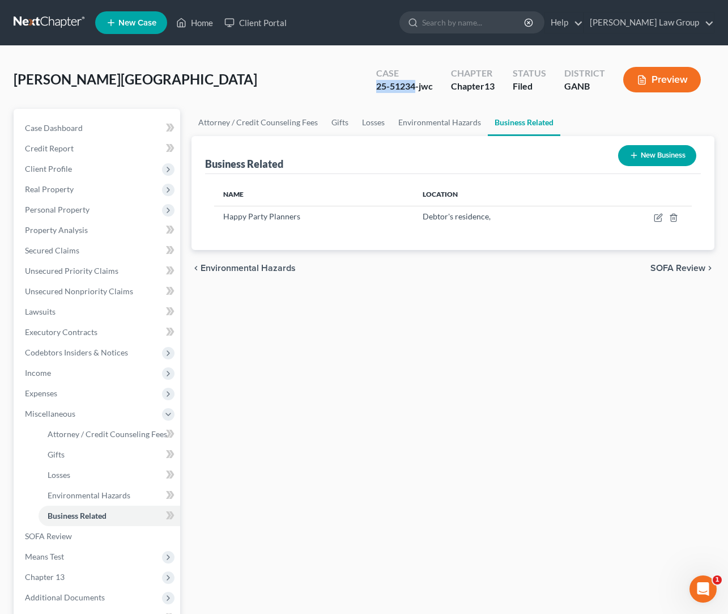
click at [370, 87] on div "Case 25-51234-jwc" at bounding box center [404, 80] width 75 height 33
copy div "25-51234"
click at [79, 241] on link "Secured Claims" at bounding box center [98, 250] width 164 height 20
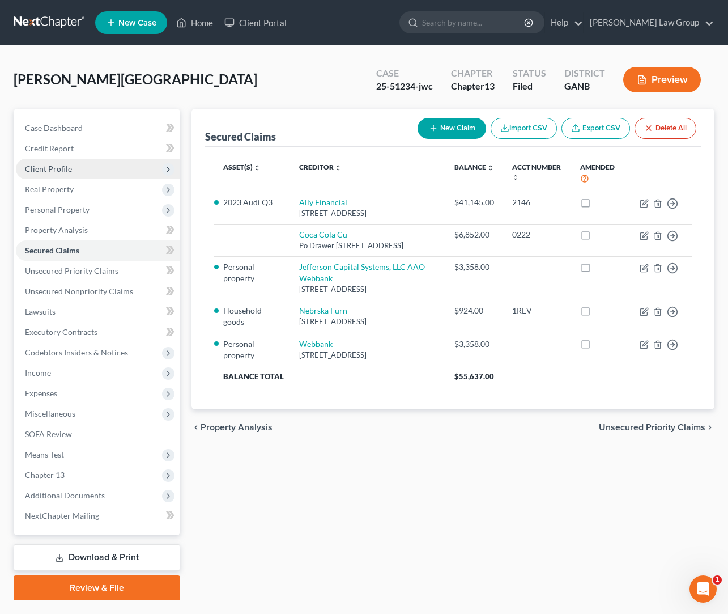
click at [79, 161] on span "Client Profile" at bounding box center [98, 169] width 164 height 20
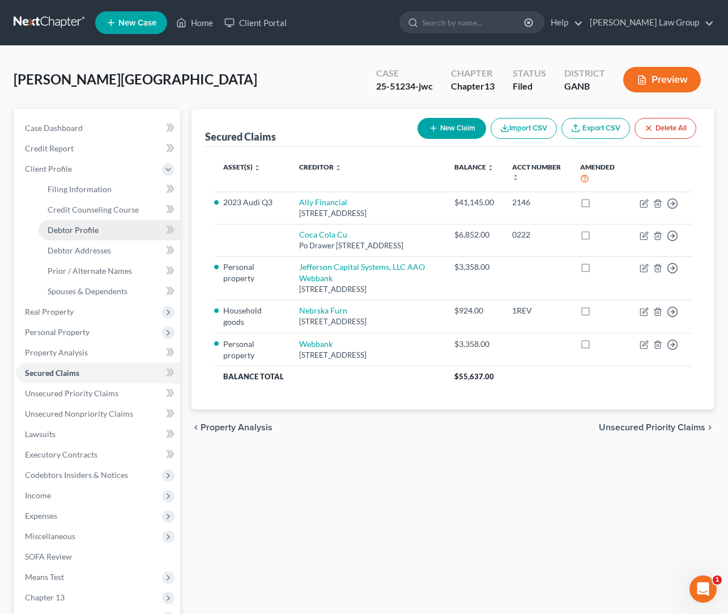
click at [95, 226] on span "Debtor Profile" at bounding box center [73, 230] width 51 height 10
select select "0"
select select "3"
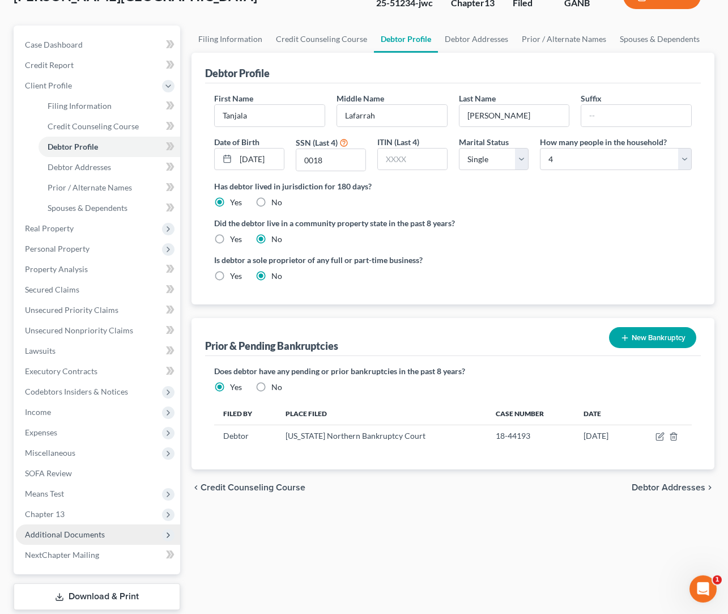
scroll to position [151, 0]
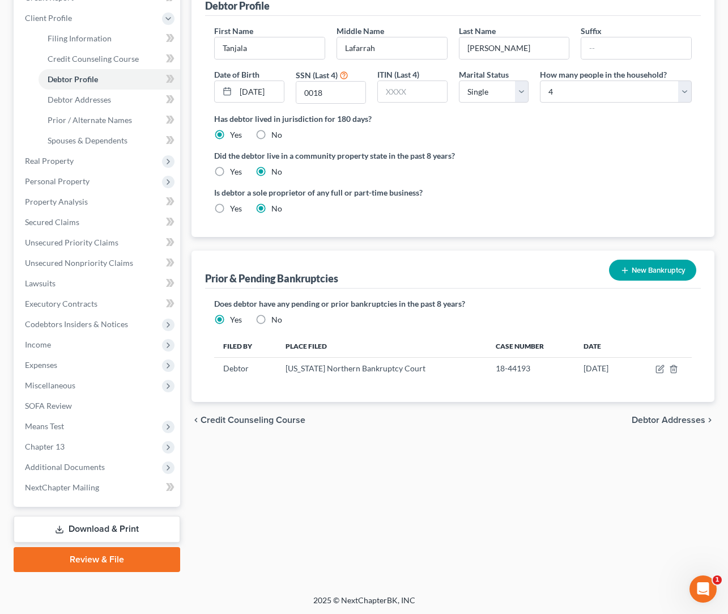
click at [122, 529] on link "Download & Print" at bounding box center [97, 529] width 167 height 27
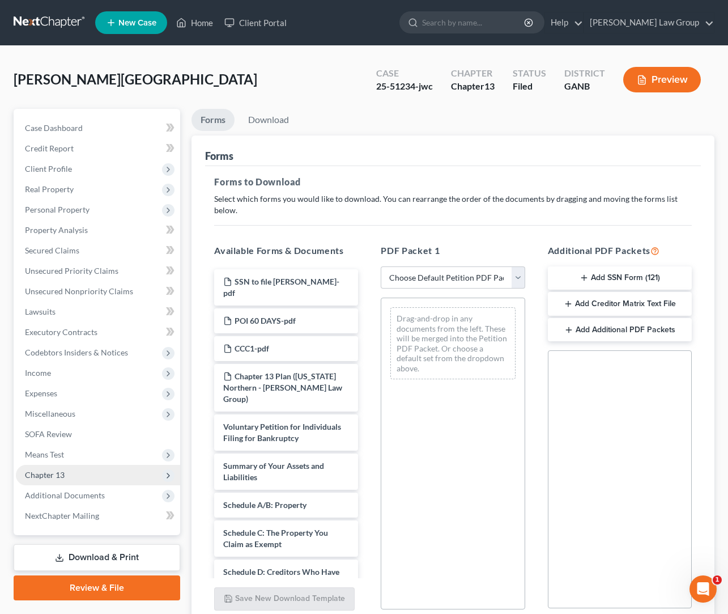
click at [70, 478] on span "Chapter 13" at bounding box center [98, 475] width 164 height 20
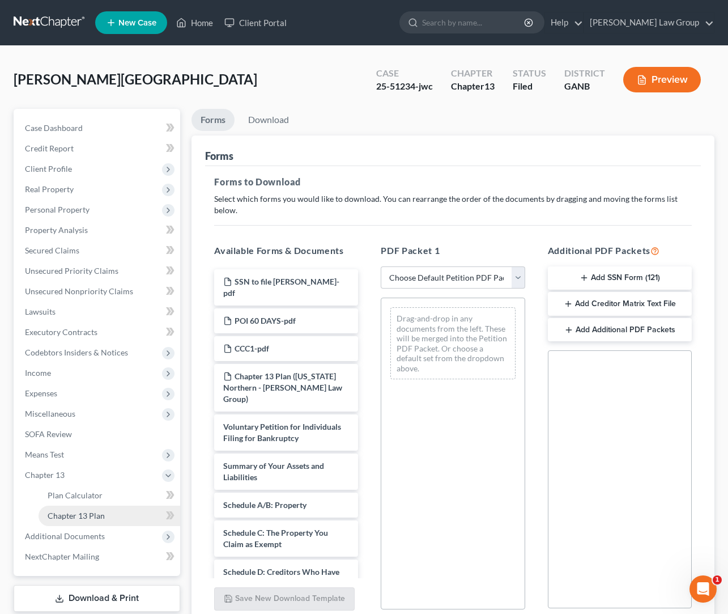
click at [79, 518] on span "Chapter 13 Plan" at bounding box center [76, 515] width 57 height 10
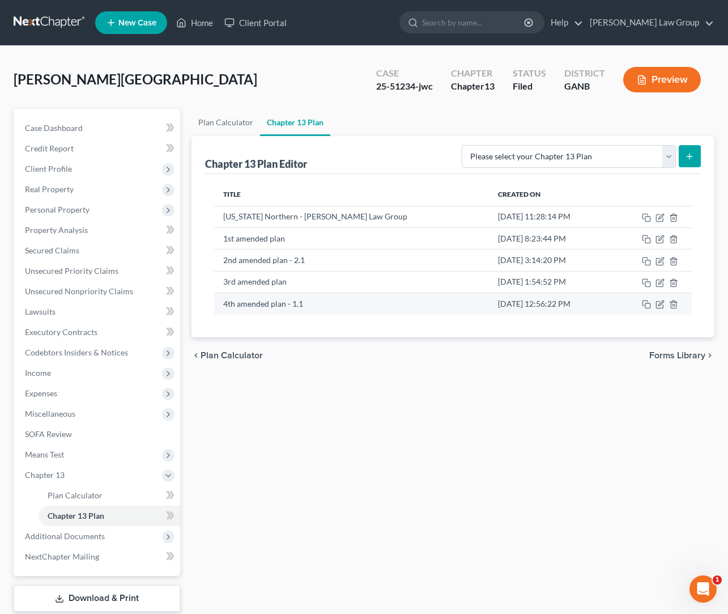
click at [662, 310] on td at bounding box center [652, 304] width 80 height 22
click at [662, 307] on icon "button" at bounding box center [660, 304] width 9 height 9
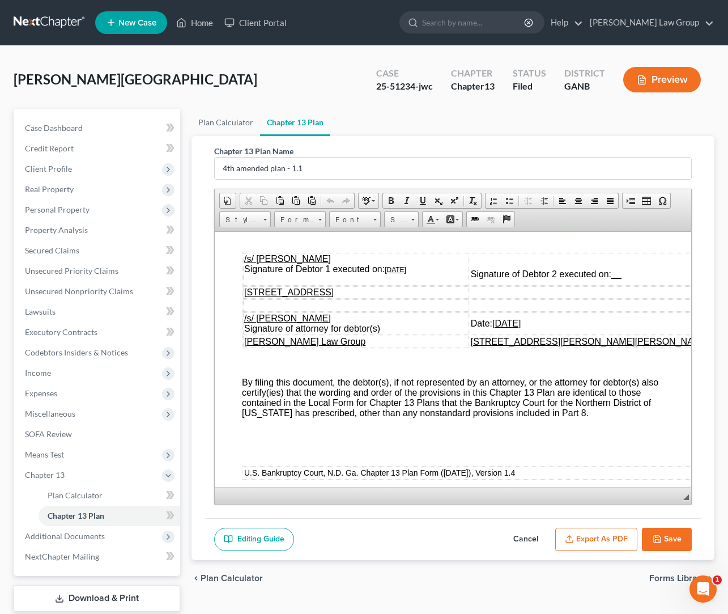
scroll to position [6284, 0]
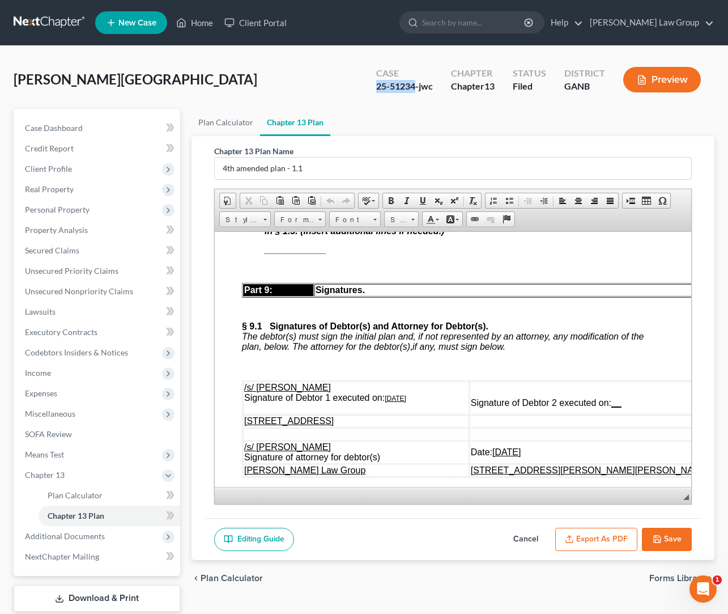
drag, startPoint x: 414, startPoint y: 87, endPoint x: 374, endPoint y: 88, distance: 40.2
click at [374, 88] on div "Case 25-51234-jwc" at bounding box center [404, 80] width 75 height 33
copy div "25-51234"
click at [666, 544] on button "Save" at bounding box center [667, 539] width 50 height 24
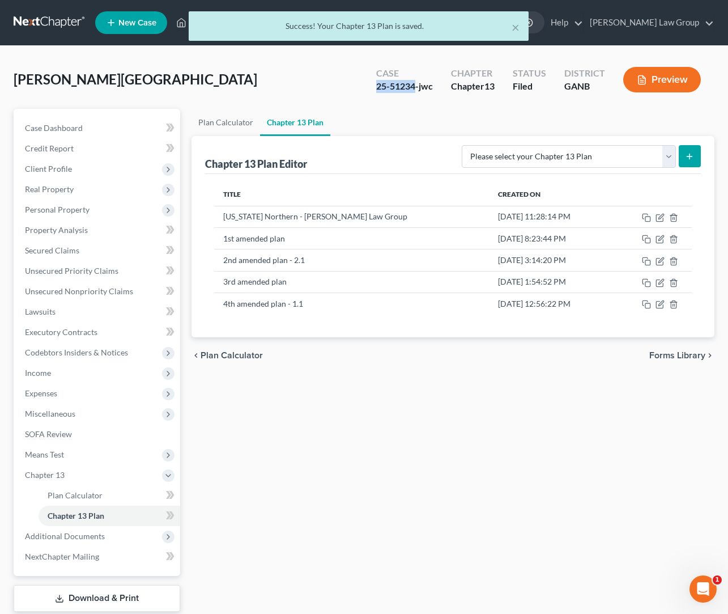
drag, startPoint x: 136, startPoint y: 594, endPoint x: 147, endPoint y: 588, distance: 12.9
click at [137, 594] on link "Download & Print" at bounding box center [97, 598] width 167 height 27
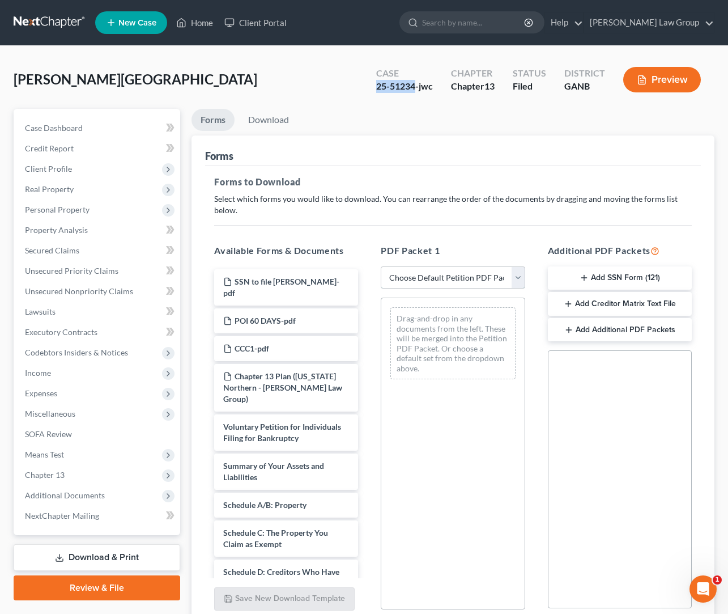
click at [381, 266] on select "Choose Default Petition PDF Packet Complete Bankruptcy Petition (all forms and …" at bounding box center [453, 277] width 144 height 23
select select "2"
click option "Amended Forms" at bounding box center [0, 0] width 0 height 0
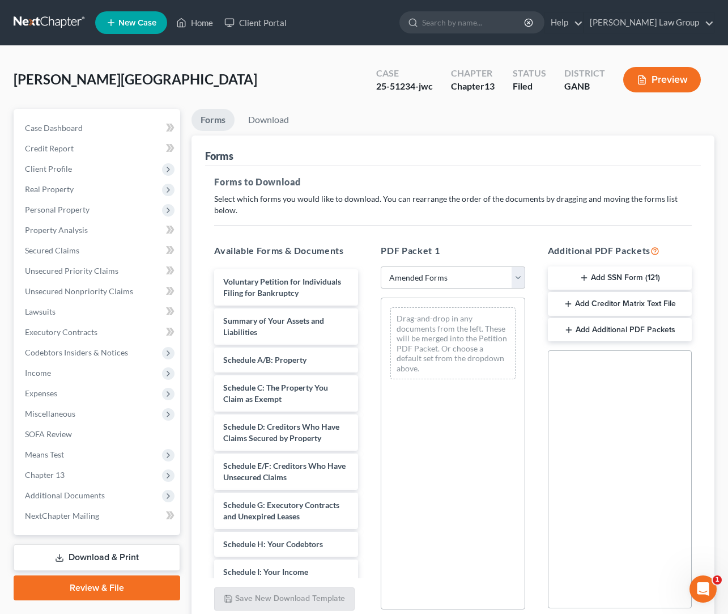
click at [532, 207] on div "Forms to Download Select which forms you would like to download. You can rearra…" at bounding box center [453, 399] width 496 height 466
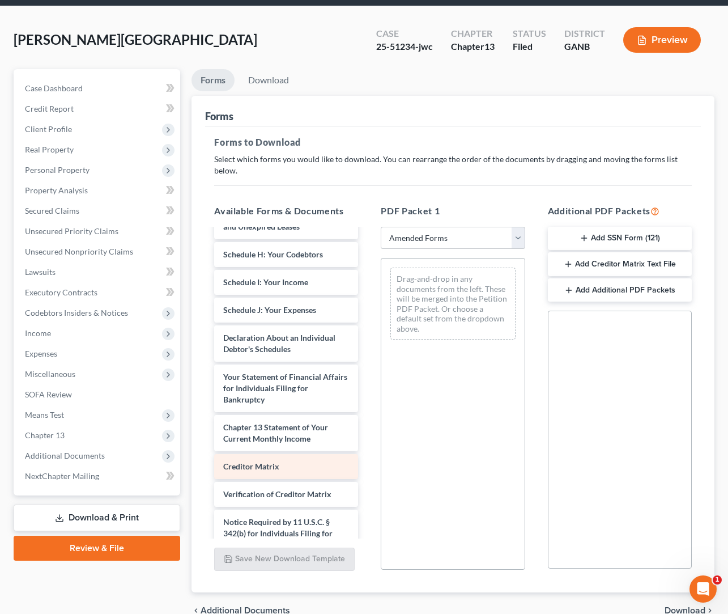
scroll to position [247, 0]
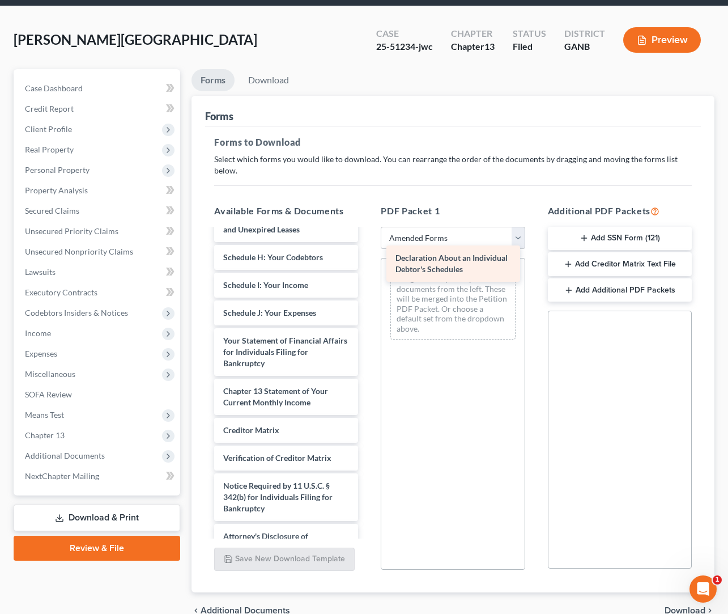
drag, startPoint x: 297, startPoint y: 349, endPoint x: 469, endPoint y: 267, distance: 190.8
click at [367, 267] on div "Declaration About an Individual Debtor's Schedules Voluntary Petition for Indiv…" at bounding box center [286, 270] width 162 height 577
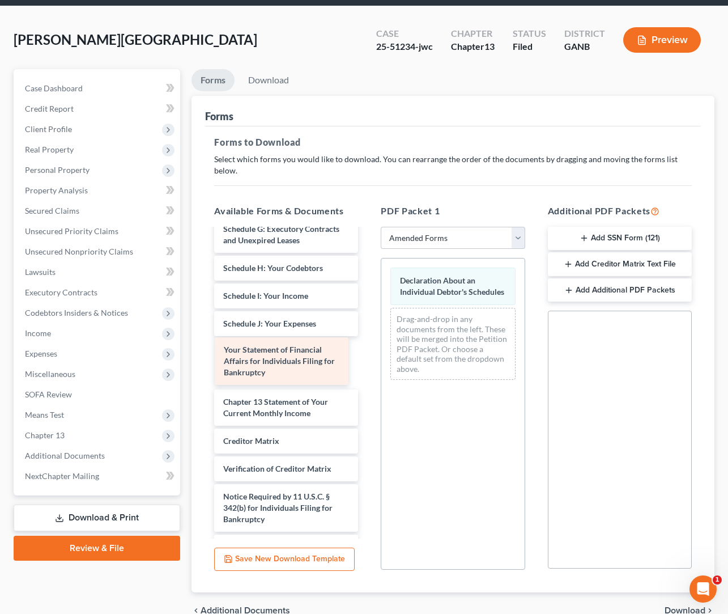
scroll to position [232, 0]
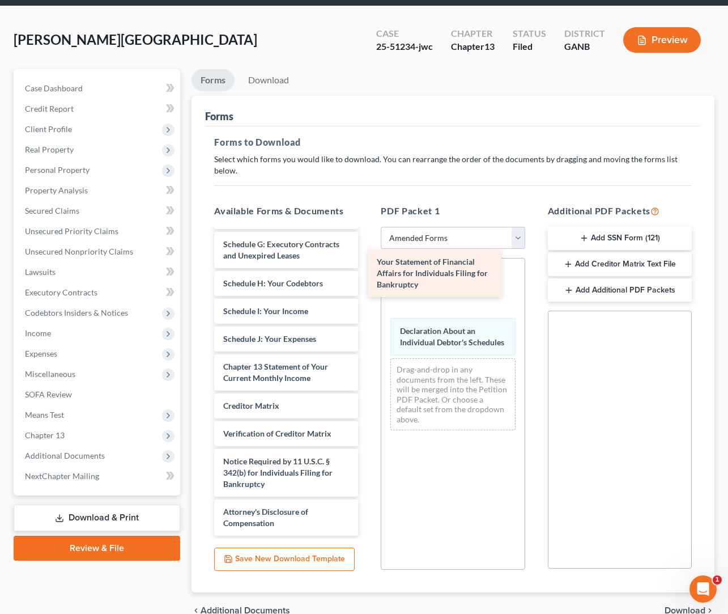
drag, startPoint x: 288, startPoint y: 356, endPoint x: 453, endPoint y: 268, distance: 187.1
click at [367, 267] on div "Your Statement of Financial Affairs for Individuals Filing for Bankruptcy Volun…" at bounding box center [286, 271] width 162 height 527
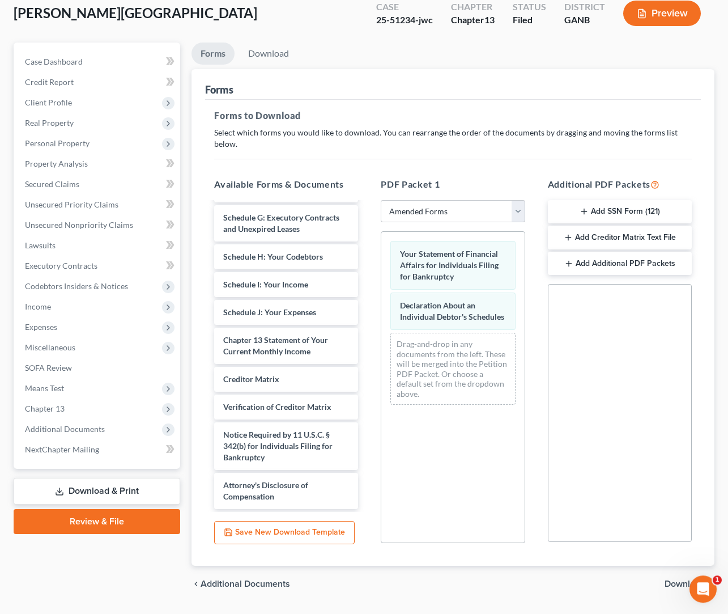
scroll to position [86, 0]
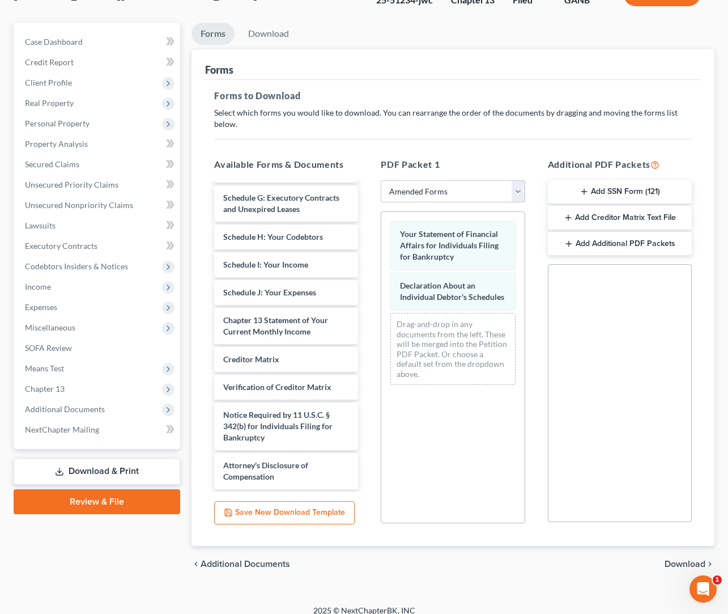
click at [669, 559] on span "Download" at bounding box center [685, 563] width 41 height 9
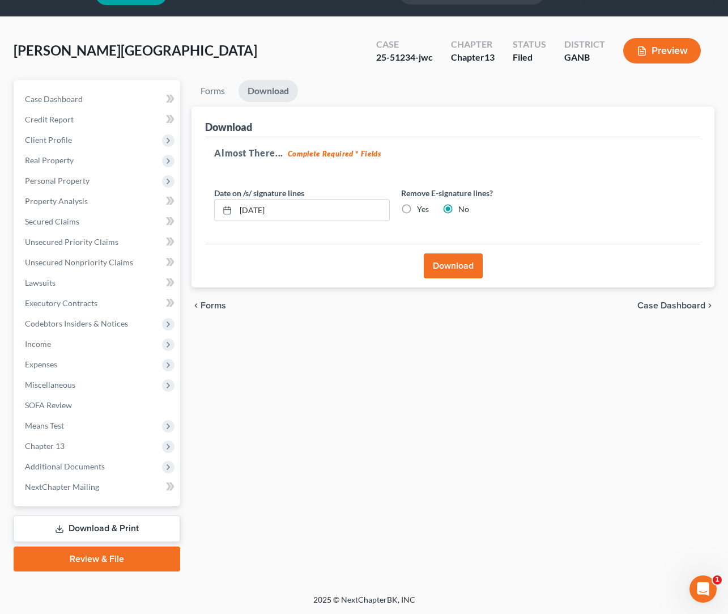
click at [470, 262] on button "Download" at bounding box center [453, 265] width 59 height 25
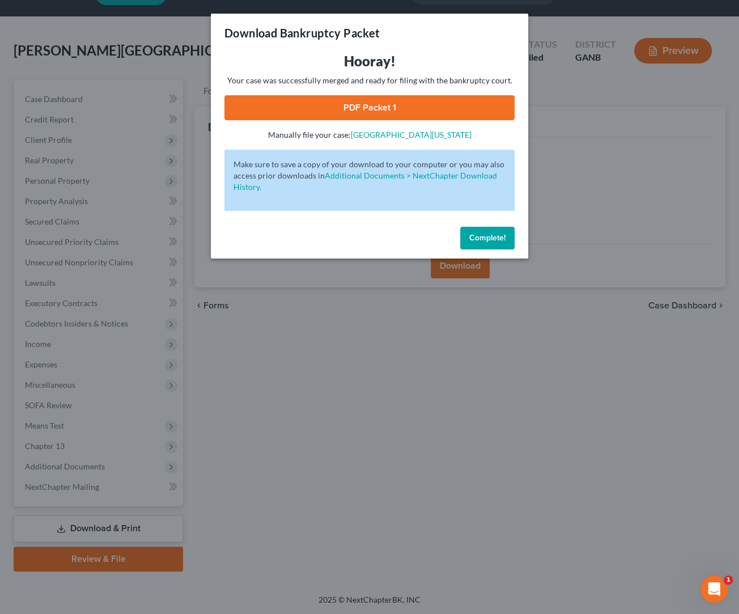
click at [405, 102] on link "PDF Packet 1" at bounding box center [369, 107] width 290 height 25
click at [475, 246] on button "Complete!" at bounding box center [487, 238] width 54 height 23
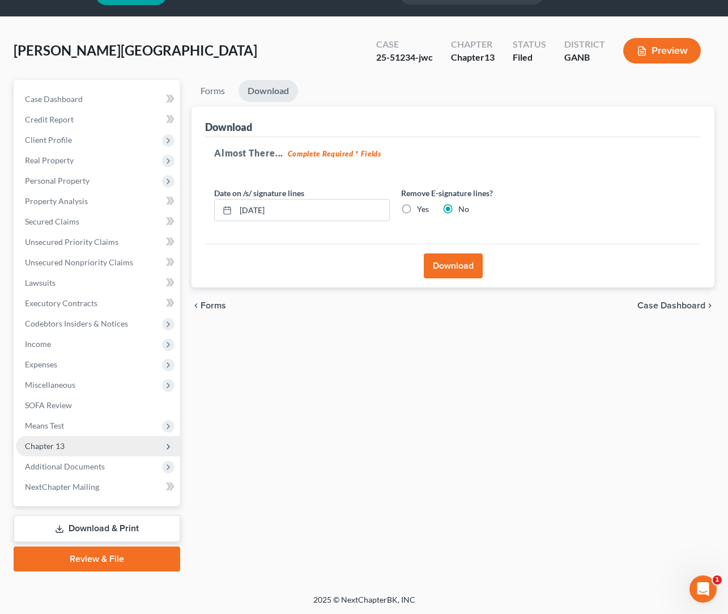
click at [86, 444] on span "Chapter 13" at bounding box center [98, 446] width 164 height 20
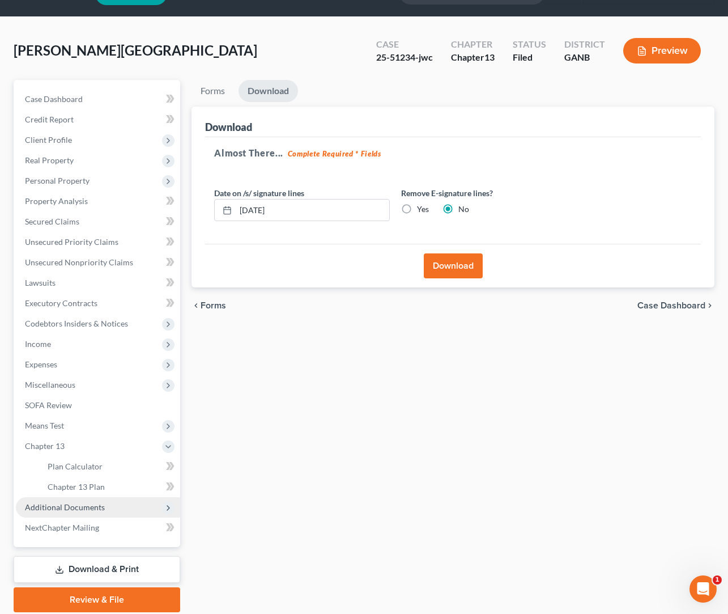
click at [101, 512] on span "Additional Documents" at bounding box center [98, 507] width 164 height 20
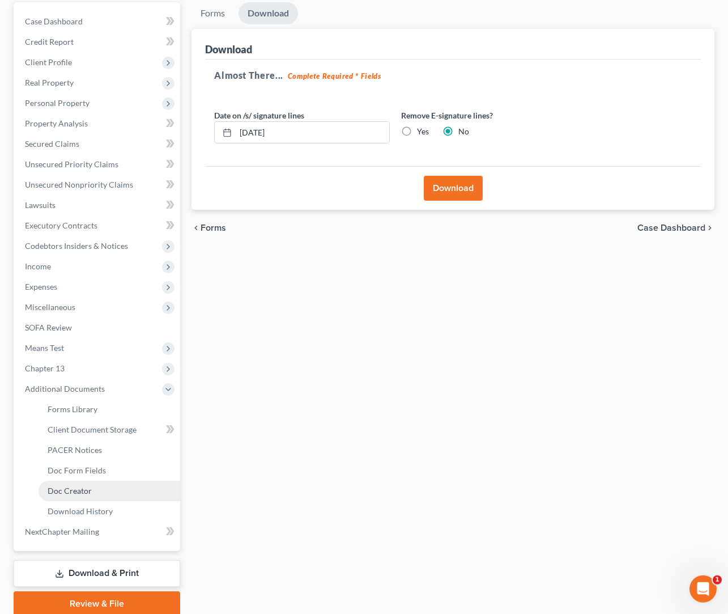
scroll to position [118, 0]
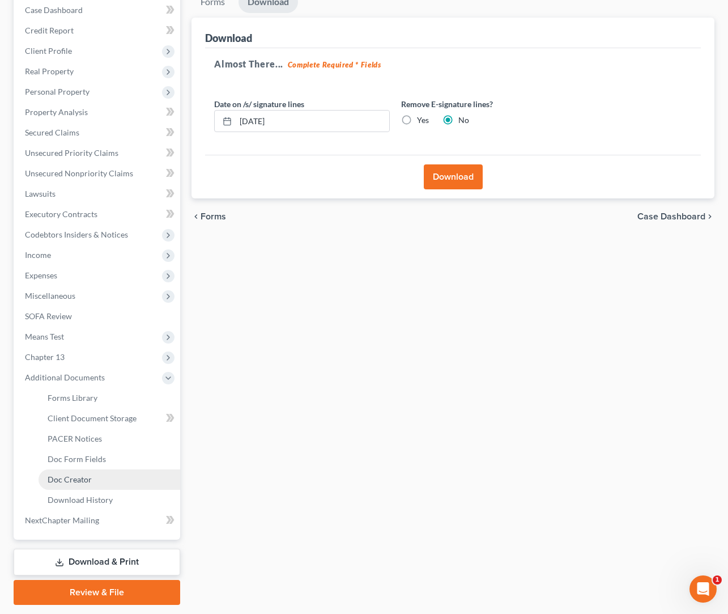
click at [124, 478] on link "Doc Creator" at bounding box center [110, 479] width 142 height 20
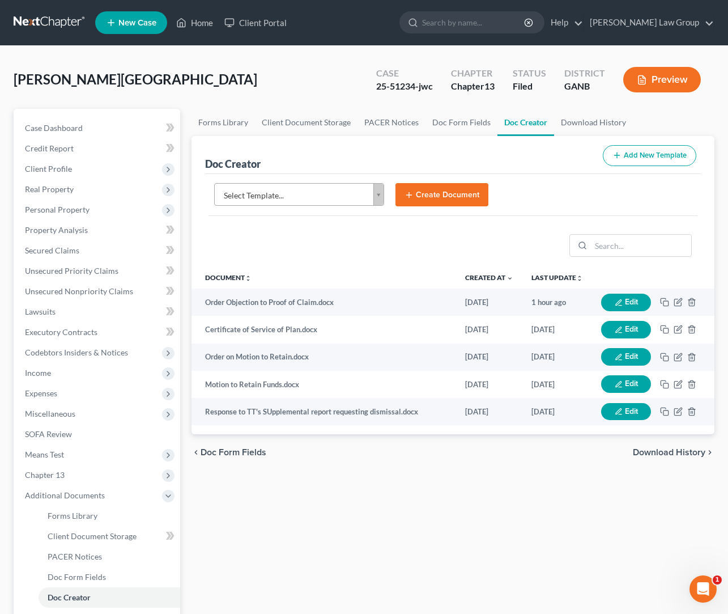
click at [376, 193] on body "Home New Case Client Portal Saedi Law Group ssudman@saedilawgroup.com My Accoun…" at bounding box center [364, 382] width 728 height 765
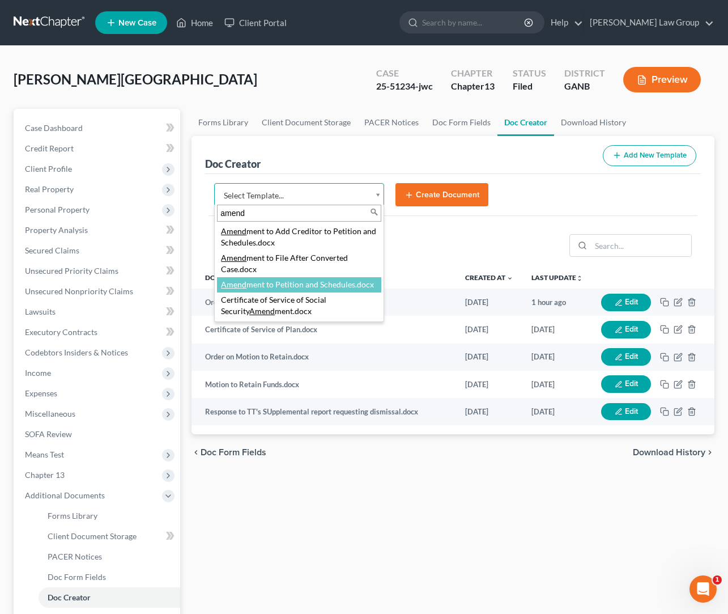
type input "amend"
select select "110999"
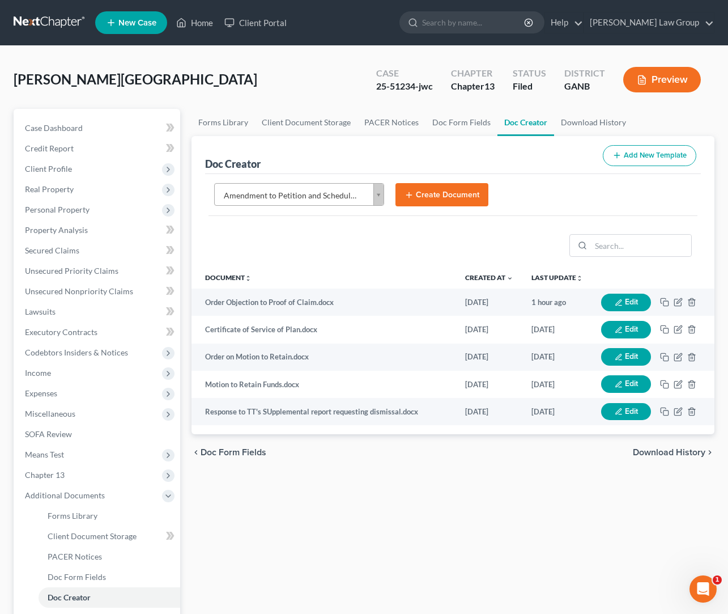
click at [448, 189] on button "Create Document" at bounding box center [441, 195] width 93 height 24
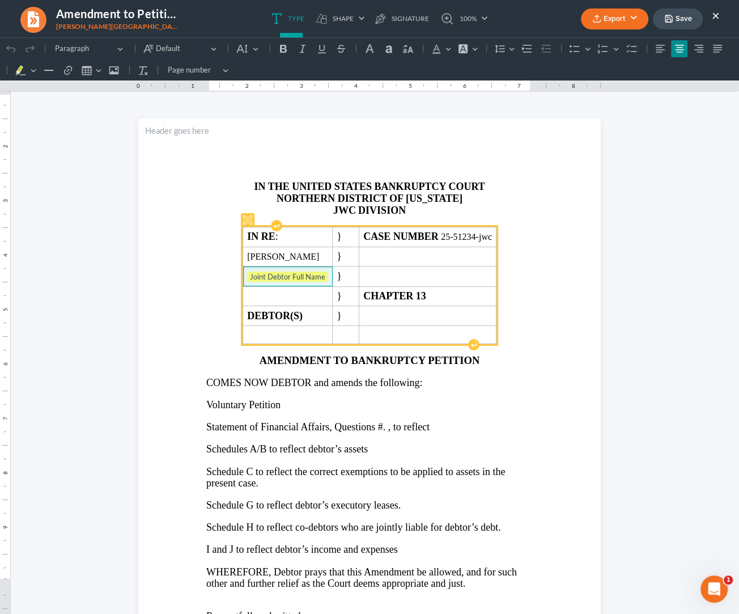
click at [325, 283] on span "Joint Debtor Full Name" at bounding box center [287, 276] width 81 height 11
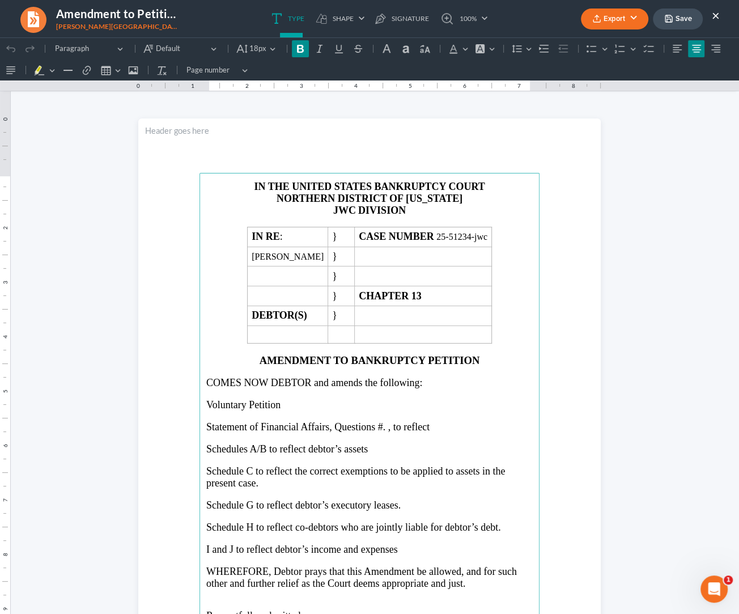
drag, startPoint x: 458, startPoint y: 216, endPoint x: 451, endPoint y: 214, distance: 7.6
click at [458, 216] on p "JWC DIVISION" at bounding box center [369, 211] width 326 height 12
drag, startPoint x: 351, startPoint y: 210, endPoint x: 357, endPoint y: 210, distance: 6.2
click at [351, 210] on p "JWC DIVISION" at bounding box center [369, 211] width 326 height 12
click at [335, 206] on strong "JWC" at bounding box center [344, 210] width 23 height 11
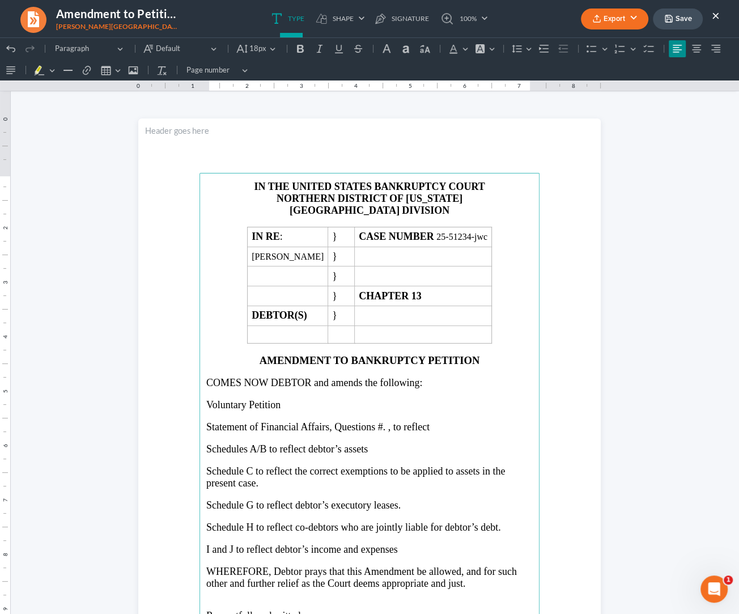
click at [210, 449] on span "Schedules A/B to reflect debtor’s assets" at bounding box center [286, 448] width 161 height 11
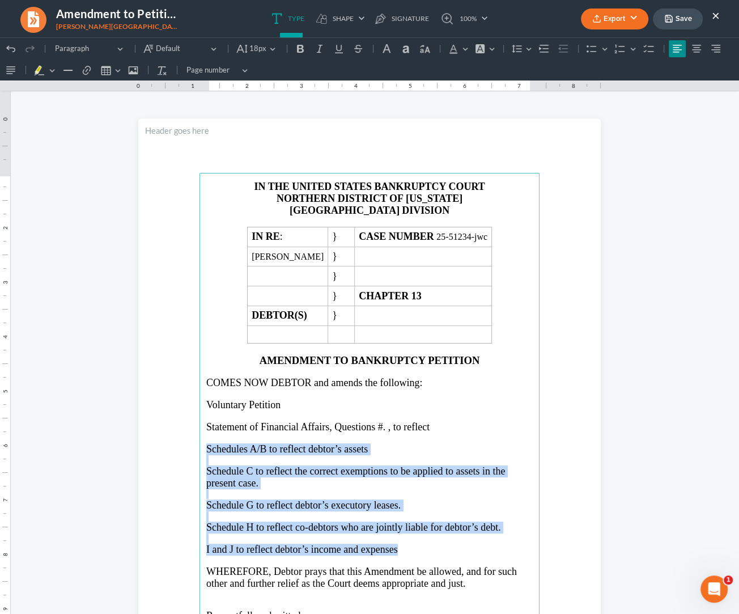
drag, startPoint x: 199, startPoint y: 453, endPoint x: 399, endPoint y: 553, distance: 223.7
click at [399, 553] on main "IN THE UNITED STATES BANKRUPTCY COURT NORTHERN DISTRICT OF GEORGIA ATLANTA DIVI…" at bounding box center [369, 418] width 340 height 490
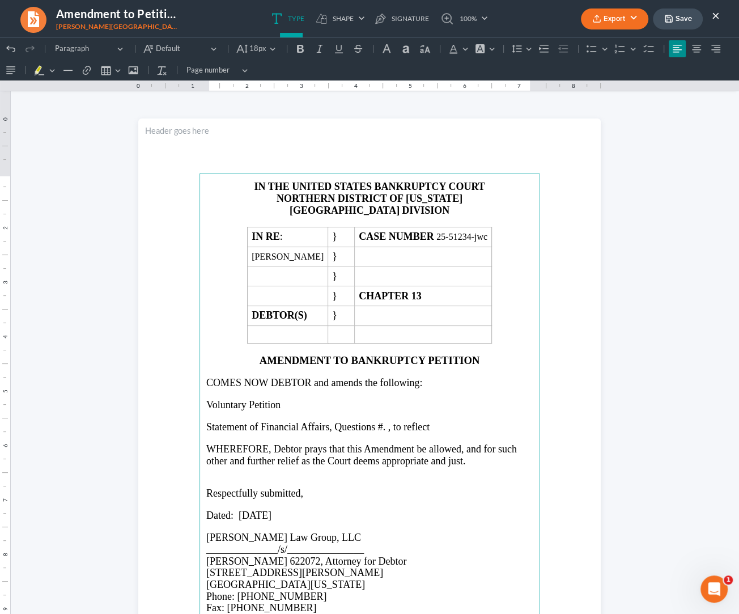
click at [383, 432] on span "Statement of Financial Affairs, Questions #. , to reflect" at bounding box center [317, 426] width 223 height 11
drag, startPoint x: 444, startPoint y: 432, endPoint x: 451, endPoint y: 431, distance: 7.5
click at [442, 431] on p "Statement of Financial Affairs, Questions #18, to reflect" at bounding box center [369, 427] width 326 height 12
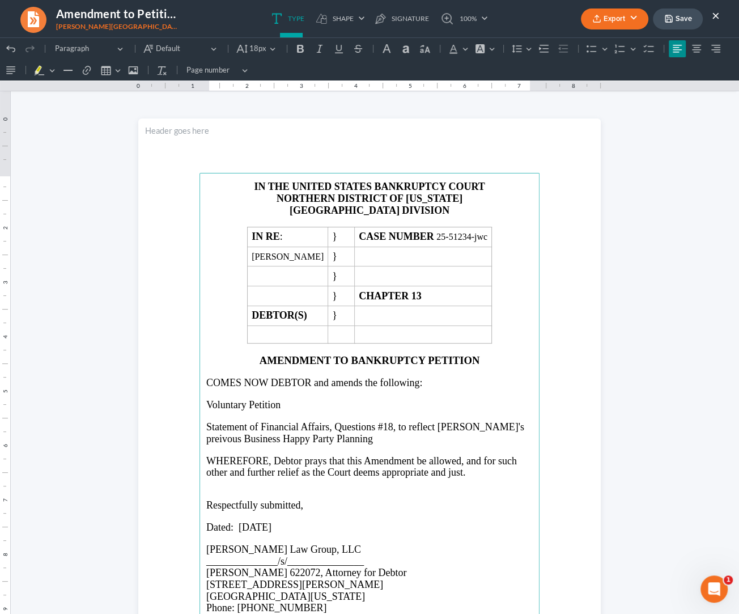
click at [240, 444] on span "Statement of Financial Affairs, Questions #18, to reflect Debtor's preivous Bus…" at bounding box center [365, 432] width 318 height 23
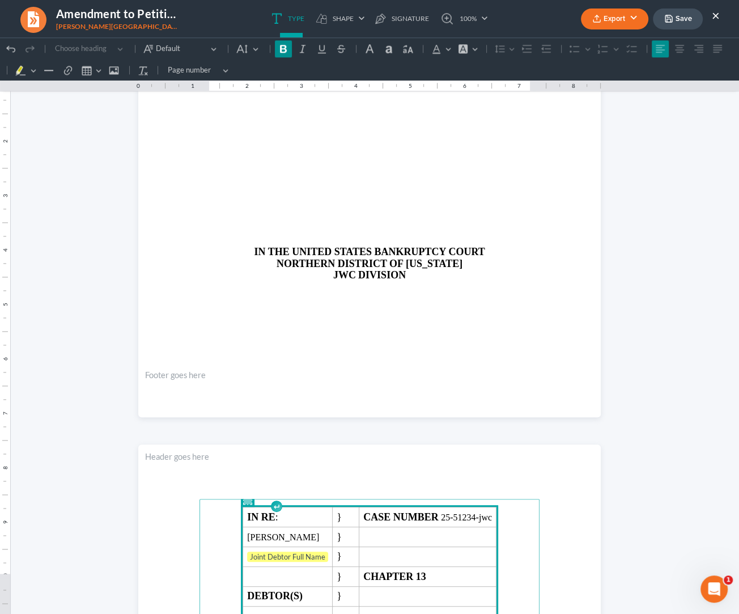
scroll to position [813, 0]
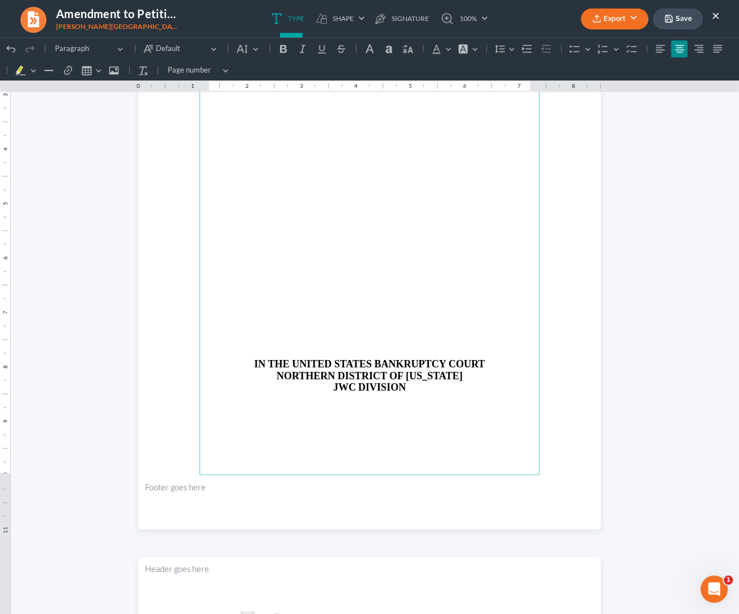
click at [385, 354] on p "Rich Text Editor, page-1-main" at bounding box center [369, 353] width 326 height 10
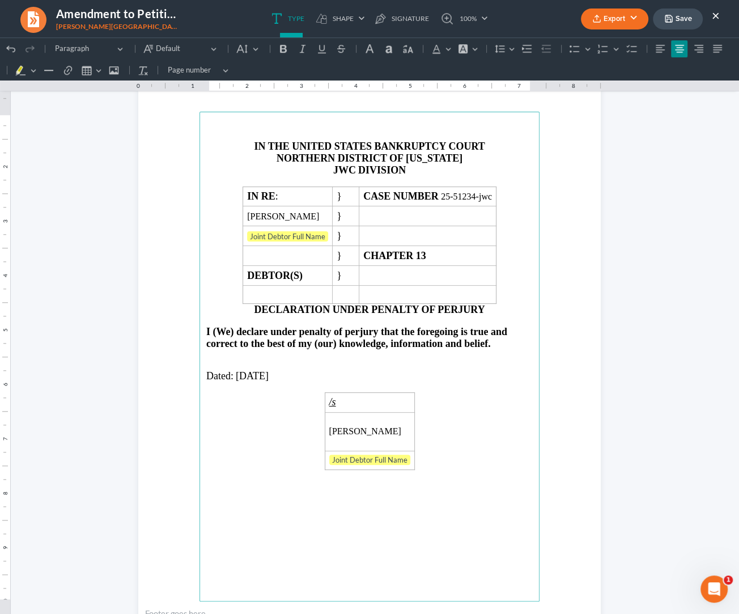
scroll to position [704, 0]
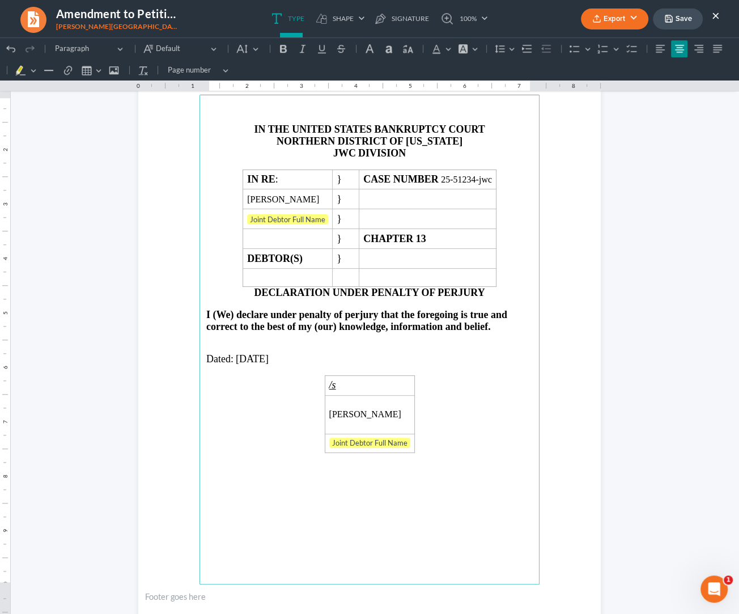
click at [382, 546] on p "Rich Text Editor, page-1-main" at bounding box center [369, 541] width 326 height 10
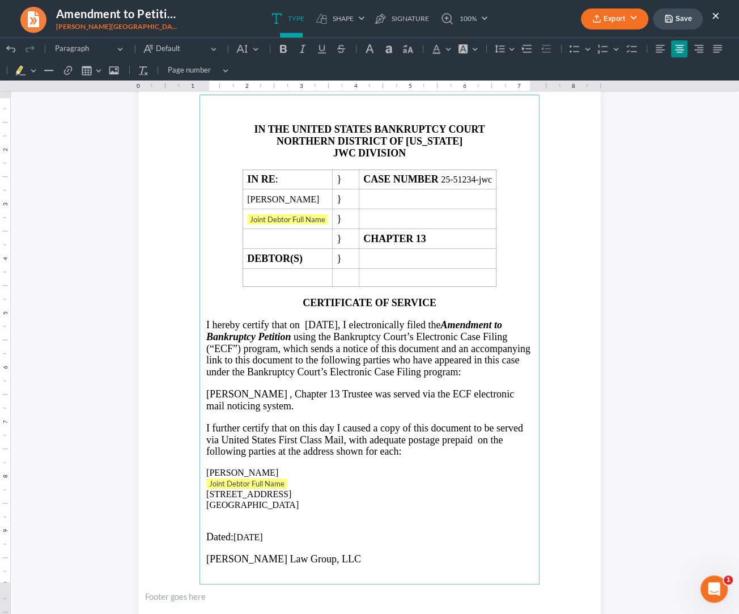
click at [350, 152] on strong "JWC" at bounding box center [344, 152] width 23 height 11
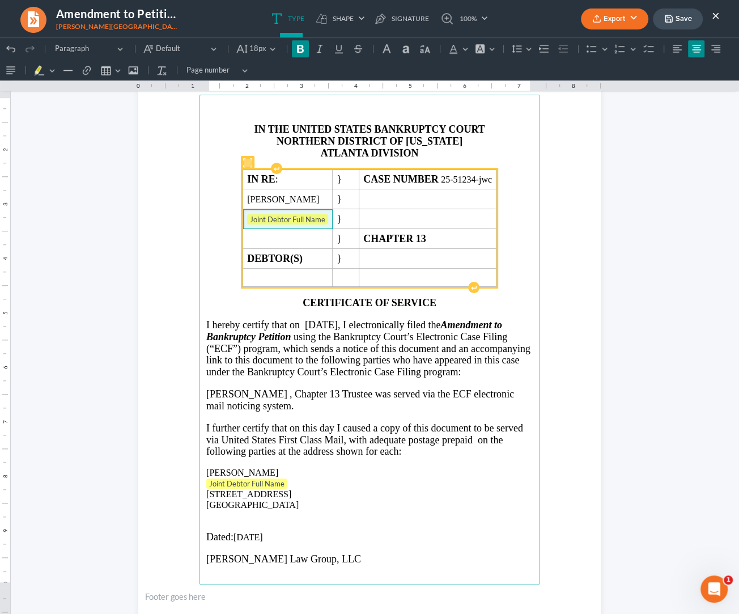
click at [322, 220] on span "Joint Debtor Full Name" at bounding box center [287, 219] width 81 height 11
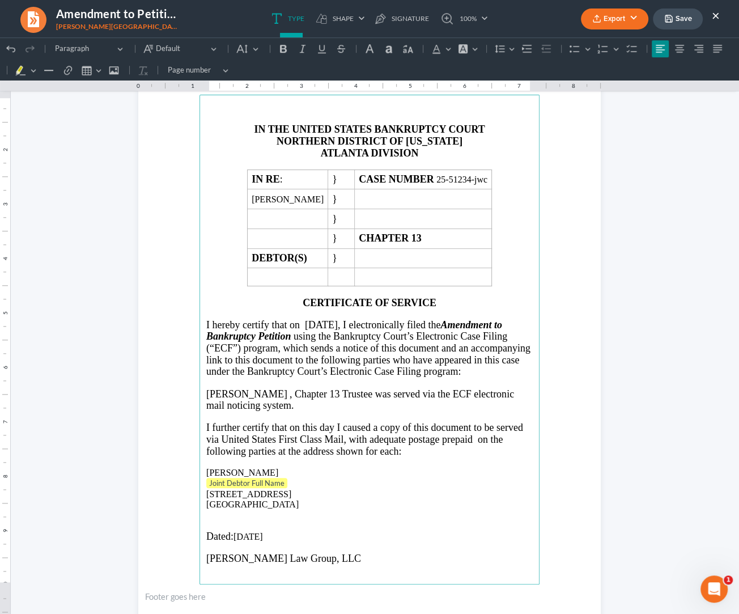
click at [292, 489] on p "Joint Debtor Full Name ⁠⁠⁠⁠⁠⁠⁠" at bounding box center [369, 483] width 326 height 11
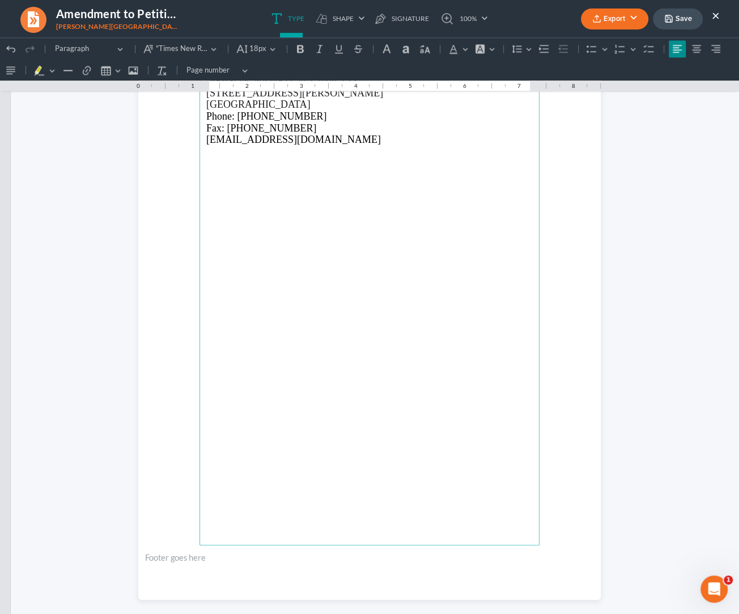
scroll to position [1382, 0]
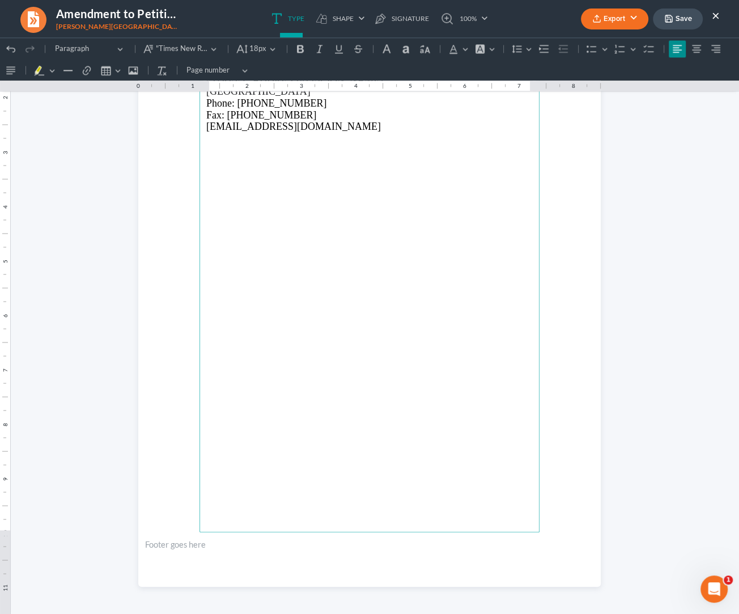
click at [192, 221] on section "Lorena L. Saedi 622072, Attorney for Debtor Saedi Law Group, LLC 3411 Pierce Dr…" at bounding box center [369, 287] width 462 height 598
click at [608, 20] on button "Export" at bounding box center [614, 18] width 67 height 21
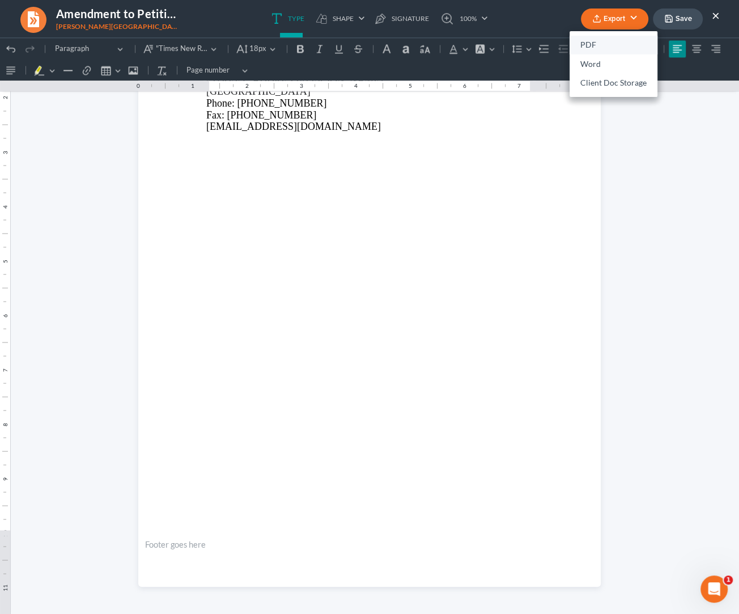
click at [589, 48] on link "PDF" at bounding box center [613, 45] width 88 height 19
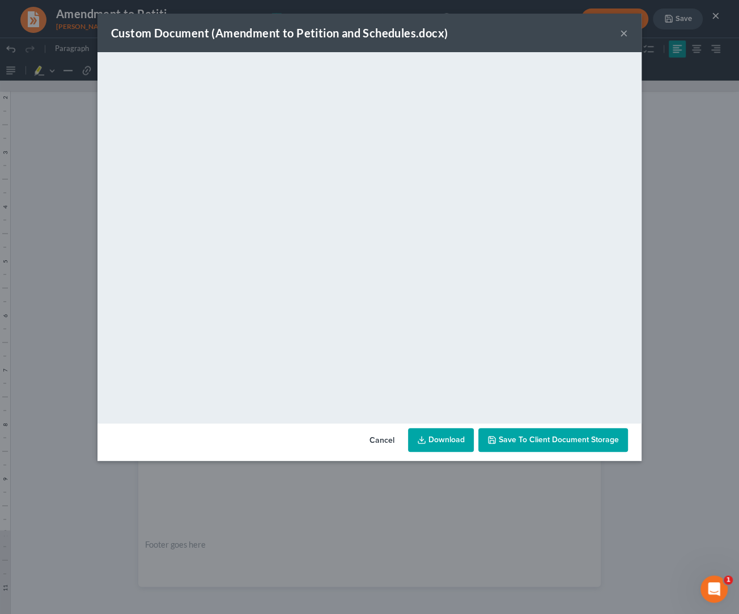
click at [459, 441] on link "Download" at bounding box center [441, 440] width 66 height 24
click at [623, 36] on button "×" at bounding box center [624, 33] width 8 height 14
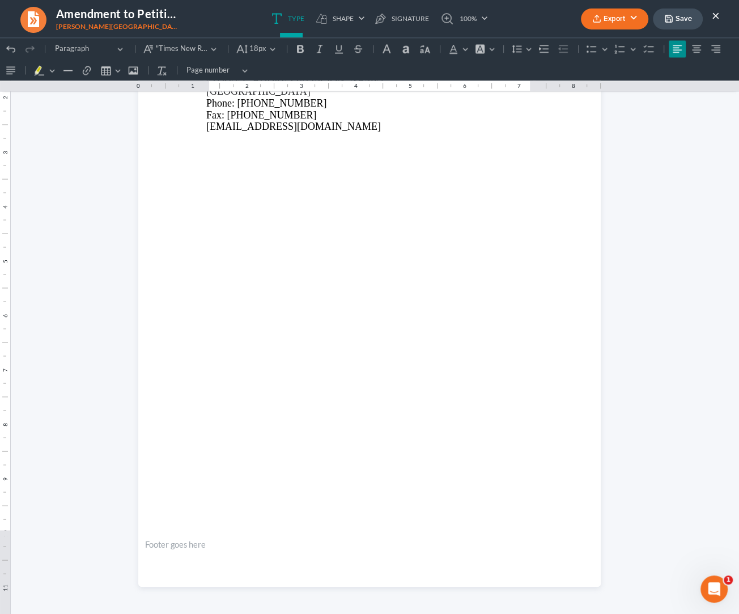
click at [683, 18] on button "Save" at bounding box center [678, 18] width 50 height 21
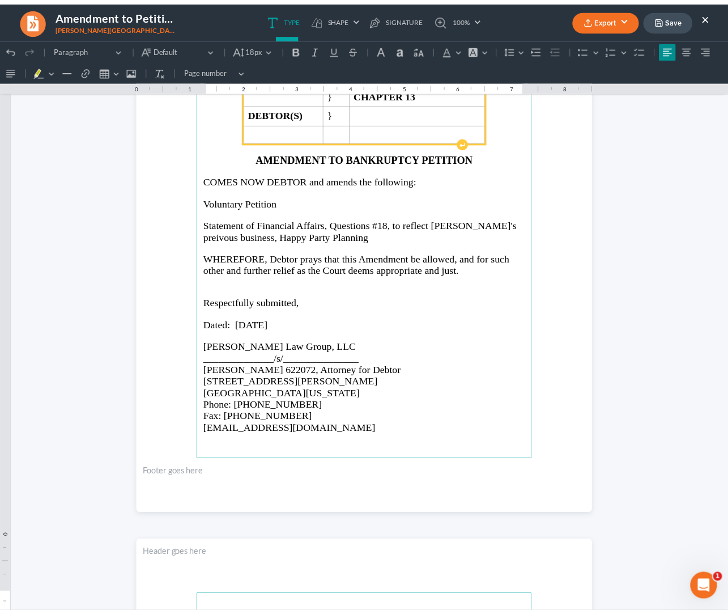
scroll to position [0, 0]
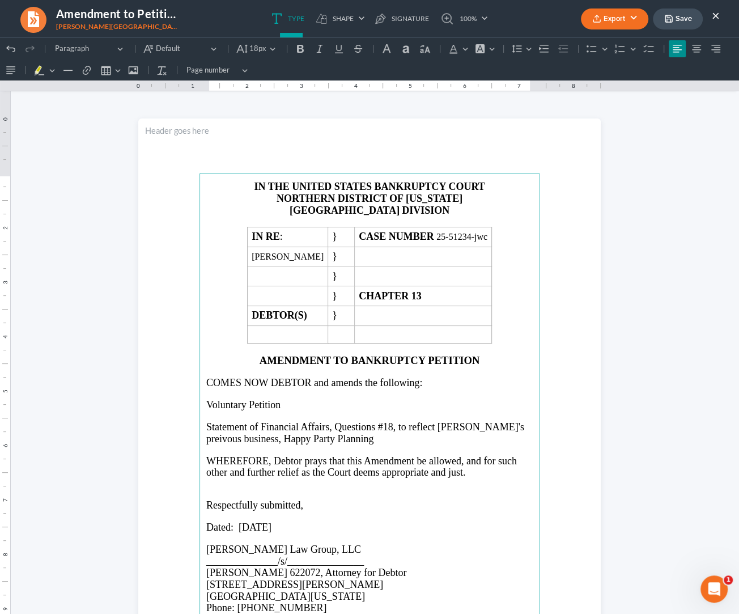
drag, startPoint x: 380, startPoint y: 433, endPoint x: 521, endPoint y: 418, distance: 141.3
click at [380, 433] on span "Statement of Financial Affairs, Questions #18, to reflect Debtor's preivous bus…" at bounding box center [365, 432] width 318 height 23
click at [481, 434] on span "Statement of Financial Affairs, Questions #27, to reflect Debtor's preivous bus…" at bounding box center [365, 432] width 318 height 23
click at [615, 11] on button "Export" at bounding box center [614, 18] width 67 height 21
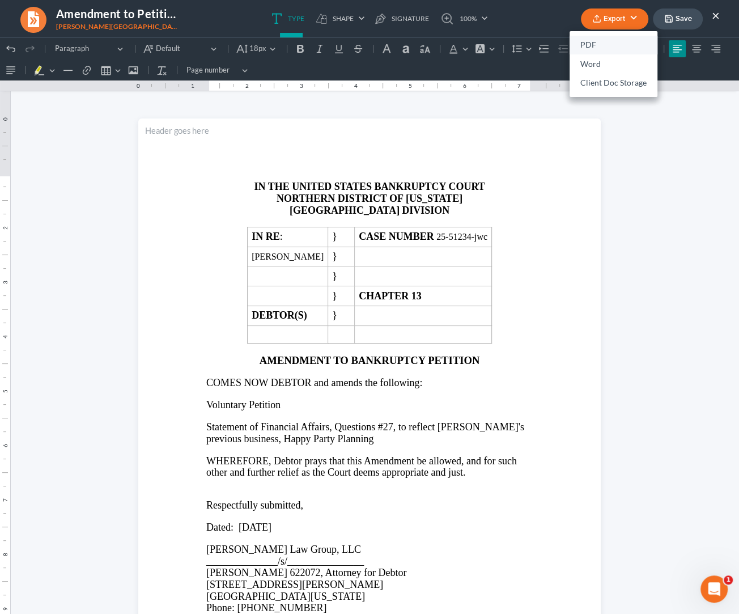
click at [609, 48] on link "PDF" at bounding box center [613, 45] width 88 height 19
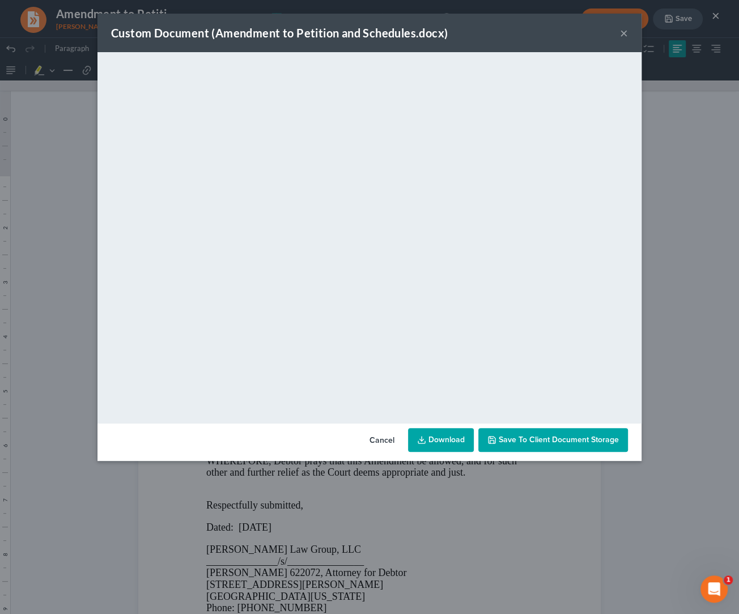
click at [444, 439] on link "Download" at bounding box center [441, 440] width 66 height 24
click at [621, 31] on button "×" at bounding box center [624, 33] width 8 height 14
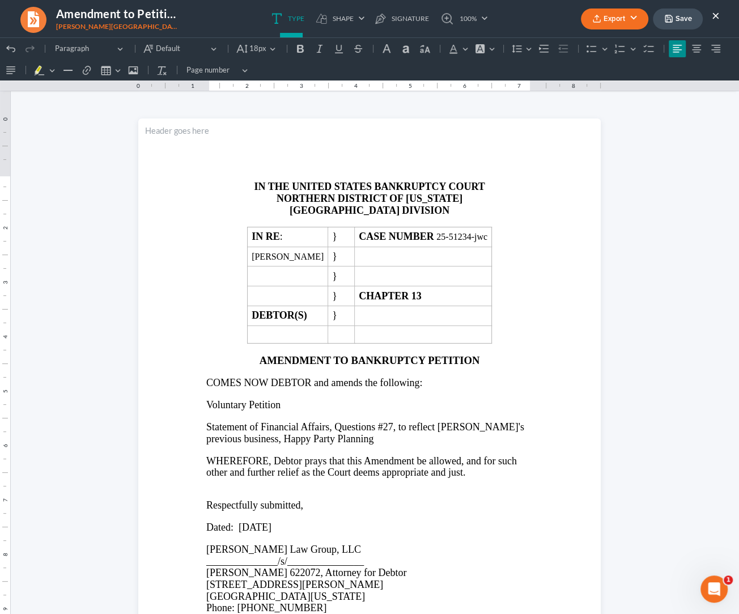
click at [717, 15] on button "×" at bounding box center [716, 15] width 8 height 14
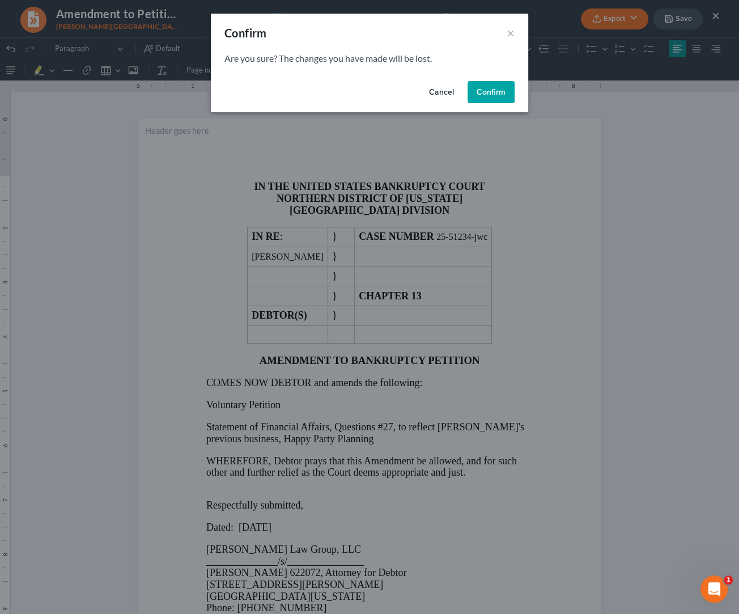
drag, startPoint x: 450, startPoint y: 92, endPoint x: 465, endPoint y: 90, distance: 15.5
click at [450, 91] on button "Cancel" at bounding box center [441, 92] width 43 height 23
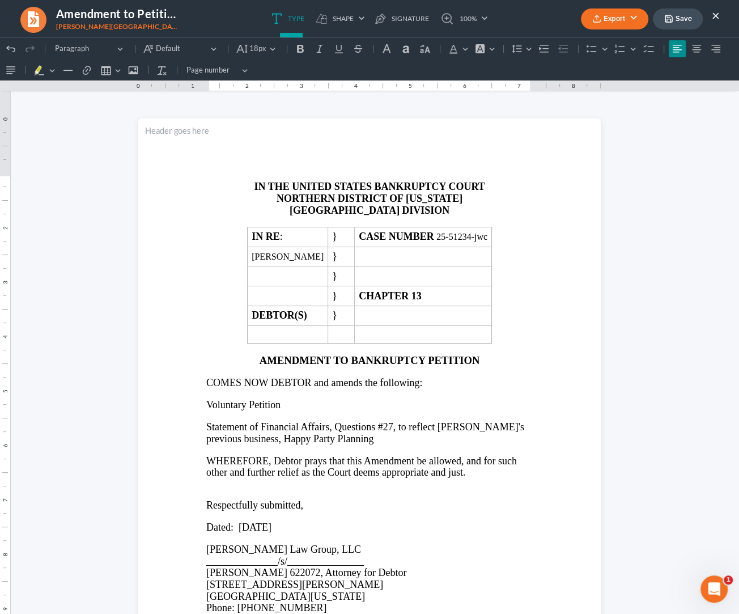
click at [684, 23] on button "Save" at bounding box center [678, 18] width 50 height 21
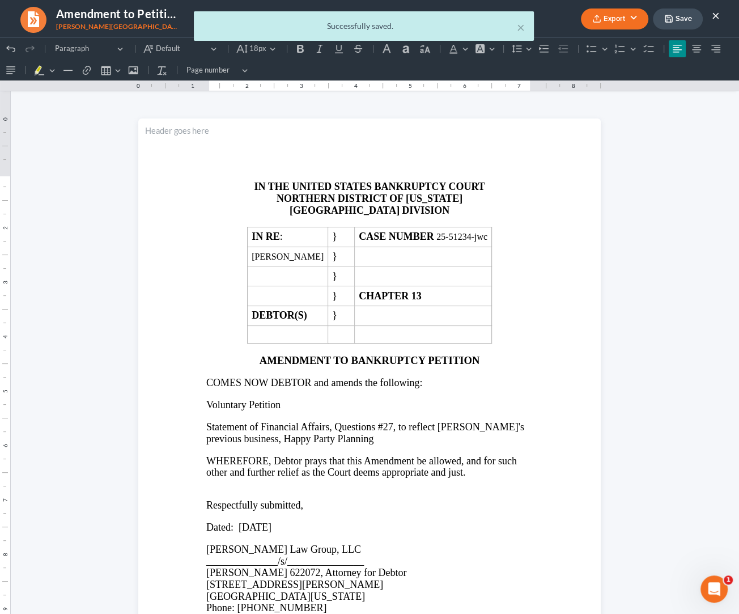
click at [719, 14] on div "Export PDF Word Client Doc Storage Save ×" at bounding box center [649, 19] width 161 height 24
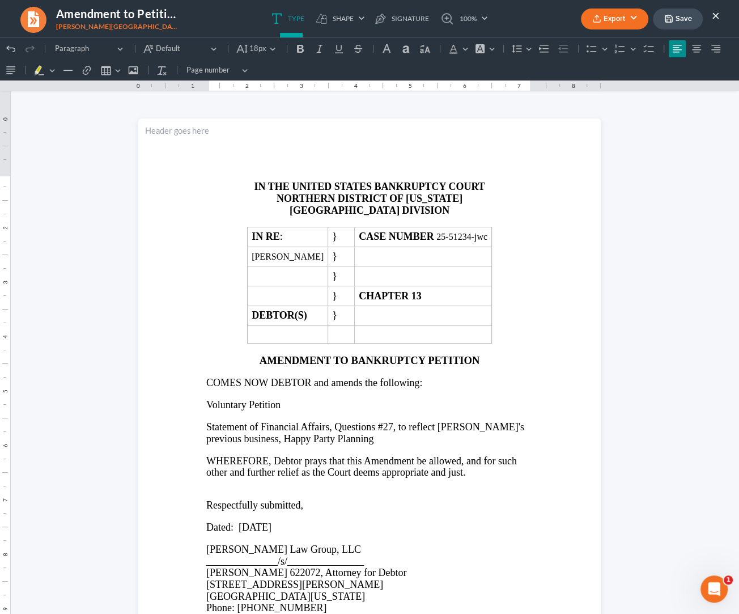
click at [718, 16] on button "×" at bounding box center [716, 15] width 8 height 14
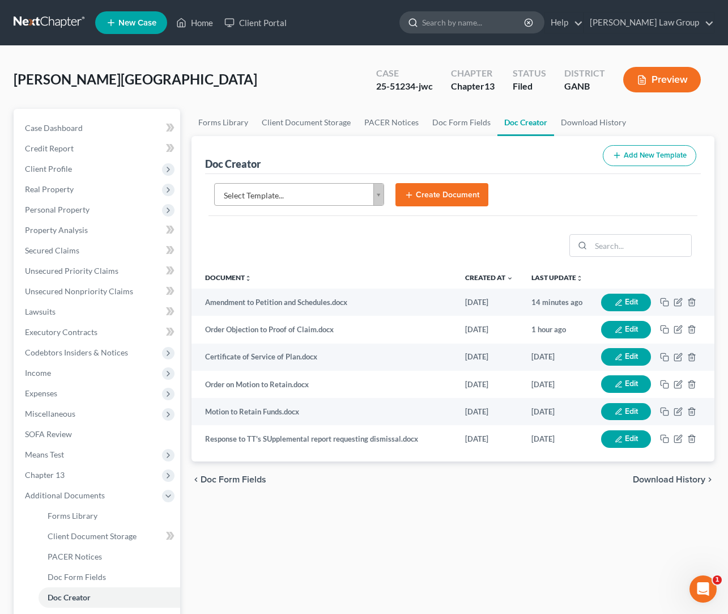
drag, startPoint x: 504, startPoint y: 26, endPoint x: 516, endPoint y: 30, distance: 12.5
click at [504, 25] on input "search" at bounding box center [474, 22] width 104 height 21
type input "perkins"
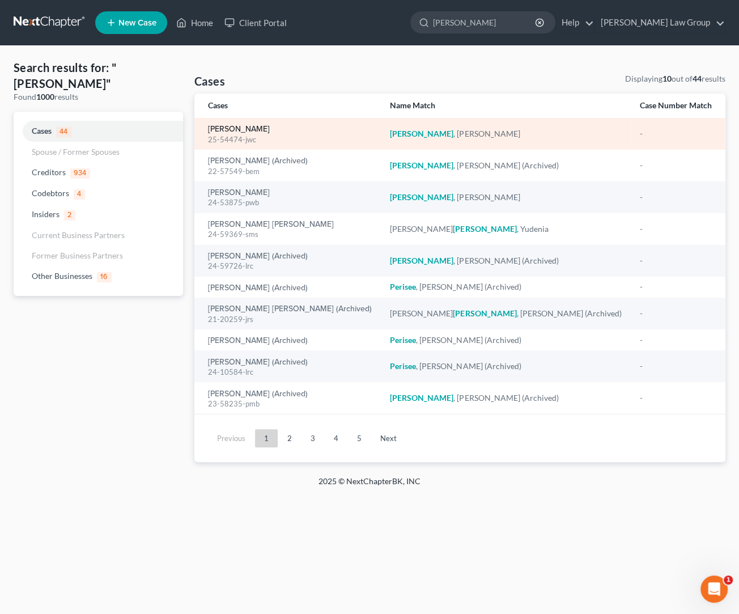
click at [243, 132] on link "Perkins, Haskell" at bounding box center [239, 129] width 62 height 8
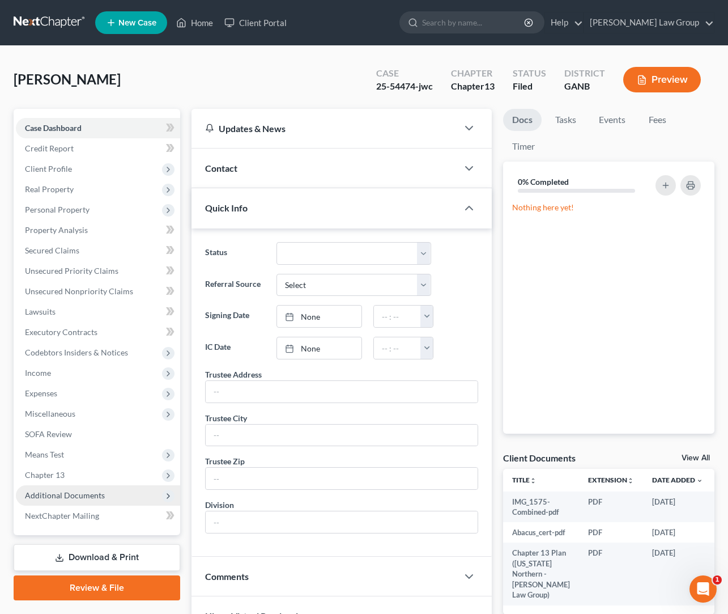
click at [93, 489] on span "Additional Documents" at bounding box center [98, 495] width 164 height 20
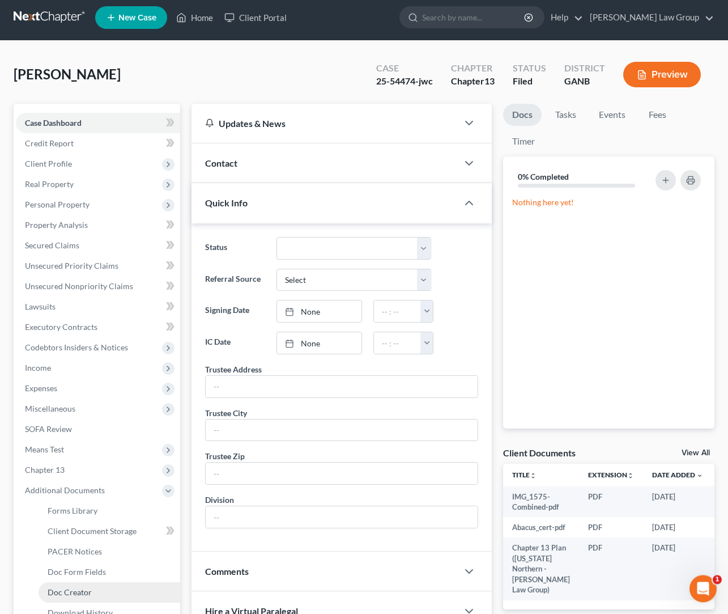
scroll to position [168, 0]
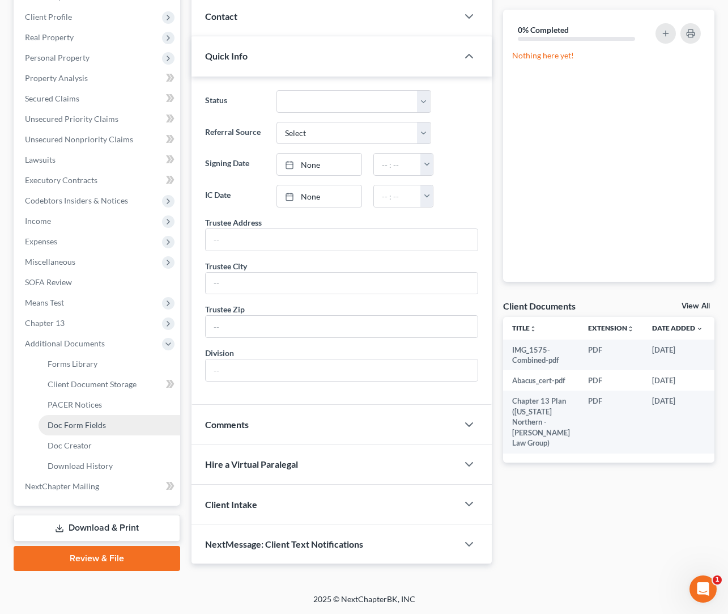
click at [109, 415] on link "Doc Form Fields" at bounding box center [110, 425] width 142 height 20
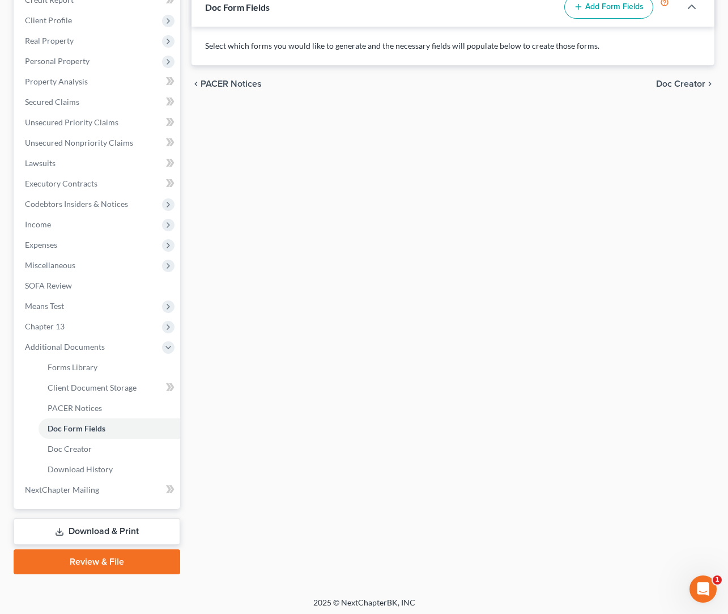
scroll to position [151, 0]
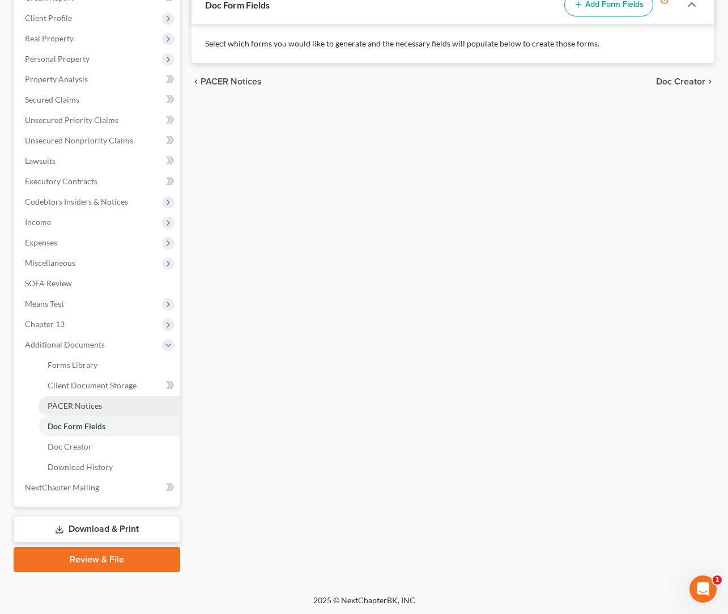
click at [94, 408] on span "PACER Notices" at bounding box center [75, 406] width 54 height 10
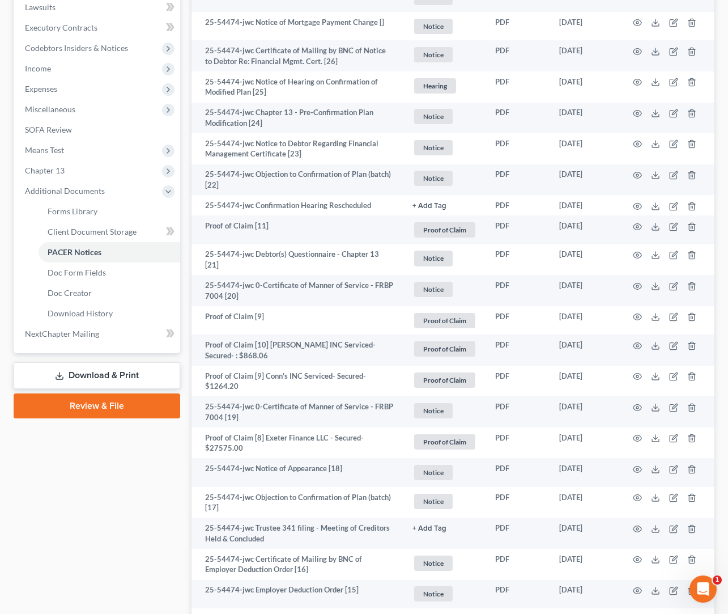
scroll to position [307, 0]
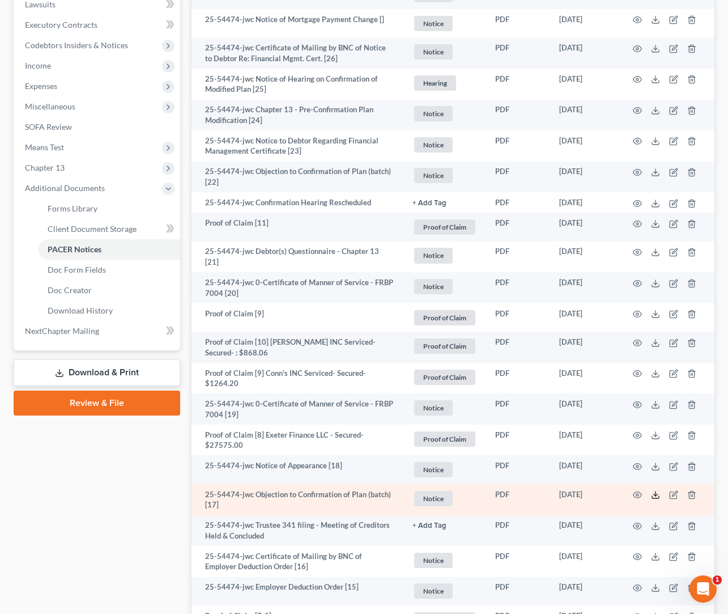
click at [654, 493] on icon at bounding box center [655, 494] width 9 height 9
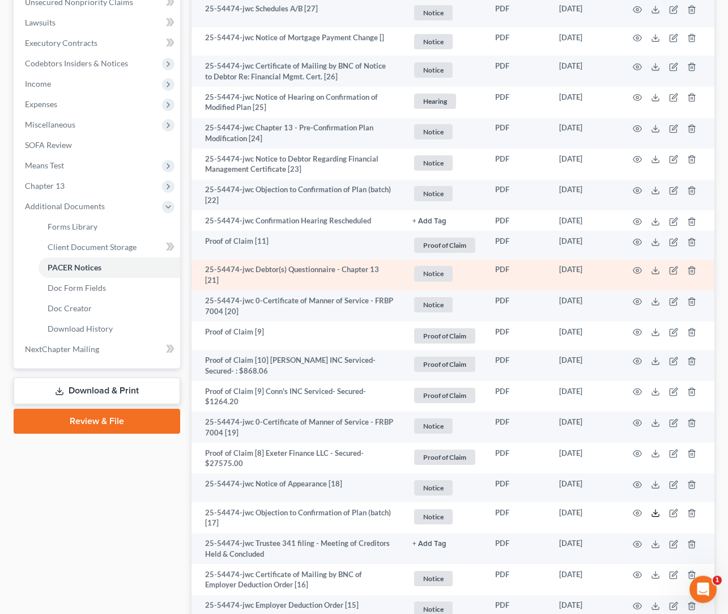
scroll to position [287, 0]
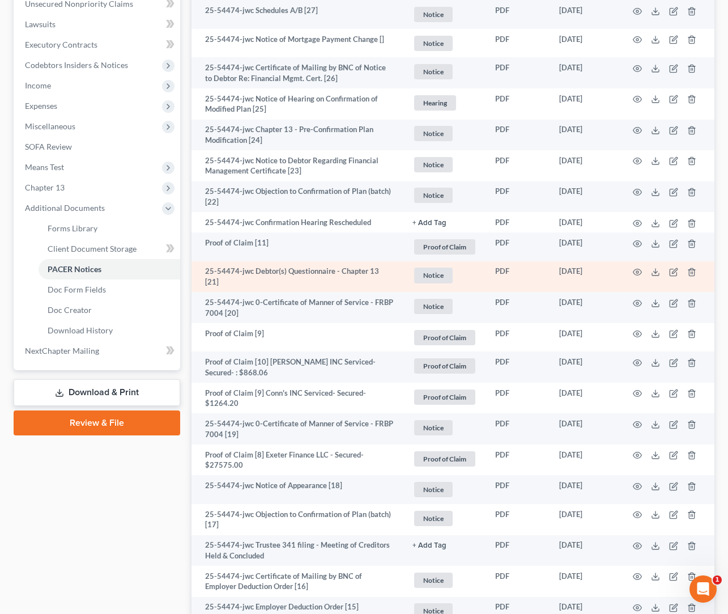
click at [642, 268] on td at bounding box center [666, 276] width 95 height 31
click at [640, 271] on icon "button" at bounding box center [637, 271] width 9 height 9
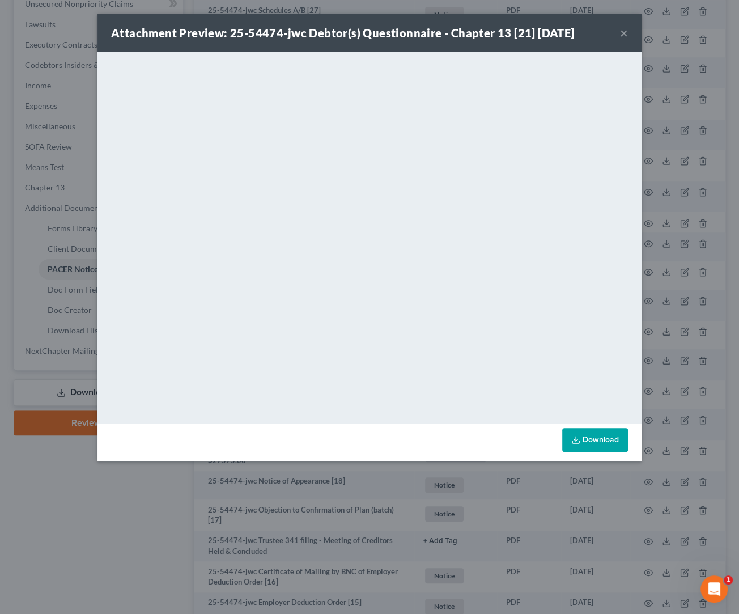
click at [625, 33] on button "×" at bounding box center [624, 33] width 8 height 14
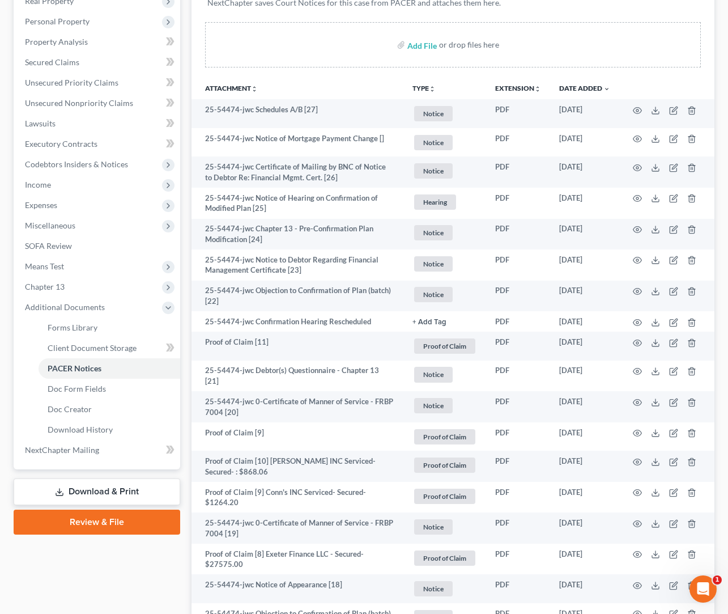
scroll to position [49, 0]
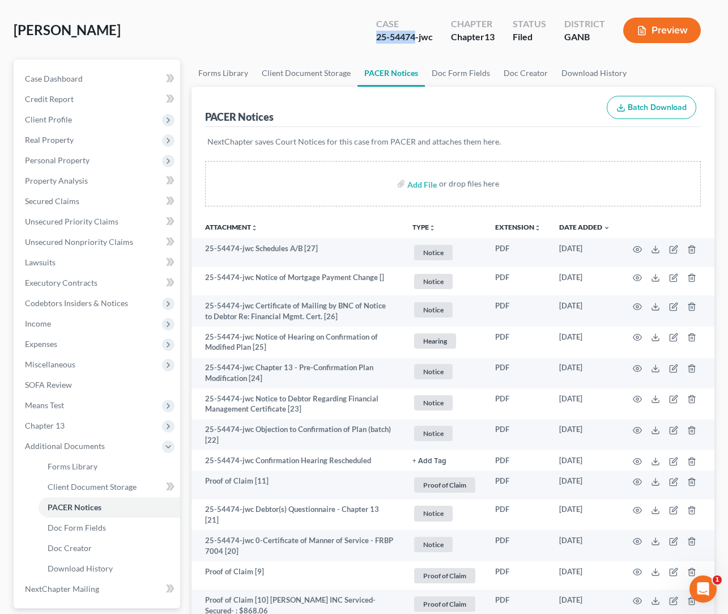
drag, startPoint x: 414, startPoint y: 37, endPoint x: 371, endPoint y: 40, distance: 43.1
click at [371, 40] on div "Case 25-54474-jwc" at bounding box center [404, 31] width 75 height 33
copy div "25-54474"
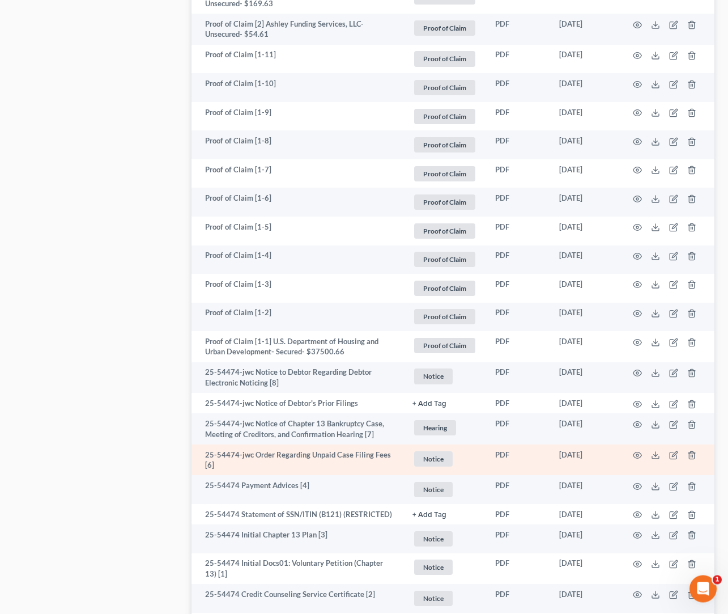
scroll to position [1348, 0]
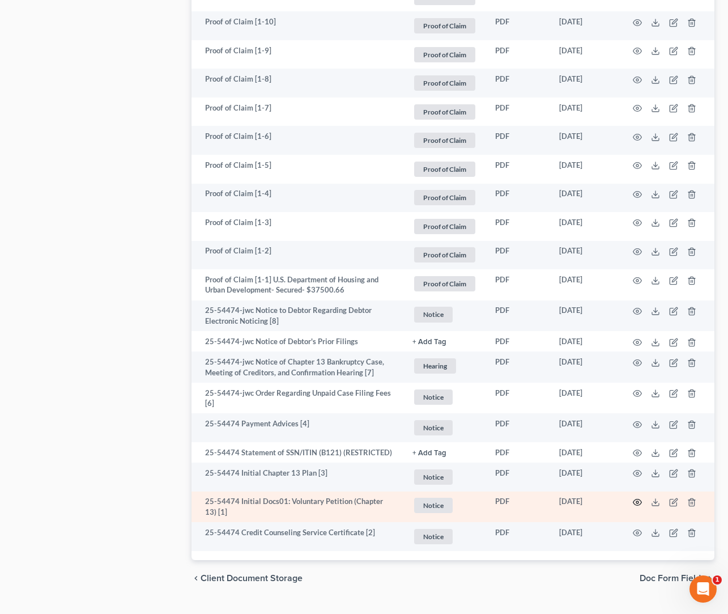
click at [640, 499] on icon "button" at bounding box center [637, 501] width 9 height 9
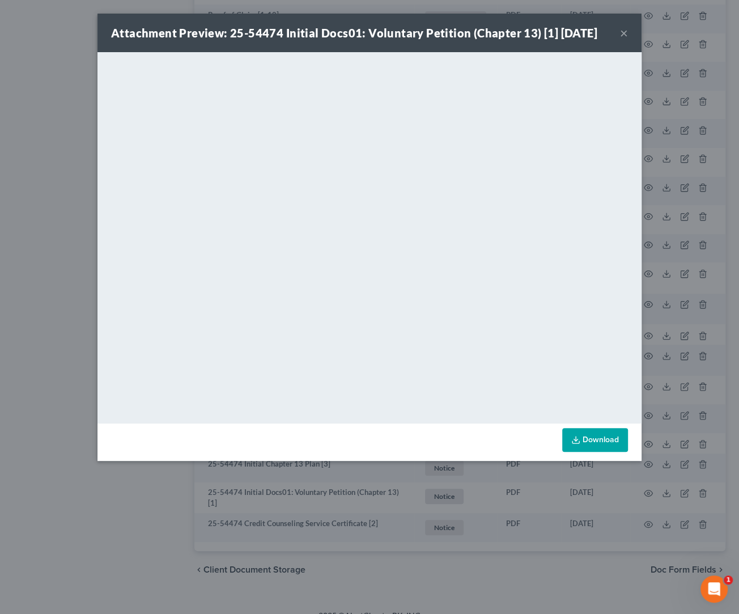
click at [625, 36] on button "×" at bounding box center [624, 33] width 8 height 14
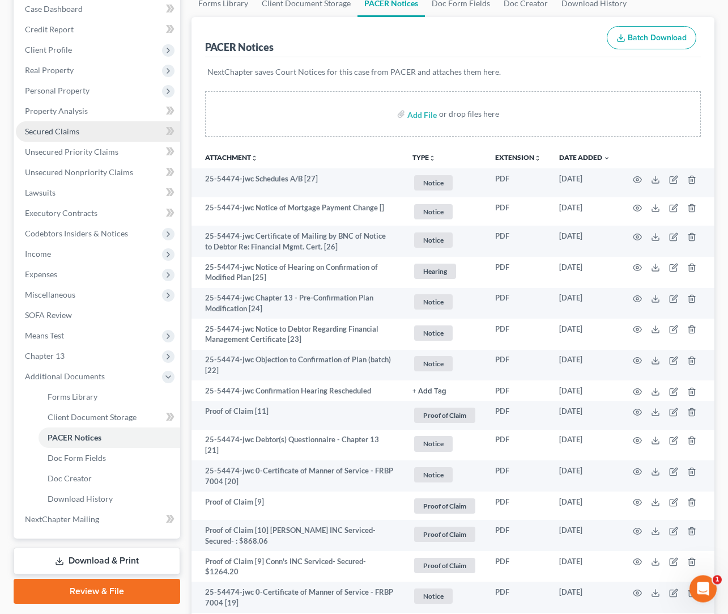
scroll to position [59, 0]
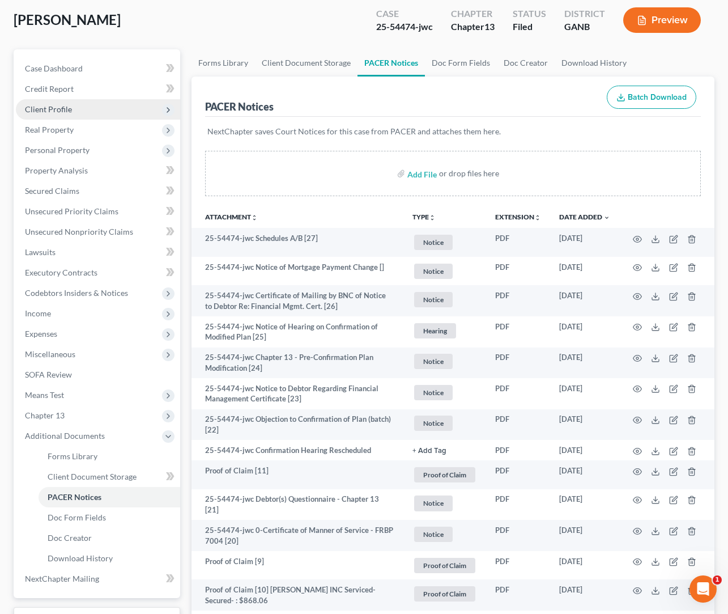
click at [81, 109] on span "Client Profile" at bounding box center [98, 109] width 164 height 20
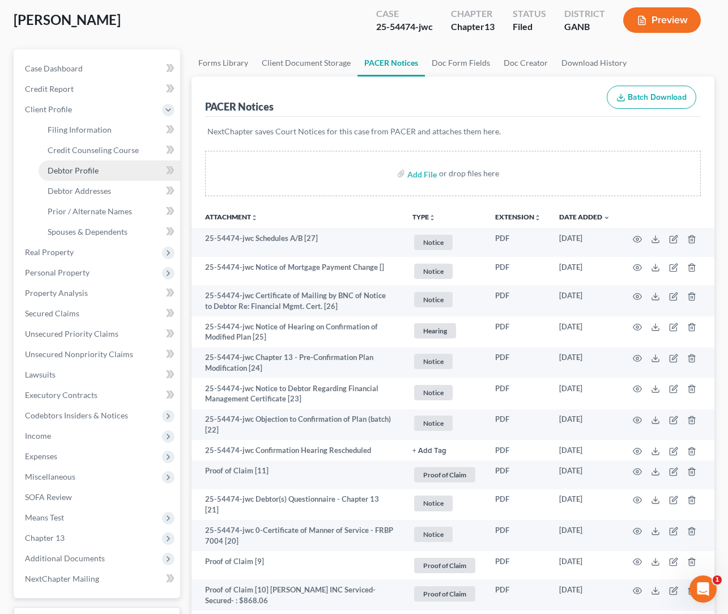
click at [101, 162] on link "Debtor Profile" at bounding box center [110, 170] width 142 height 20
select select "1"
select select "4"
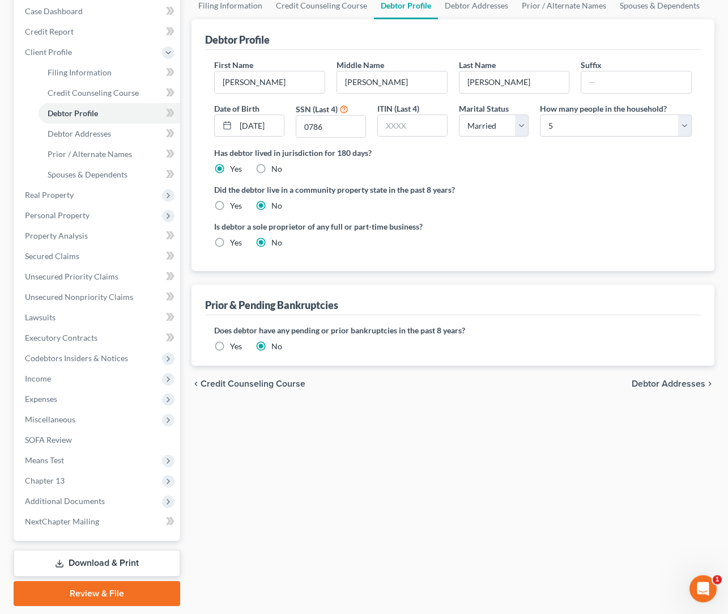
scroll to position [151, 0]
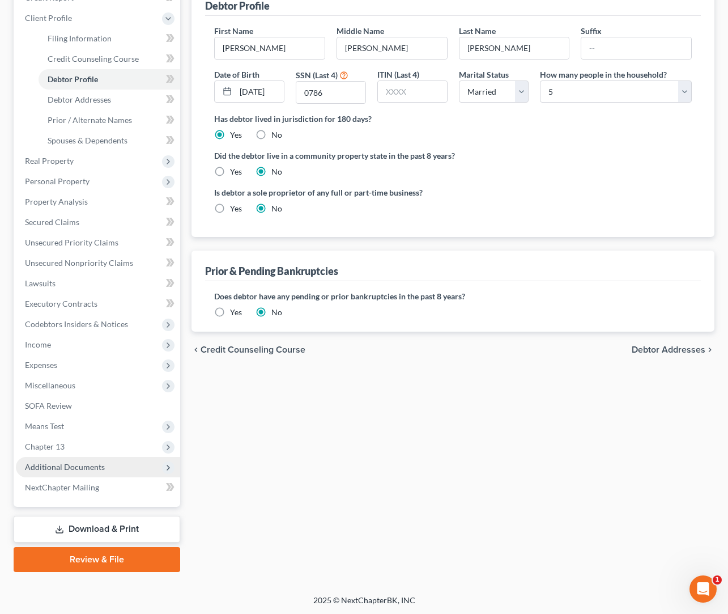
click at [104, 467] on span "Additional Documents" at bounding box center [98, 467] width 164 height 20
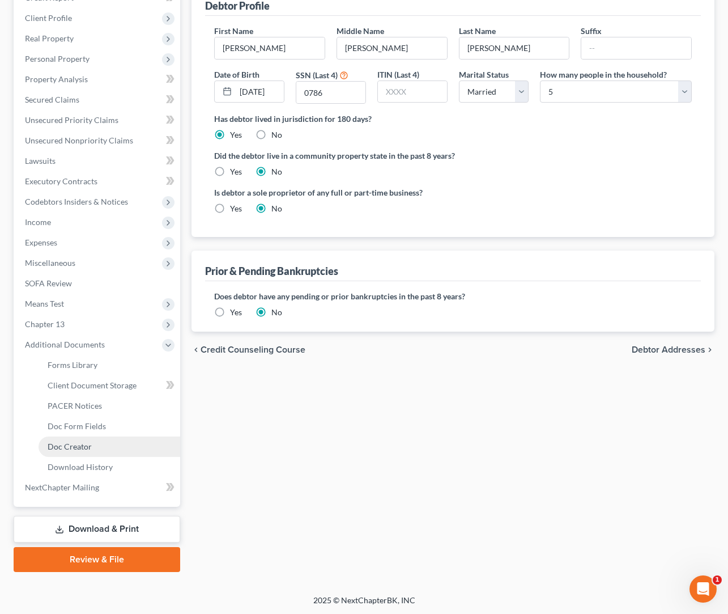
click at [99, 447] on link "Doc Creator" at bounding box center [110, 446] width 142 height 20
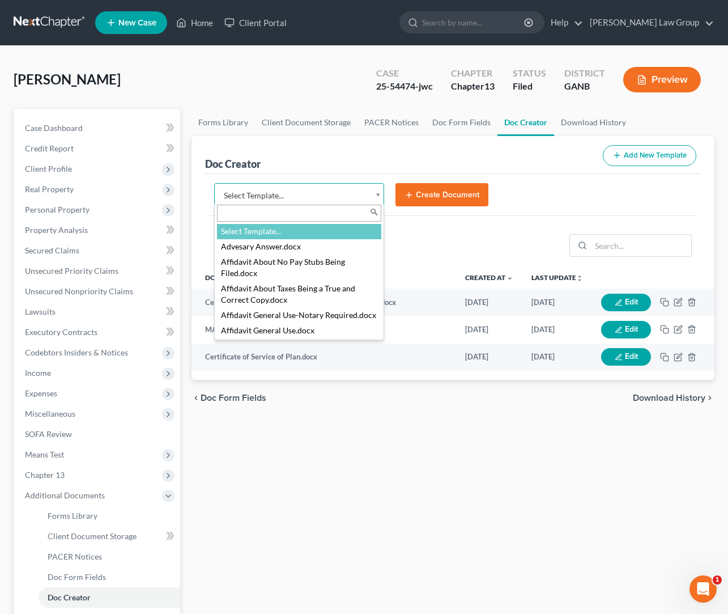
click at [381, 194] on body "Home New Case Client Portal Saedi Law Group ssudman@saedilawgroup.com My Accoun…" at bounding box center [364, 382] width 728 height 765
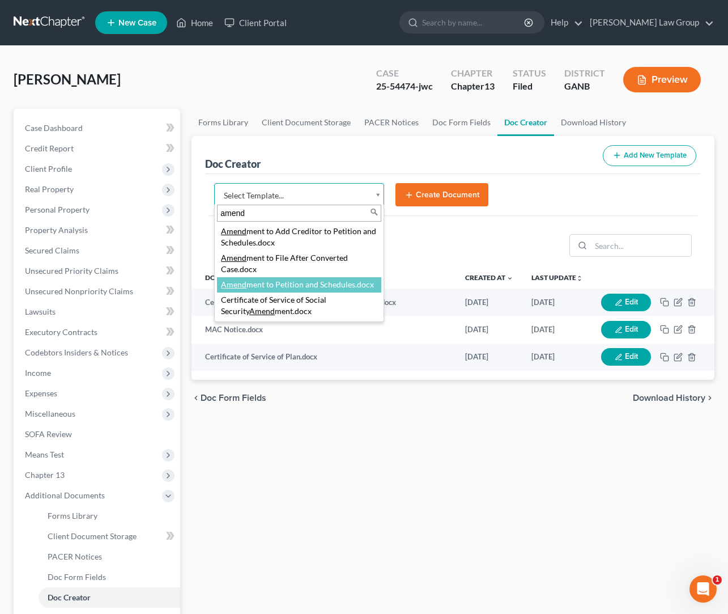
type input "amend"
select select "110999"
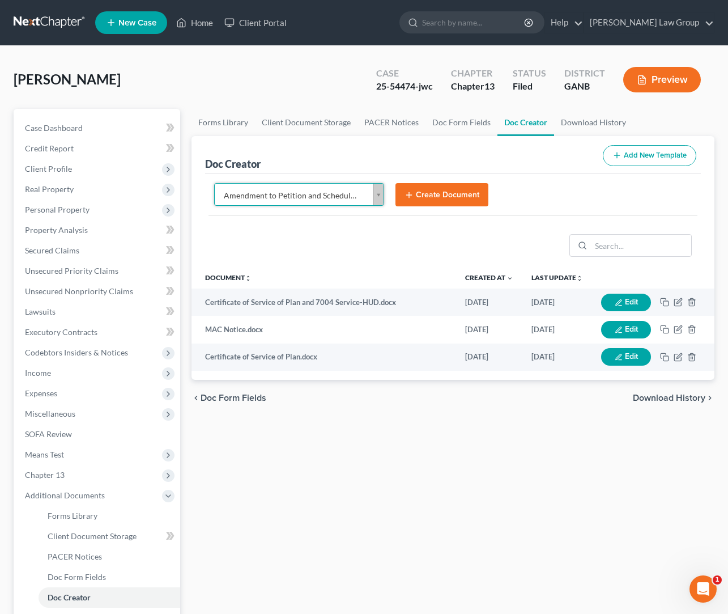
click at [445, 196] on button "Create Document" at bounding box center [441, 195] width 93 height 24
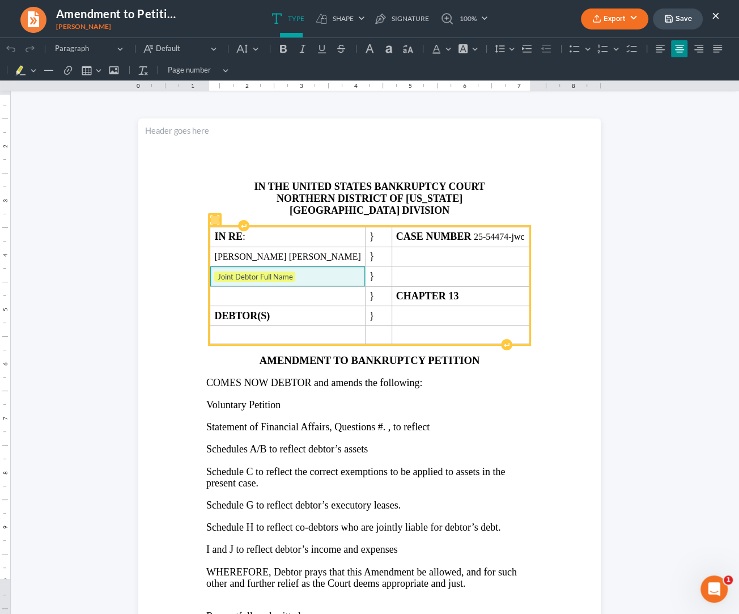
click at [340, 278] on span "Joint Debtor Full Name" at bounding box center [287, 276] width 146 height 11
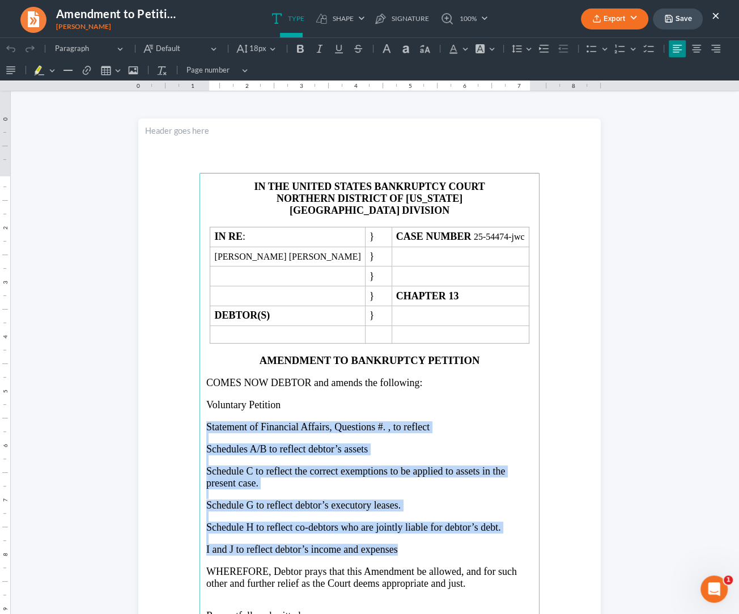
drag, startPoint x: 201, startPoint y: 436, endPoint x: 403, endPoint y: 550, distance: 231.9
click at [403, 550] on main "IN THE UNITED STATES BANKRUPTCY COURT NORTHERN DISTRICT OF GEORGIA ATLANTA DIVI…" at bounding box center [369, 418] width 340 height 490
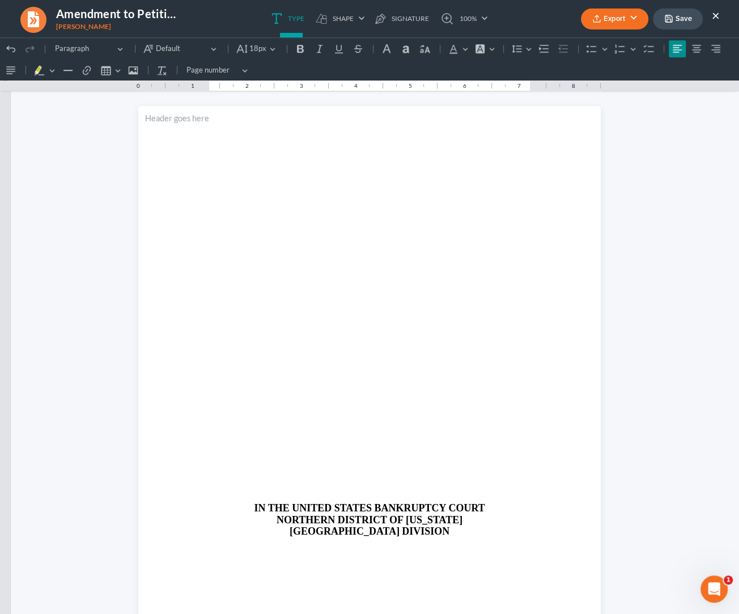
scroll to position [714, 0]
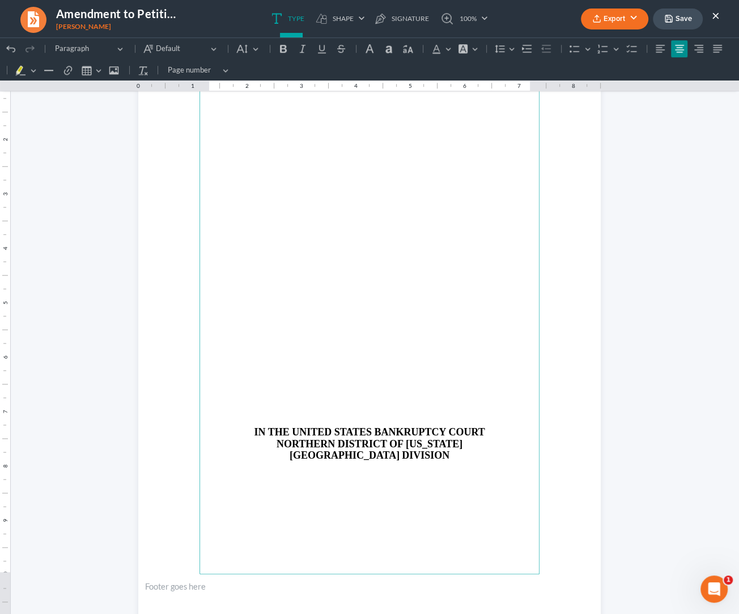
click at [373, 416] on p "Rich Text Editor, page-1-main" at bounding box center [369, 420] width 326 height 10
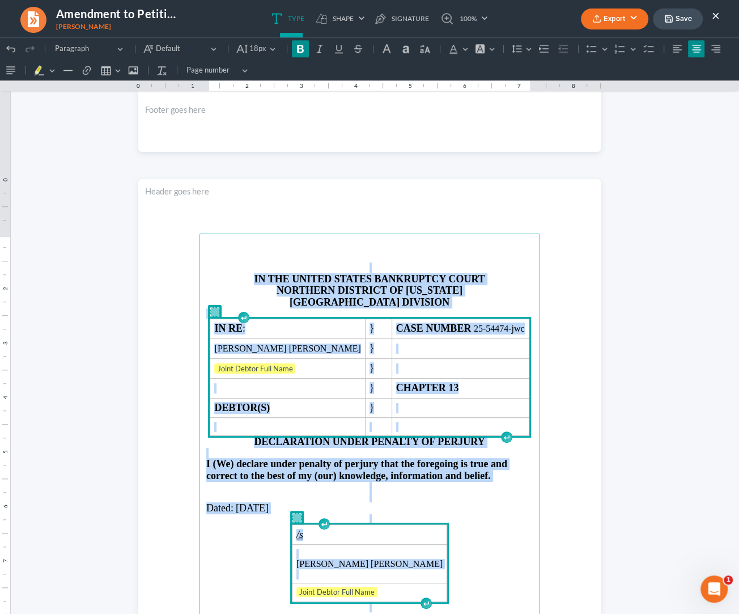
scroll to position [573, 0]
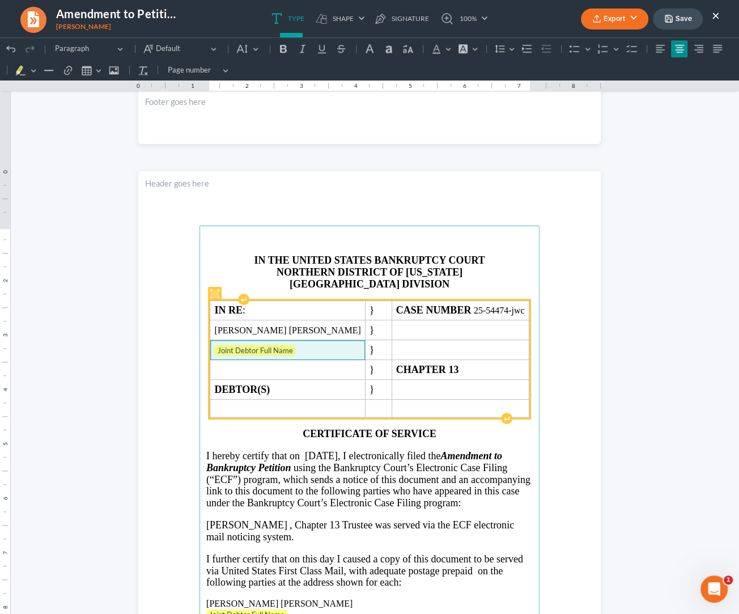
click at [330, 356] on span "Joint Debtor Full Name" at bounding box center [287, 350] width 146 height 11
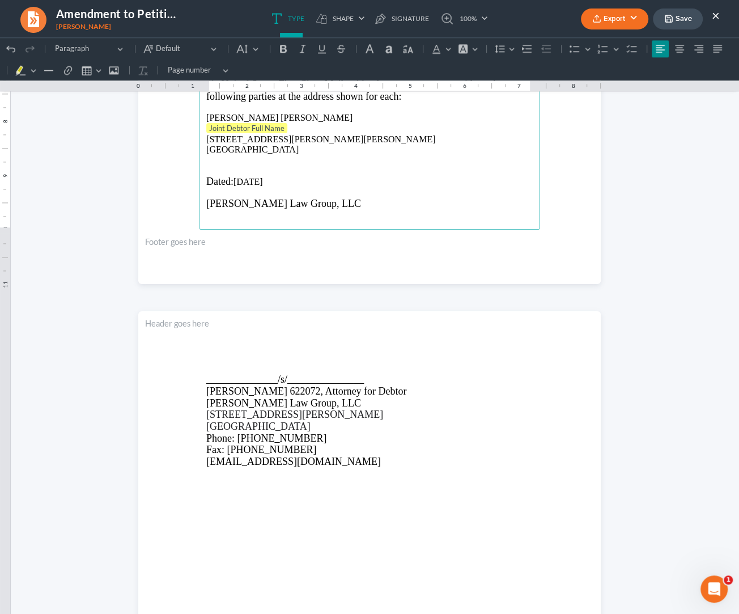
scroll to position [870, 0]
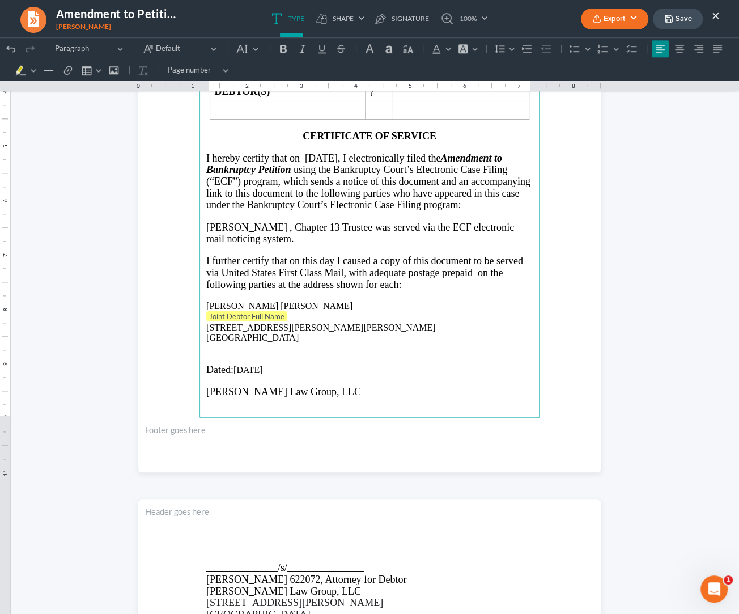
click at [282, 319] on p "Joint Debtor Full Name" at bounding box center [369, 316] width 326 height 11
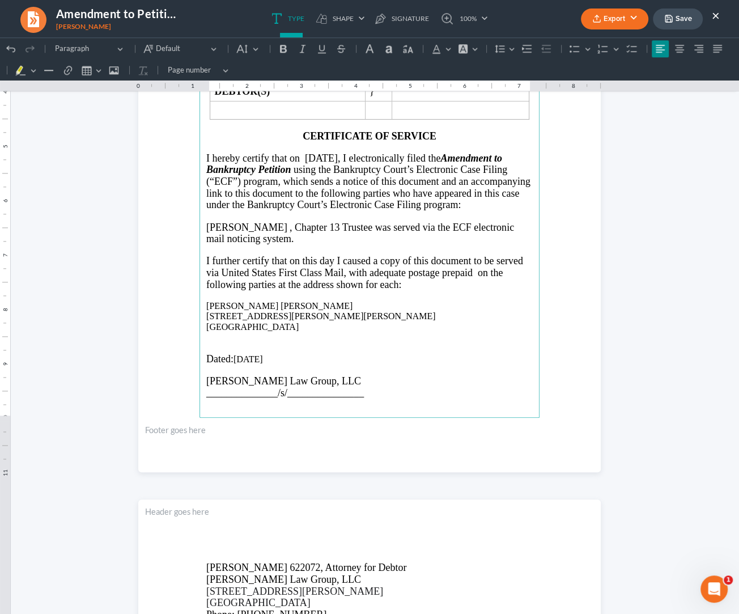
click html "1.00 10.00 0 1 1 2 2 3 3 4 4 5 5 6 6 7 7 8 8 9 9 10 10 11 11 Undo (⌘Z) Undo Red…"
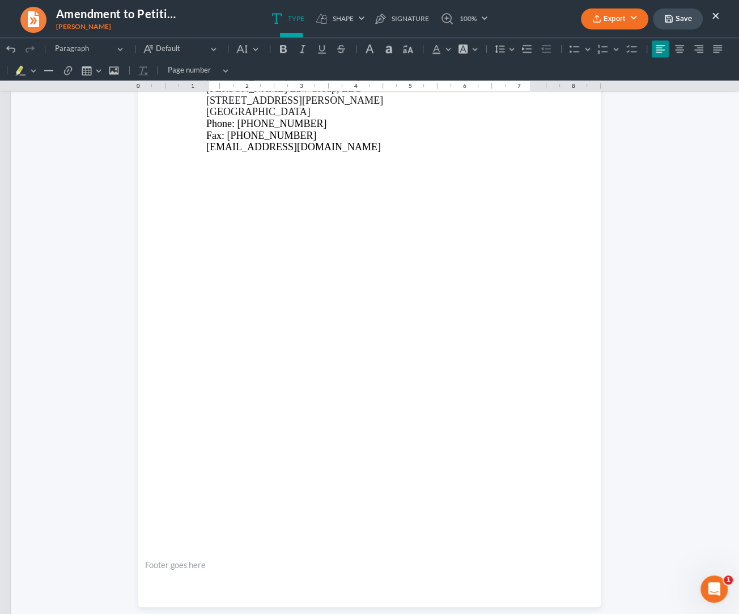
scroll to position [1382, 0]
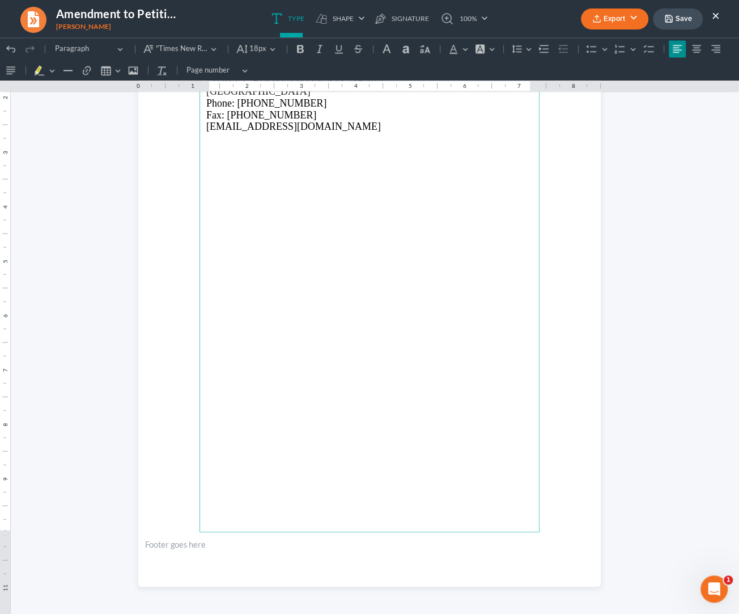
click at [632, 17] on button "Export" at bounding box center [614, 18] width 67 height 21
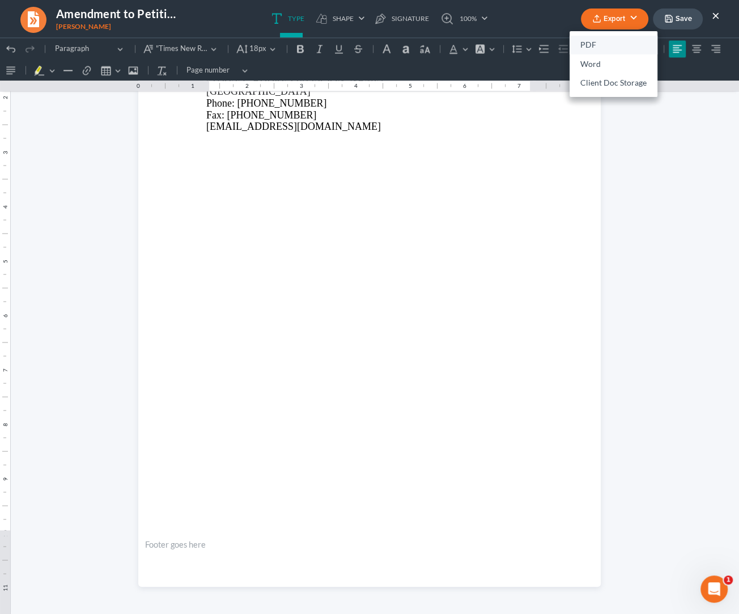
click at [584, 43] on link "PDF" at bounding box center [613, 45] width 88 height 19
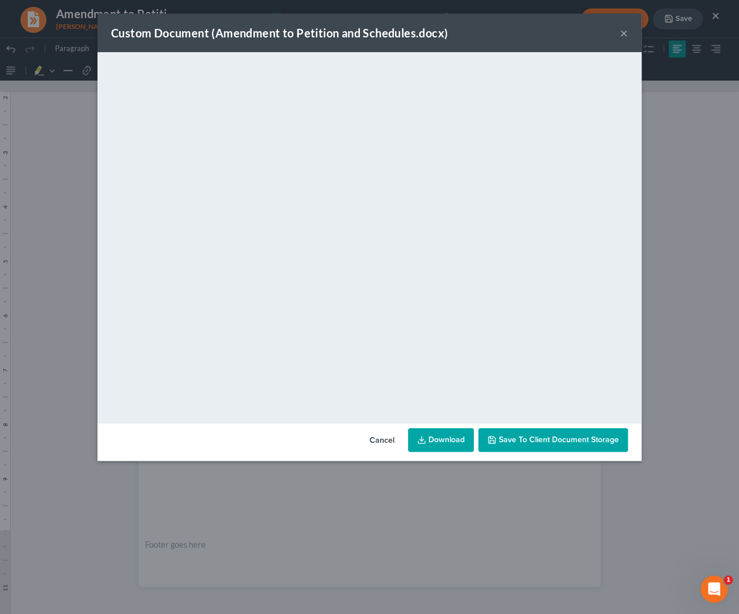
click at [439, 438] on link "Download" at bounding box center [441, 440] width 66 height 24
click at [627, 34] on button "×" at bounding box center [624, 33] width 8 height 14
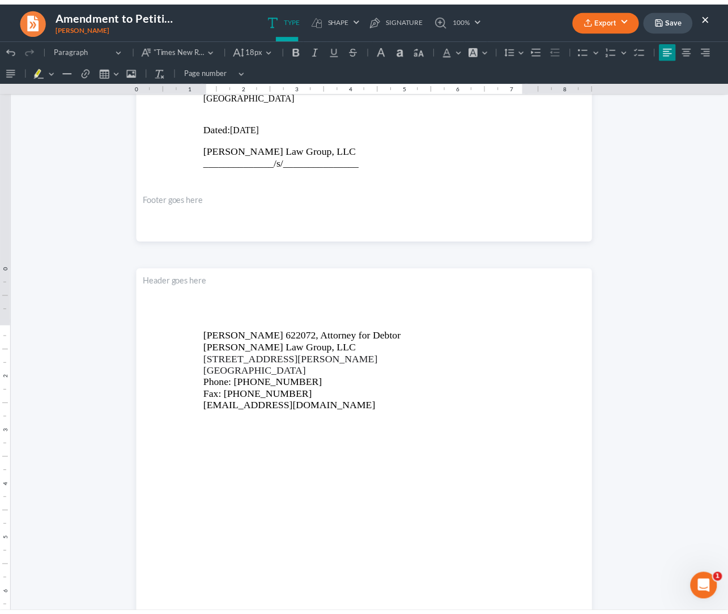
scroll to position [1095, 0]
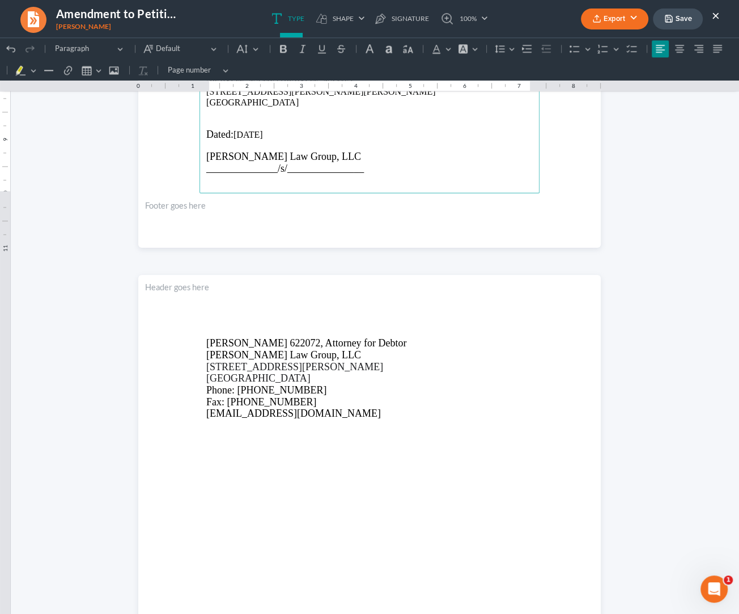
click at [713, 14] on button "×" at bounding box center [716, 15] width 8 height 14
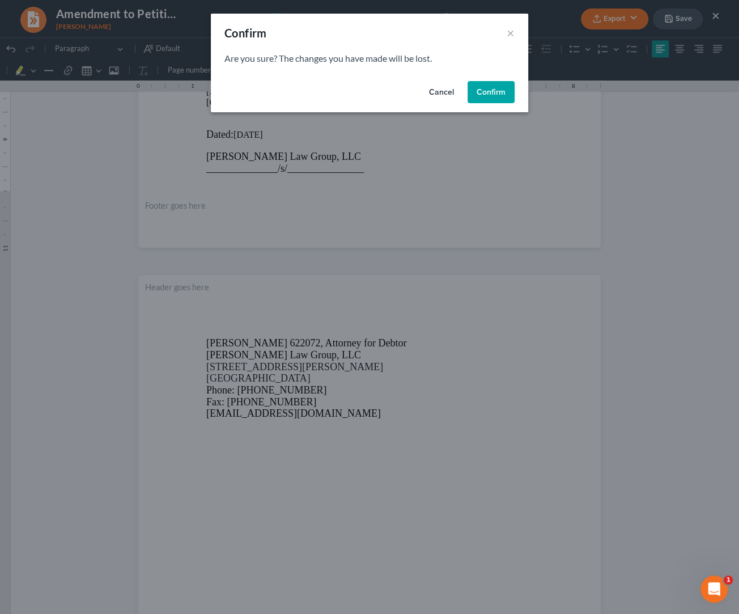
click at [495, 90] on button "Confirm" at bounding box center [490, 92] width 47 height 23
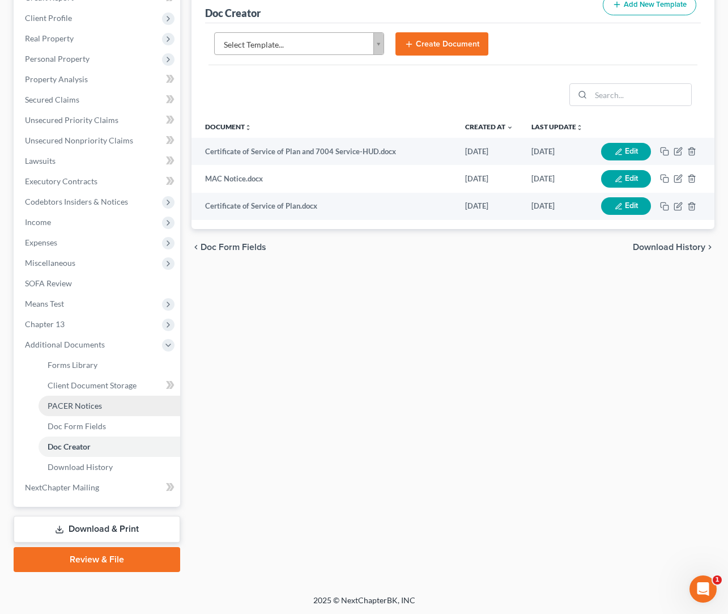
click at [81, 408] on span "PACER Notices" at bounding box center [75, 406] width 54 height 10
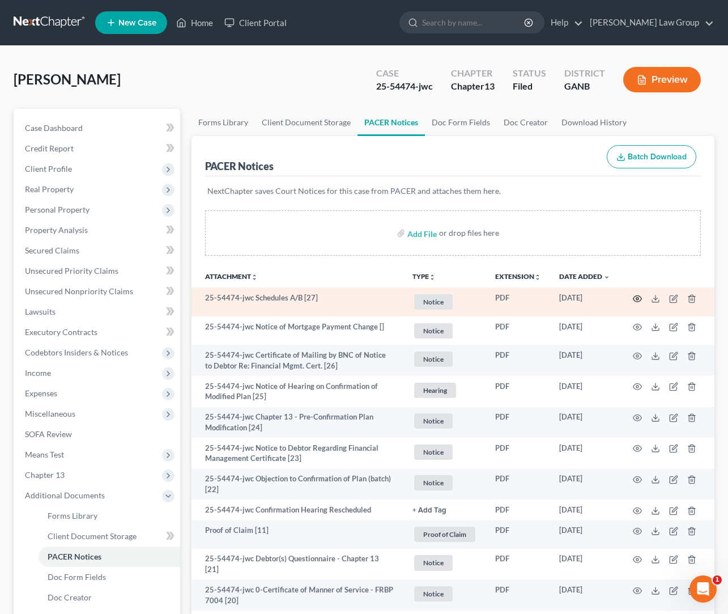
click at [640, 295] on icon "button" at bounding box center [637, 298] width 9 height 9
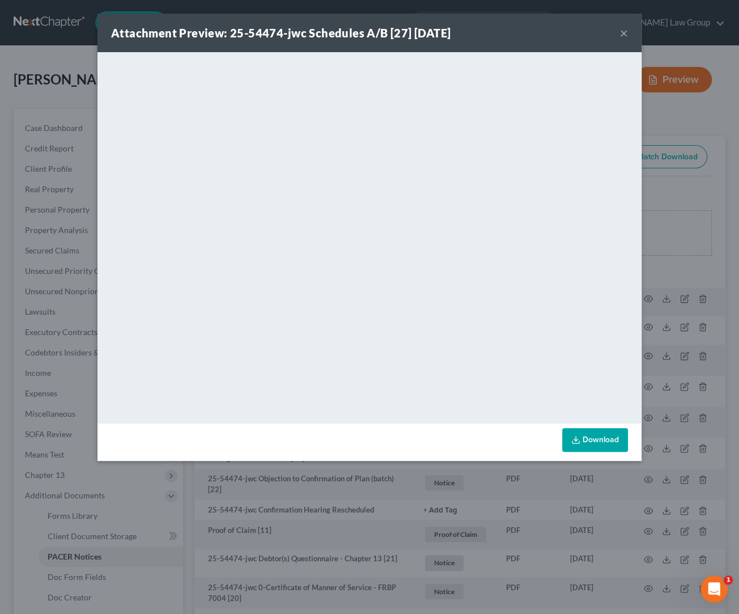
click at [623, 33] on button "×" at bounding box center [624, 33] width 8 height 14
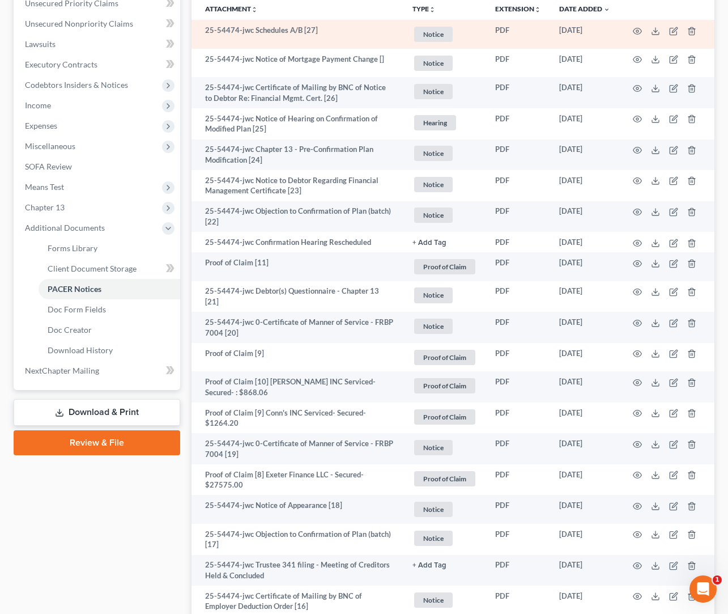
scroll to position [99, 0]
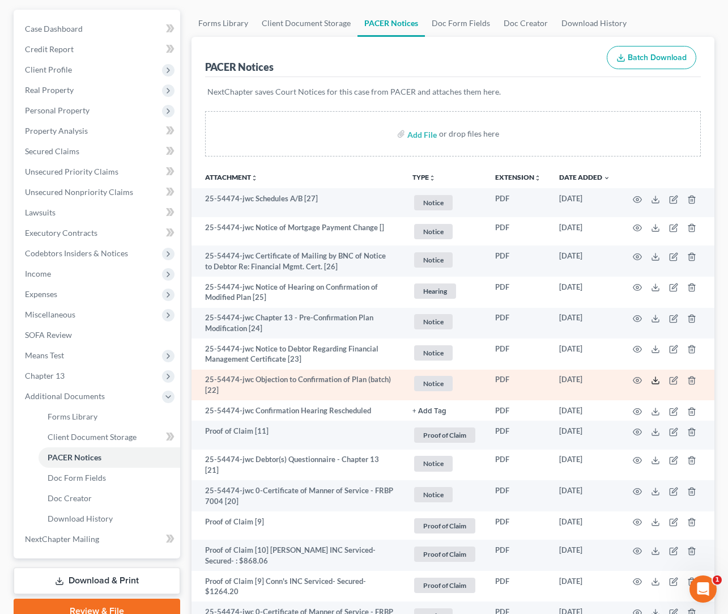
click at [652, 381] on icon at bounding box center [655, 380] width 9 height 9
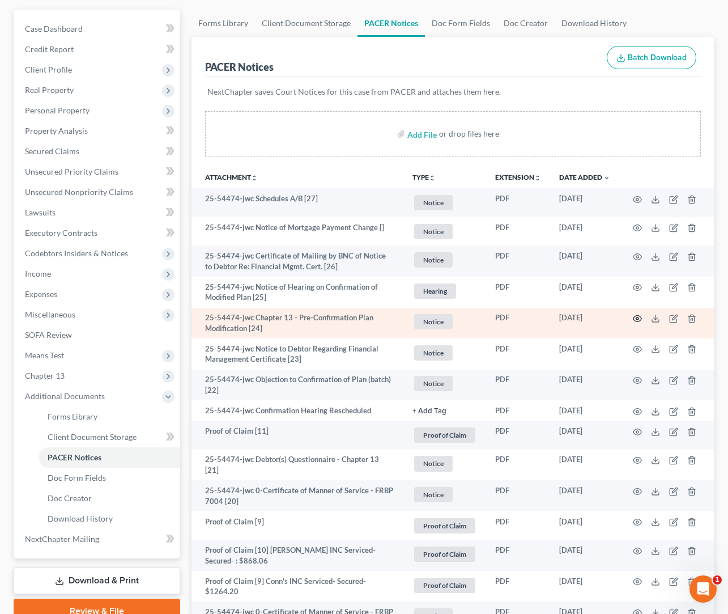
click at [640, 318] on icon "button" at bounding box center [637, 318] width 9 height 9
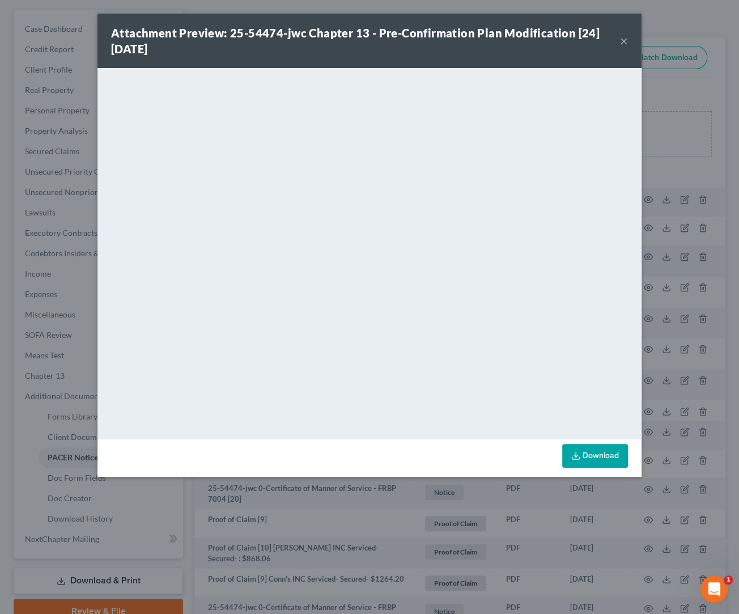
click at [622, 42] on button "×" at bounding box center [624, 41] width 8 height 14
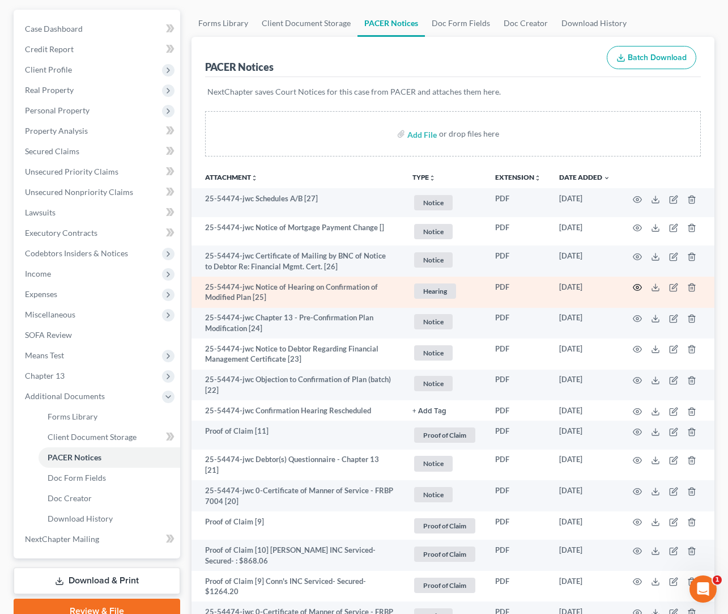
click at [635, 286] on icon "button" at bounding box center [637, 287] width 8 height 6
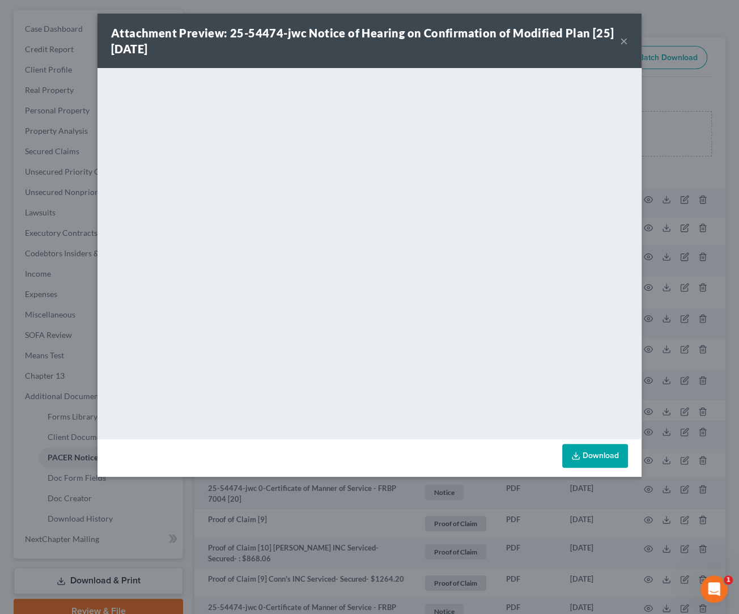
click at [623, 44] on button "×" at bounding box center [624, 41] width 8 height 14
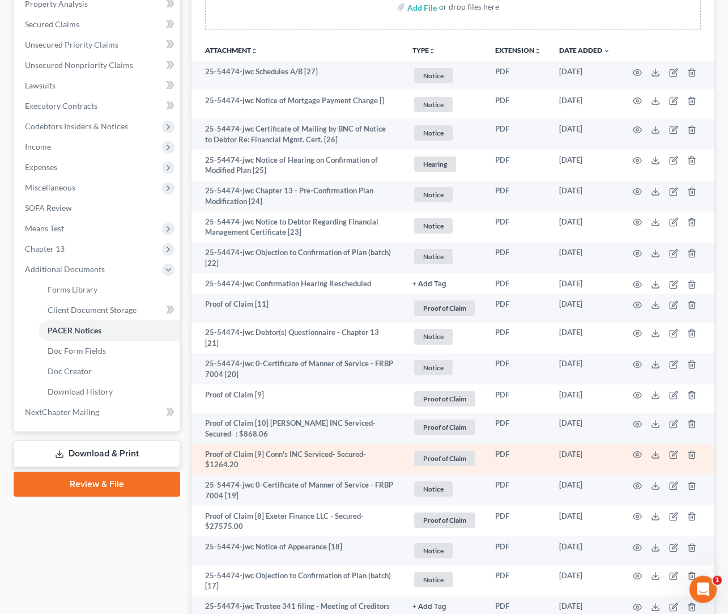
scroll to position [178, 0]
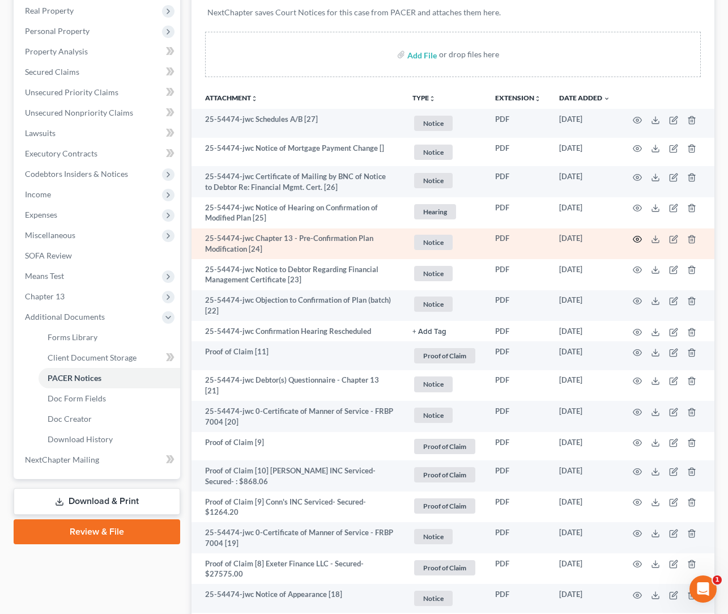
click at [637, 240] on circle "button" at bounding box center [637, 239] width 2 height 2
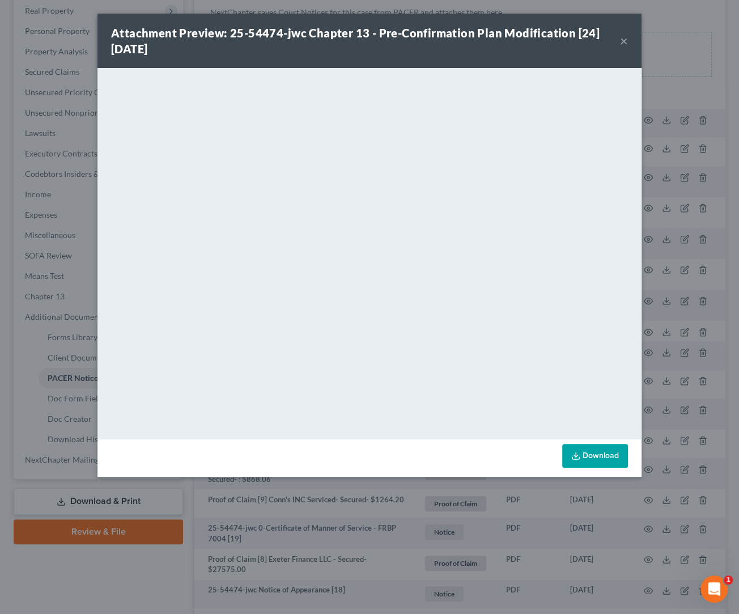
click at [623, 39] on button "×" at bounding box center [624, 41] width 8 height 14
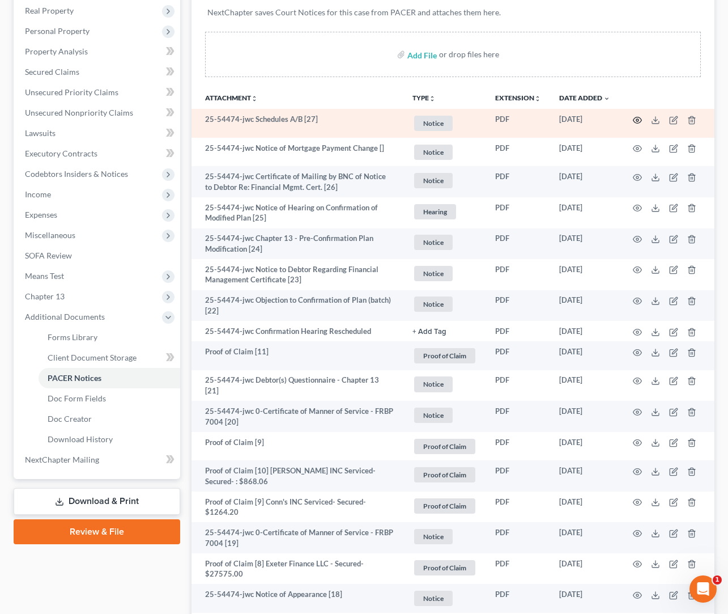
click at [637, 119] on circle "button" at bounding box center [637, 120] width 2 height 2
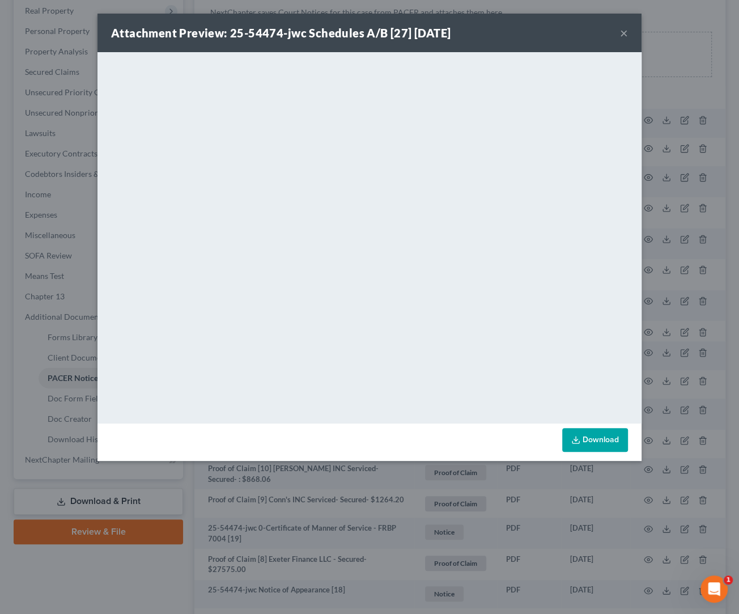
click at [628, 31] on button "×" at bounding box center [624, 33] width 8 height 14
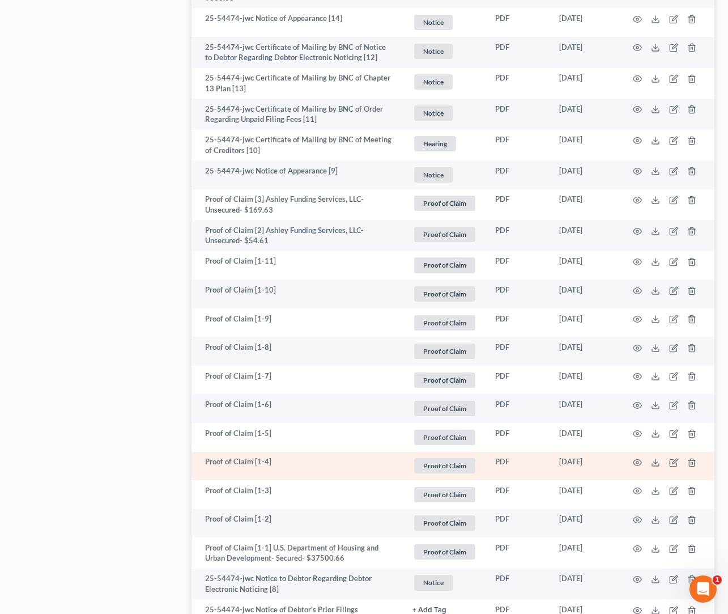
scroll to position [1370, 0]
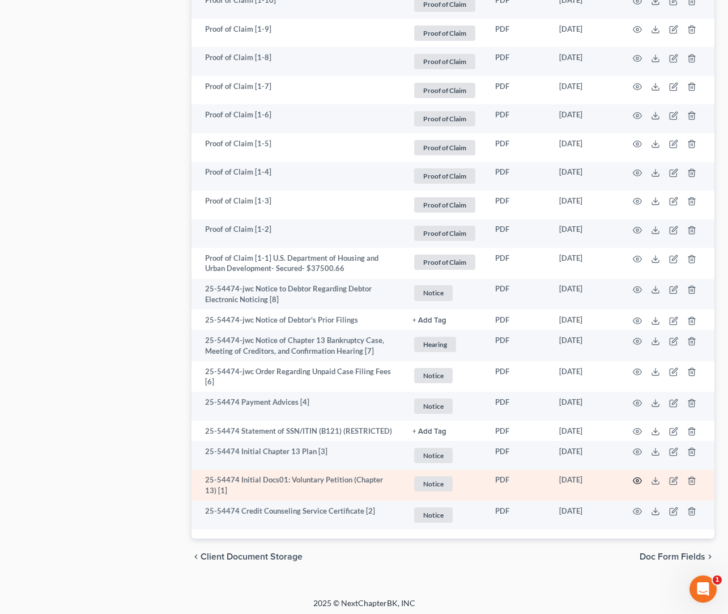
click at [637, 479] on circle "button" at bounding box center [637, 480] width 2 height 2
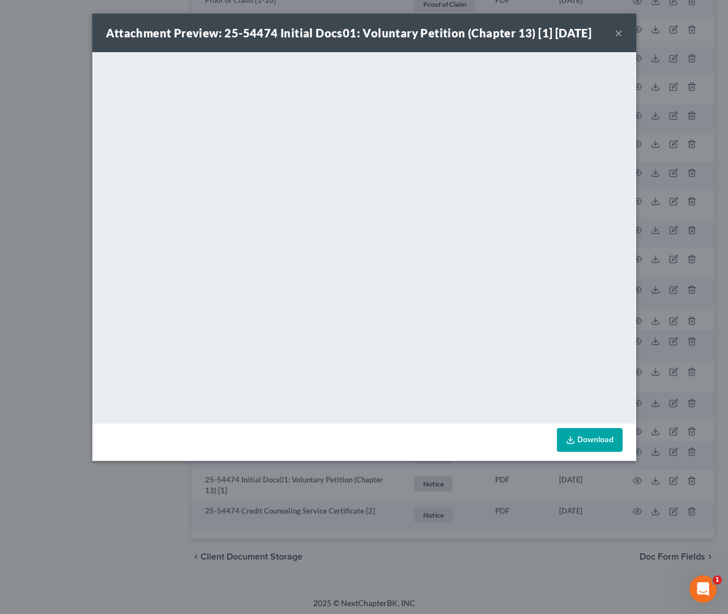
scroll to position [1360, 0]
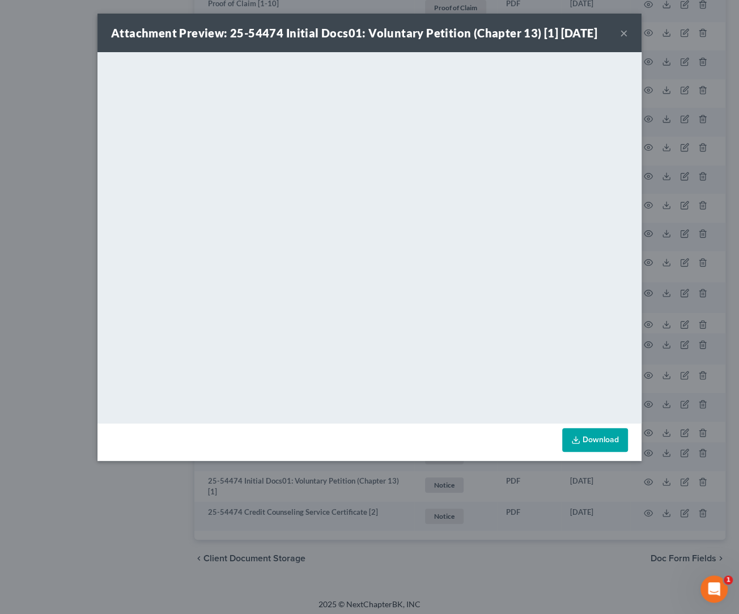
click at [625, 35] on button "×" at bounding box center [624, 33] width 8 height 14
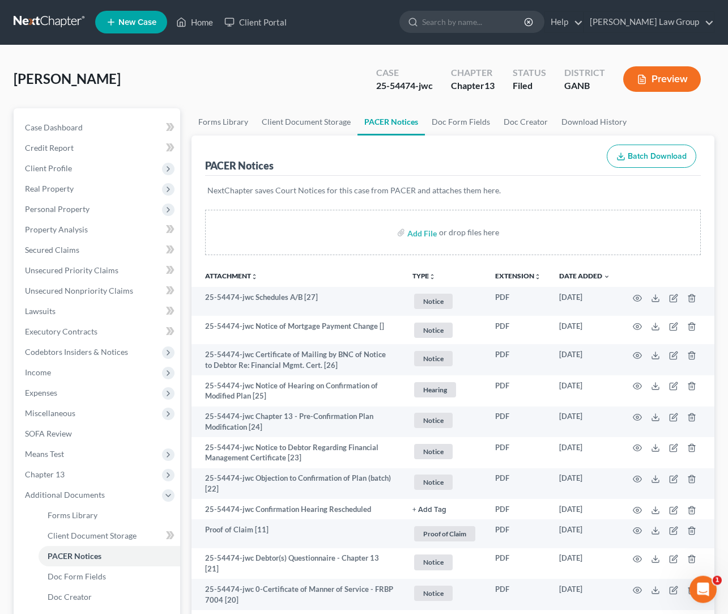
scroll to position [0, 0]
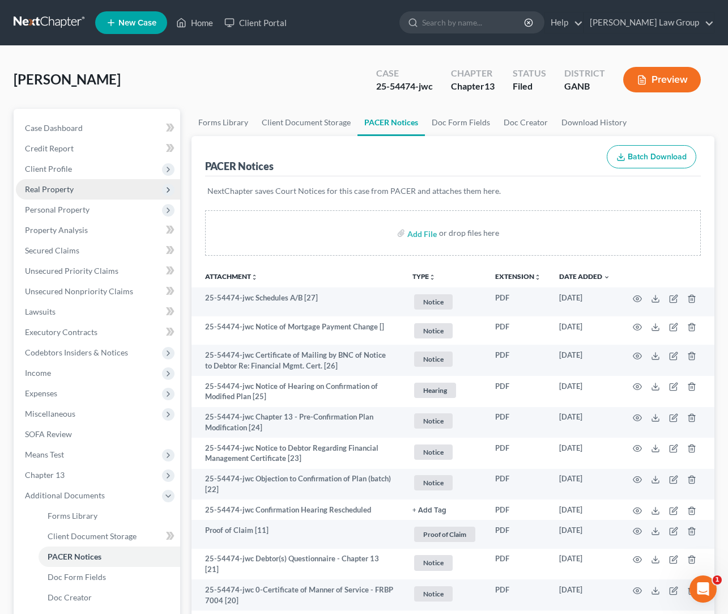
click at [67, 195] on span "Real Property" at bounding box center [98, 189] width 164 height 20
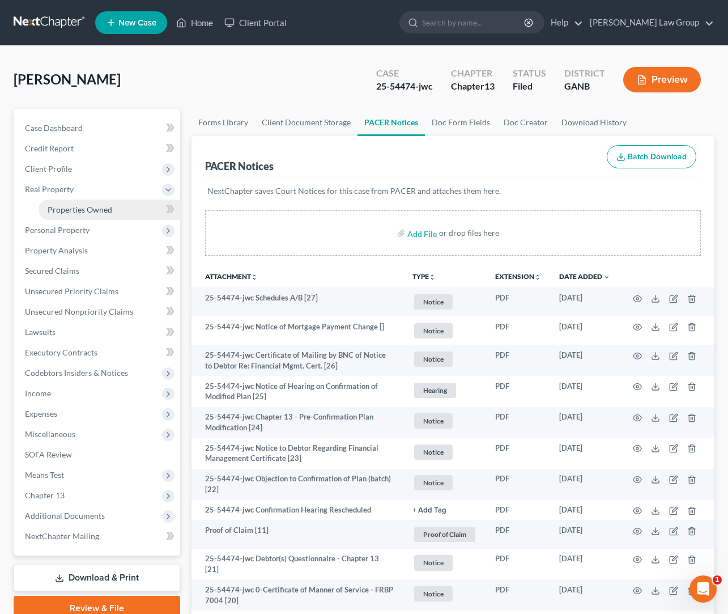
click at [88, 210] on span "Properties Owned" at bounding box center [80, 210] width 65 height 10
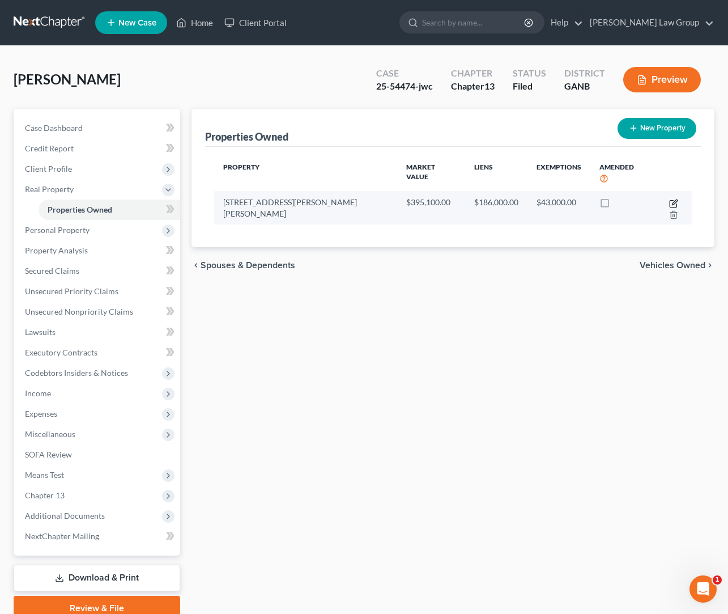
click at [670, 200] on icon "button" at bounding box center [673, 203] width 7 height 7
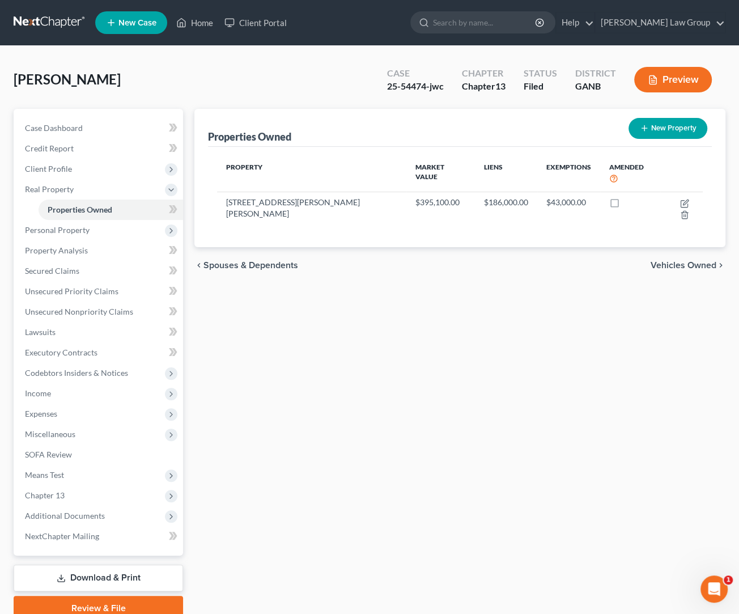
select select "10"
select select "3"
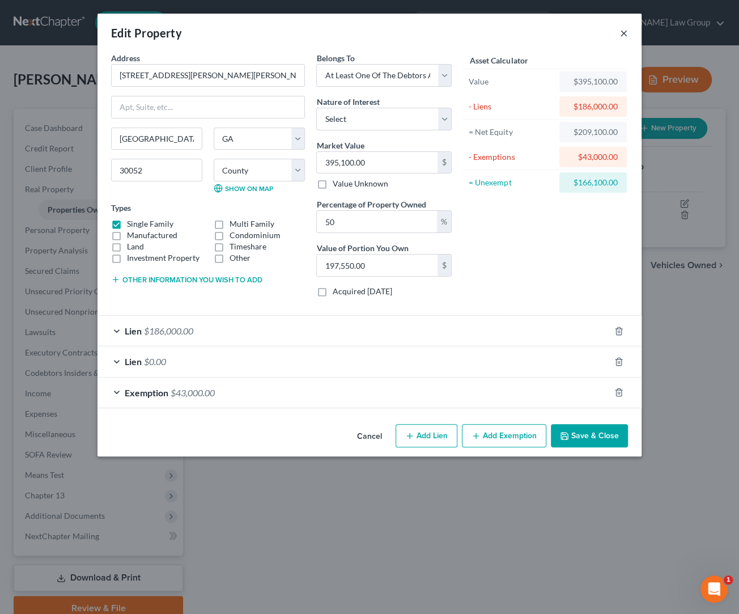
click at [626, 33] on button "×" at bounding box center [624, 33] width 8 height 14
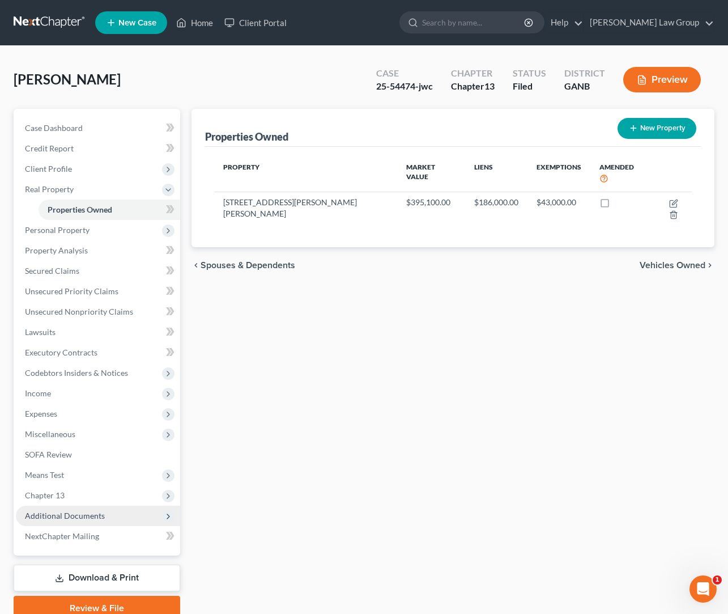
click at [94, 513] on span "Additional Documents" at bounding box center [65, 515] width 80 height 10
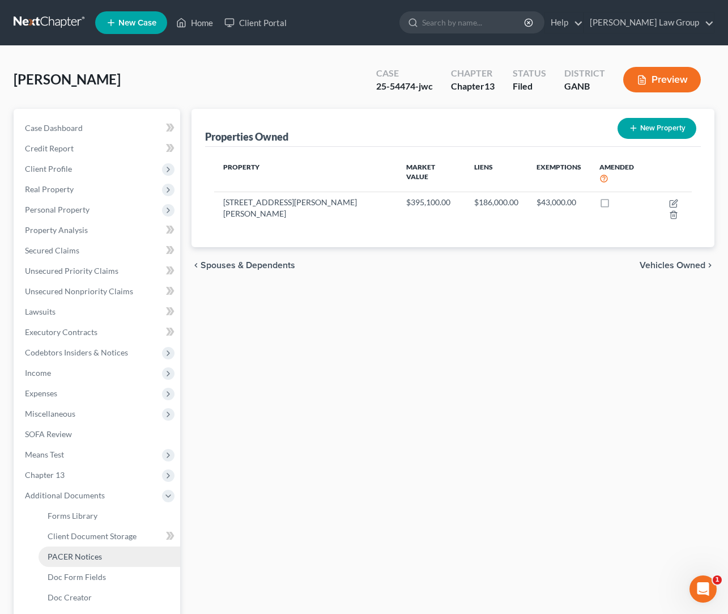
click at [109, 552] on link "PACER Notices" at bounding box center [110, 556] width 142 height 20
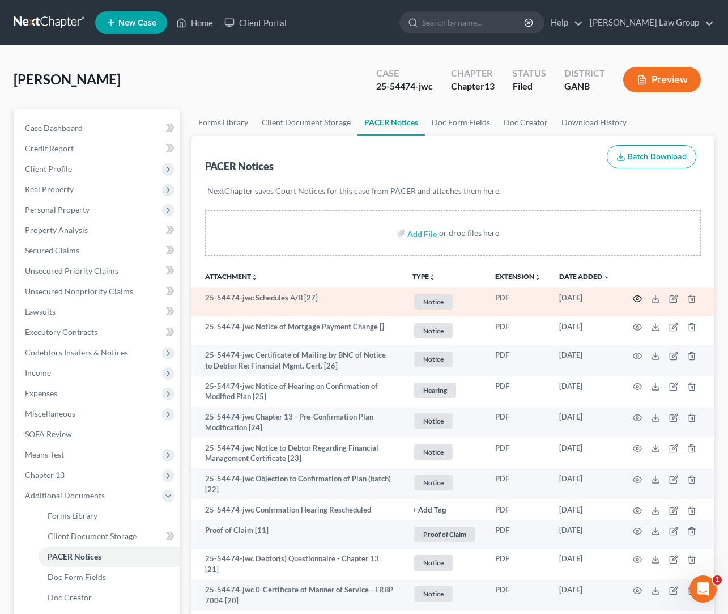
click at [637, 297] on icon "button" at bounding box center [637, 298] width 9 height 9
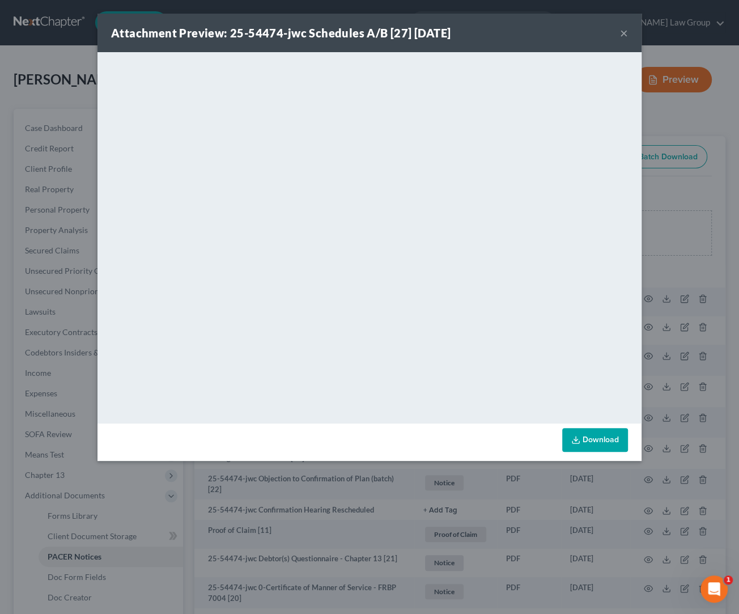
click at [625, 31] on button "×" at bounding box center [624, 33] width 8 height 14
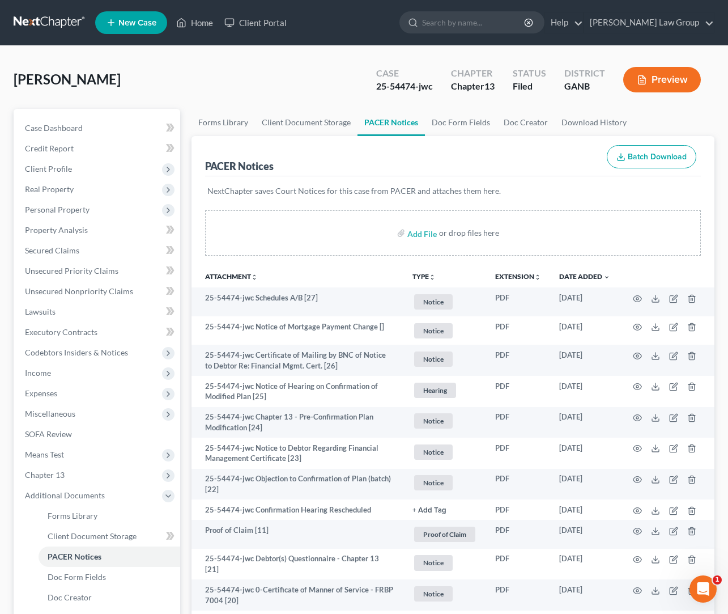
click at [428, 275] on button "TYPE unfold_more" at bounding box center [423, 276] width 23 height 7
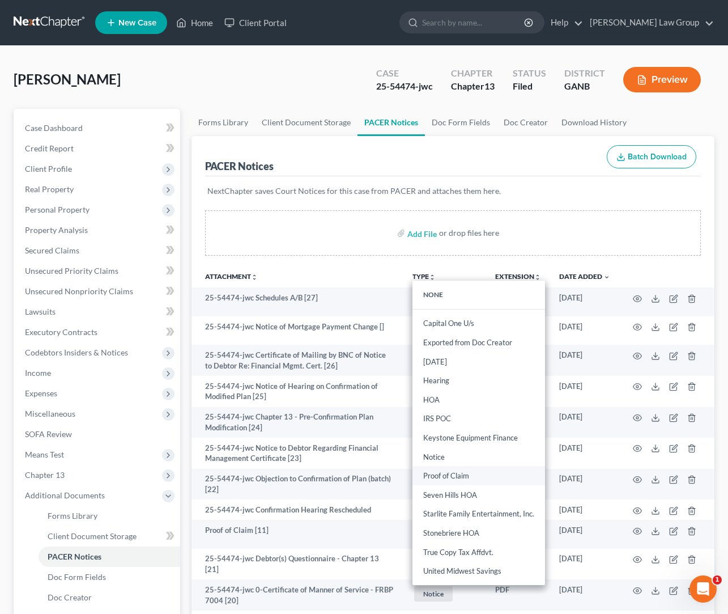
click at [464, 476] on link "Proof of Claim" at bounding box center [478, 475] width 133 height 19
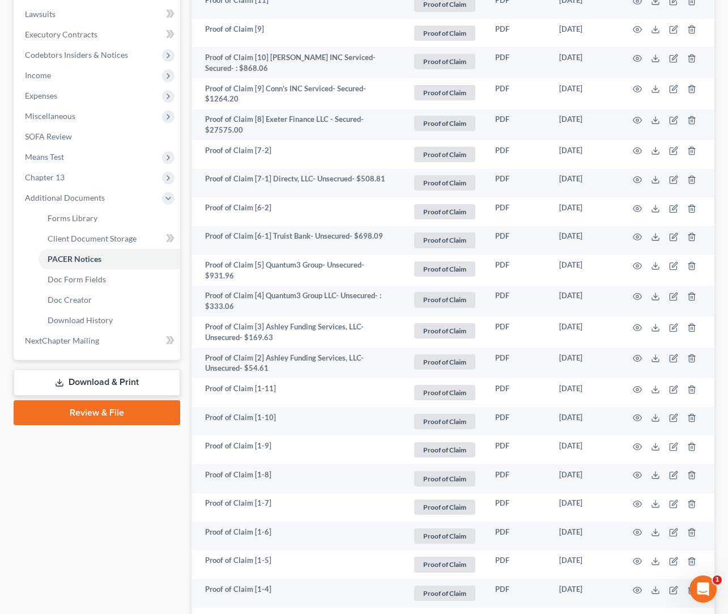
scroll to position [188, 0]
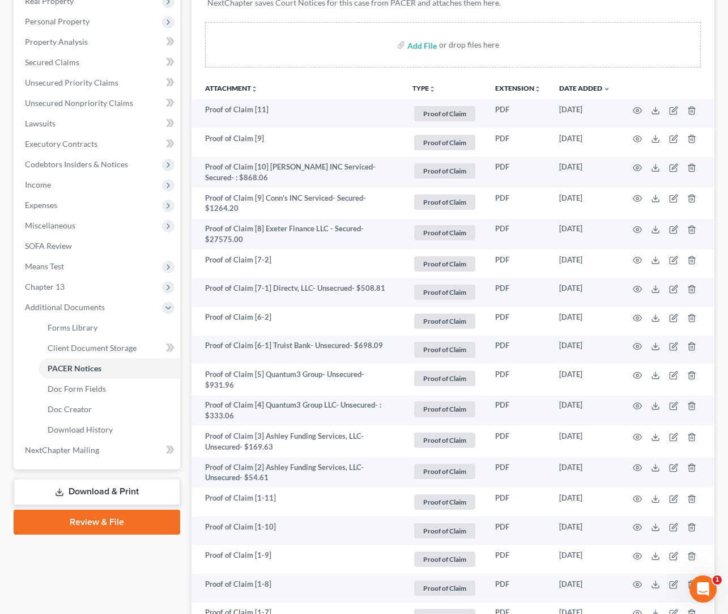
click at [431, 88] on icon "unfold_more" at bounding box center [432, 89] width 7 height 7
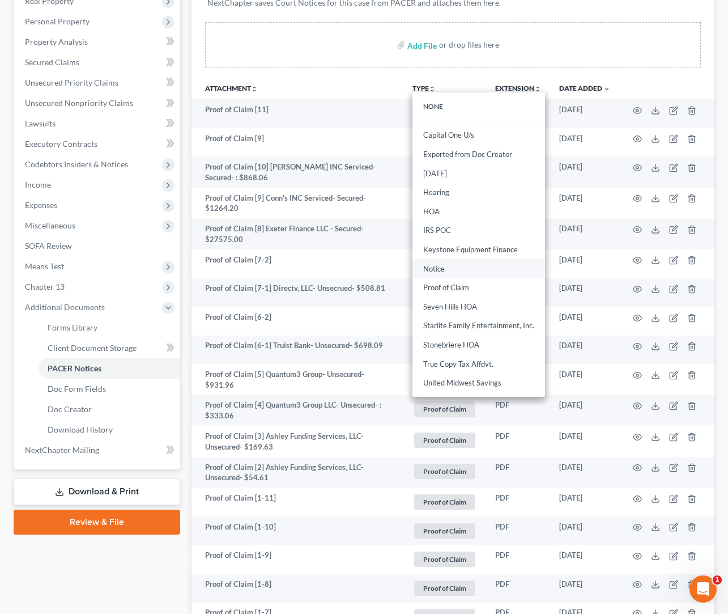
click at [453, 270] on link "Notice" at bounding box center [478, 268] width 133 height 19
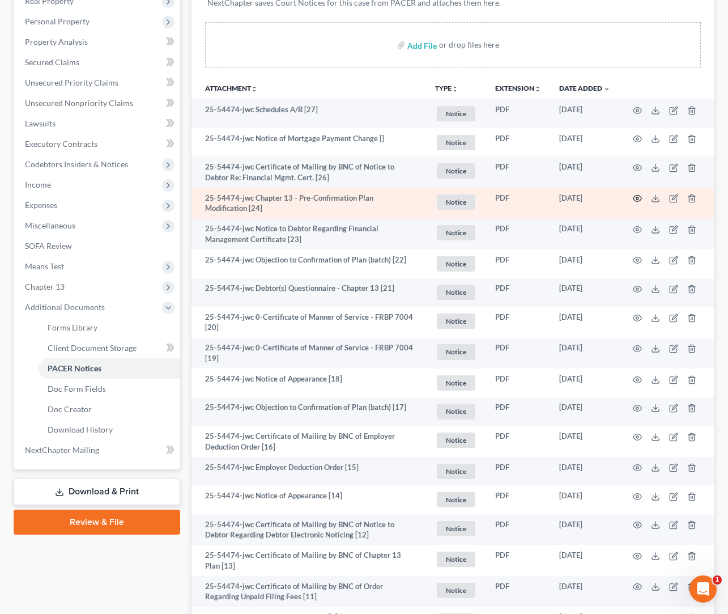
click at [637, 195] on icon "button" at bounding box center [637, 198] width 9 height 9
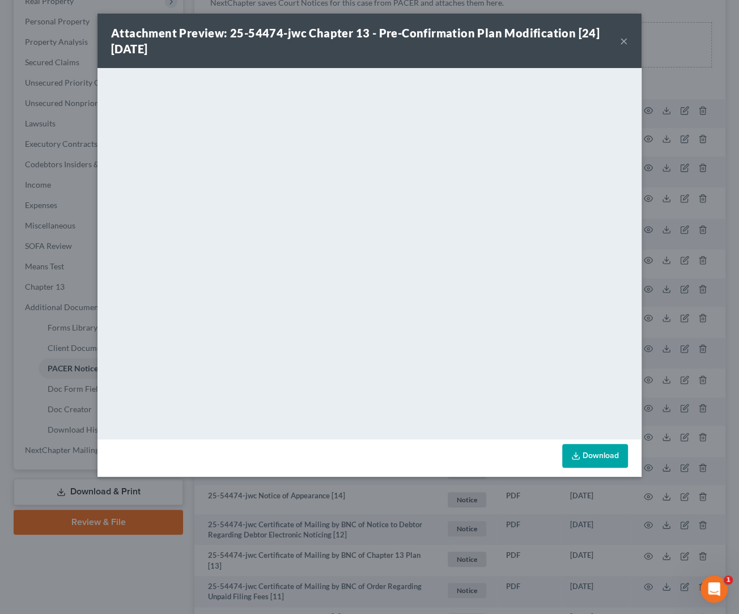
click at [627, 44] on button "×" at bounding box center [624, 41] width 8 height 14
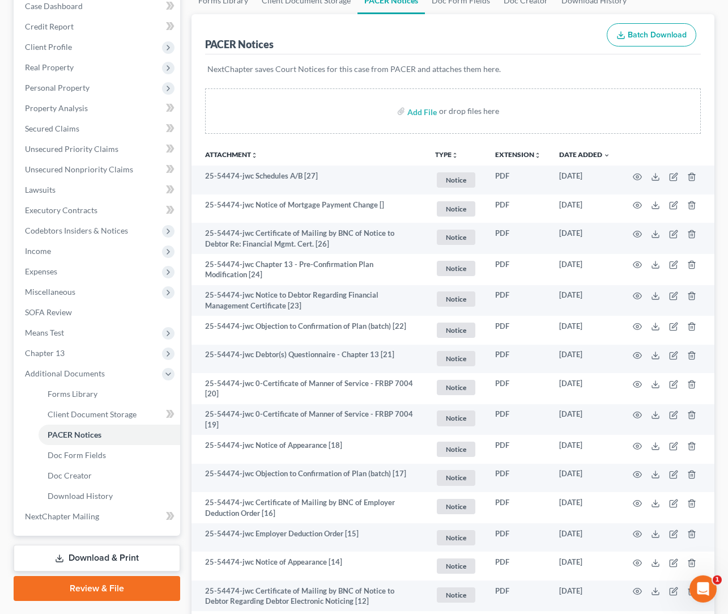
scroll to position [20, 0]
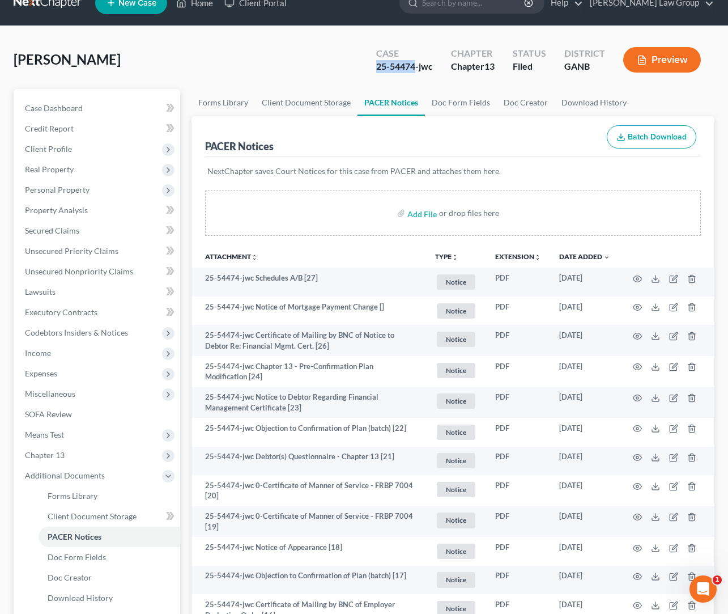
drag, startPoint x: 414, startPoint y: 67, endPoint x: 360, endPoint y: 70, distance: 54.5
click at [360, 70] on div "Perkins, Haskell Upgraded Case 25-54474-jwc Chapter Chapter 13 Status Filed Dis…" at bounding box center [364, 64] width 701 height 49
copy div "25-54474"
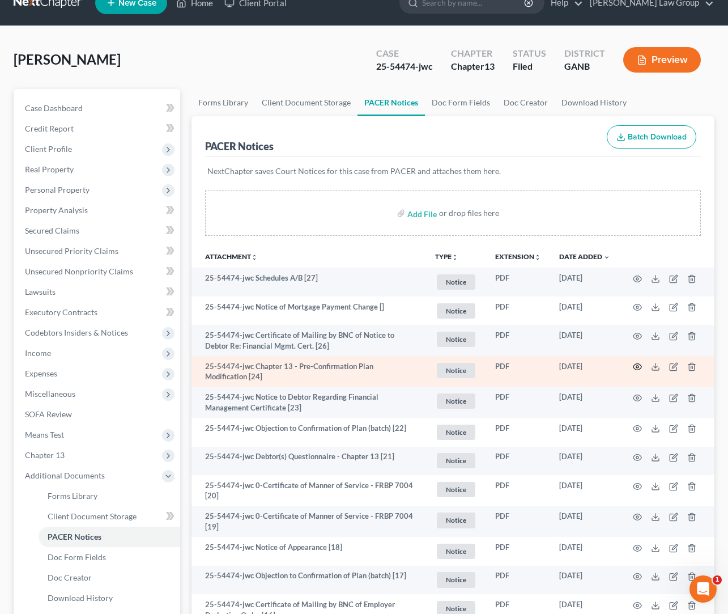
click at [642, 368] on td at bounding box center [666, 371] width 95 height 31
click at [642, 368] on icon "button" at bounding box center [637, 366] width 9 height 9
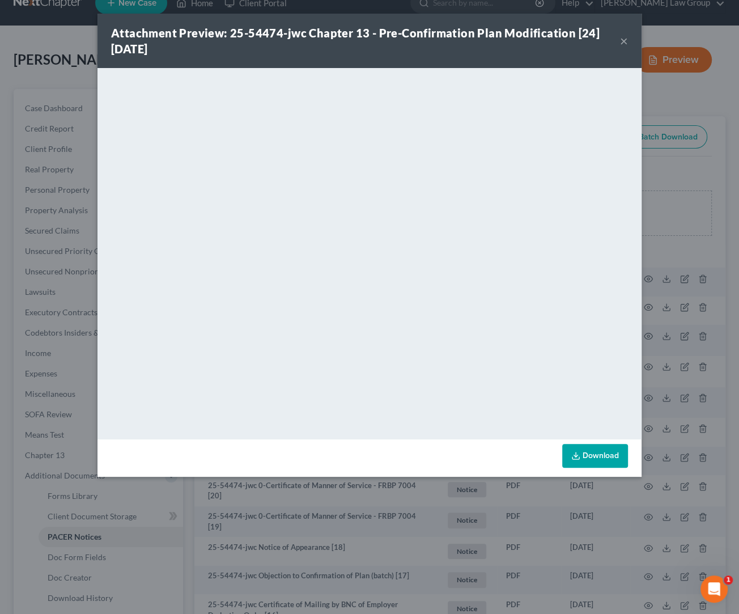
click at [623, 43] on button "×" at bounding box center [624, 41] width 8 height 14
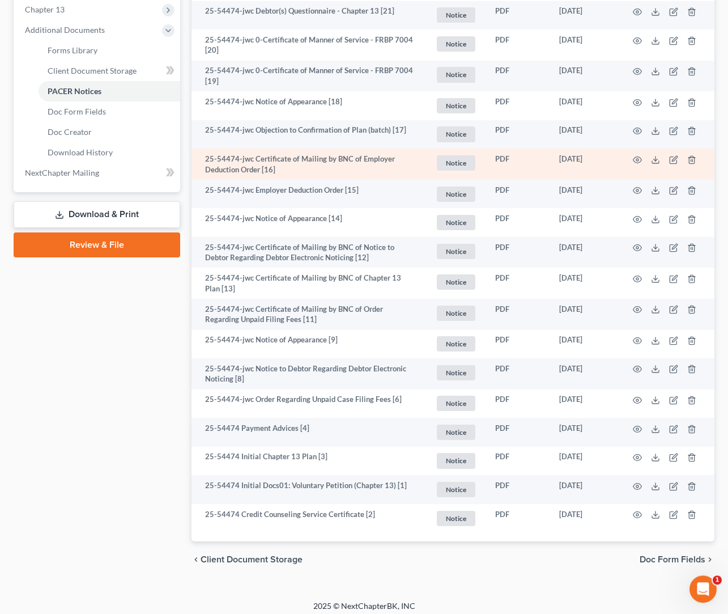
scroll to position [472, 0]
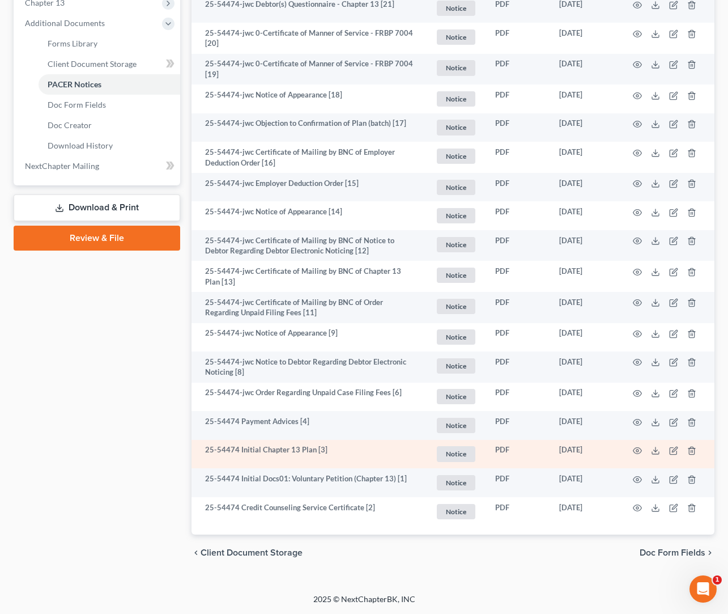
click at [642, 449] on td at bounding box center [666, 454] width 95 height 29
click at [640, 452] on icon "button" at bounding box center [637, 450] width 9 height 9
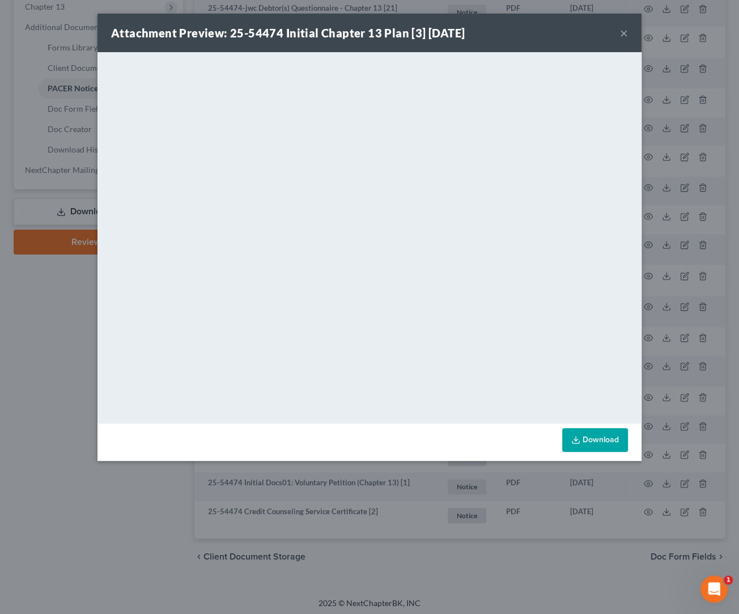
click at [625, 33] on button "×" at bounding box center [624, 33] width 8 height 14
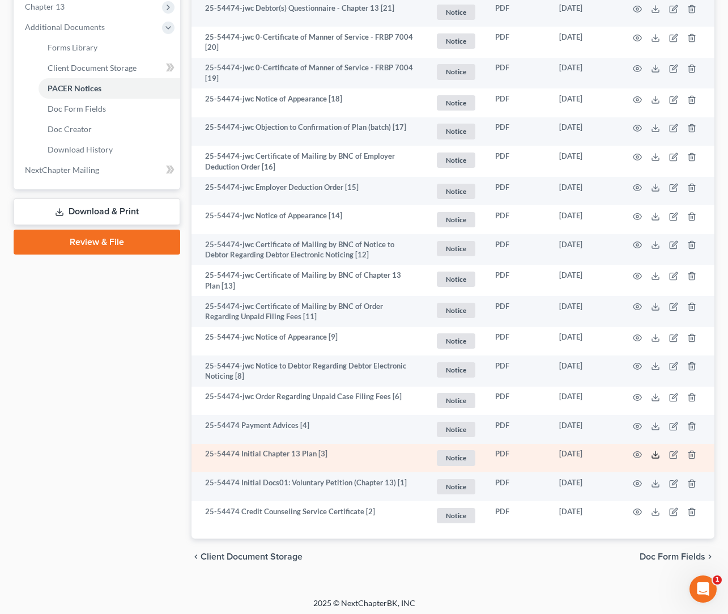
click at [655, 455] on polyline at bounding box center [656, 455] width 4 height 2
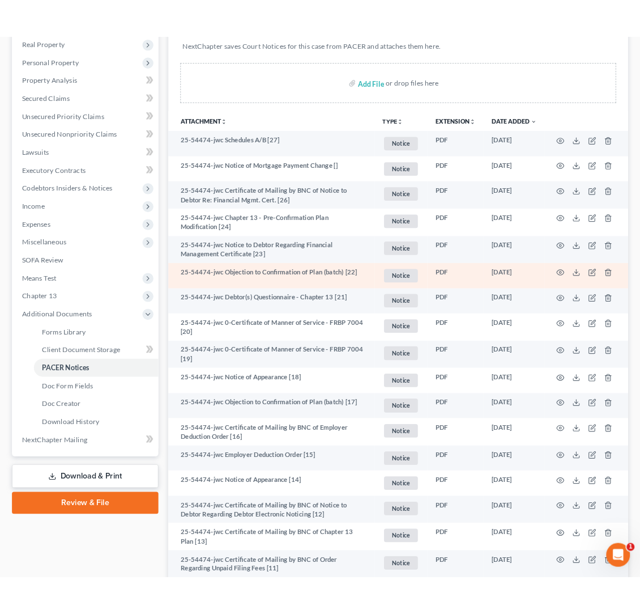
scroll to position [0, 0]
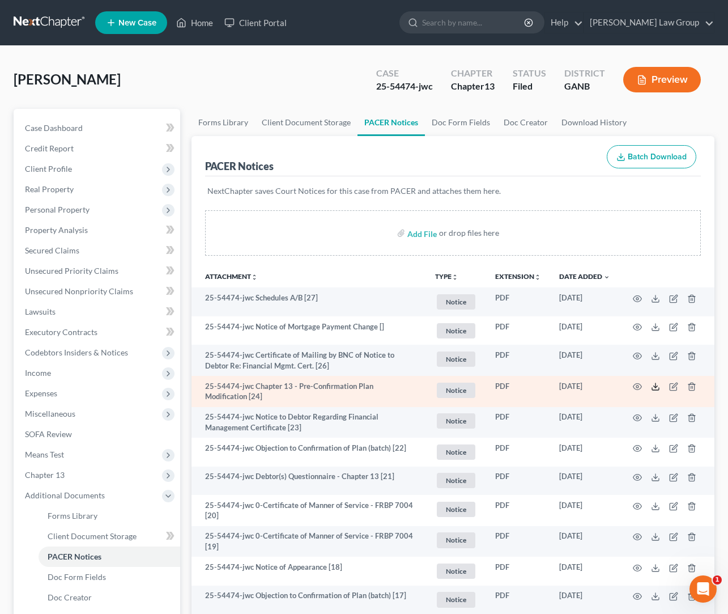
click at [657, 385] on icon at bounding box center [655, 386] width 9 height 9
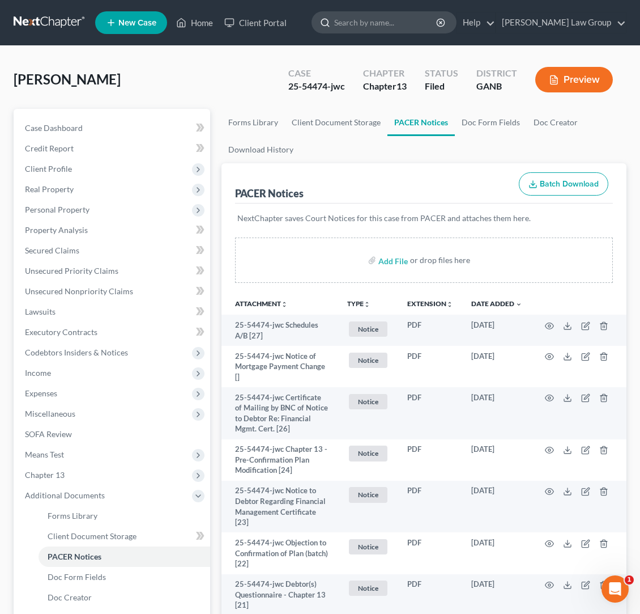
click at [438, 22] on input "search" at bounding box center [386, 22] width 104 height 21
type input "ramona"
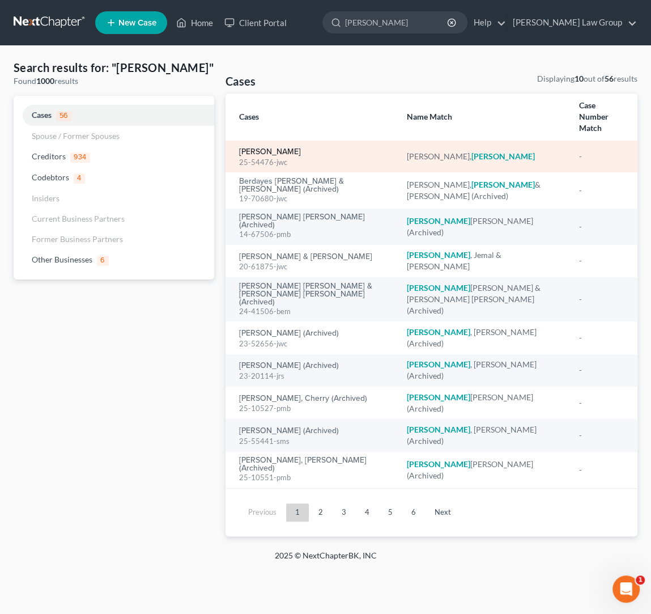
click at [276, 148] on link "Stevenson, Ramona" at bounding box center [270, 152] width 62 height 8
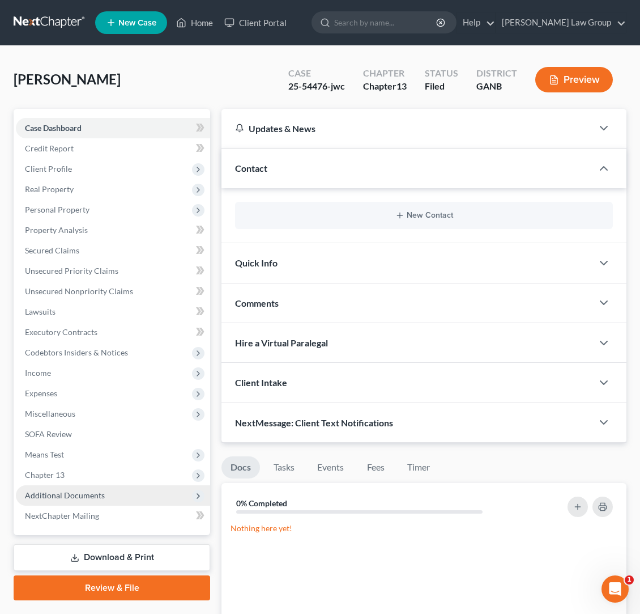
click at [101, 495] on span "Additional Documents" at bounding box center [65, 495] width 80 height 10
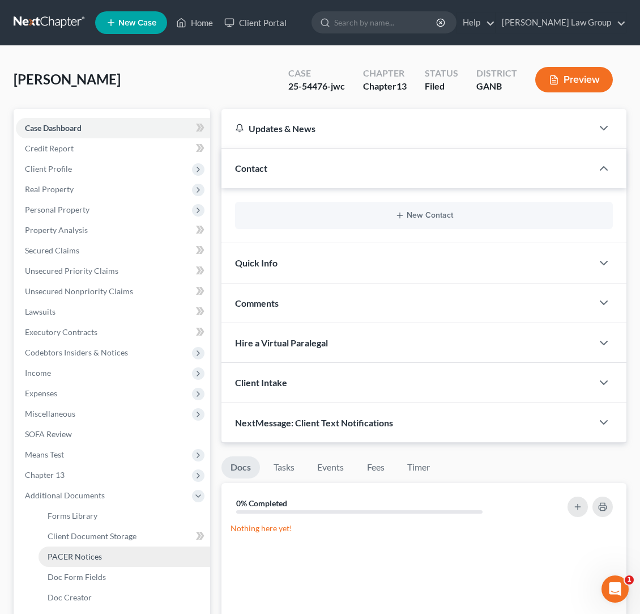
click at [119, 552] on link "PACER Notices" at bounding box center [125, 556] width 172 height 20
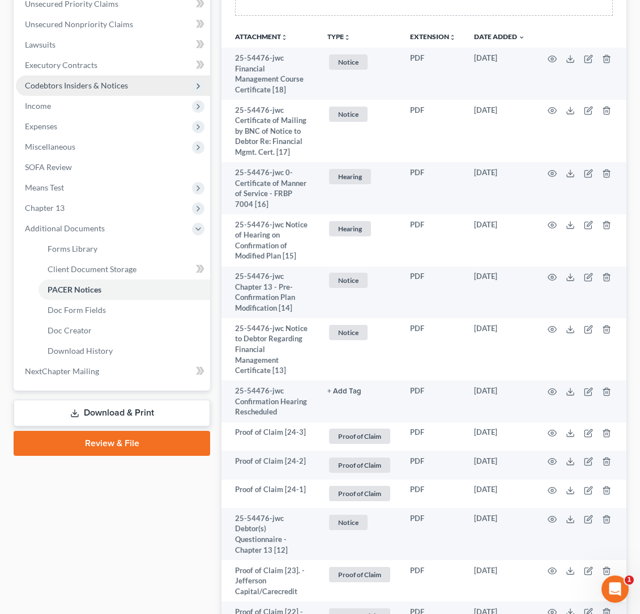
scroll to position [148, 0]
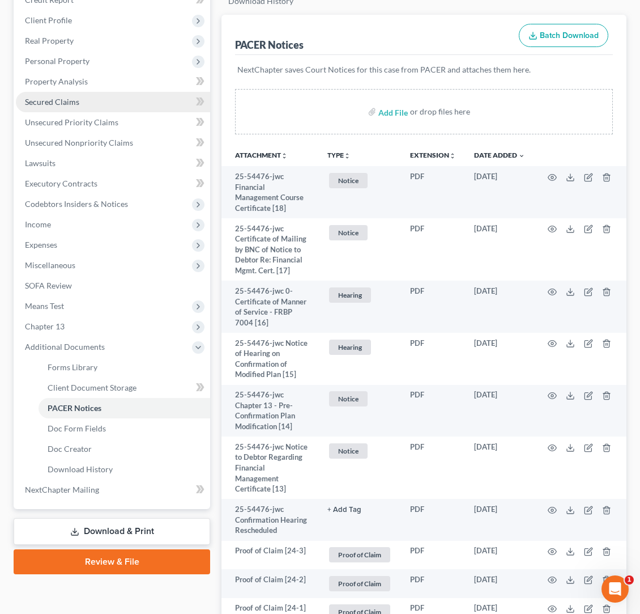
click at [53, 105] on link "Secured Claims" at bounding box center [113, 102] width 194 height 20
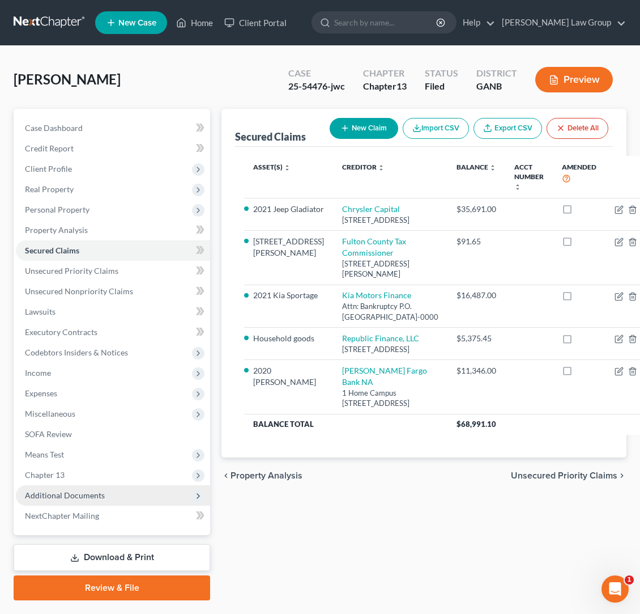
click at [68, 493] on span "Additional Documents" at bounding box center [65, 495] width 80 height 10
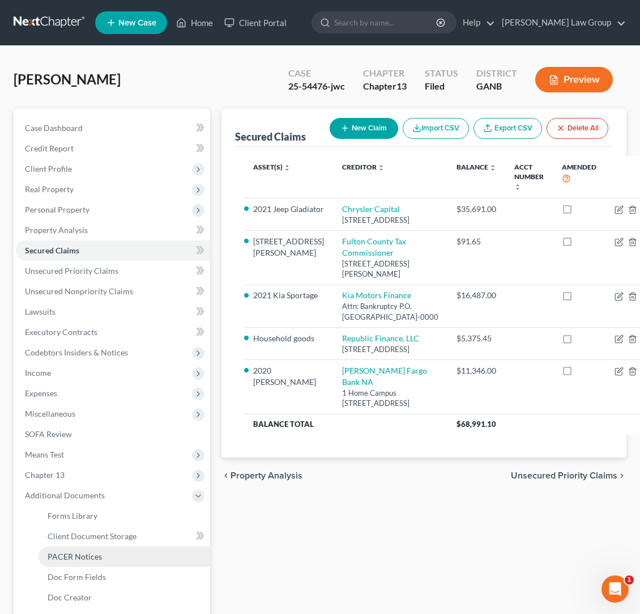
click at [102, 556] on link "PACER Notices" at bounding box center [125, 556] width 172 height 20
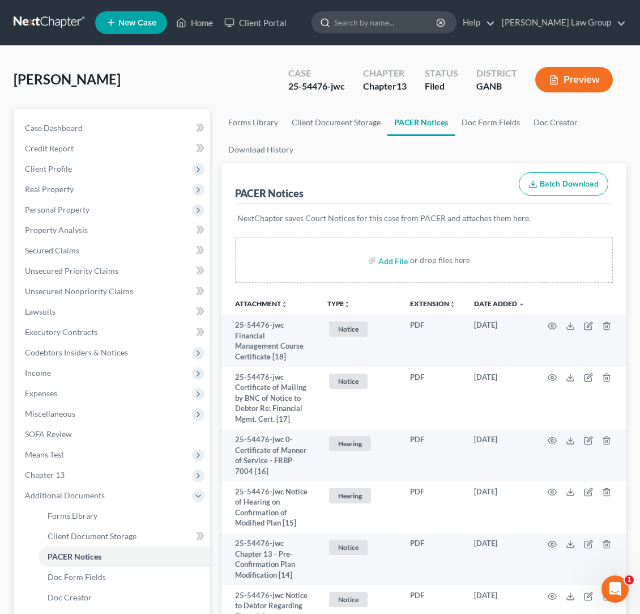
click at [425, 28] on input "search" at bounding box center [386, 22] width 104 height 21
type input "brooks"
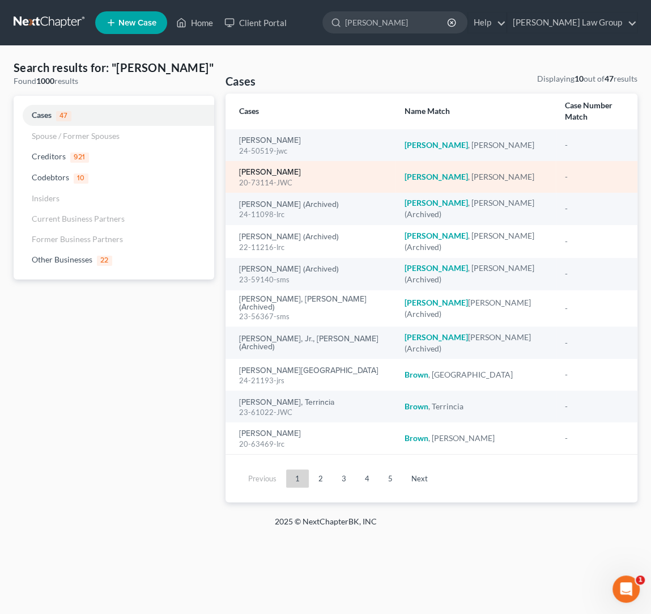
click at [286, 168] on link "Brooks, William" at bounding box center [270, 172] width 62 height 8
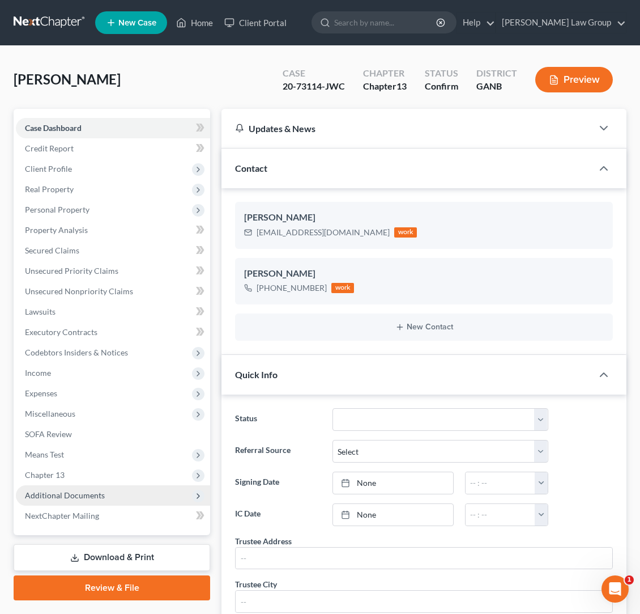
click at [100, 493] on span "Additional Documents" at bounding box center [65, 495] width 80 height 10
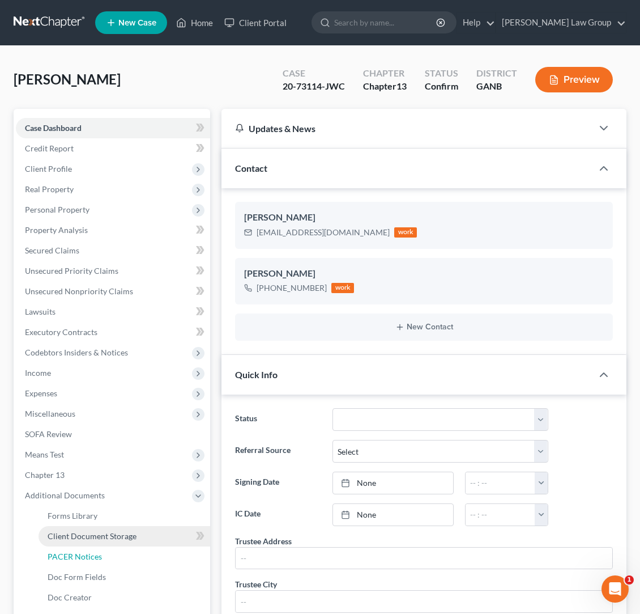
drag, startPoint x: 117, startPoint y: 550, endPoint x: 165, endPoint y: 533, distance: 51.1
click at [117, 550] on link "PACER Notices" at bounding box center [125, 556] width 172 height 20
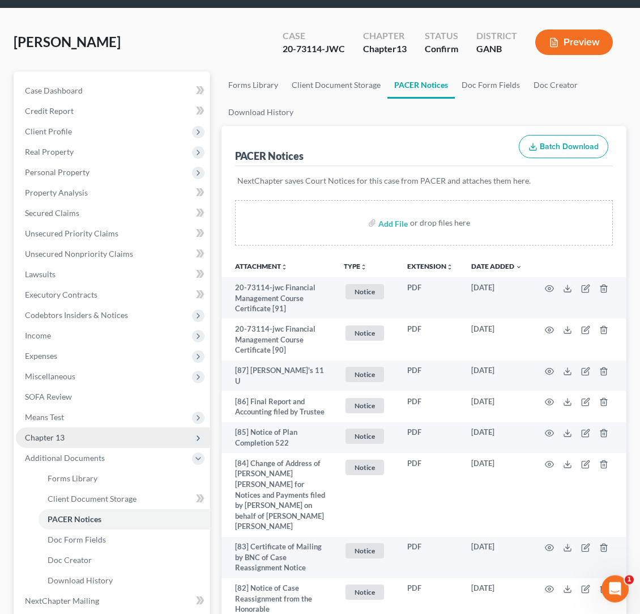
scroll to position [40, 0]
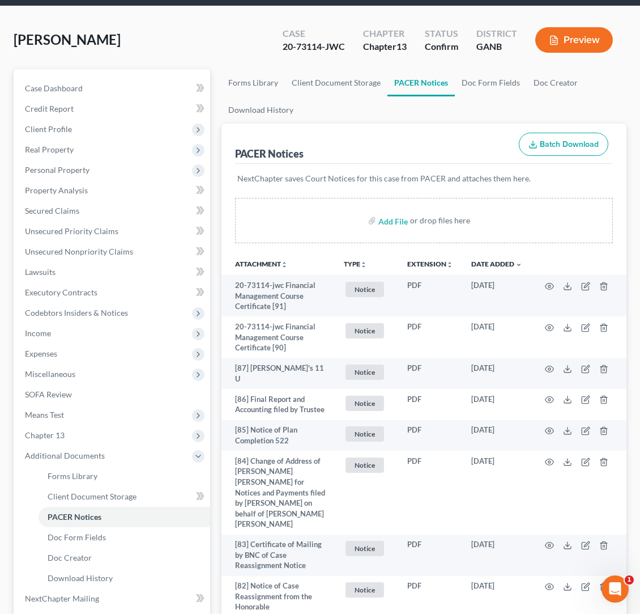
click at [263, 59] on div "Brooks, William Upgraded Case 20-73114-JWC Chapter Chapter 13 Status Confirm Di…" at bounding box center [320, 44] width 613 height 49
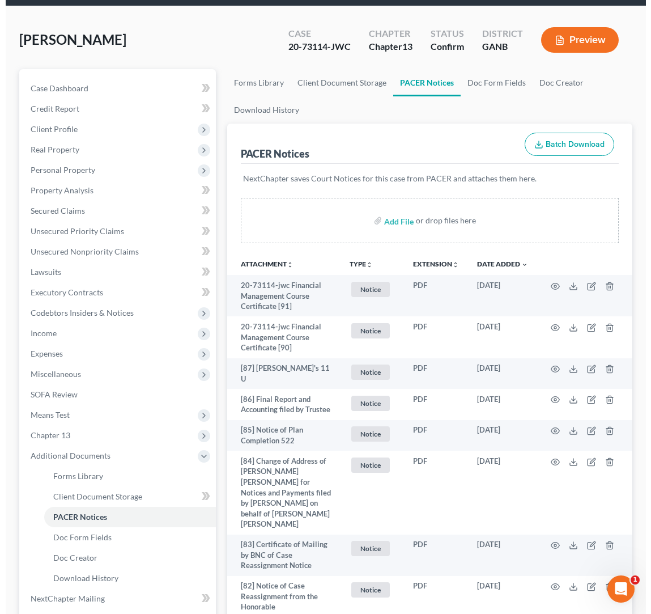
scroll to position [0, 0]
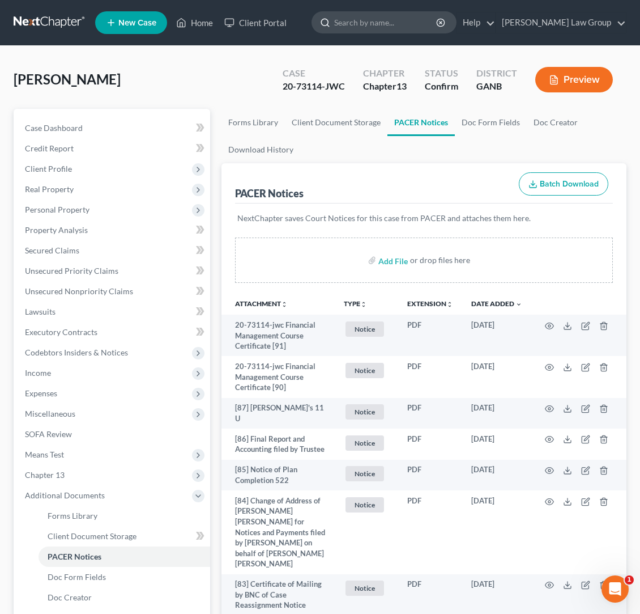
click at [414, 20] on input "search" at bounding box center [386, 22] width 104 height 21
type input "love"
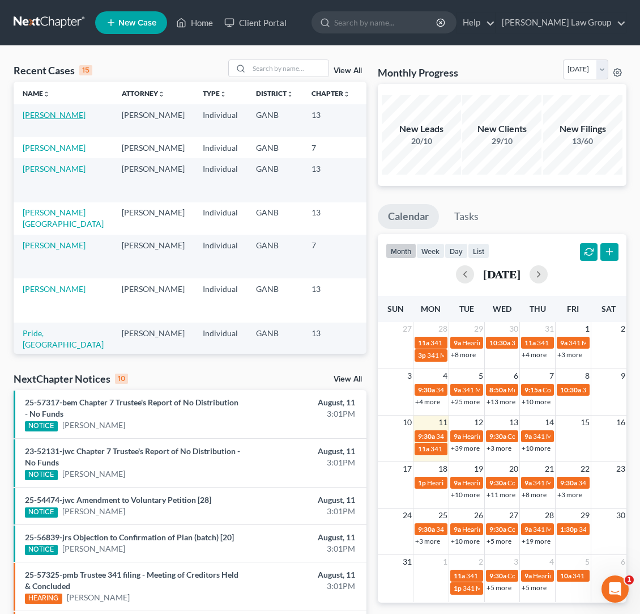
click at [43, 120] on link "Brownlee, Stephanie" at bounding box center [54, 115] width 63 height 10
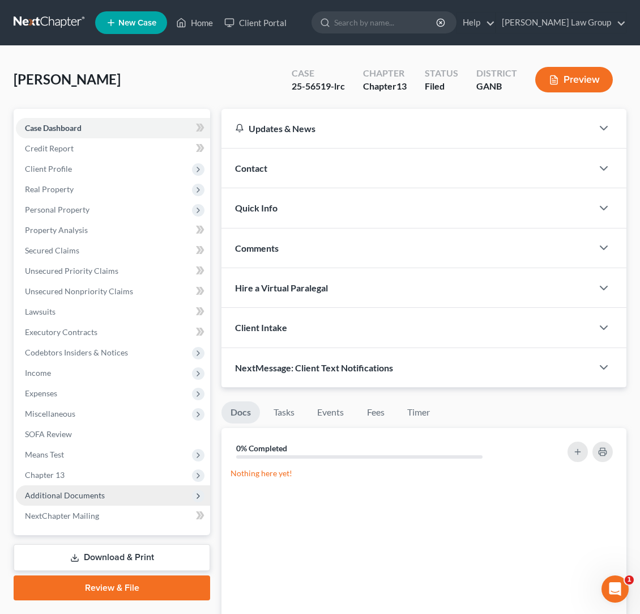
click at [121, 500] on span "Additional Documents" at bounding box center [113, 495] width 194 height 20
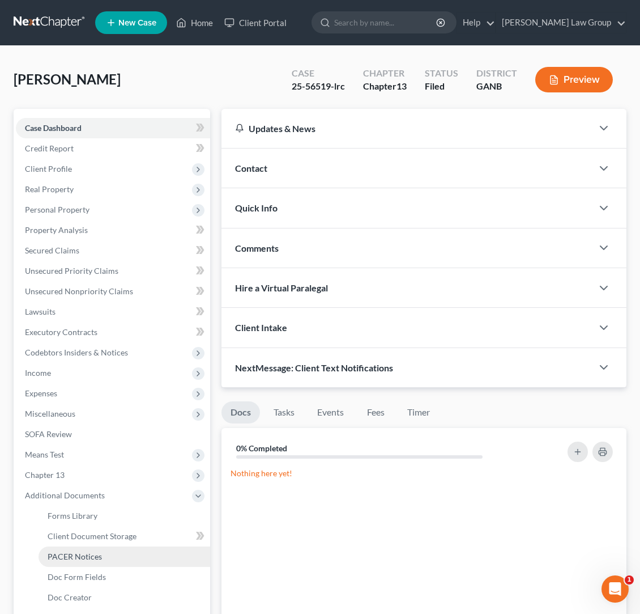
click at [133, 552] on link "PACER Notices" at bounding box center [125, 556] width 172 height 20
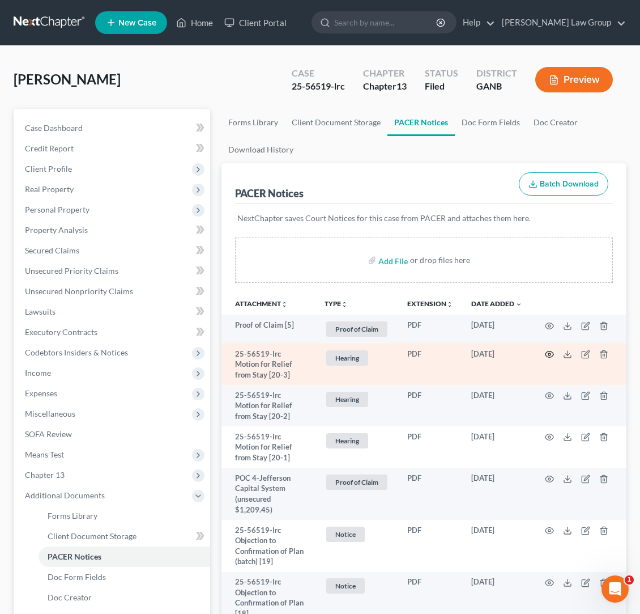
click at [550, 350] on icon "button" at bounding box center [549, 354] width 9 height 9
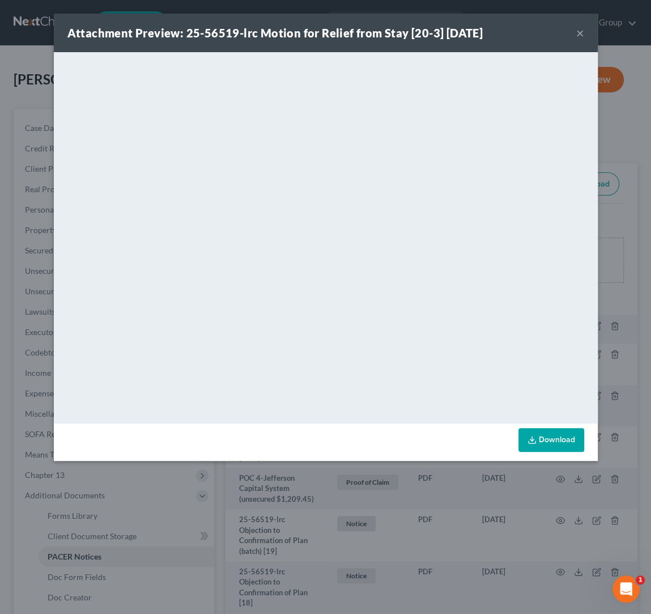
click at [578, 33] on button "×" at bounding box center [580, 33] width 8 height 14
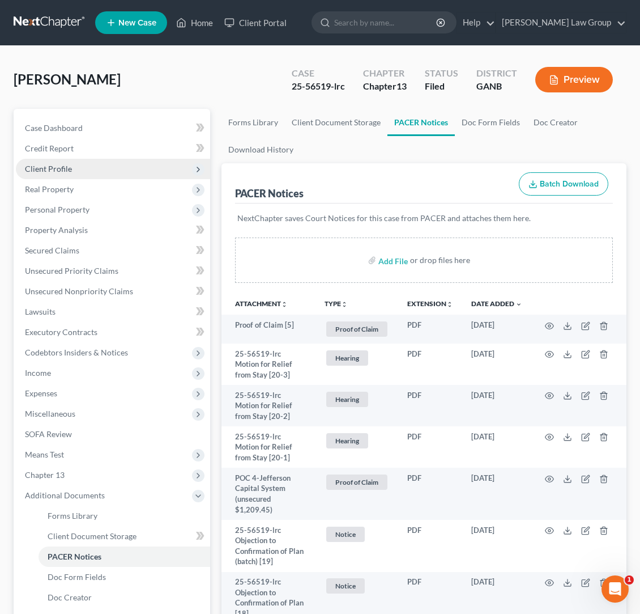
click at [43, 171] on span "Client Profile" at bounding box center [48, 169] width 47 height 10
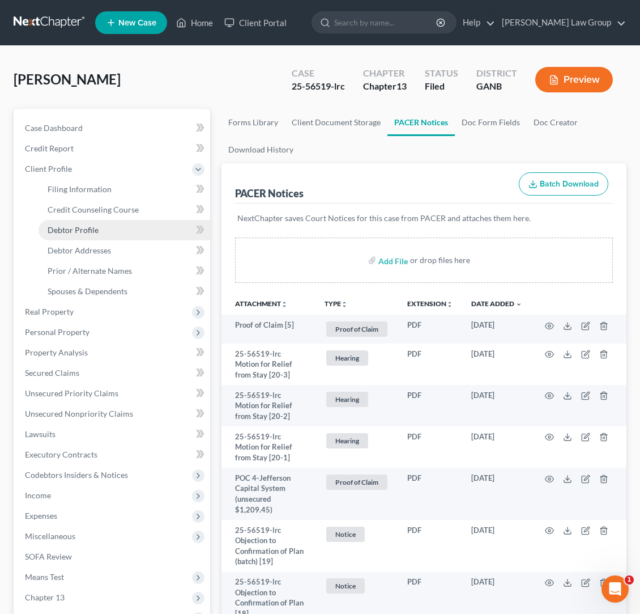
click at [69, 232] on span "Debtor Profile" at bounding box center [73, 230] width 51 height 10
select select "0"
select select "1"
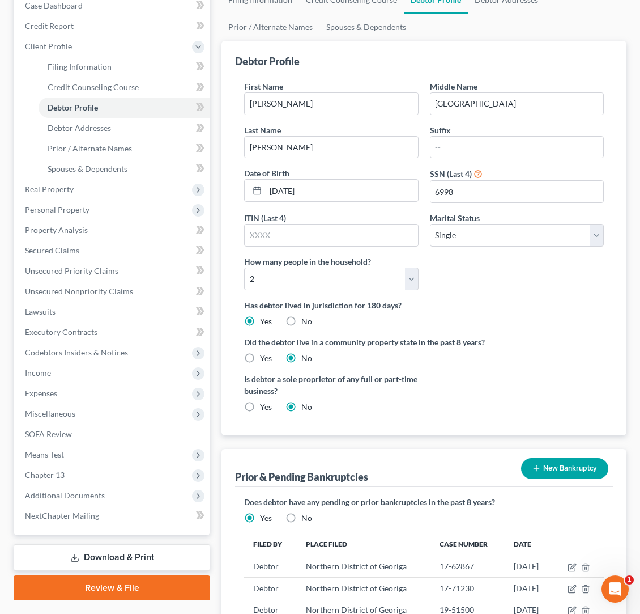
scroll to position [119, 0]
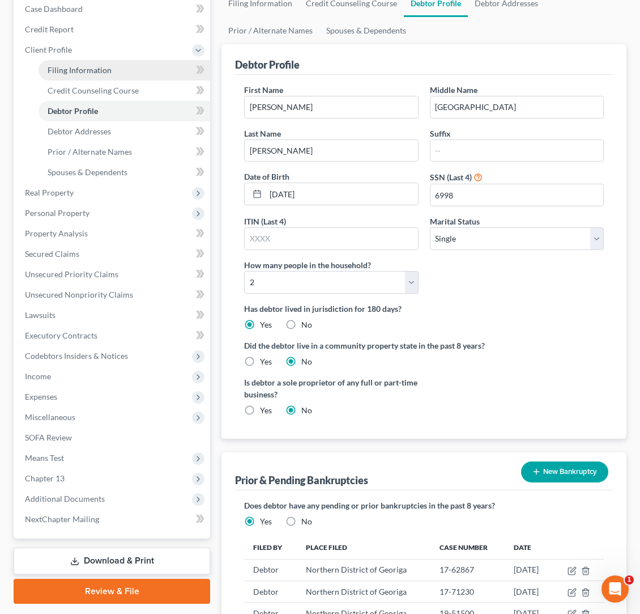
click at [93, 71] on span "Filing Information" at bounding box center [80, 70] width 64 height 10
select select "1"
select select "0"
select select "3"
select select "10"
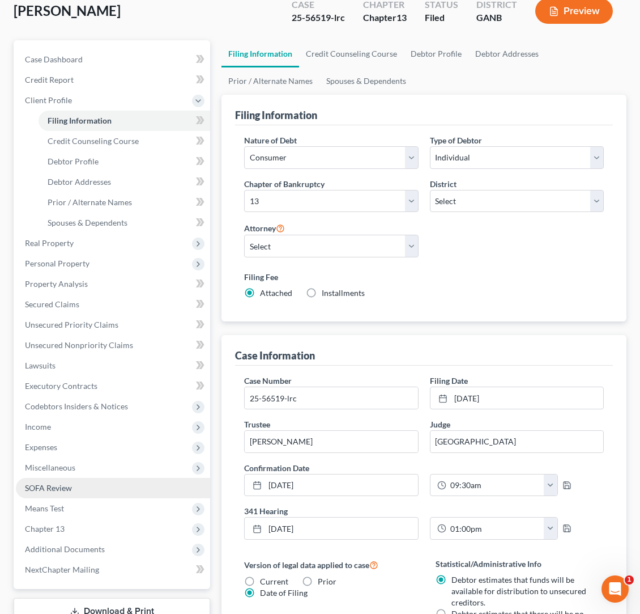
scroll to position [79, 0]
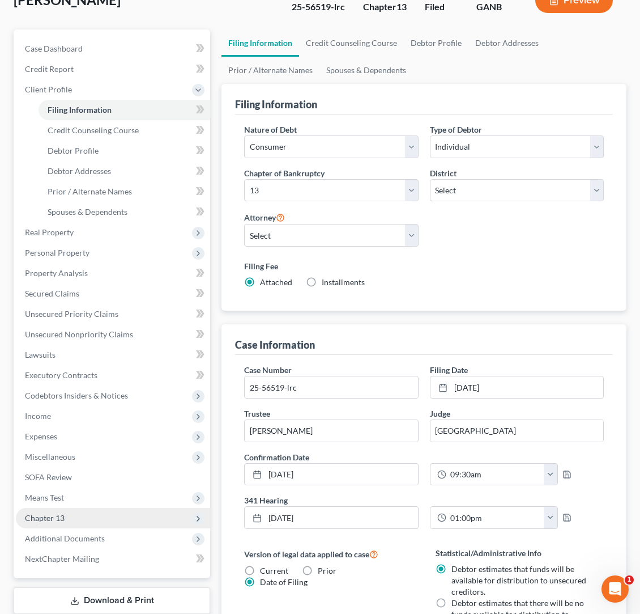
click at [92, 514] on span "Chapter 13" at bounding box center [113, 518] width 194 height 20
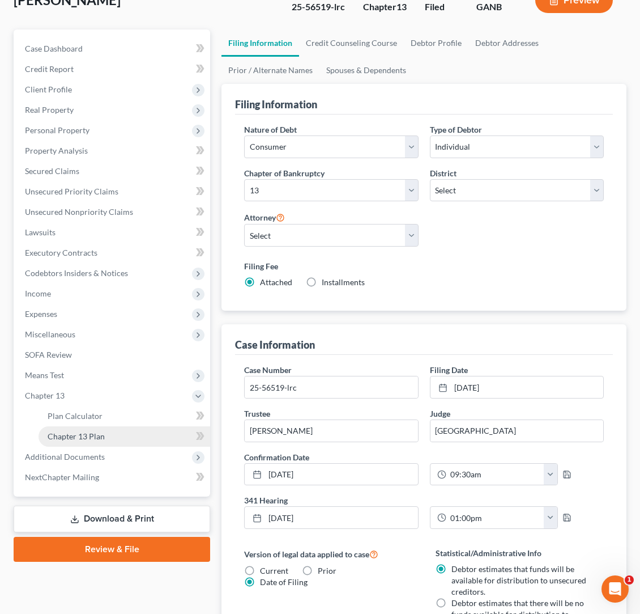
click at [141, 435] on link "Chapter 13 Plan" at bounding box center [125, 436] width 172 height 20
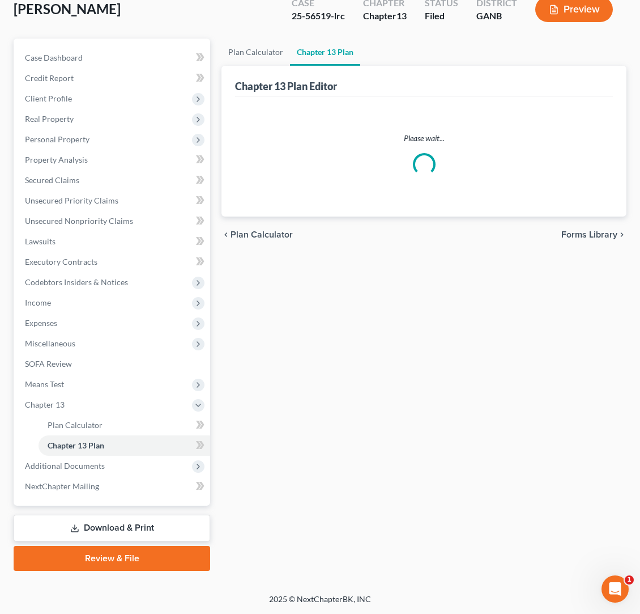
scroll to position [69, 0]
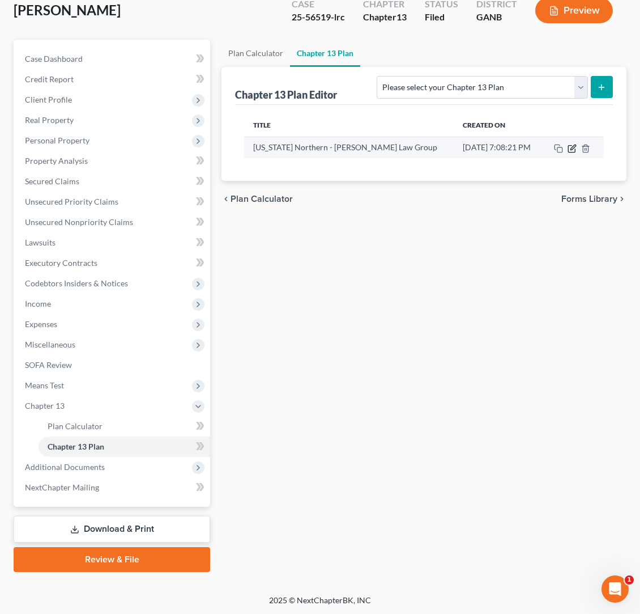
click at [572, 148] on icon "button" at bounding box center [572, 148] width 9 height 9
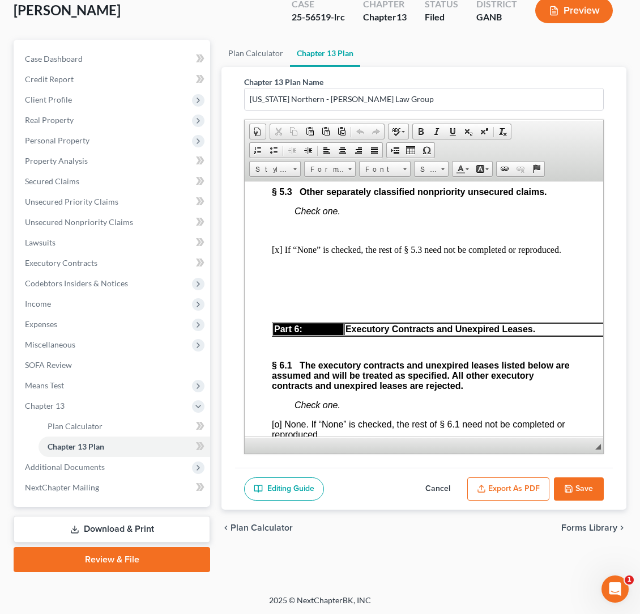
scroll to position [5017, 0]
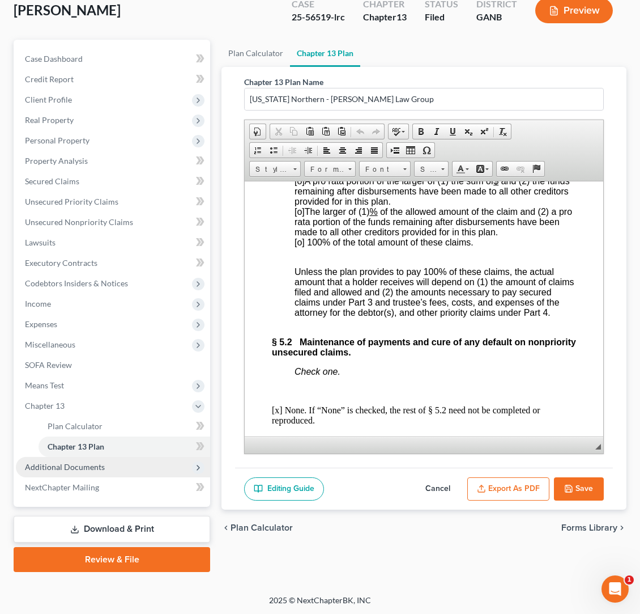
click at [133, 461] on span "Additional Documents" at bounding box center [113, 467] width 194 height 20
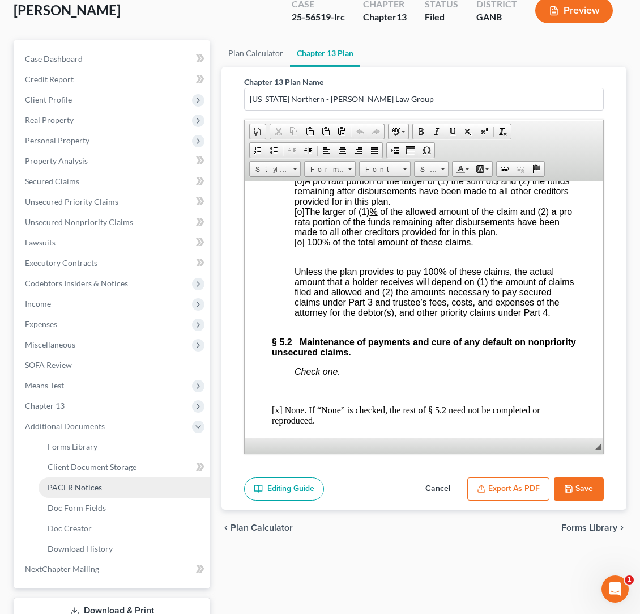
click at [135, 495] on link "PACER Notices" at bounding box center [125, 487] width 172 height 20
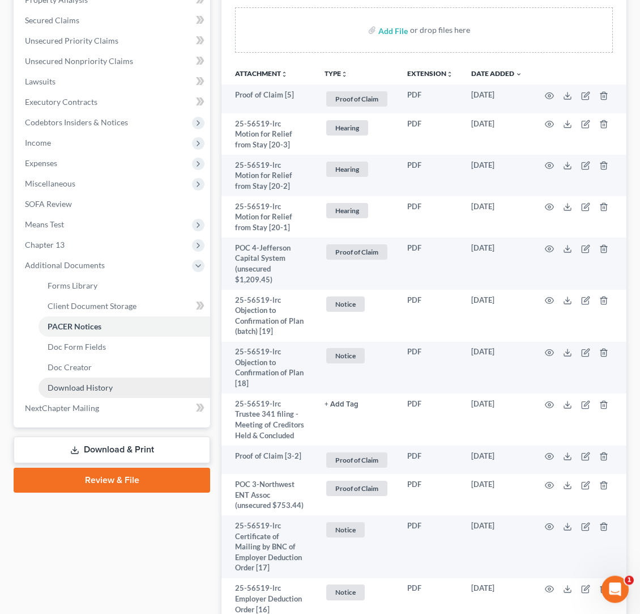
scroll to position [221, 0]
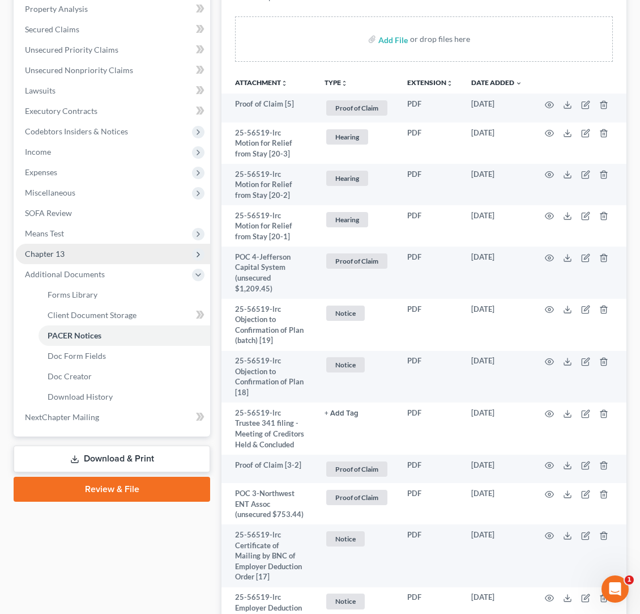
click at [61, 257] on span "Chapter 13" at bounding box center [45, 254] width 40 height 10
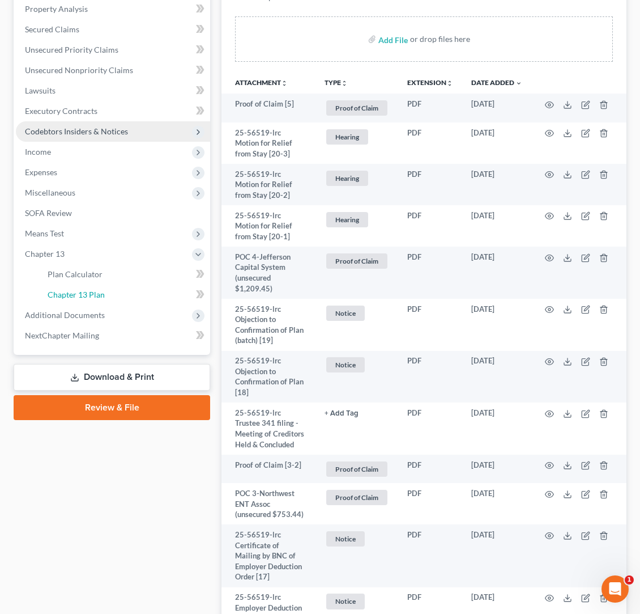
drag, startPoint x: 108, startPoint y: 292, endPoint x: 191, endPoint y: 288, distance: 83.4
click at [108, 292] on link "Chapter 13 Plan" at bounding box center [125, 294] width 172 height 20
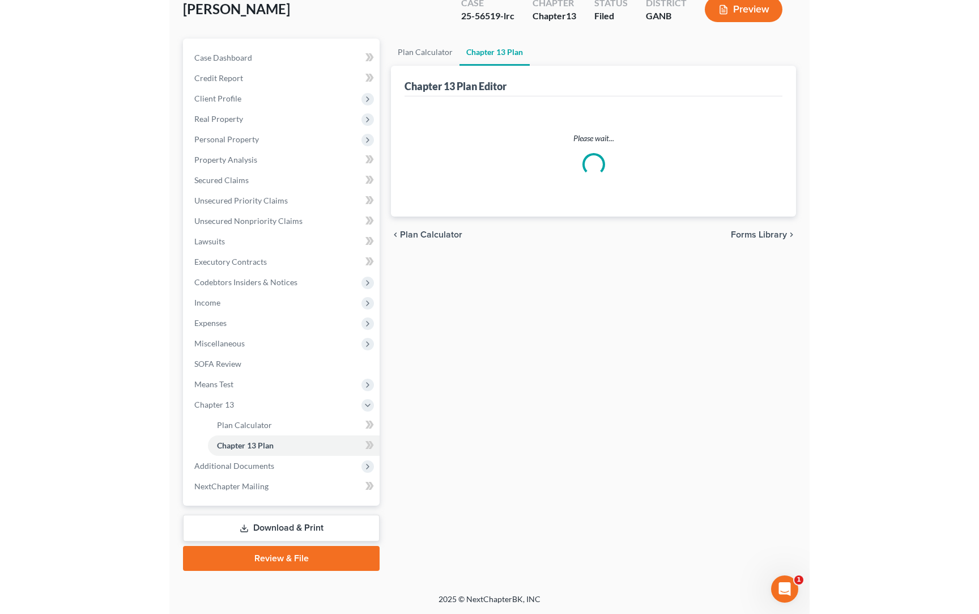
scroll to position [69, 0]
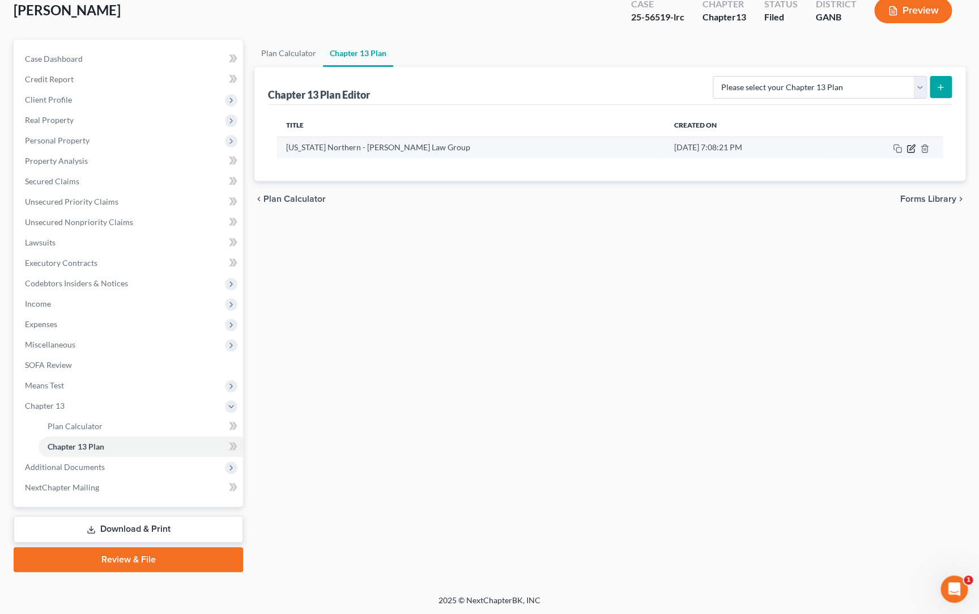
click at [650, 152] on icon "button" at bounding box center [910, 148] width 7 height 7
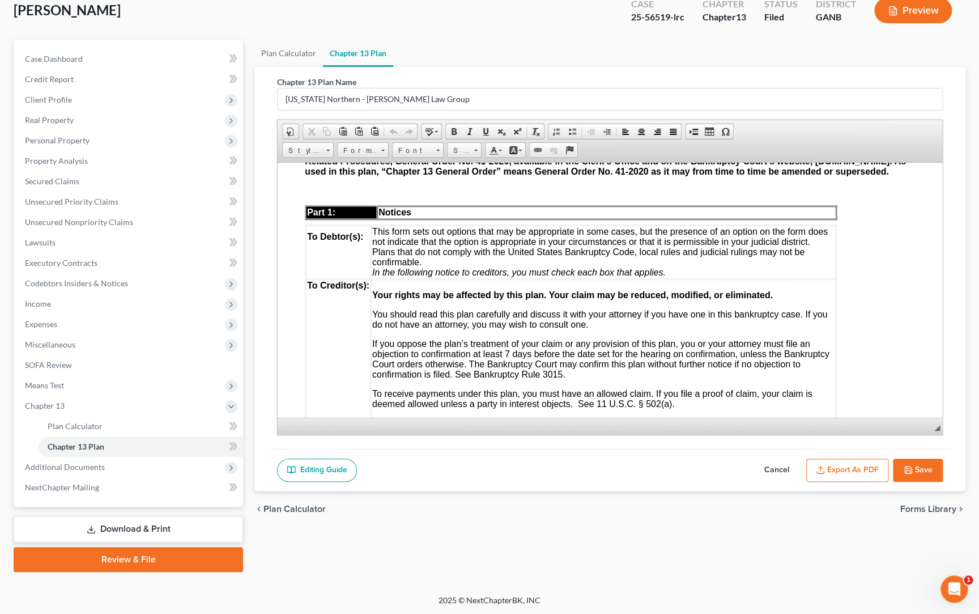
scroll to position [159, 0]
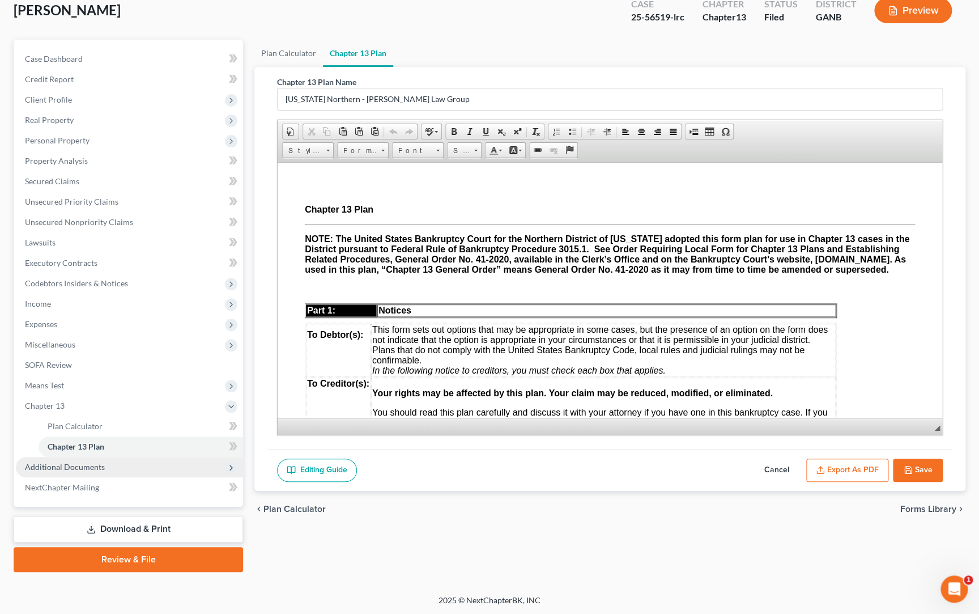
click at [48, 467] on span "Additional Documents" at bounding box center [65, 467] width 80 height 10
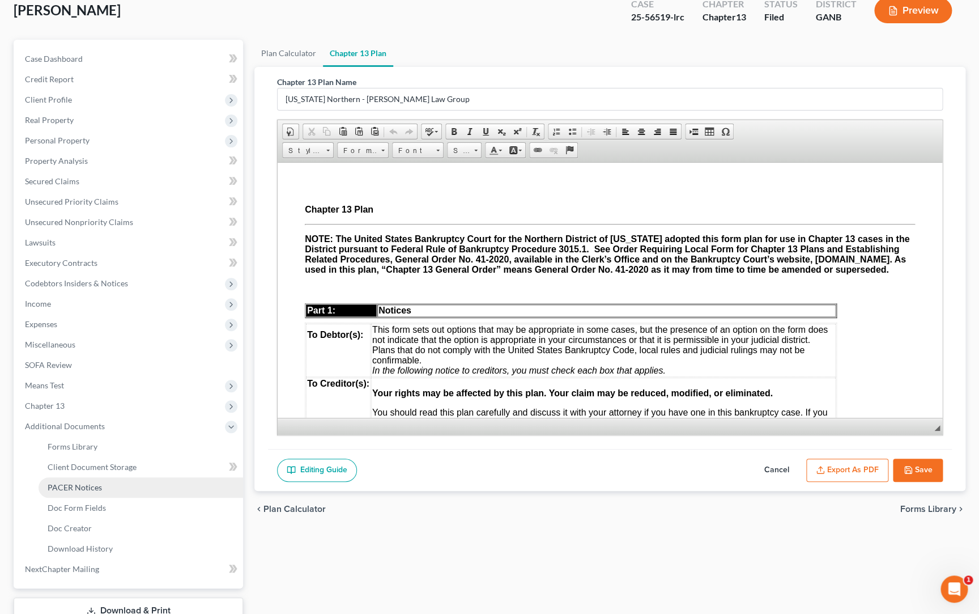
click at [91, 491] on span "PACER Notices" at bounding box center [75, 487] width 54 height 10
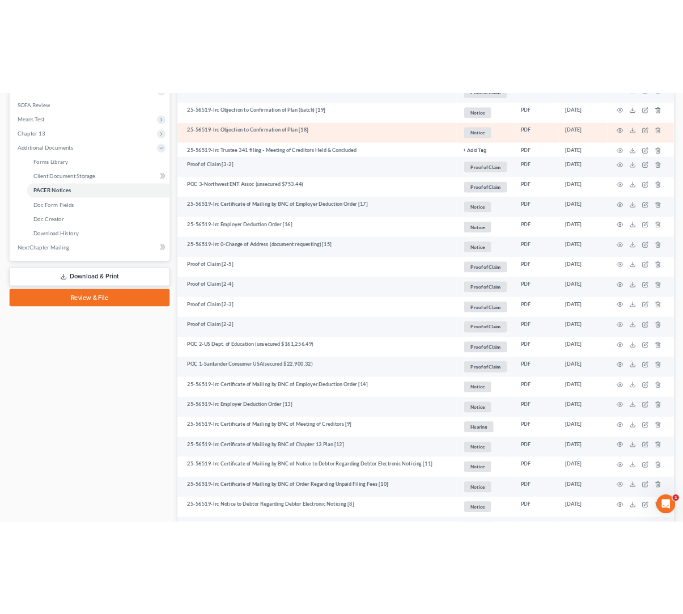
scroll to position [59, 0]
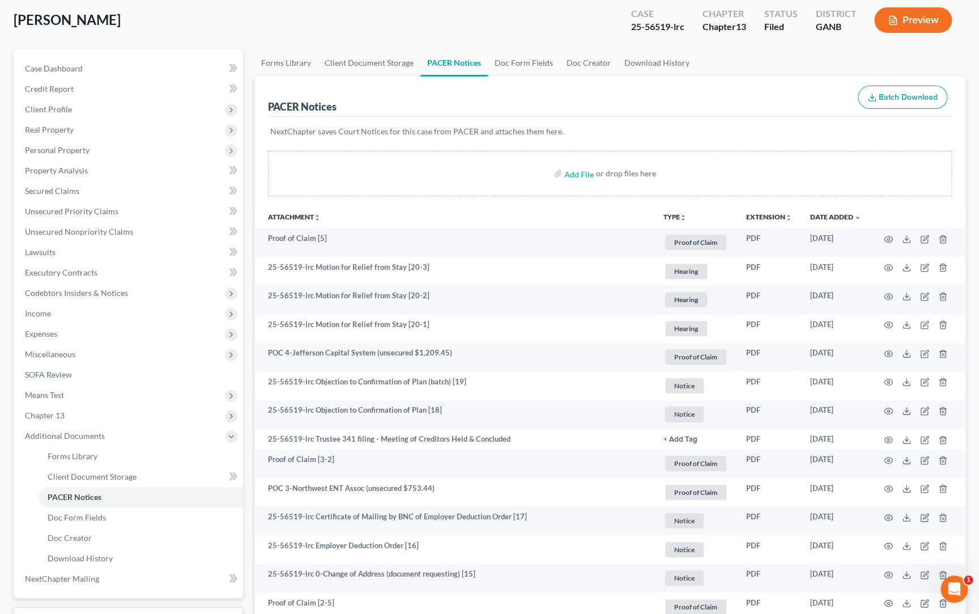
click at [650, 220] on button "TYPE unfold_more" at bounding box center [674, 217] width 23 height 7
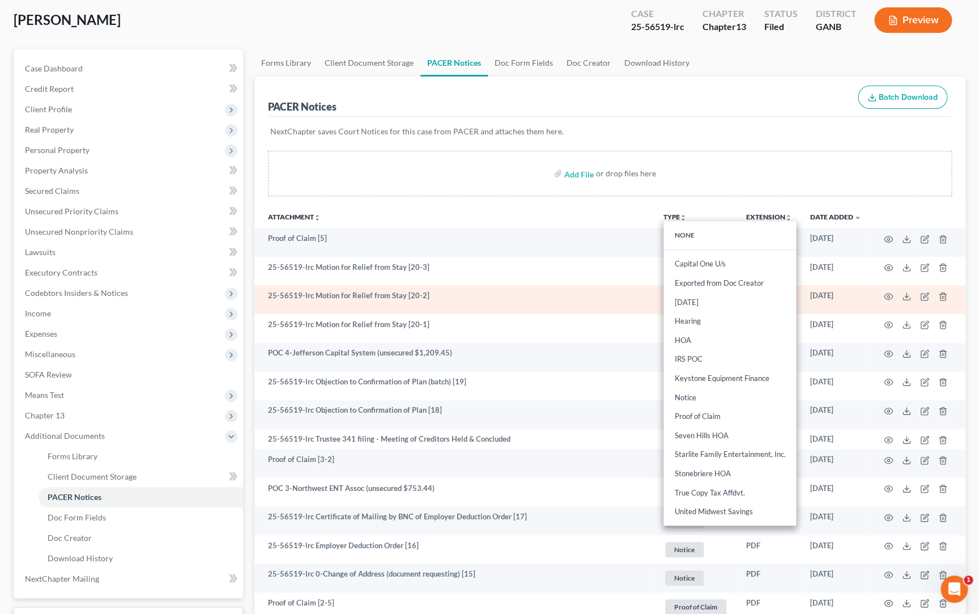
click at [471, 297] on td "25-56519-lrc Motion for Relief from Stay [20-2]" at bounding box center [454, 299] width 400 height 29
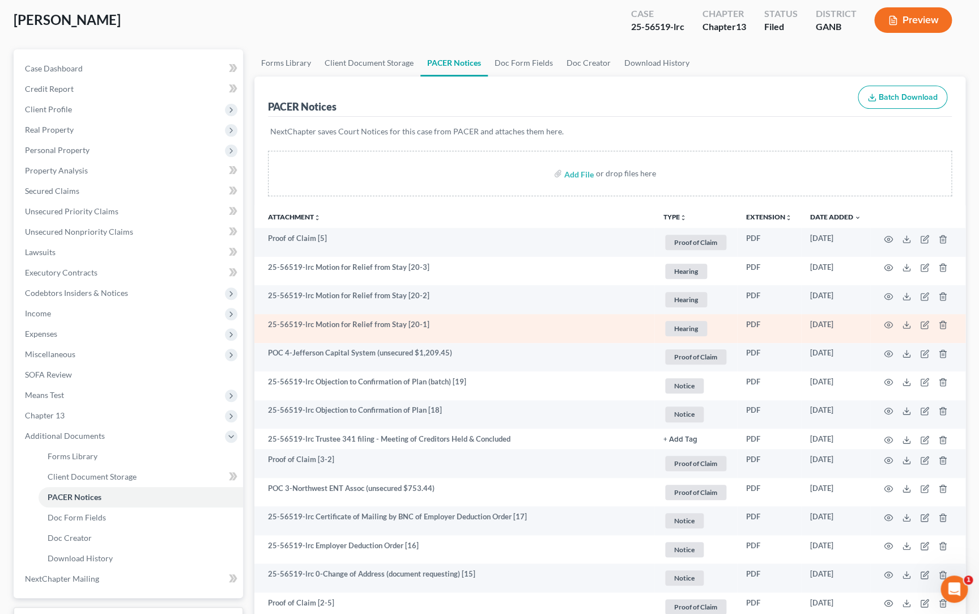
click at [481, 331] on td "25-56519-lrc Motion for Relief from Stay [20-1]" at bounding box center [454, 328] width 400 height 29
click at [650, 325] on icon "button" at bounding box center [888, 324] width 9 height 9
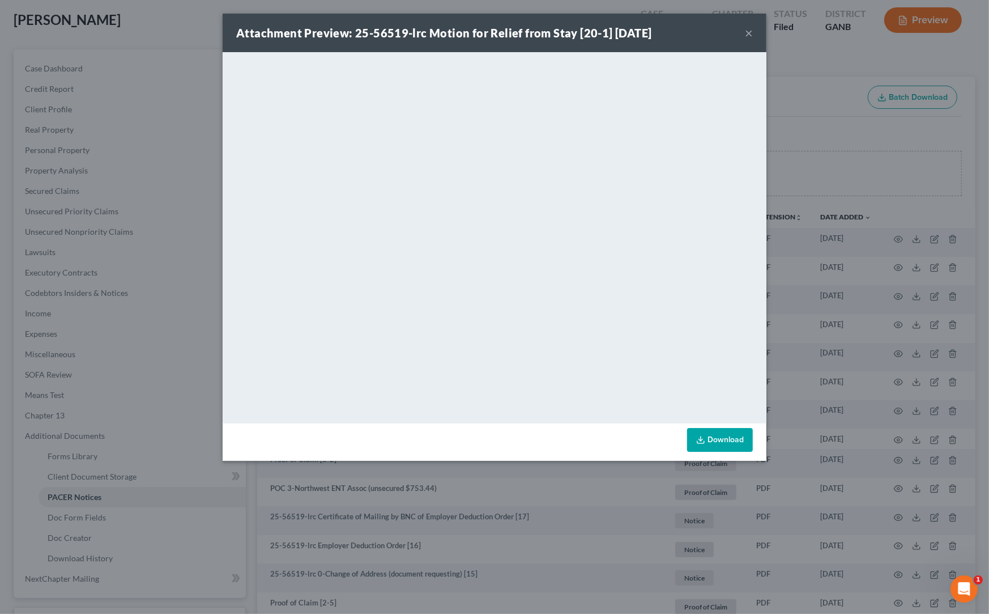
click at [650, 39] on button "×" at bounding box center [749, 33] width 8 height 14
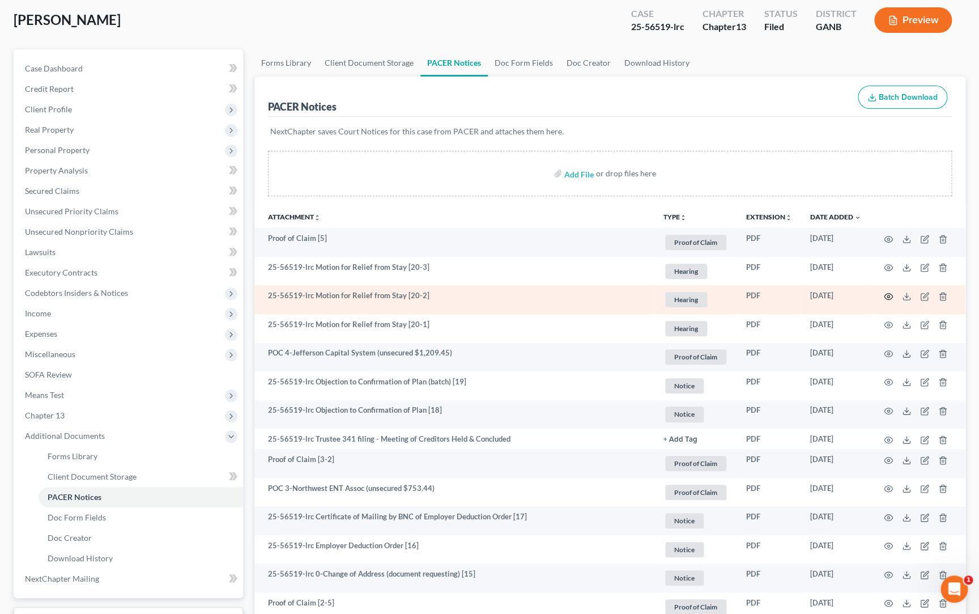
click at [650, 295] on icon "button" at bounding box center [888, 296] width 9 height 9
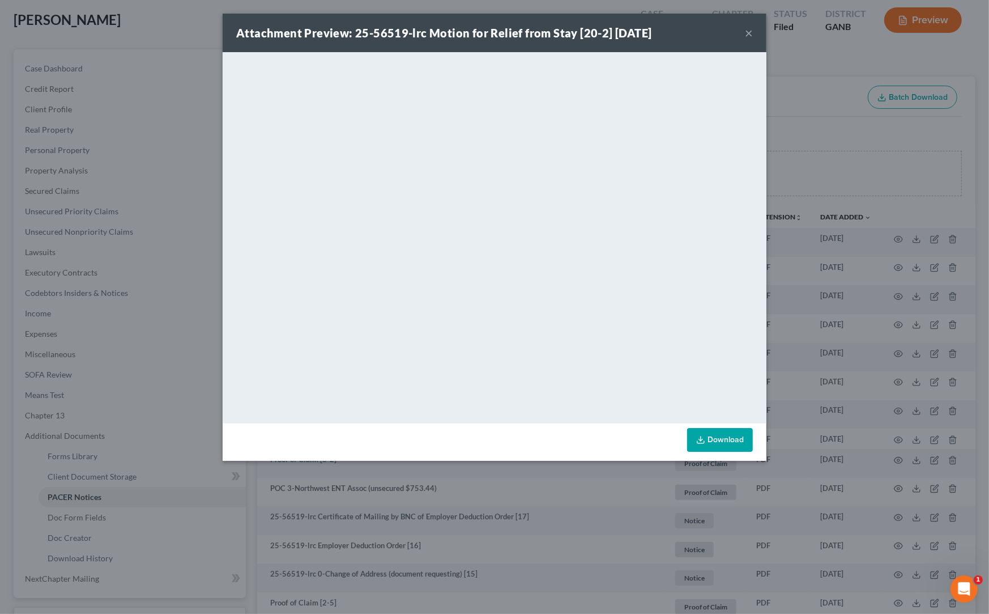
click at [650, 34] on button "×" at bounding box center [749, 33] width 8 height 14
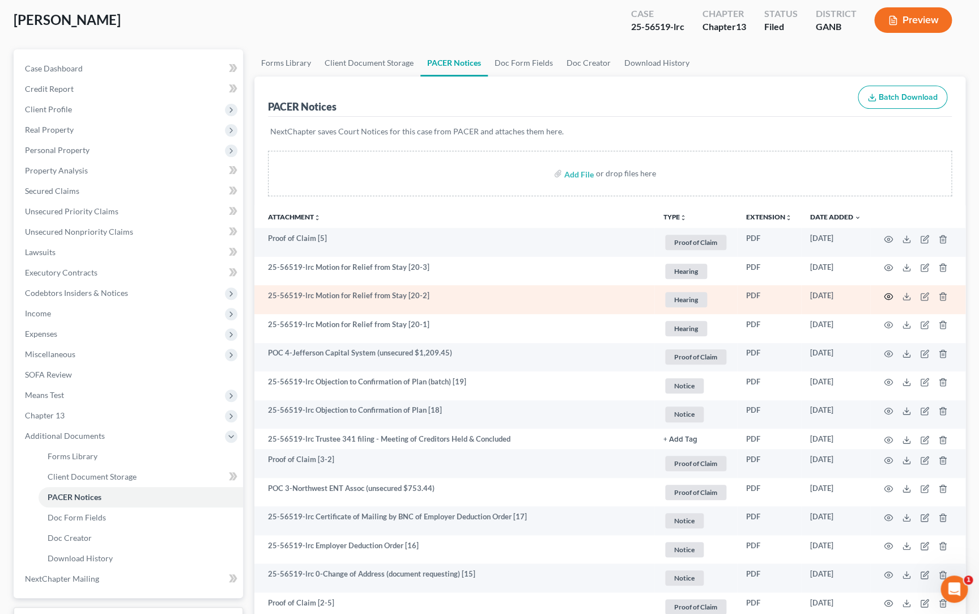
click at [650, 294] on icon "button" at bounding box center [888, 296] width 8 height 6
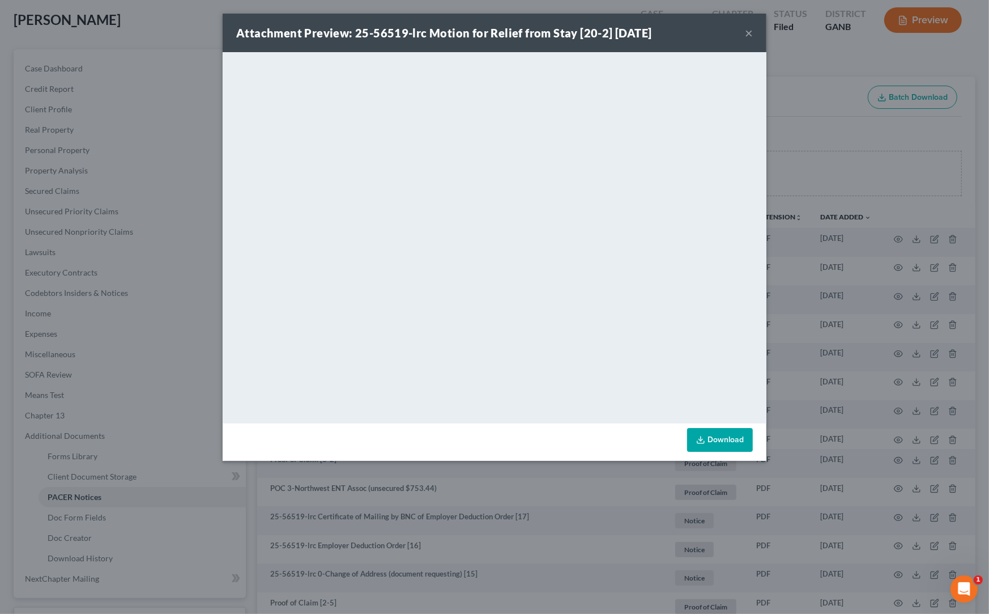
click at [650, 36] on button "×" at bounding box center [749, 33] width 8 height 14
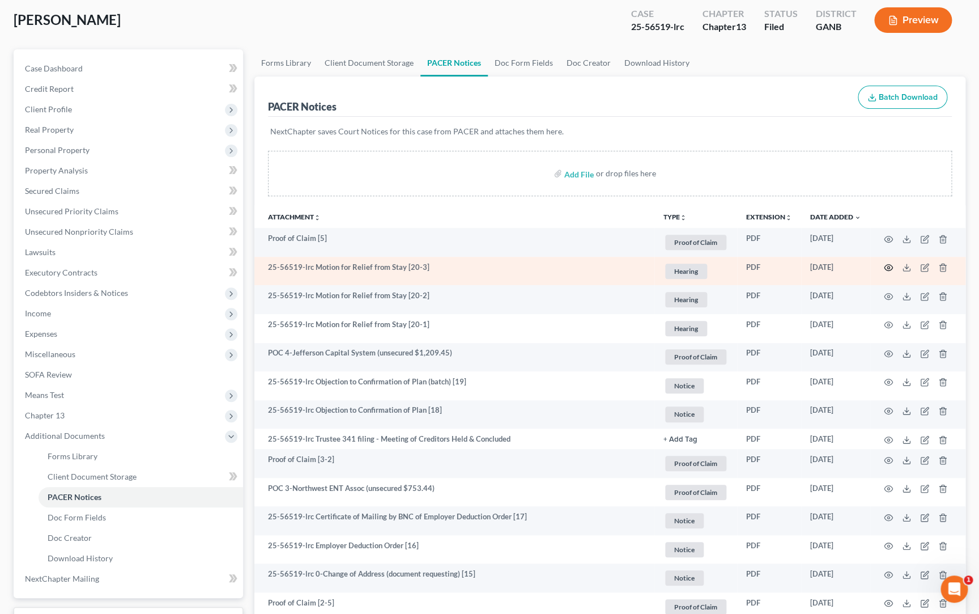
click at [650, 268] on icon "button" at bounding box center [888, 267] width 9 height 9
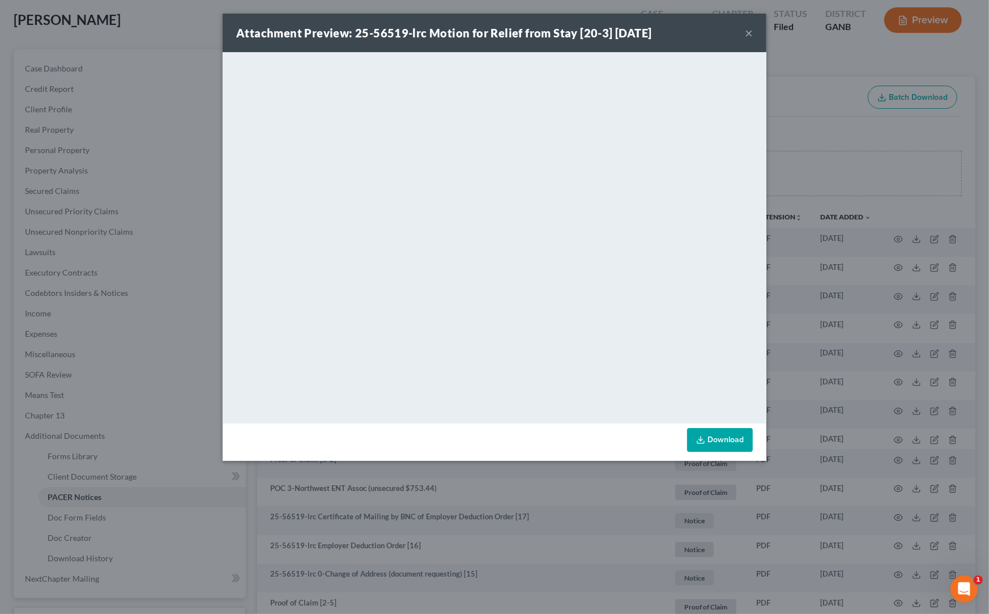
click at [650, 36] on button "×" at bounding box center [749, 33] width 8 height 14
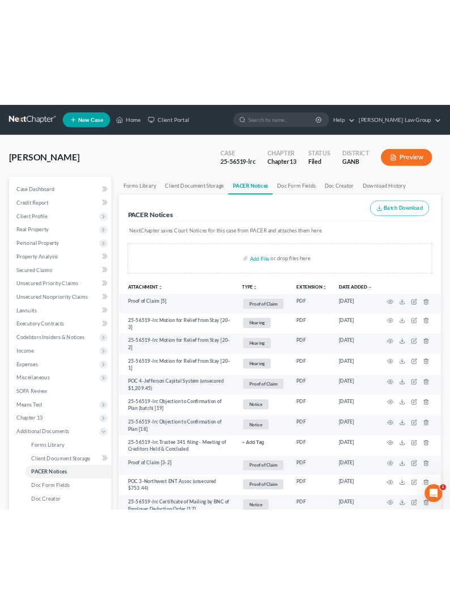
scroll to position [0, 0]
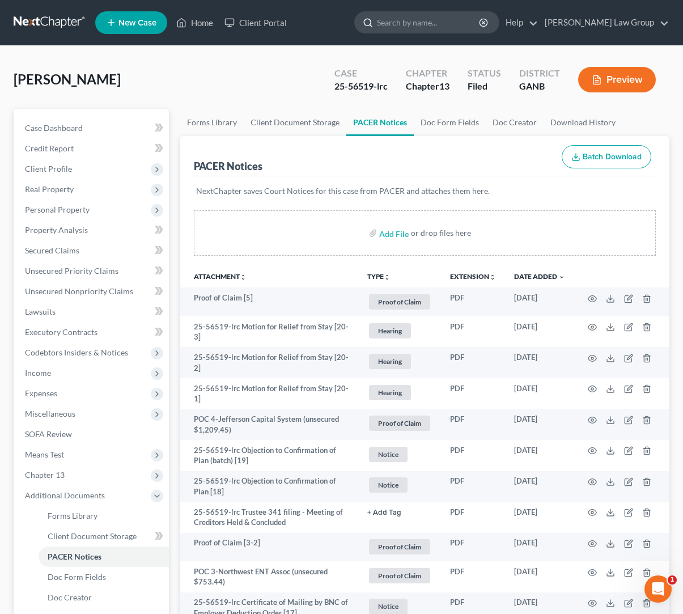
click at [469, 23] on input "search" at bounding box center [429, 22] width 104 height 21
type input "fowler"
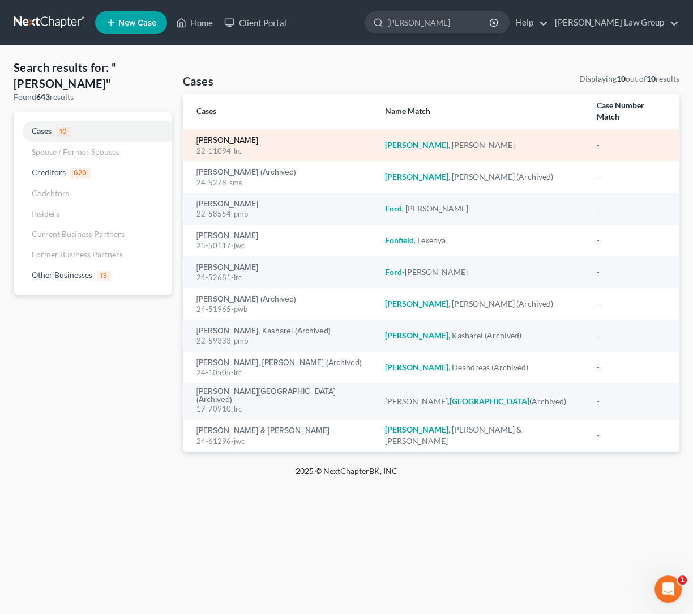
click at [235, 137] on link "Fowler, Brenda" at bounding box center [228, 141] width 62 height 8
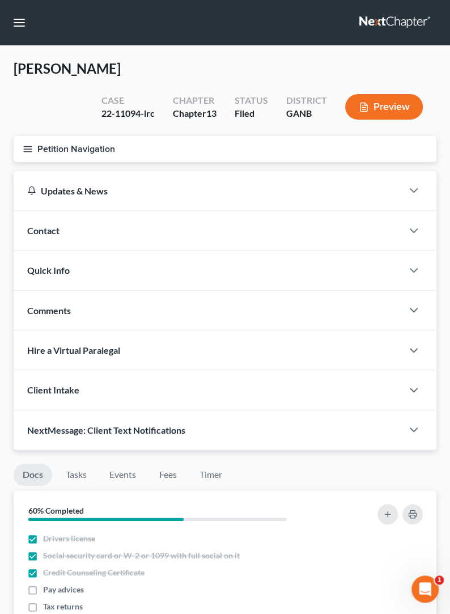
click at [25, 149] on line "button" at bounding box center [28, 149] width 8 height 0
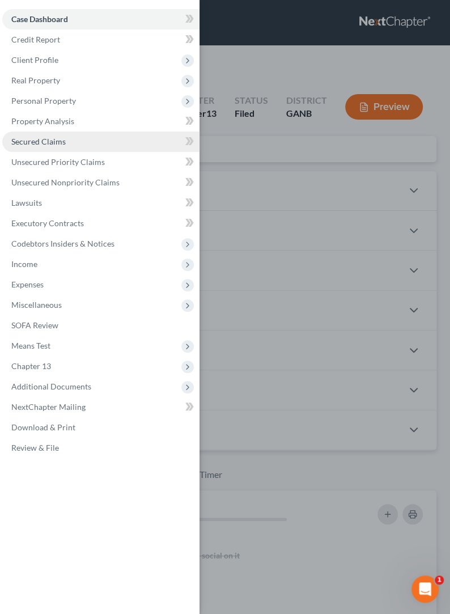
click at [42, 142] on span "Secured Claims" at bounding box center [38, 142] width 54 height 10
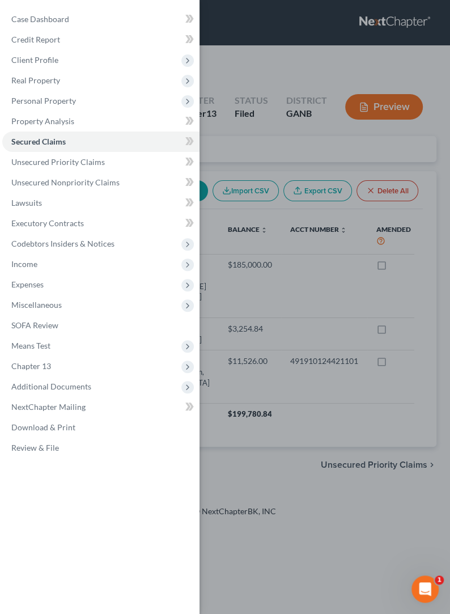
click at [225, 131] on div "Case Dashboard Payments Invoices Payments Payments Credit Report Client Profile" at bounding box center [225, 307] width 450 height 614
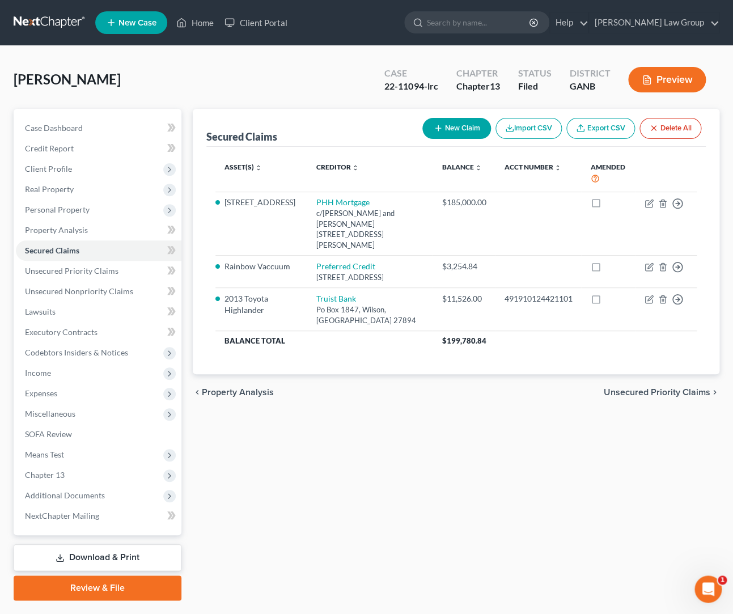
click at [264, 95] on div "Fowler, Brenda Upgraded Case 22-11094-lrc Chapter Chapter 13 Status Filed Distr…" at bounding box center [366, 83] width 705 height 49
click at [288, 482] on div "Secured Claims New Claim Import CSV Export CSV Delete All Asset(s) expand_more …" at bounding box center [456, 354] width 538 height 491
click at [118, 497] on span "Additional Documents" at bounding box center [98, 495] width 165 height 20
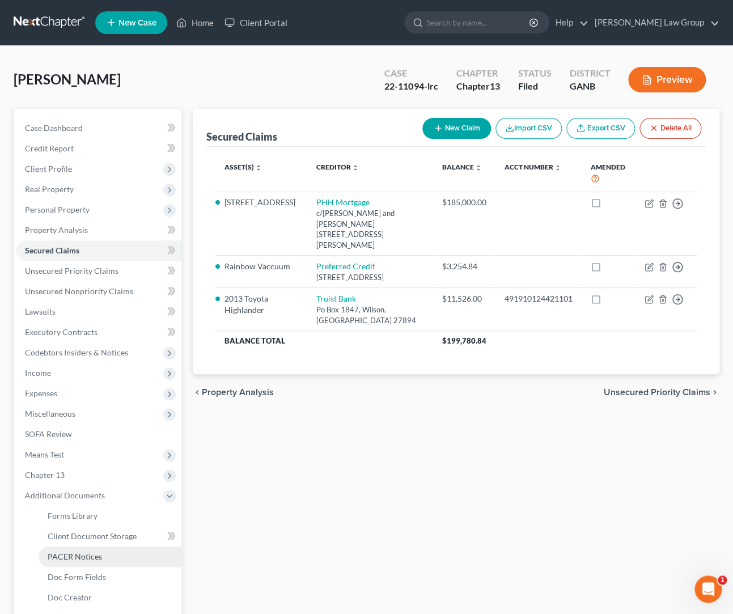
click at [130, 550] on link "PACER Notices" at bounding box center [110, 556] width 143 height 20
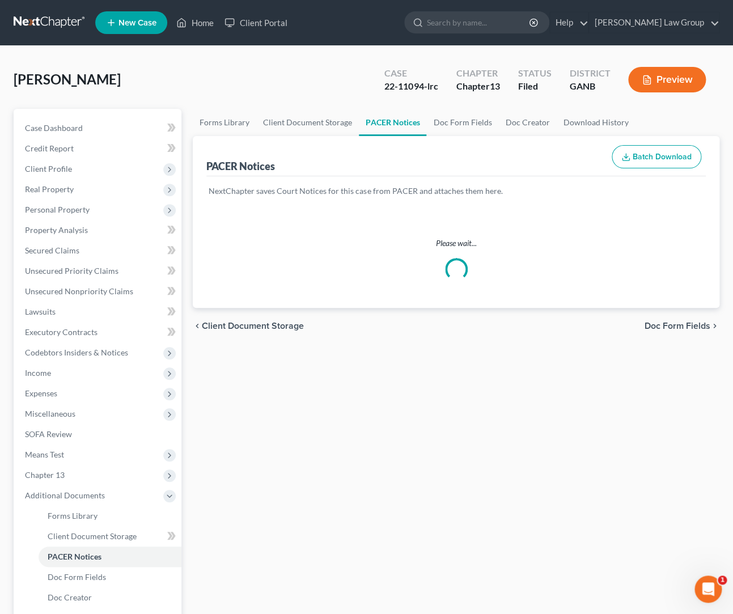
click at [341, 519] on div "Forms Library Client Document Storage PACER Notices Doc Form Fields Doc Creator…" at bounding box center [456, 416] width 538 height 614
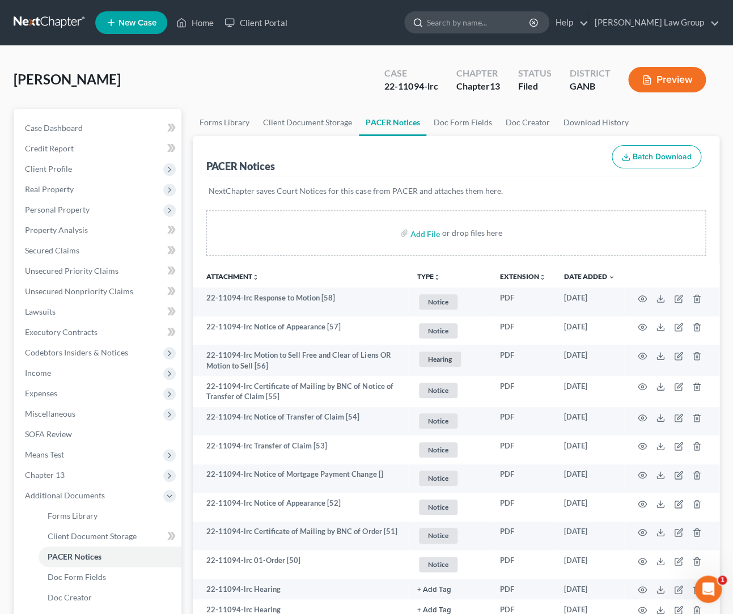
click at [530, 25] on input "search" at bounding box center [479, 22] width 104 height 21
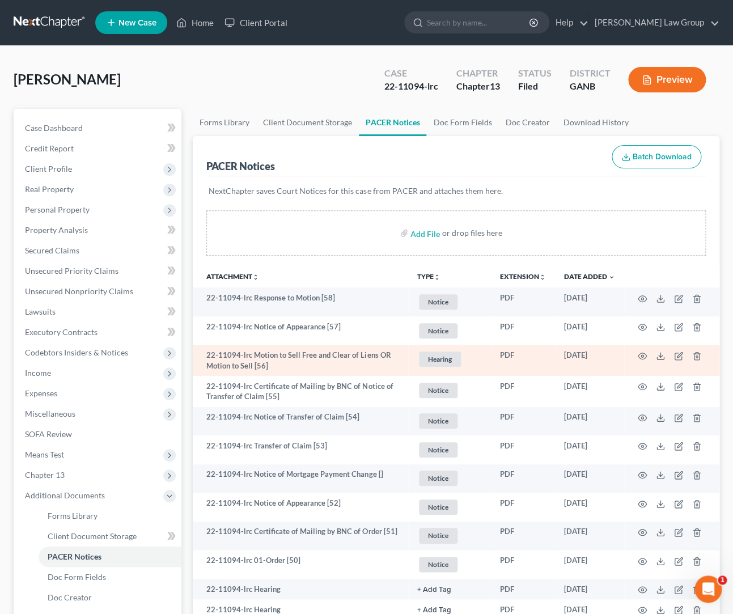
type input "w"
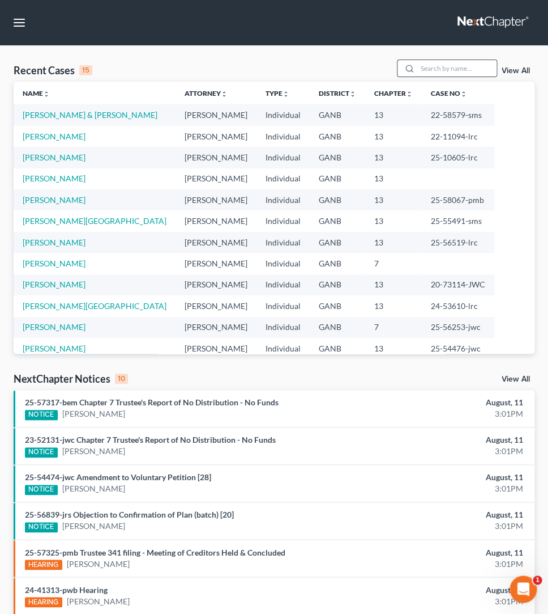
click at [427, 70] on input "search" at bounding box center [457, 68] width 79 height 16
type input "pooler"
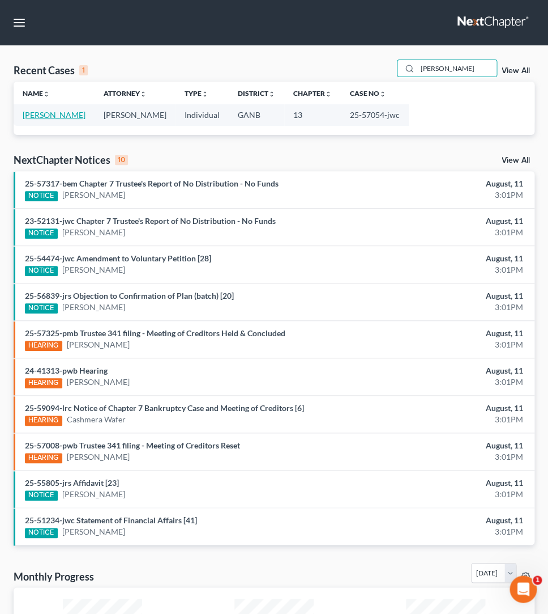
click at [61, 115] on link "Pooler, Michael" at bounding box center [54, 115] width 63 height 10
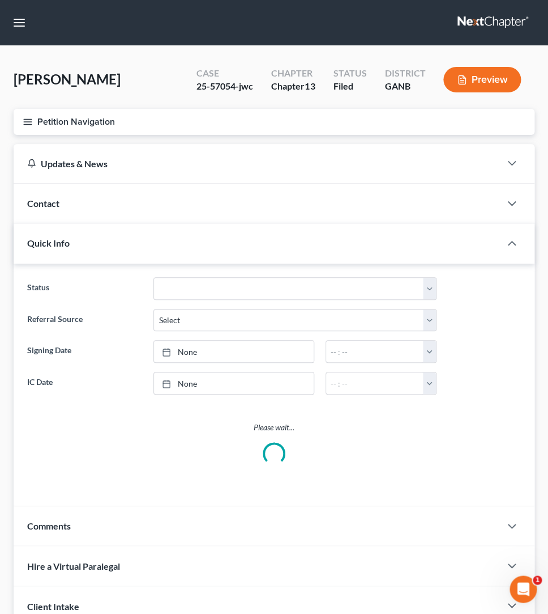
click at [22, 120] on button "Petition Navigation" at bounding box center [274, 122] width 521 height 26
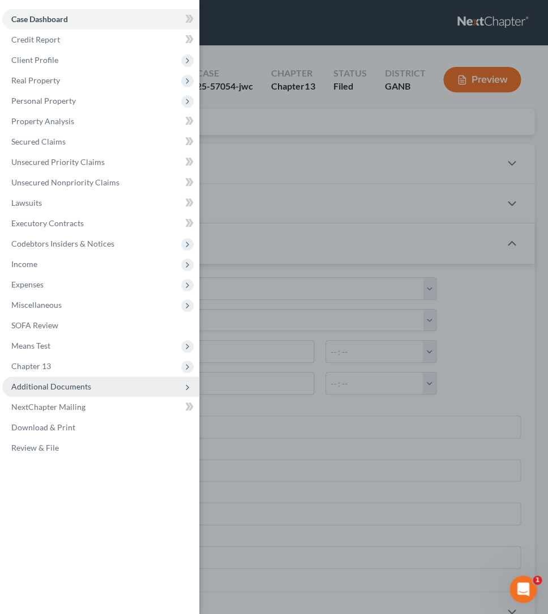
click at [50, 389] on span "Additional Documents" at bounding box center [51, 386] width 80 height 10
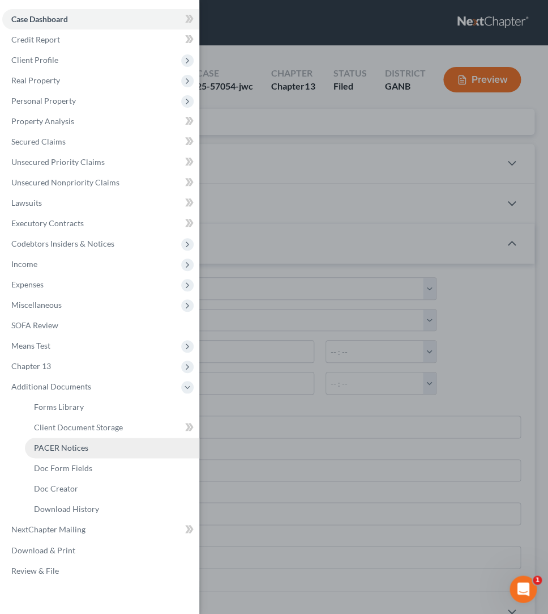
drag, startPoint x: 79, startPoint y: 449, endPoint x: 96, endPoint y: 442, distance: 18.5
click at [80, 449] on span "PACER Notices" at bounding box center [61, 447] width 54 height 10
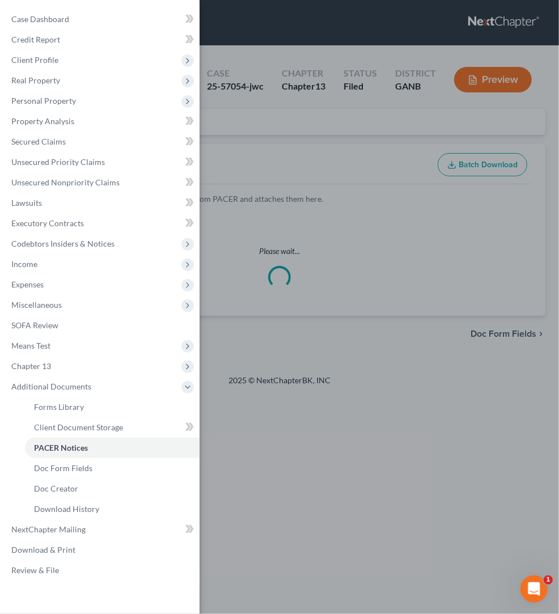
click at [237, 152] on div "Case Dashboard Payments Invoices Payments Payments Credit Report Client Profile" at bounding box center [279, 307] width 559 height 614
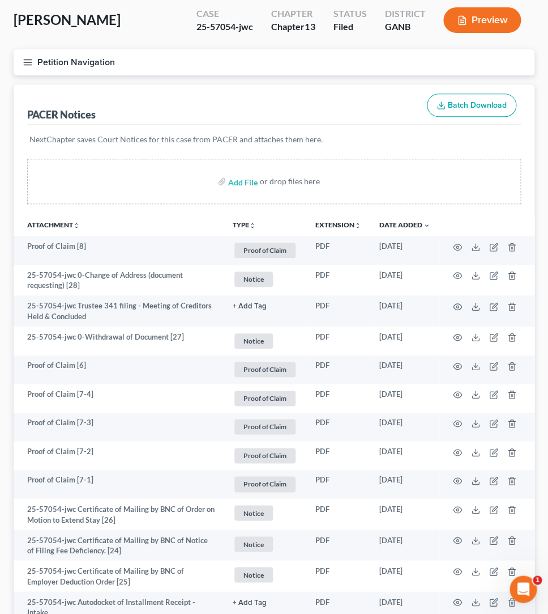
scroll to position [29, 0]
